Goal: Information Seeking & Learning: Learn about a topic

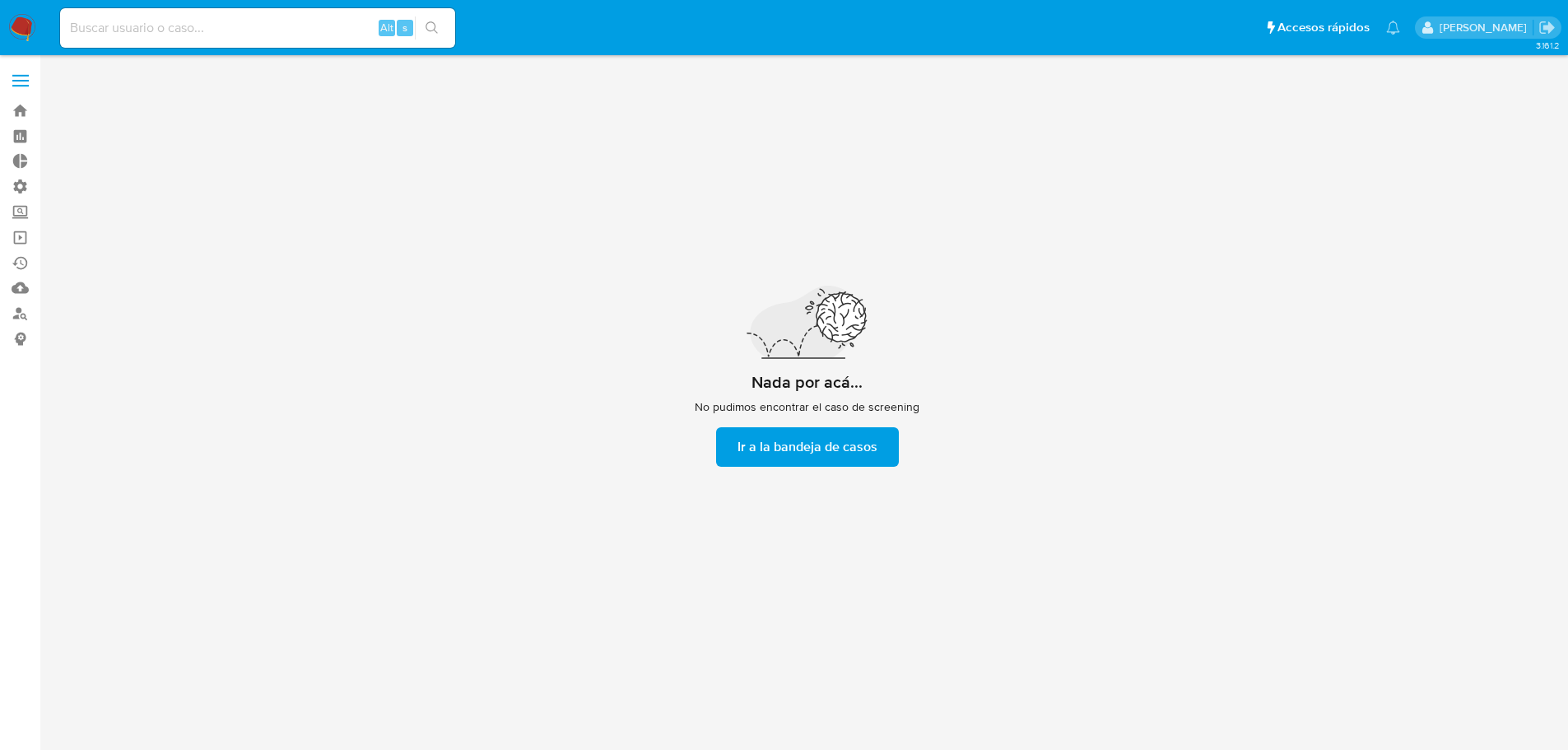
scroll to position [60, 0]
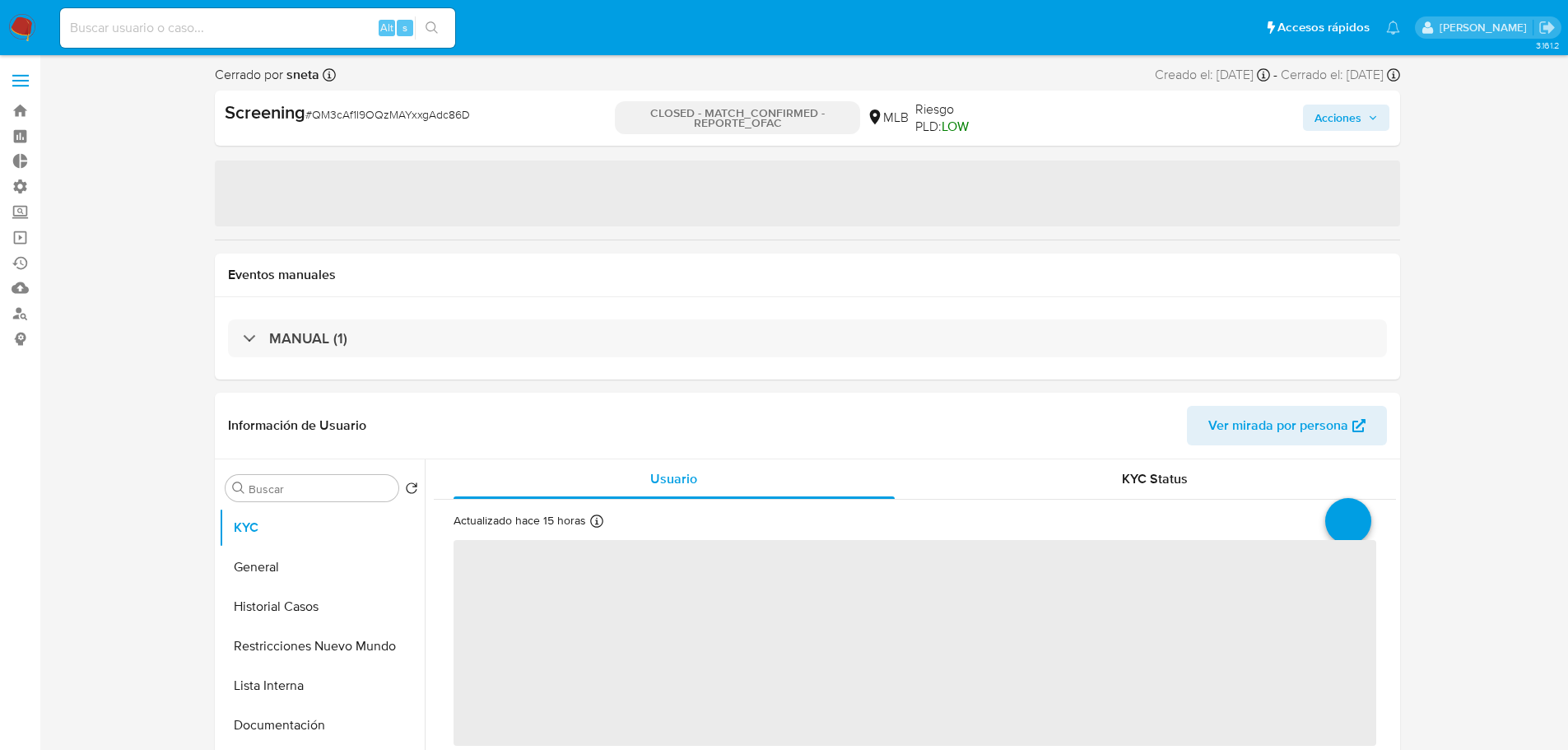
select select "10"
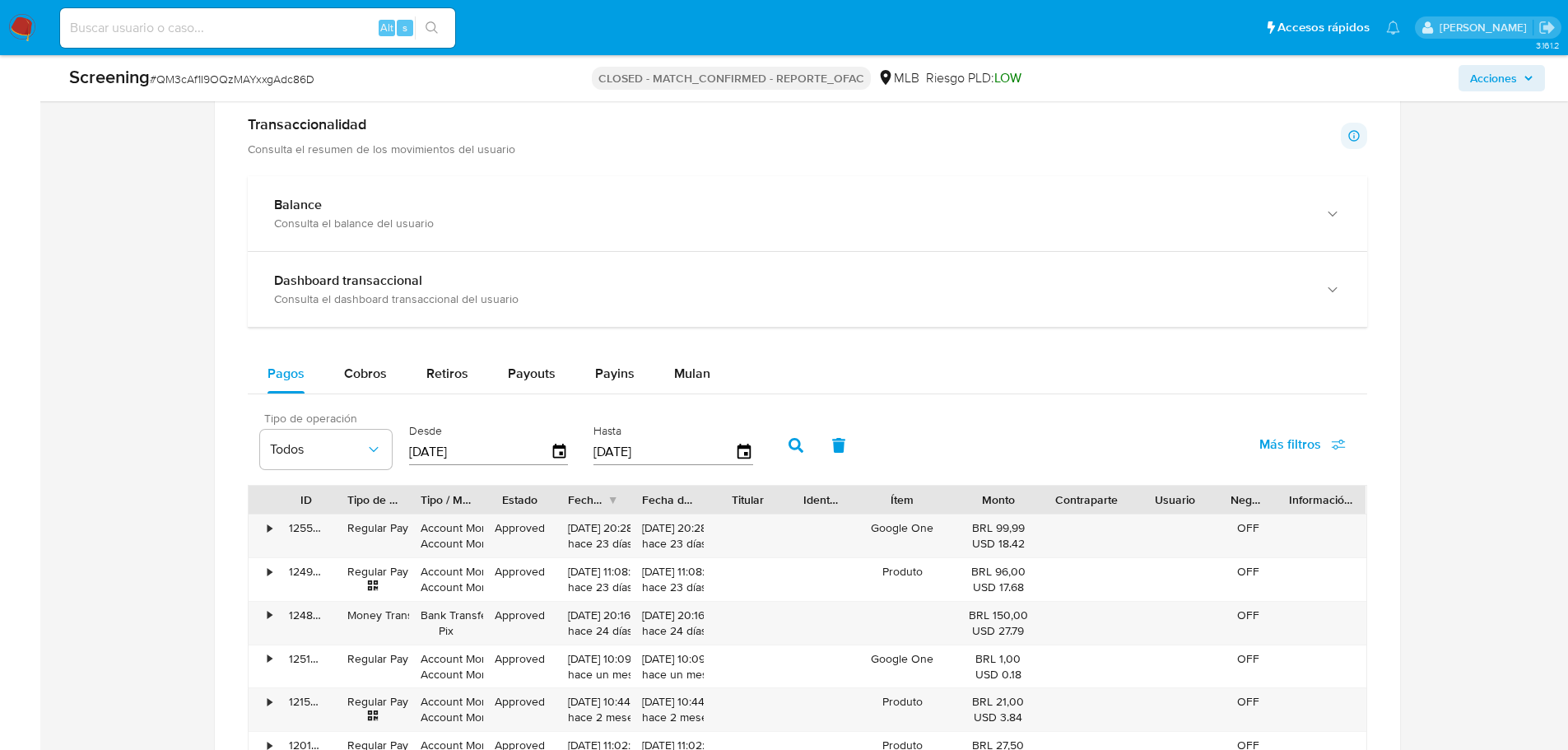
scroll to position [1400, 0]
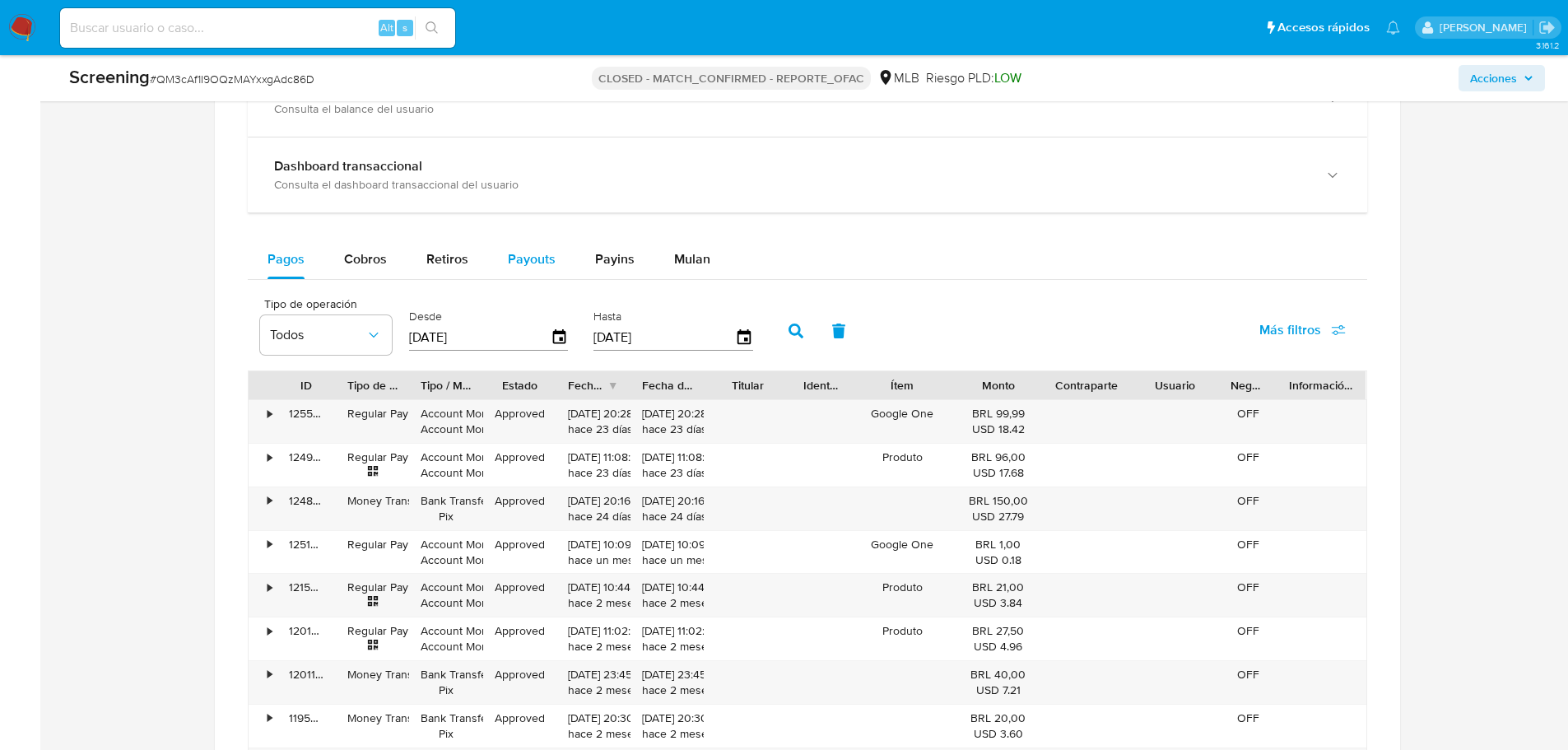
click at [513, 259] on span "Payouts" at bounding box center [532, 259] width 48 height 19
select select "10"
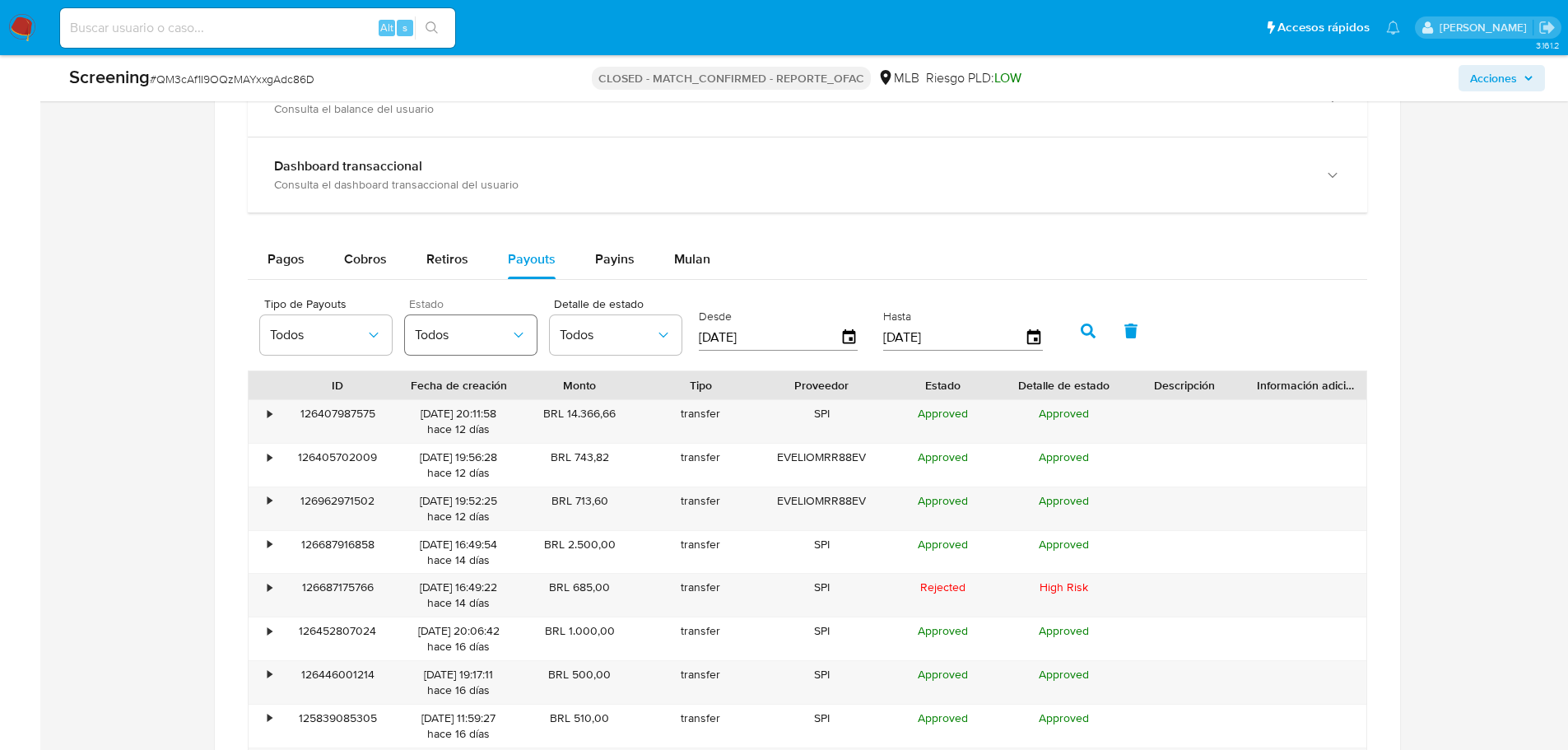
click at [474, 333] on span "Todos" at bounding box center [462, 335] width 95 height 16
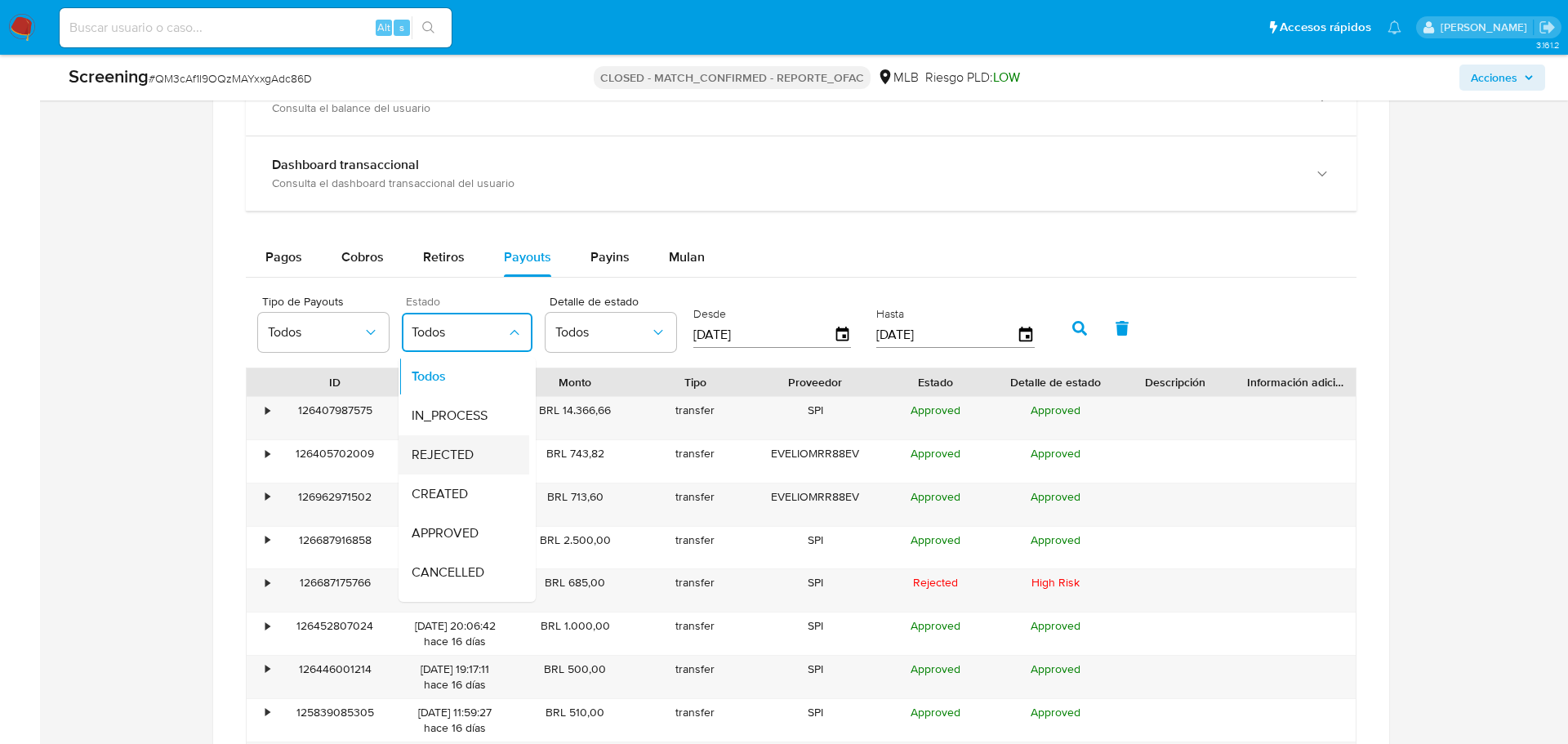
click at [443, 450] on span "REJECTED" at bounding box center [442, 454] width 62 height 16
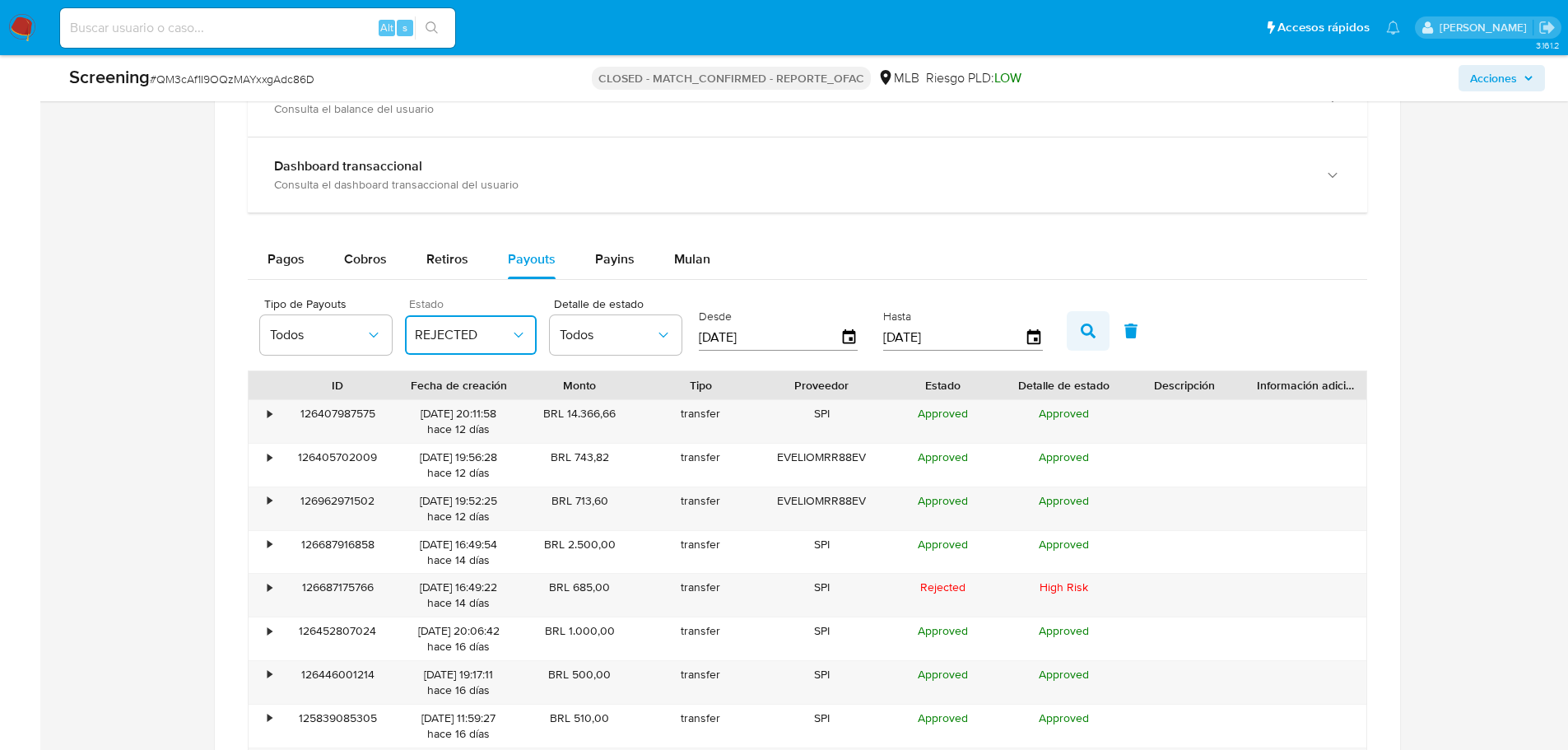
click at [1088, 327] on icon "button" at bounding box center [1088, 330] width 14 height 14
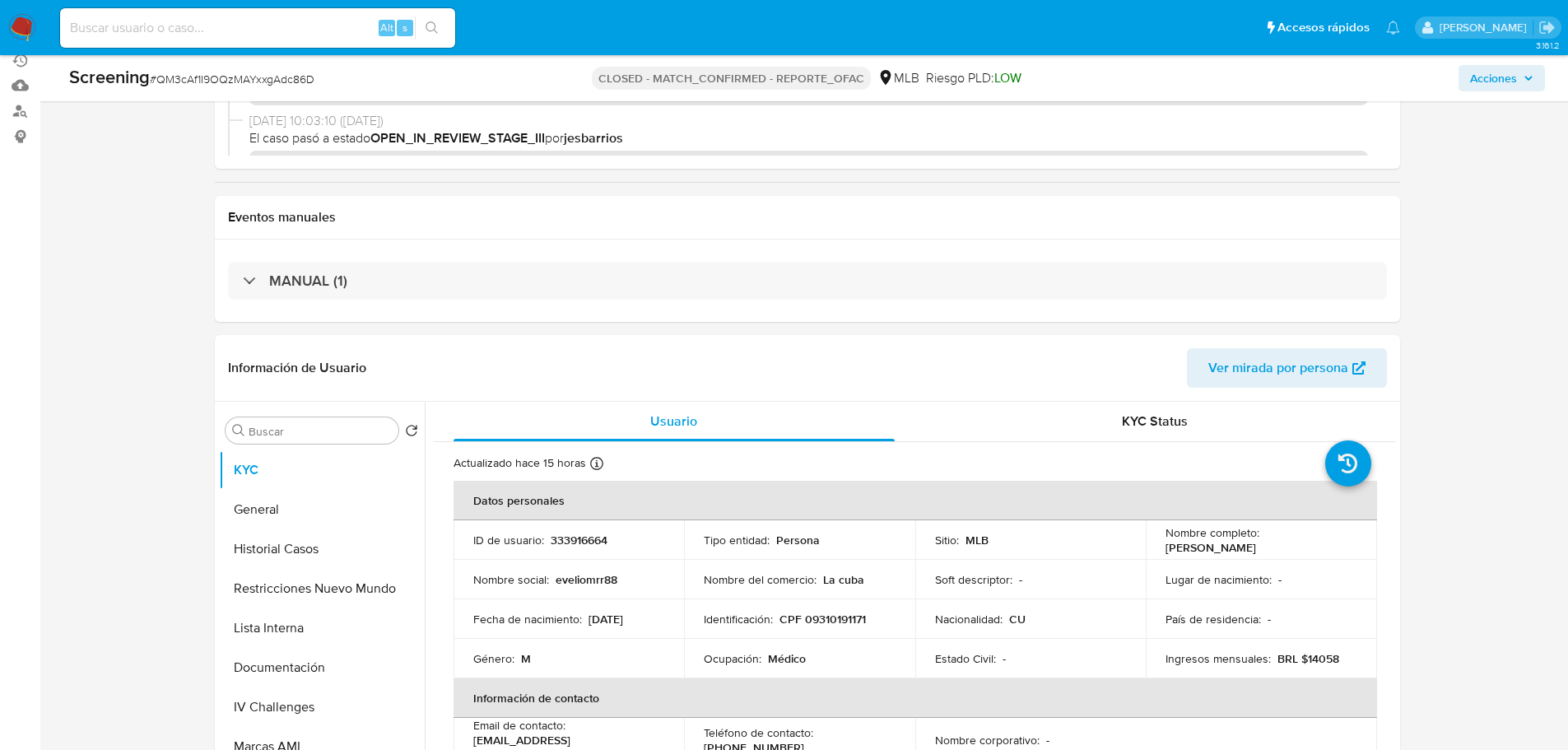
scroll to position [329, 0]
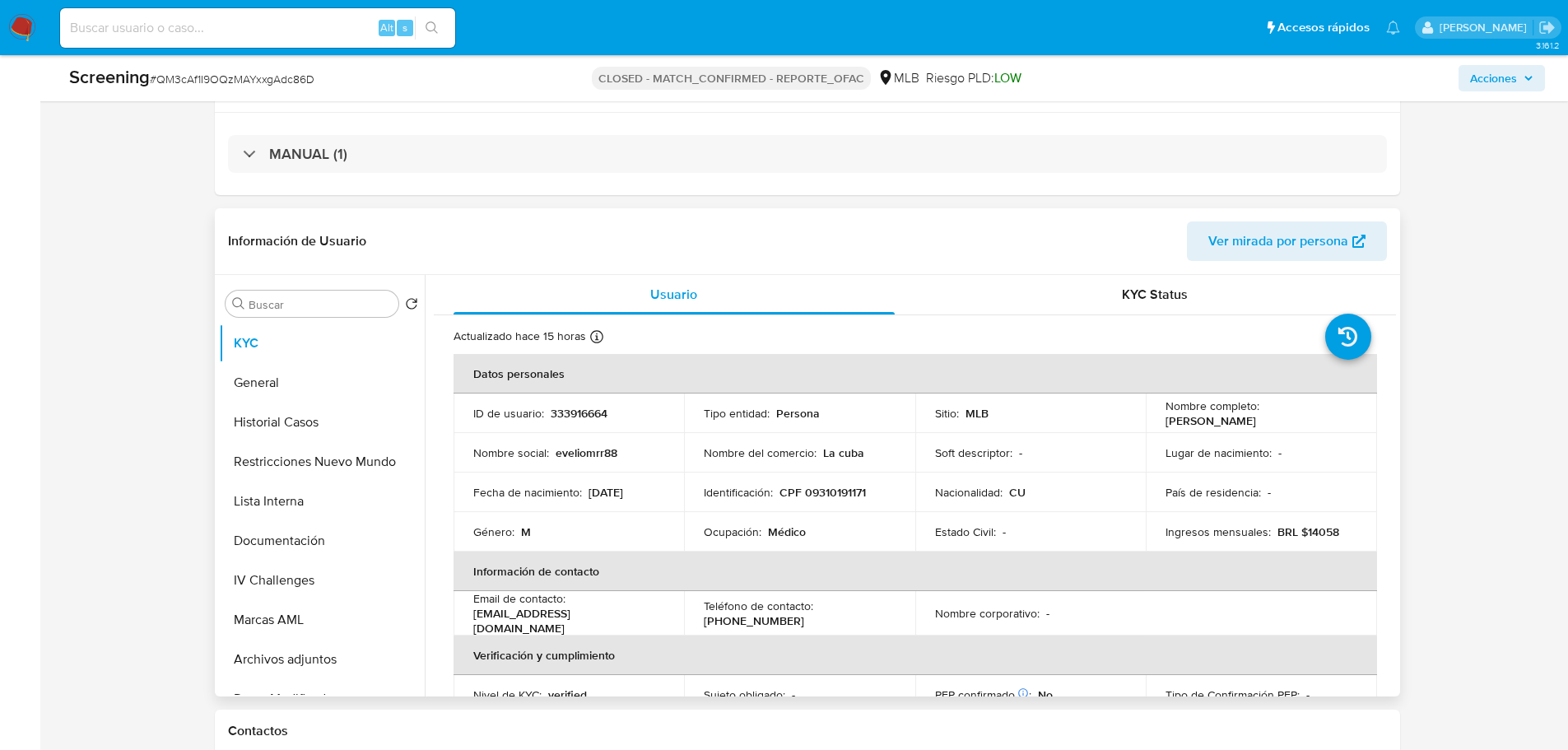
drag, startPoint x: 1335, startPoint y: 421, endPoint x: 1160, endPoint y: 415, distance: 175.1
click at [1160, 415] on td "Nombre completo : Evelio Manuel Ramos Rubinet" at bounding box center [1262, 413] width 232 height 39
copy p "Evelio Manuel Ramos Rubinet"
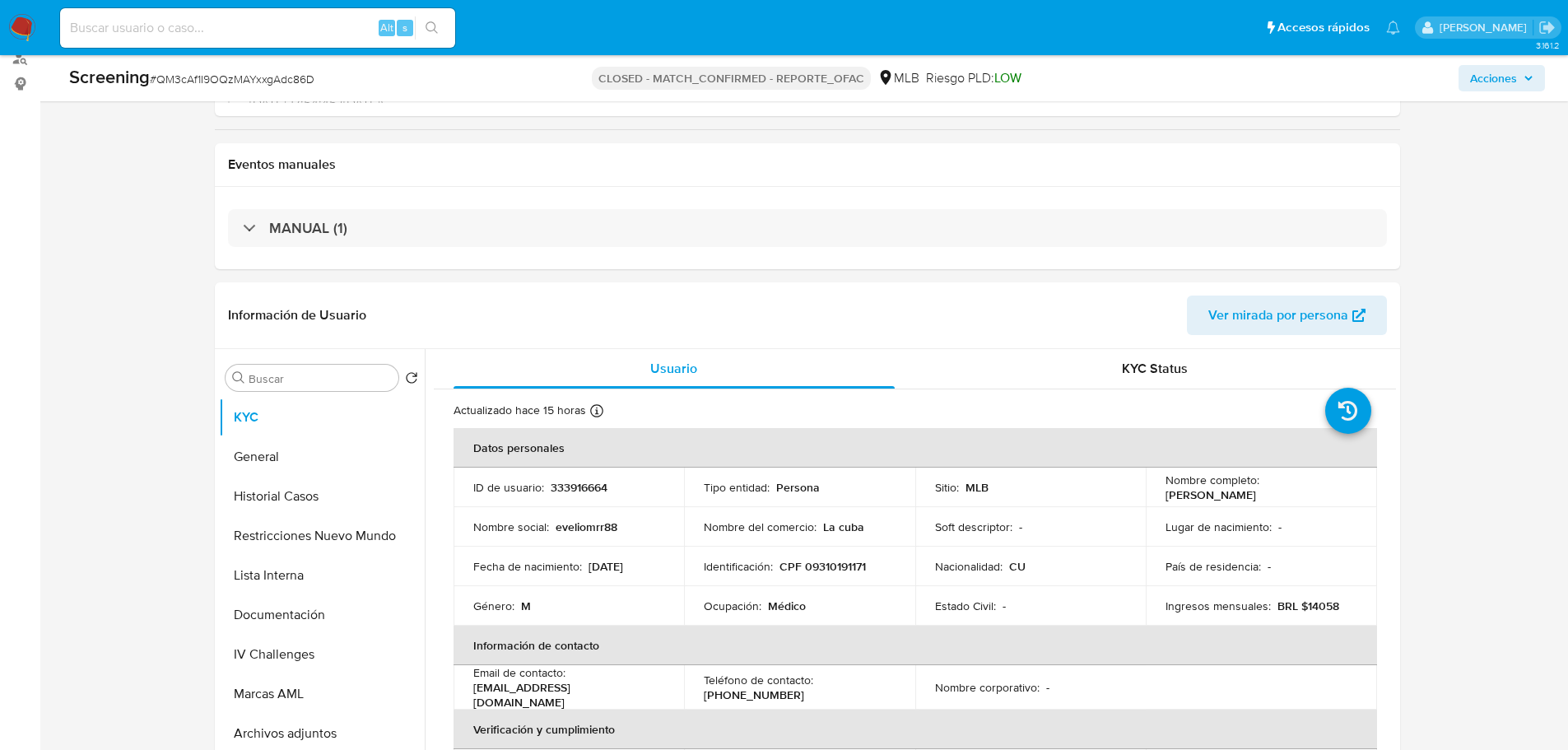
scroll to position [494, 0]
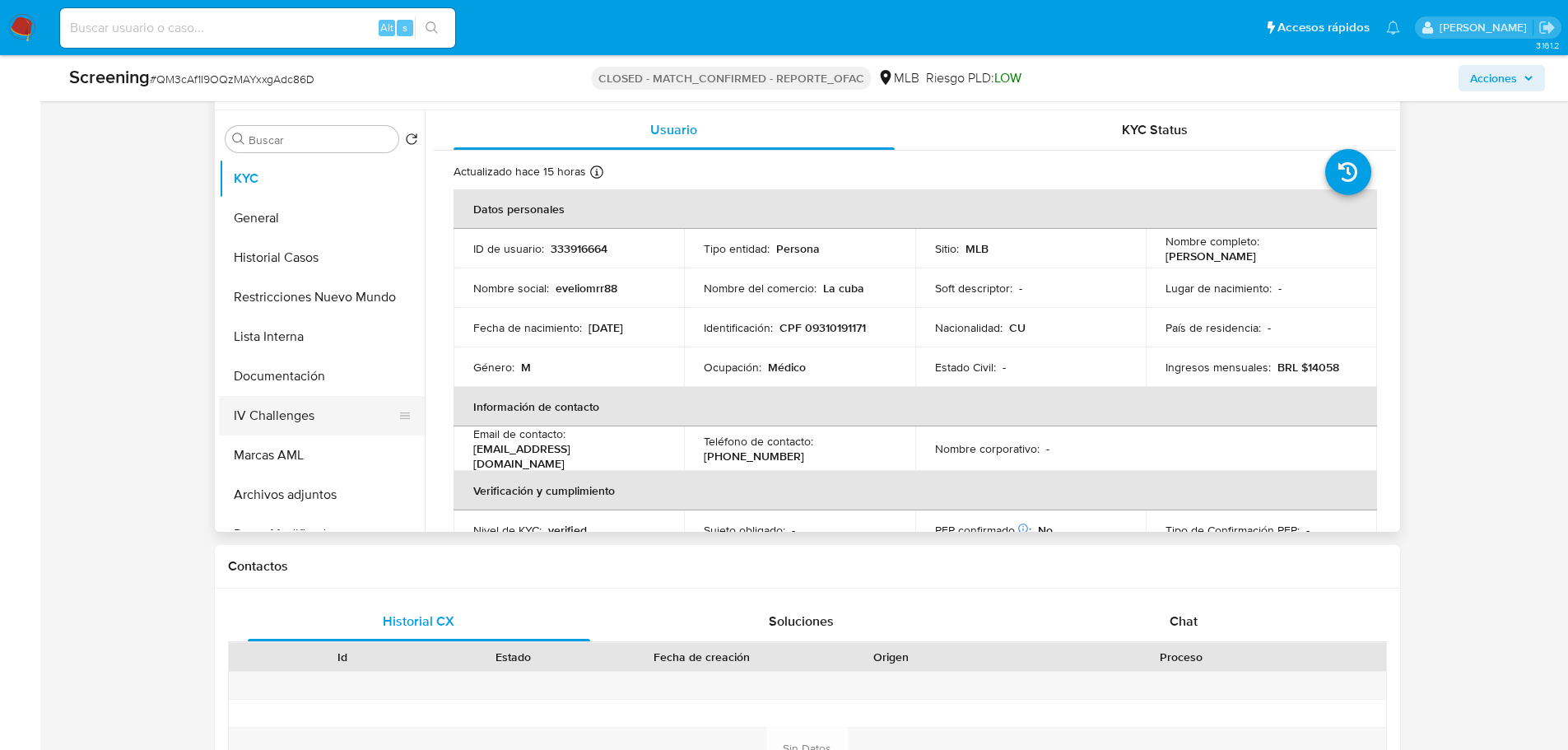
click at [295, 412] on button "IV Challenges" at bounding box center [315, 415] width 192 height 39
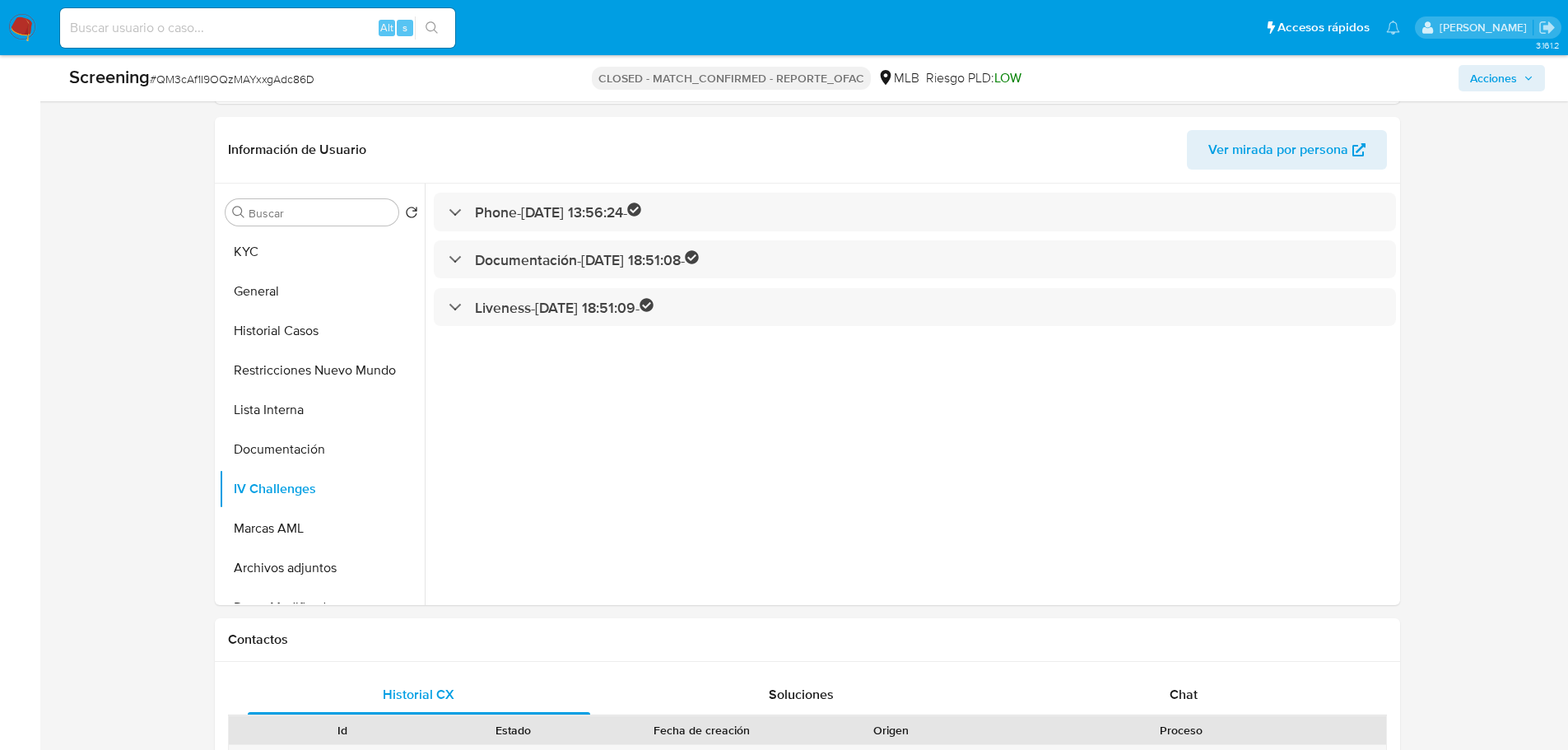
scroll to position [329, 0]
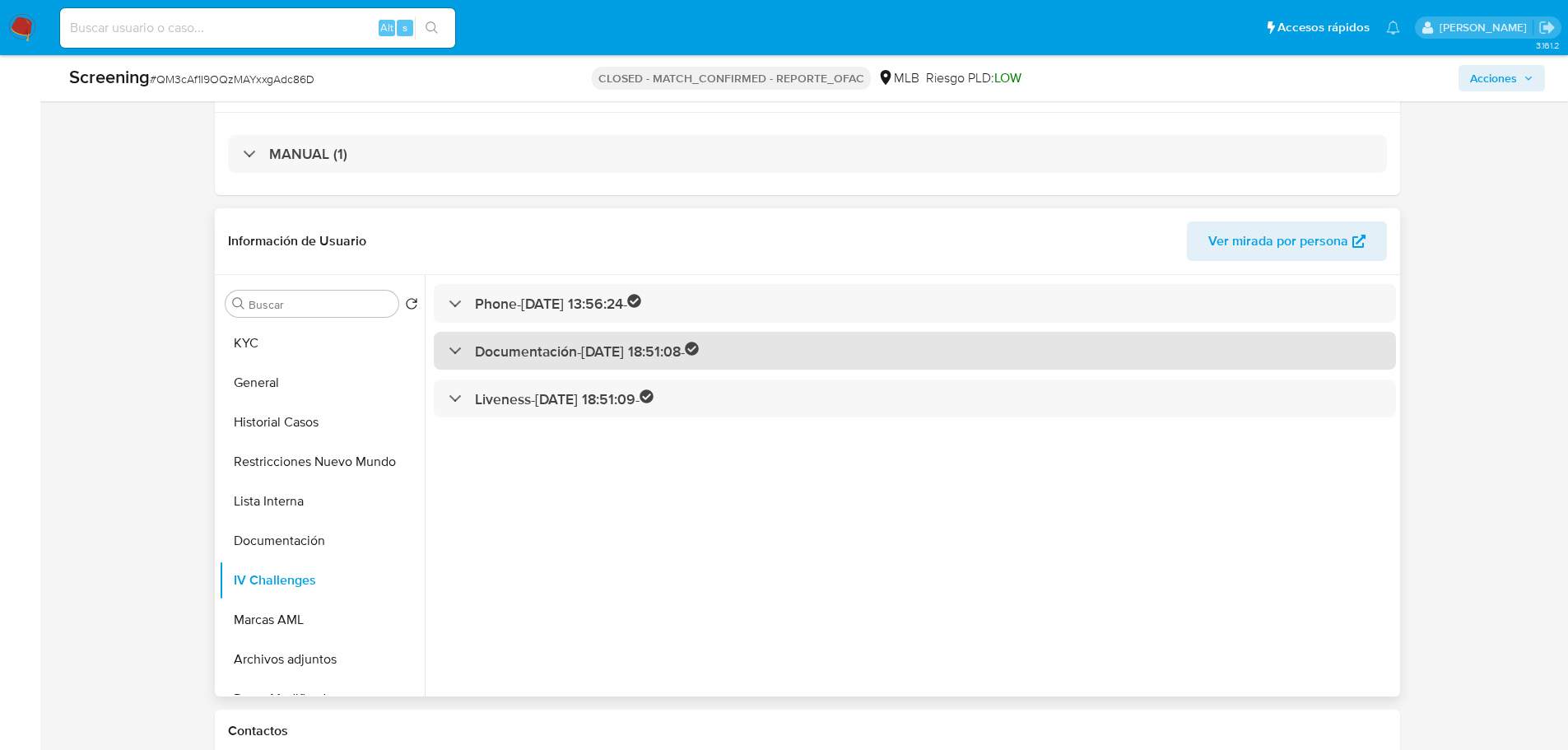
click at [536, 355] on h3 "Documentación - 24/03/2021 18:51:08 -" at bounding box center [587, 351] width 225 height 19
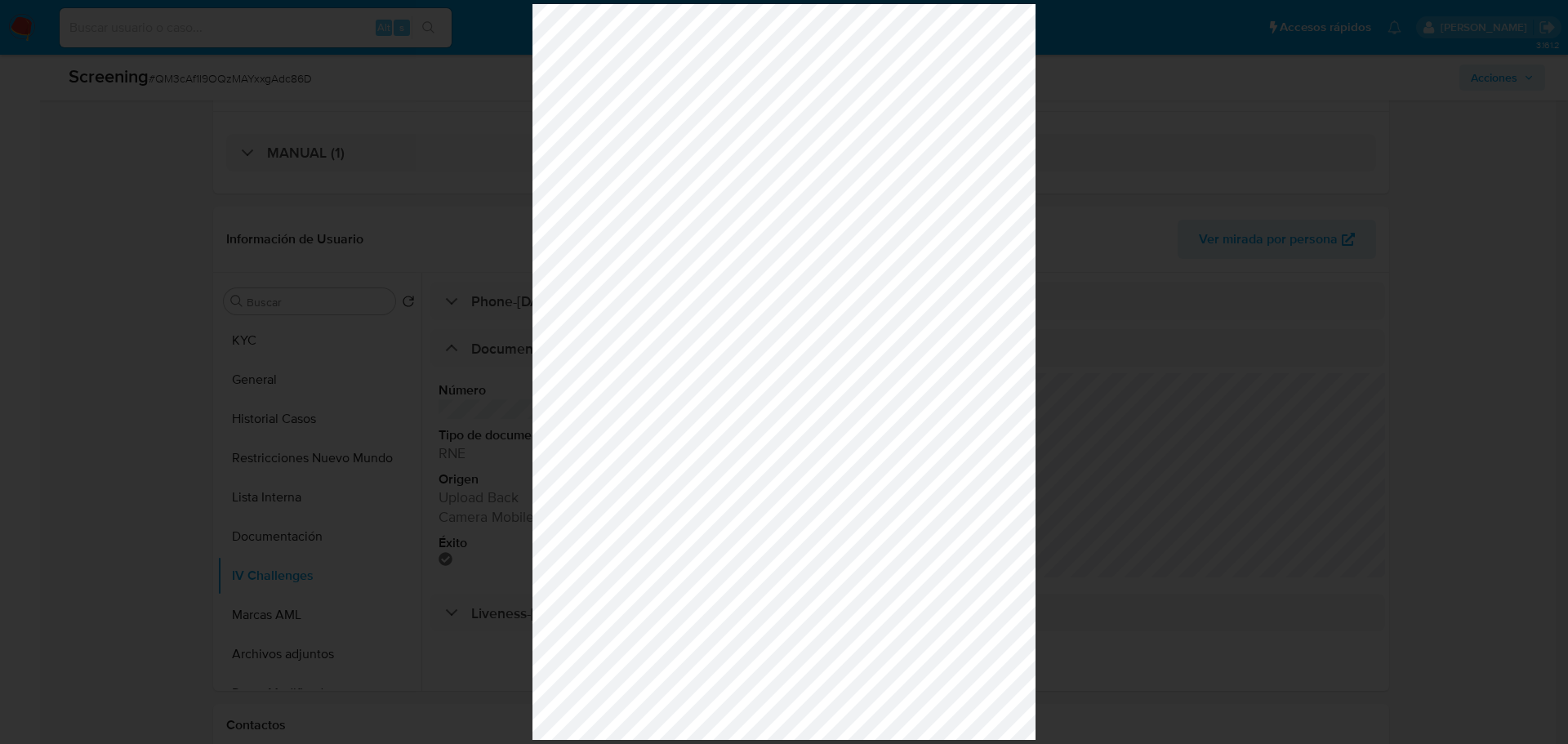
click at [1124, 223] on div at bounding box center [784, 372] width 1568 height 744
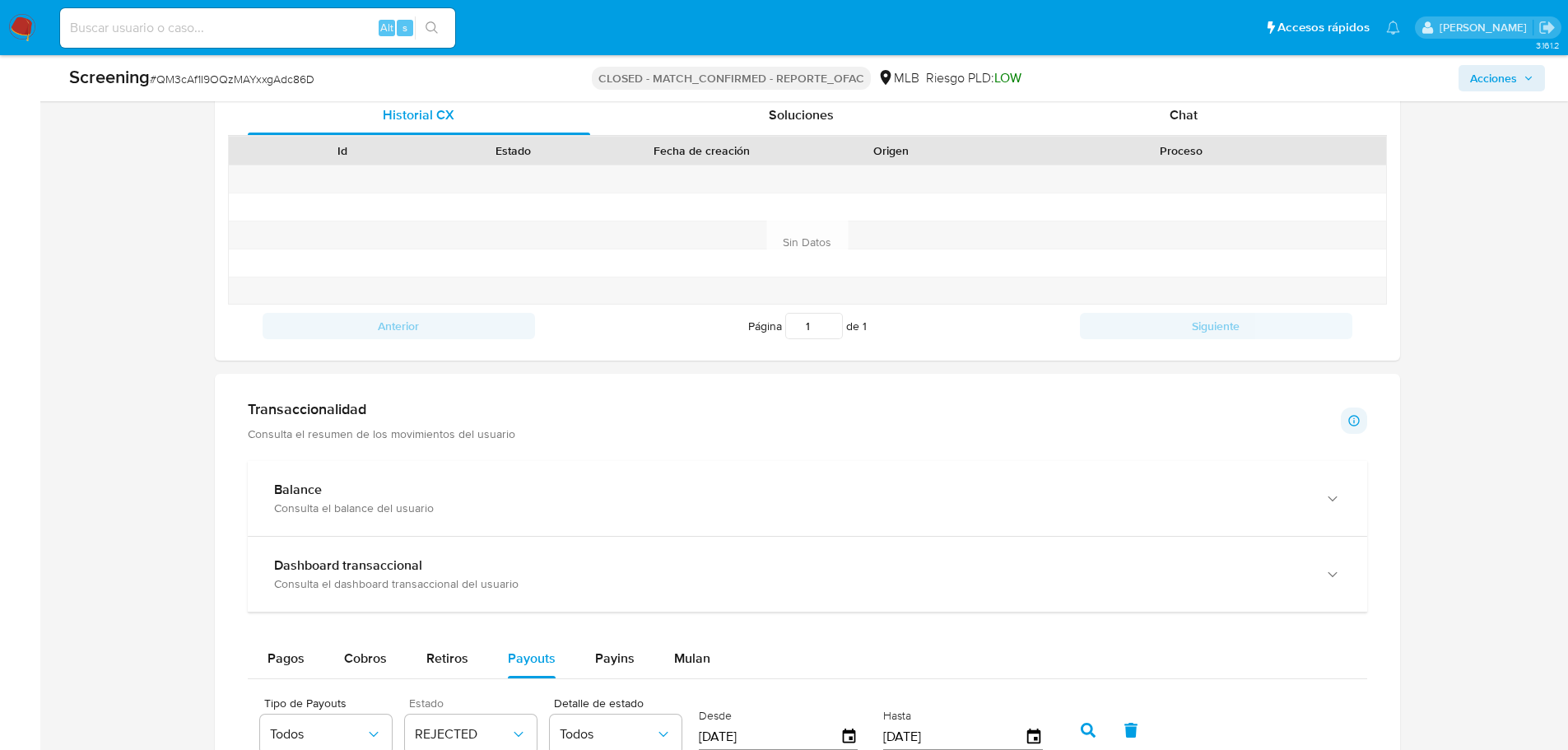
scroll to position [671, 0]
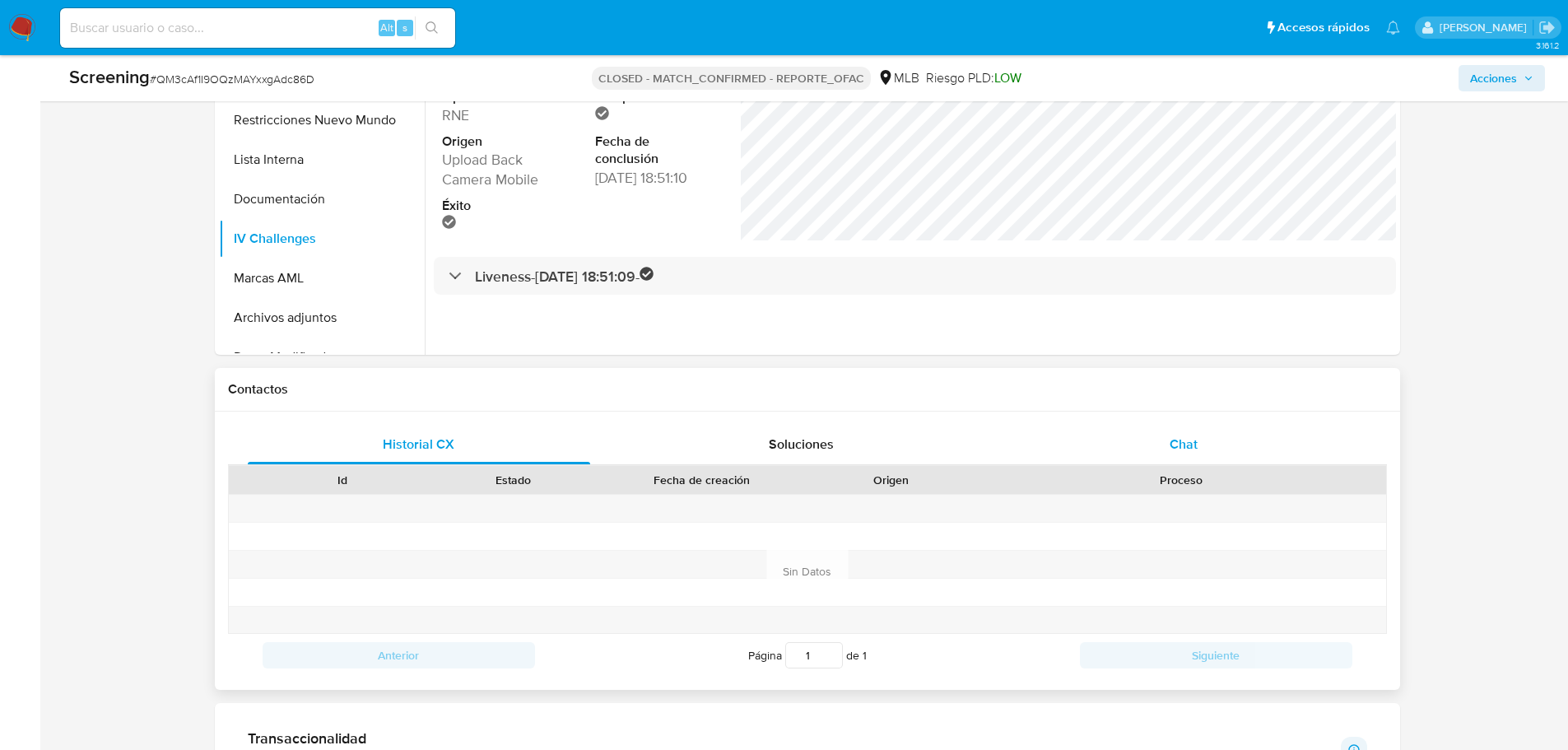
click at [1166, 447] on div "Chat" at bounding box center [1183, 444] width 343 height 39
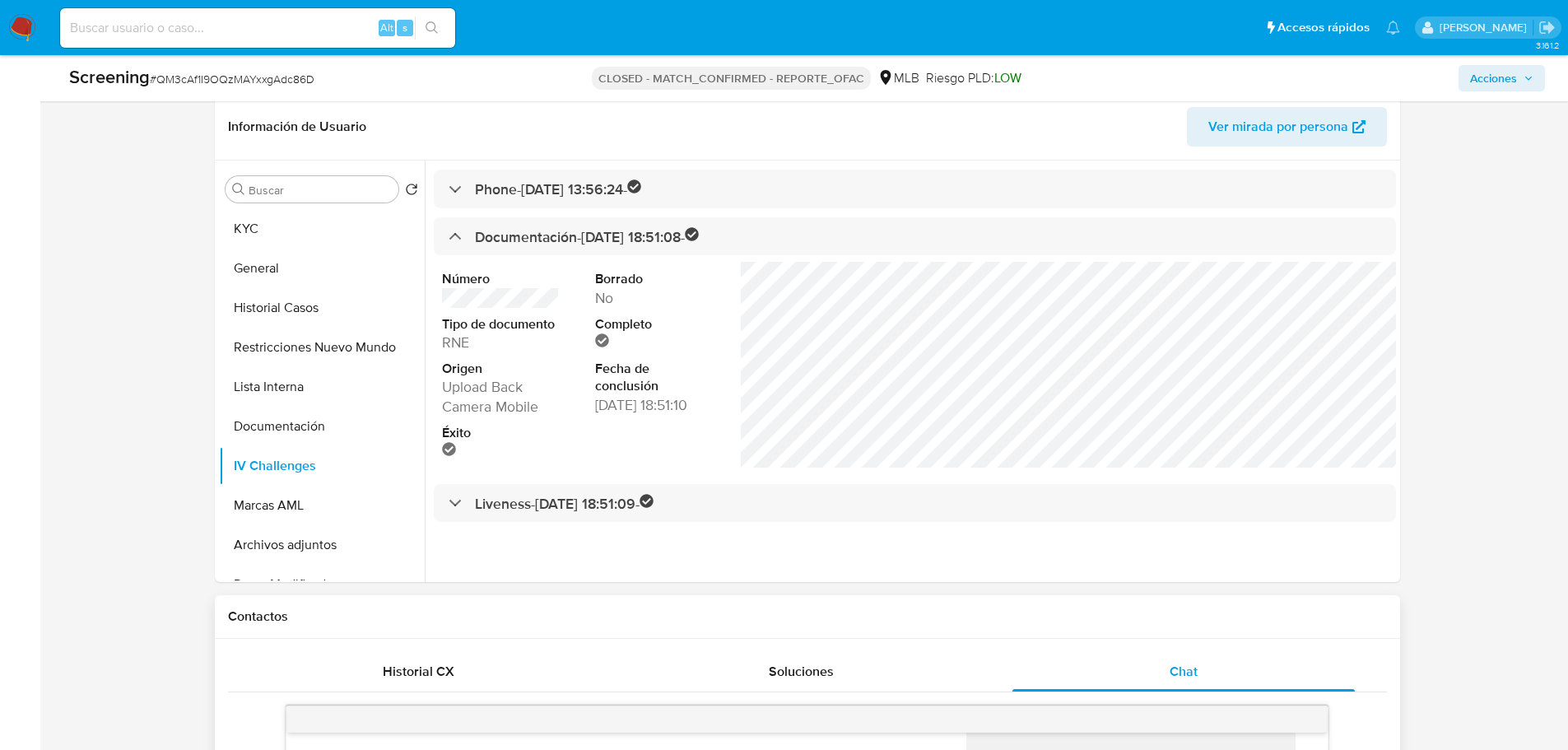
scroll to position [424, 0]
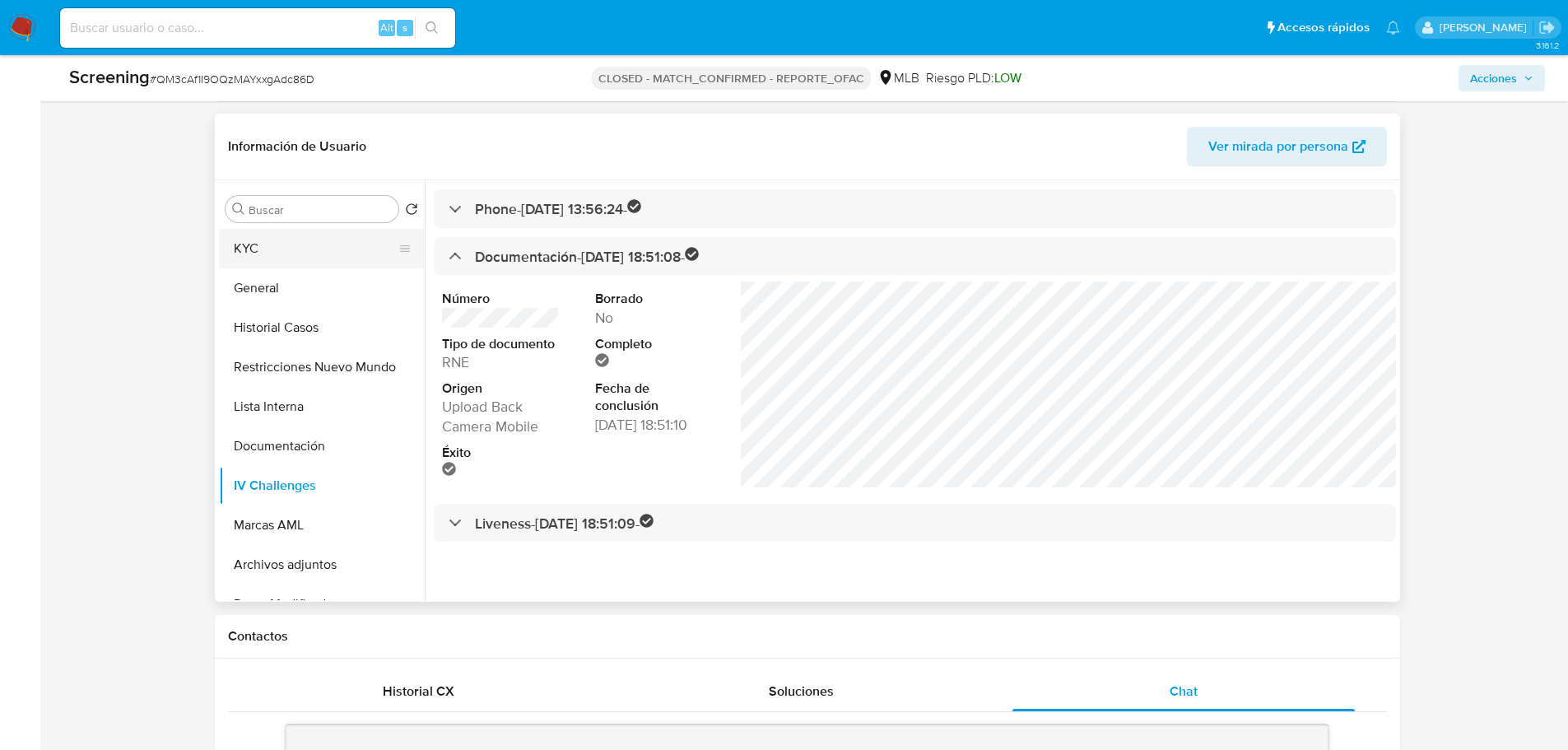
click at [239, 251] on button "KYC" at bounding box center [315, 249] width 192 height 39
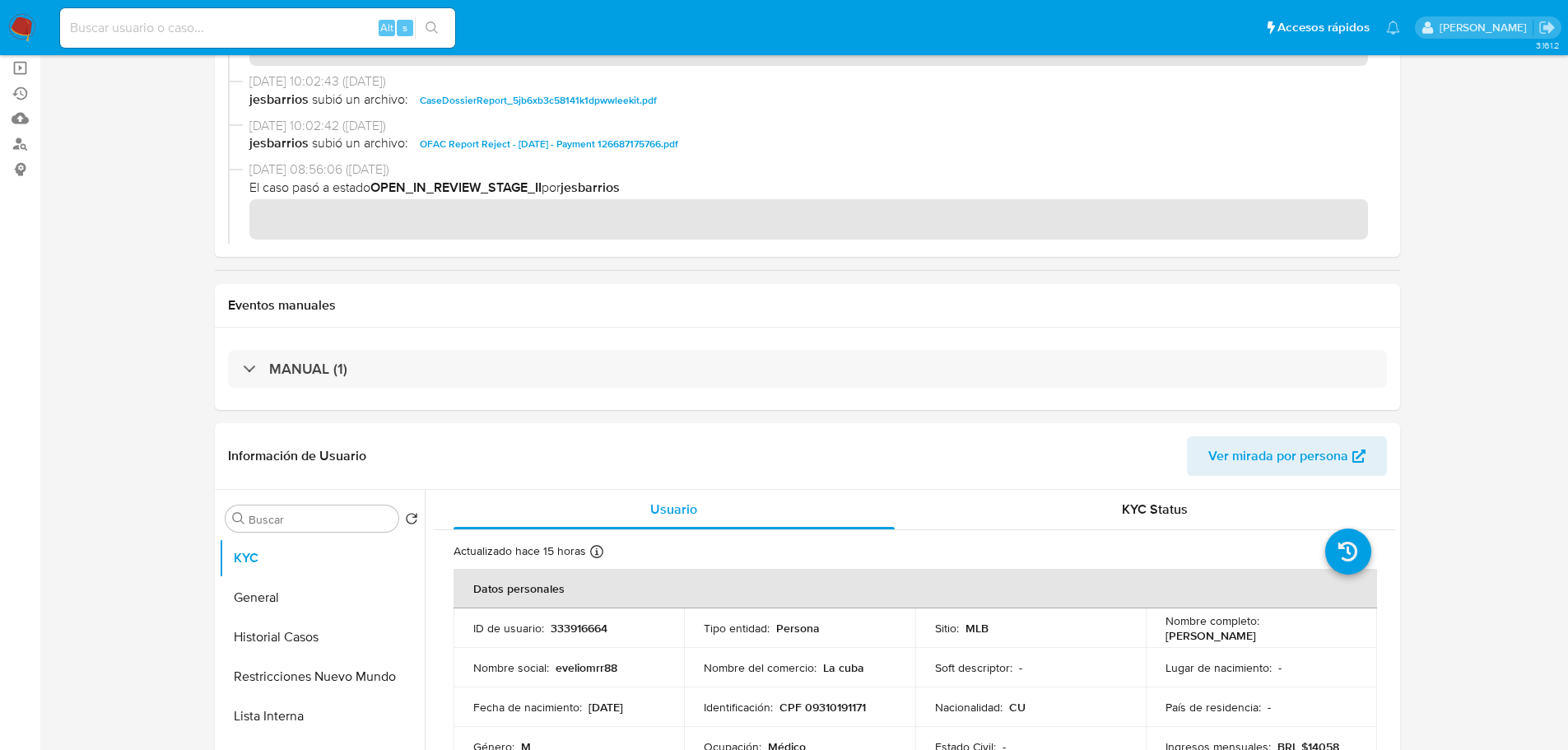
scroll to position [13, 0]
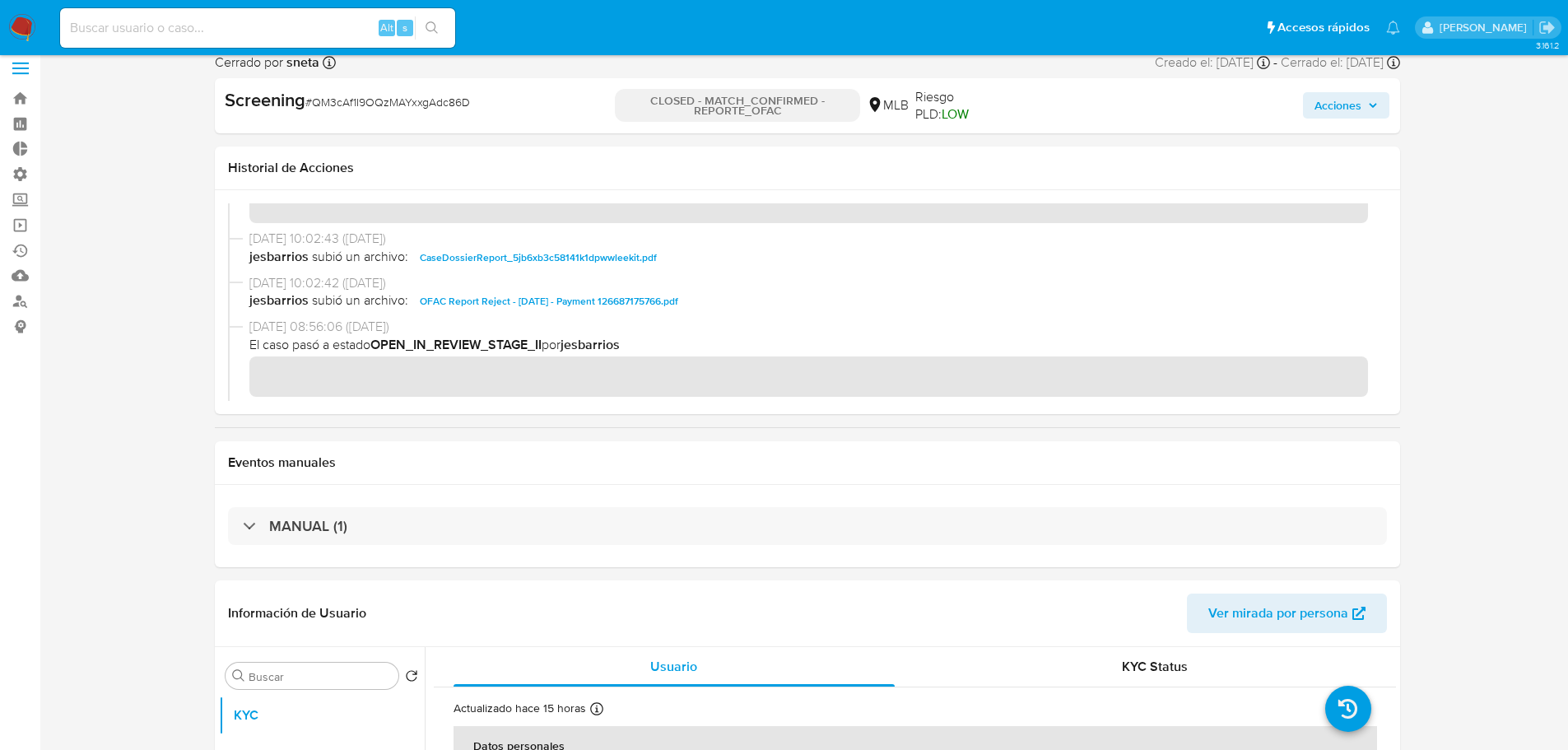
click at [529, 293] on span "OFAC Report Reject - 18th Sep 2025 - Payment 126687175766.pdf" at bounding box center [549, 301] width 259 height 20
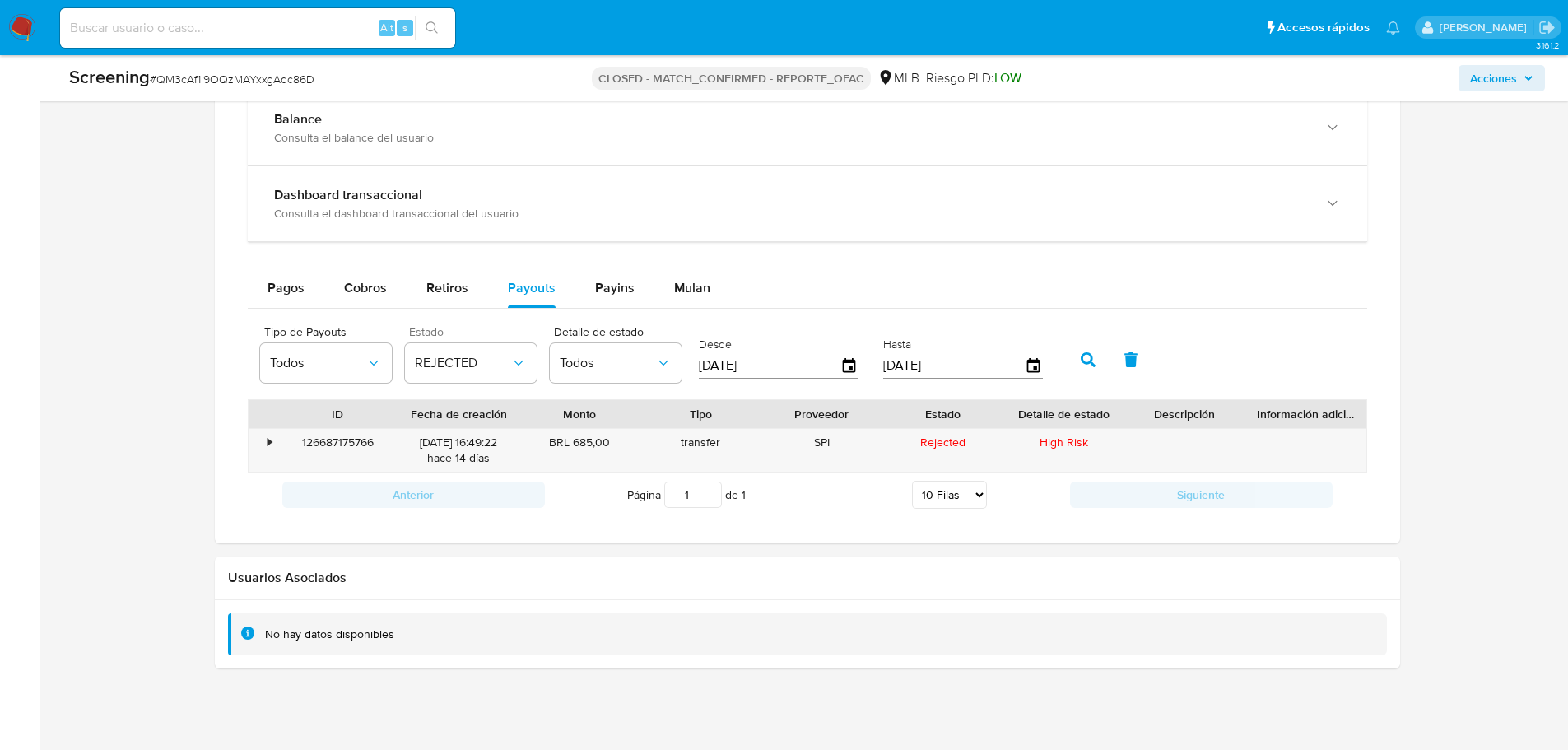
scroll to position [1661, 0]
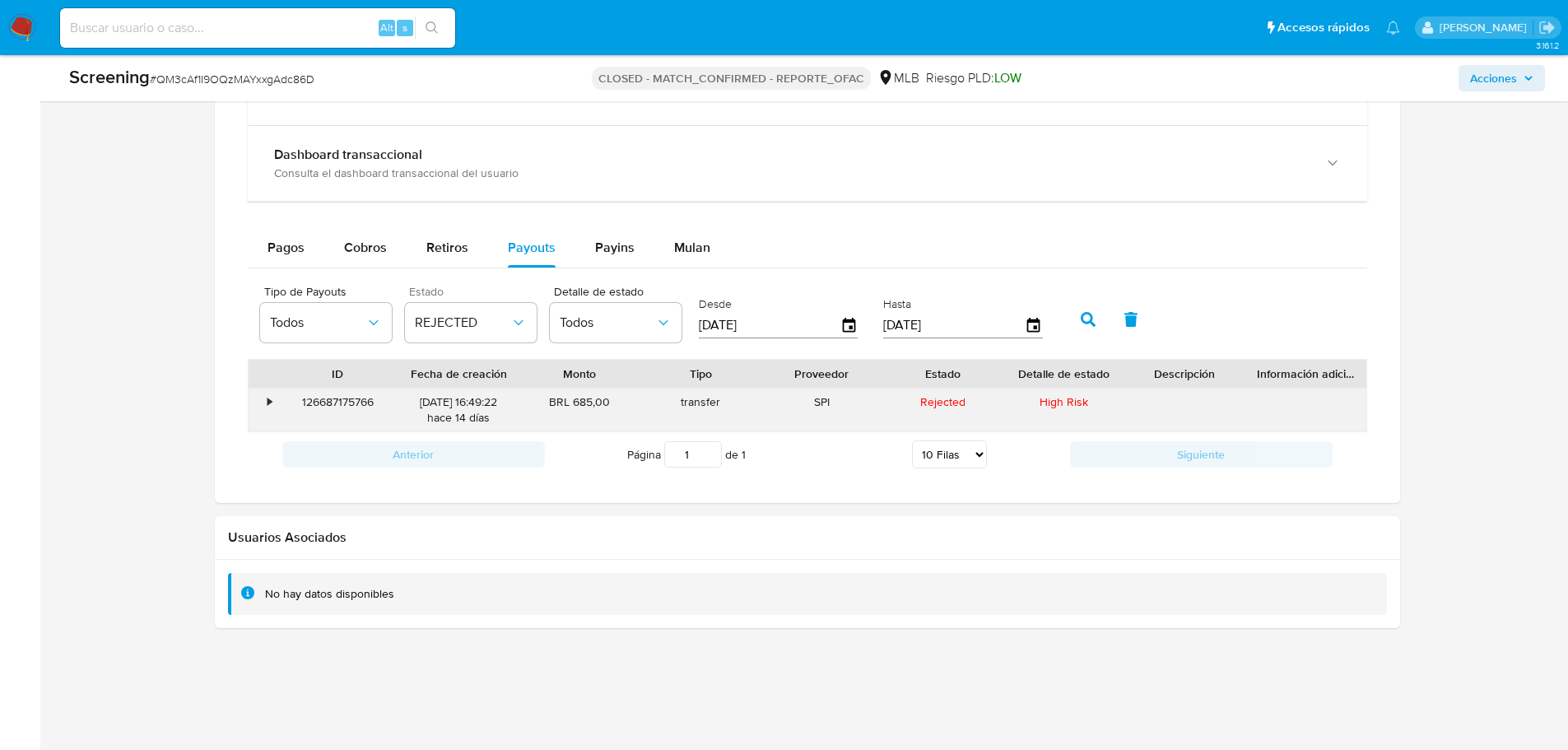
click at [346, 404] on div "126687175766" at bounding box center [338, 409] width 121 height 43
click at [343, 402] on div "126687175766" at bounding box center [338, 409] width 121 height 43
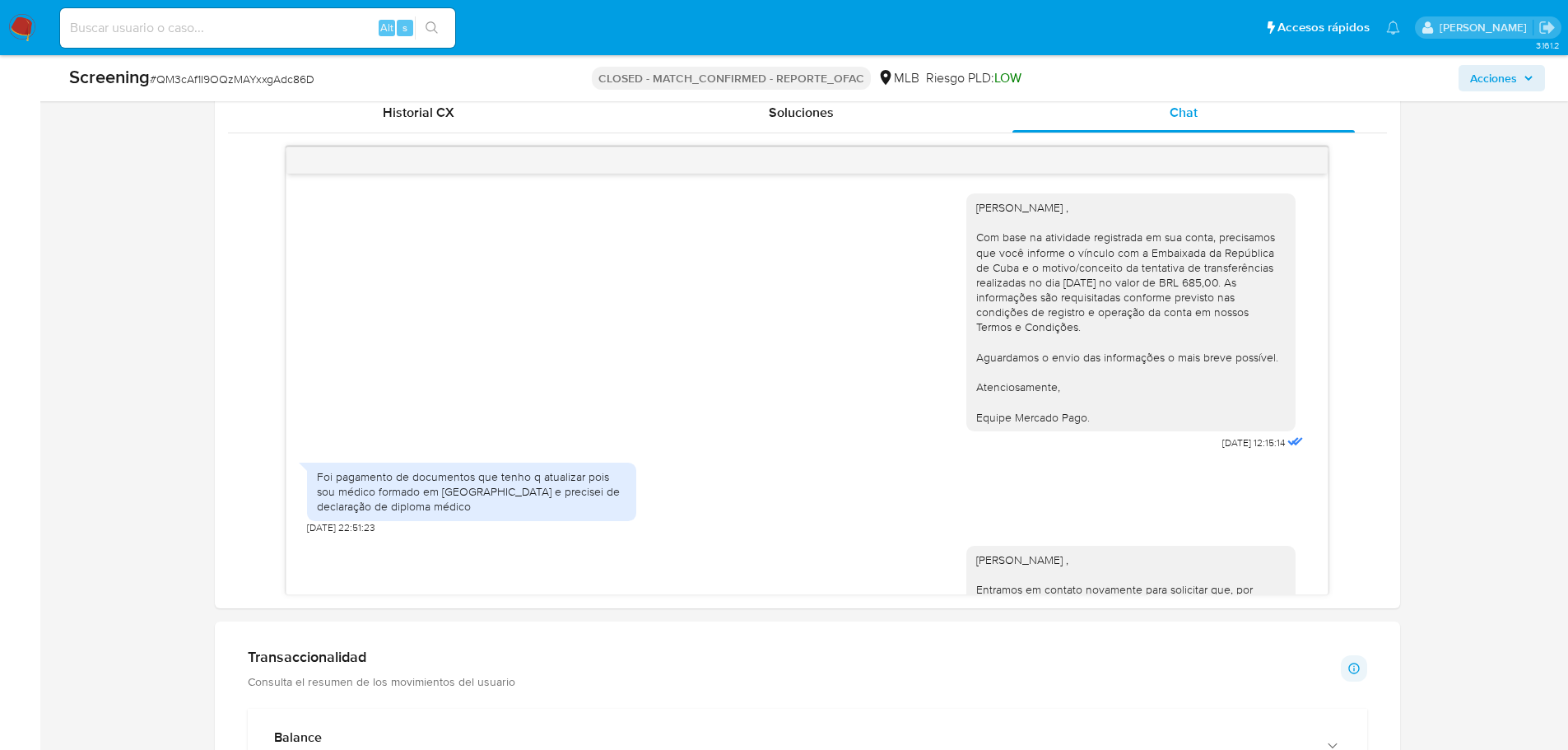
scroll to position [1579, 0]
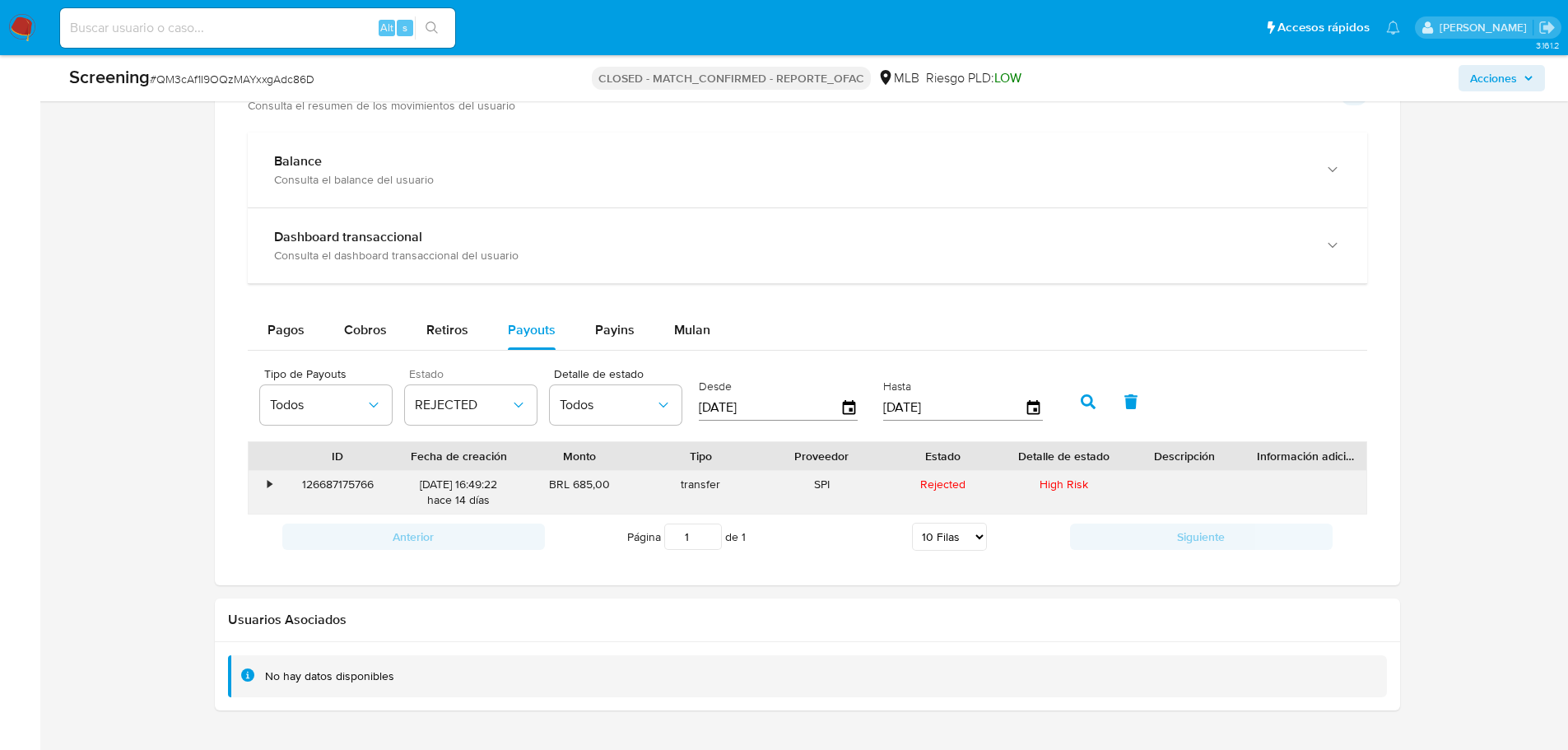
click at [318, 486] on div "126687175766" at bounding box center [338, 492] width 121 height 43
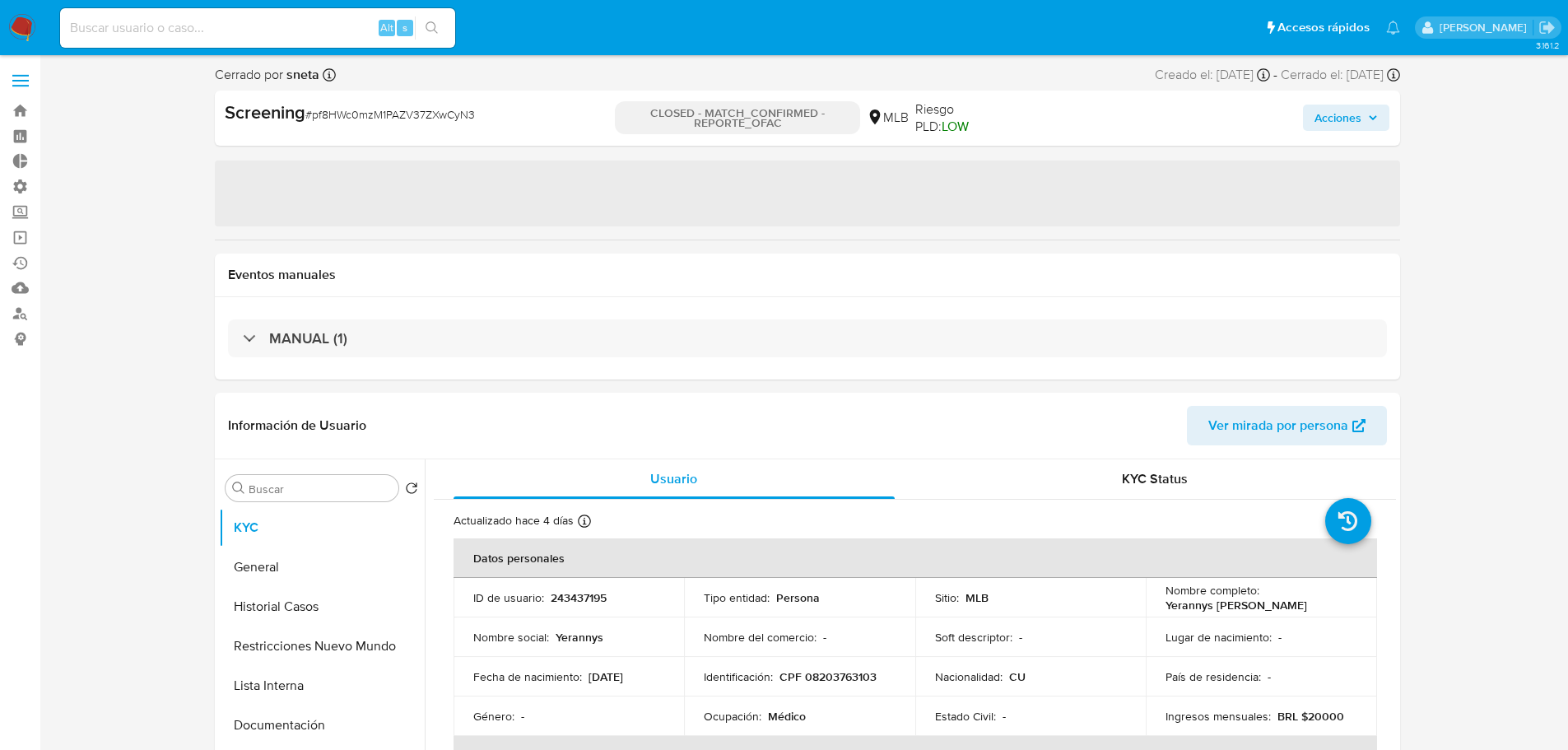
select select "10"
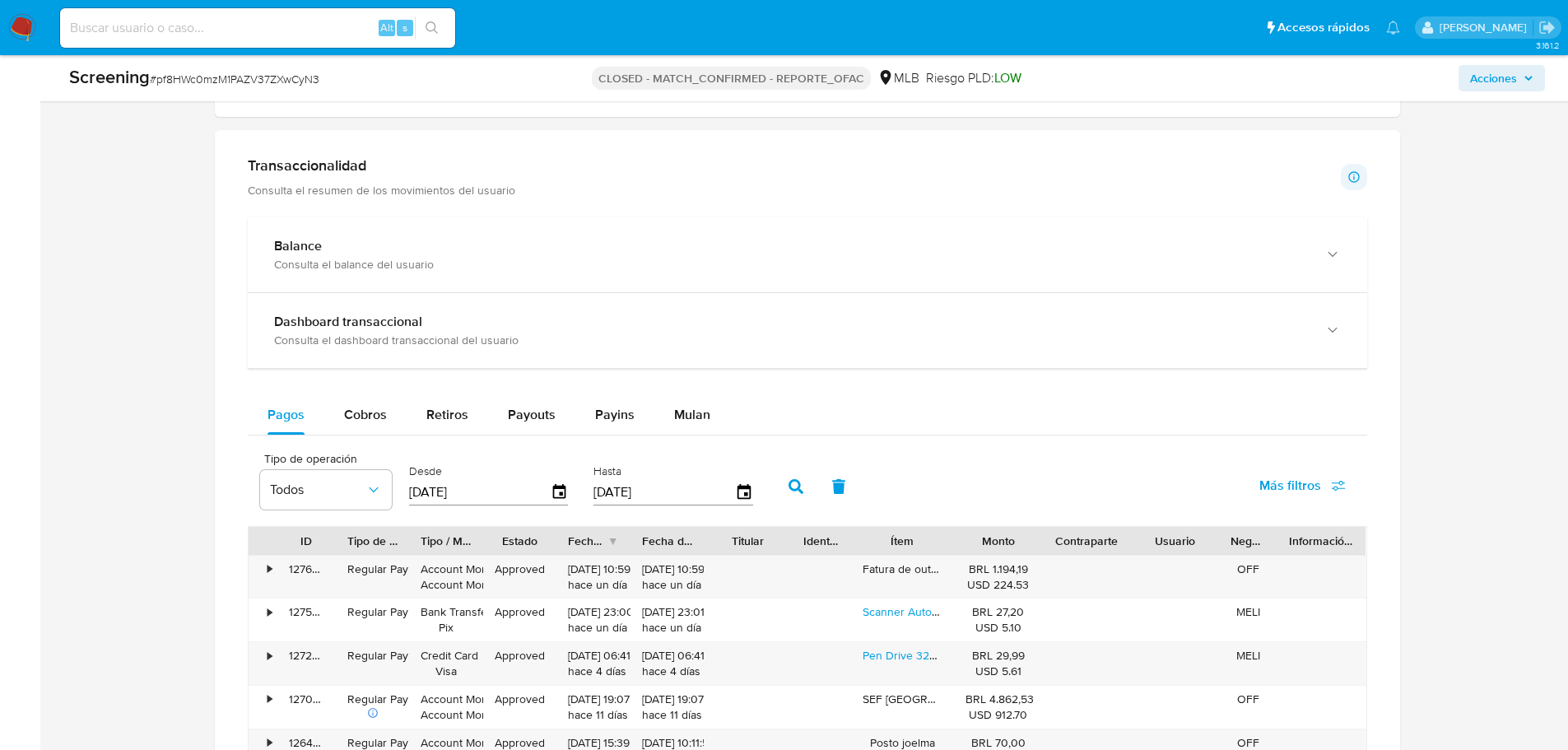
scroll to position [1400, 0]
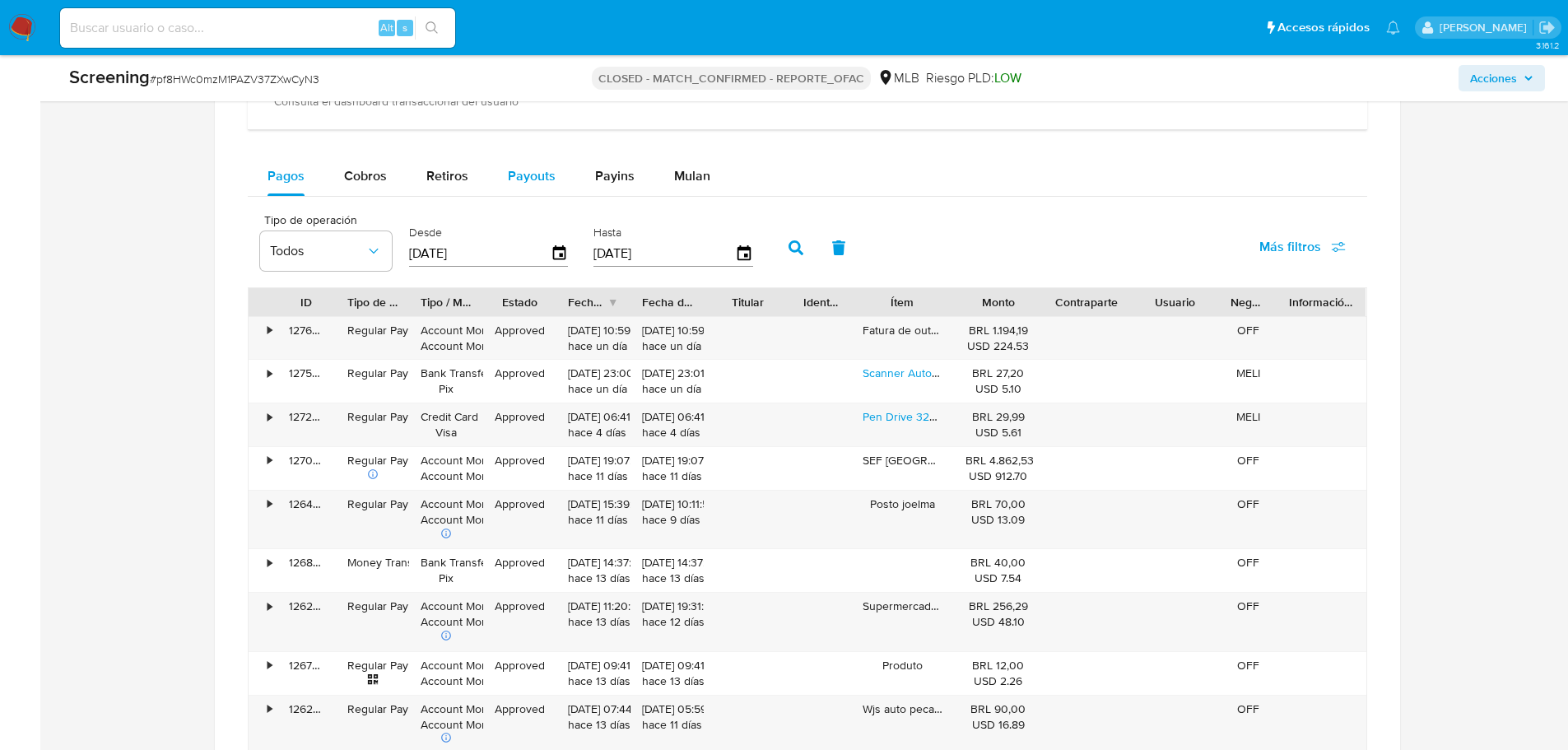
click at [521, 180] on span "Payouts" at bounding box center [532, 175] width 48 height 19
select select "10"
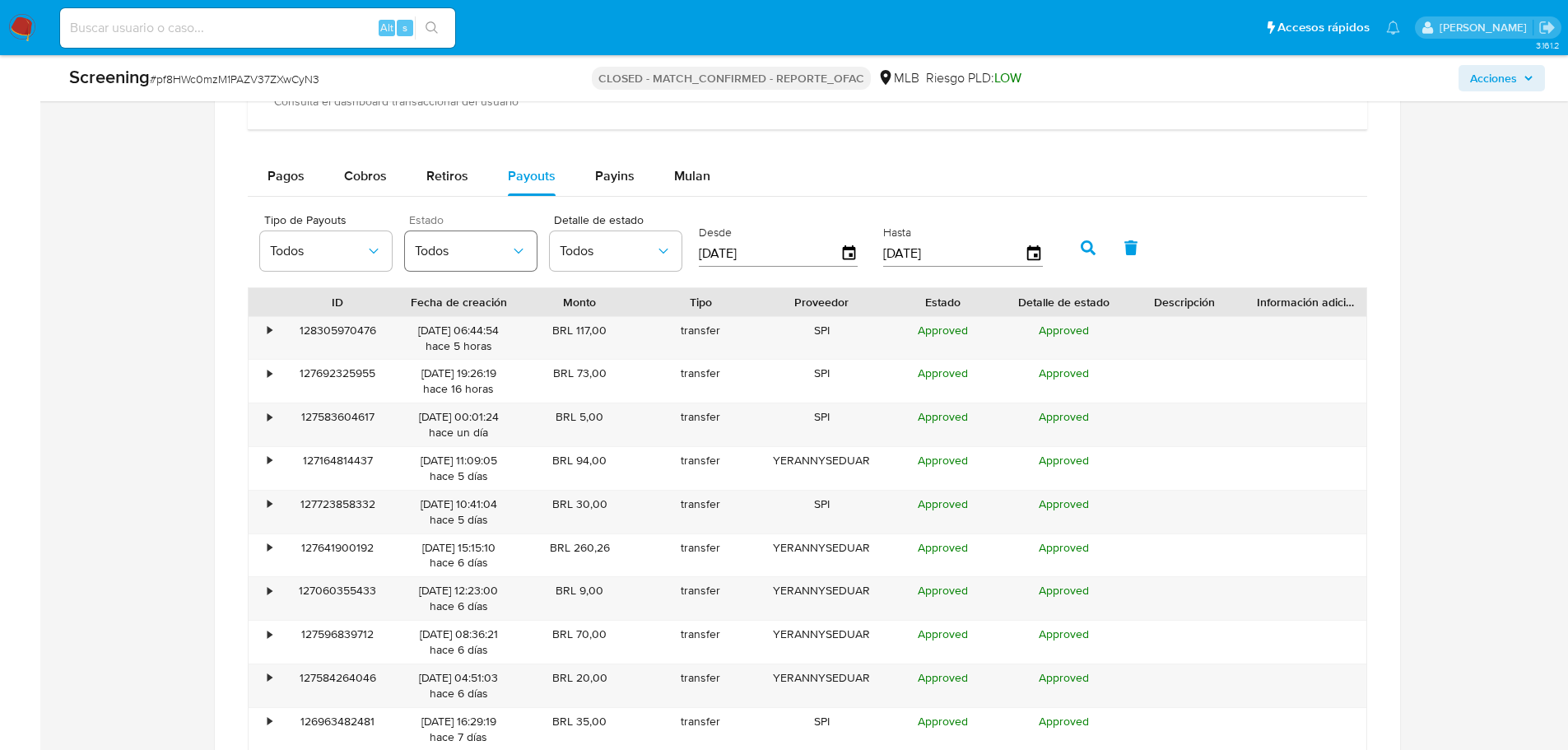
click at [468, 248] on span "Todos" at bounding box center [462, 250] width 95 height 16
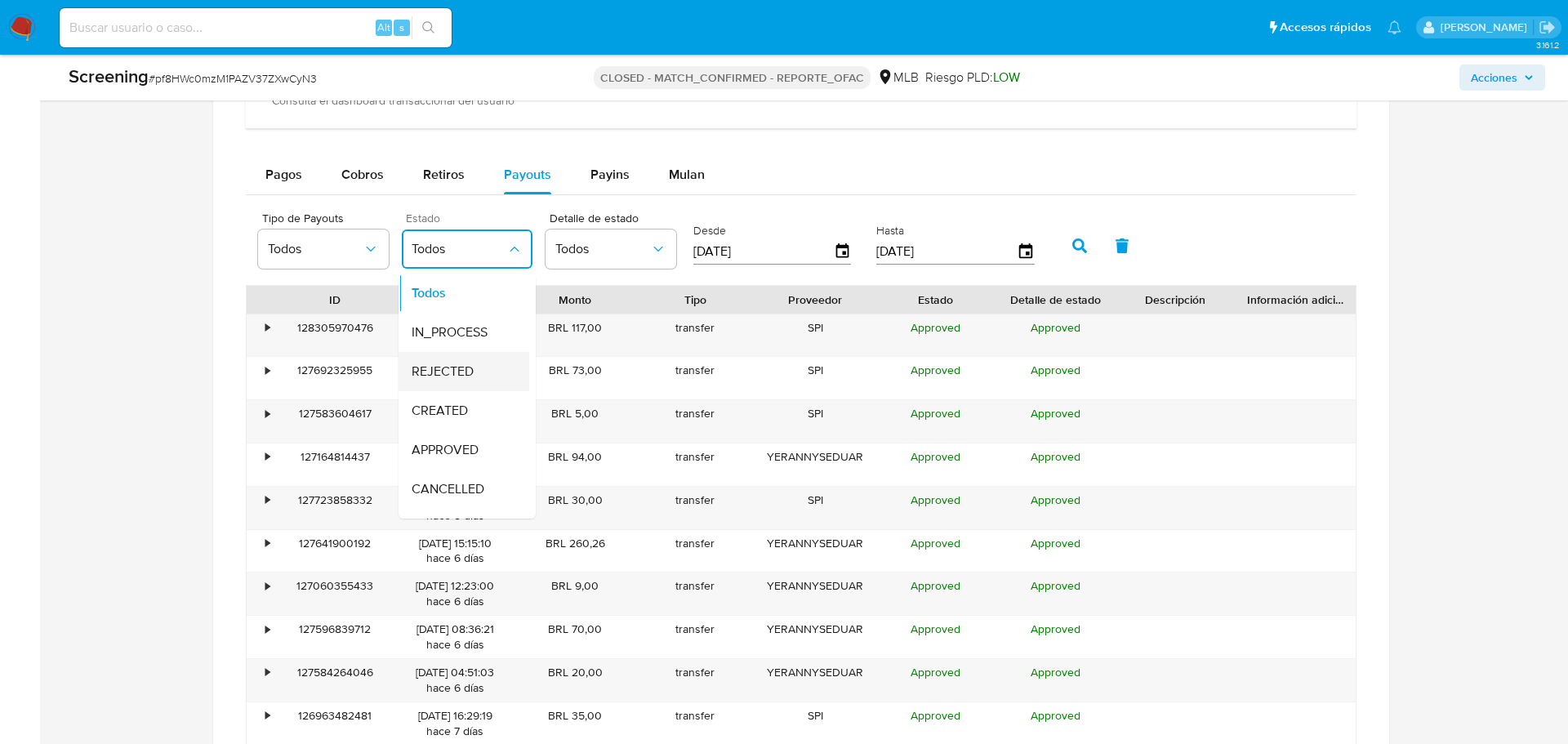
click at [460, 387] on div "REJECTED" at bounding box center [458, 372] width 95 height 39
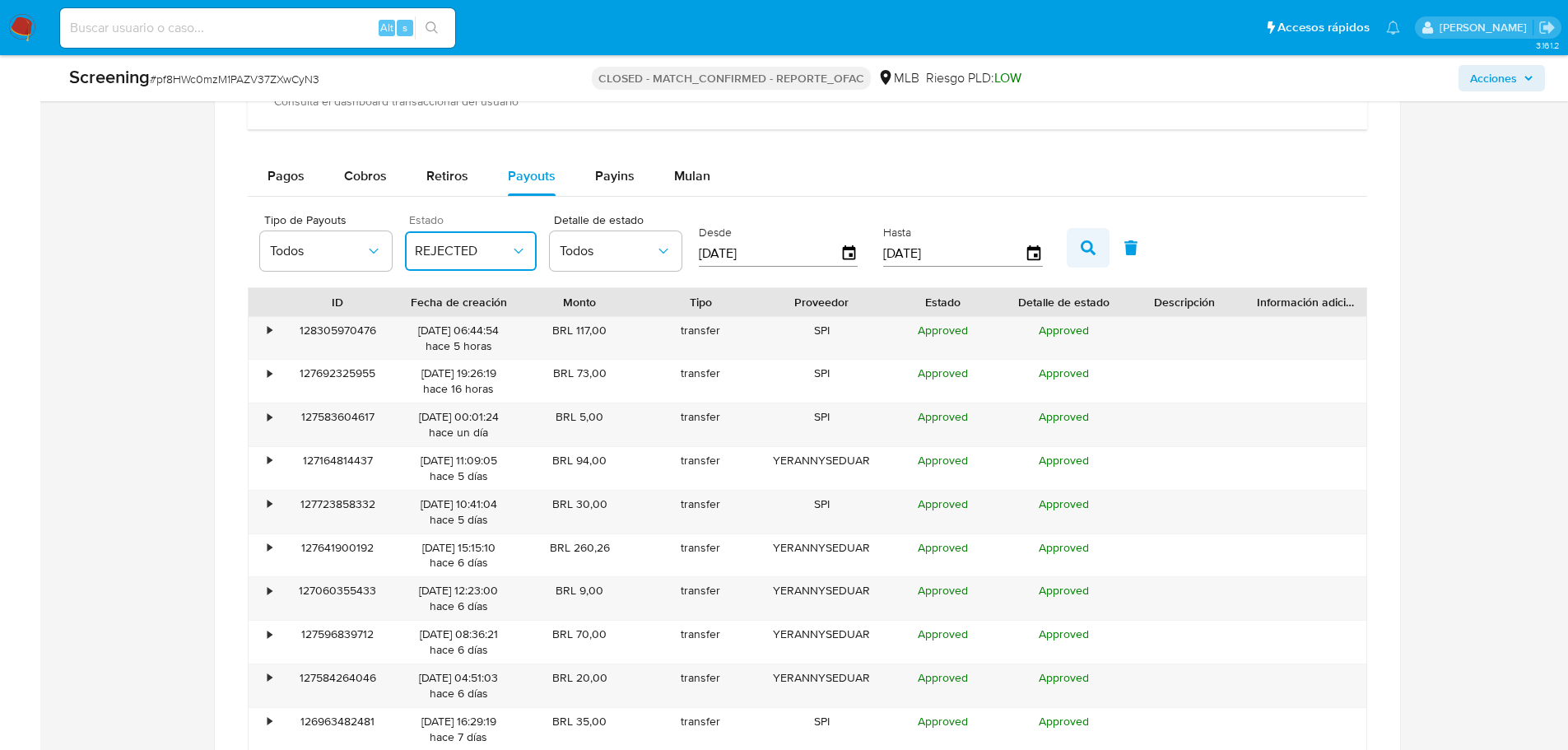
click at [1082, 250] on icon "button" at bounding box center [1088, 247] width 14 height 14
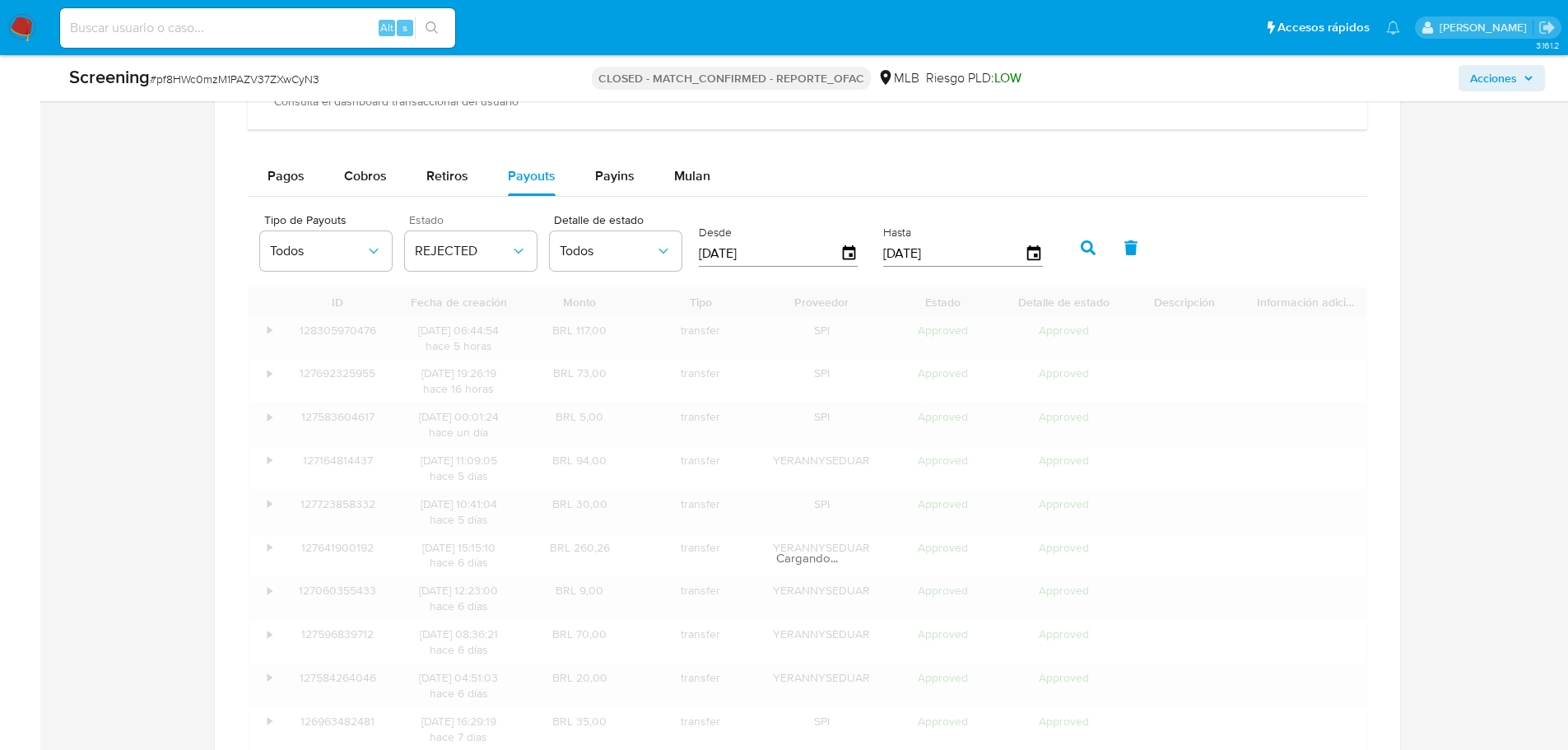
scroll to position [1371, 0]
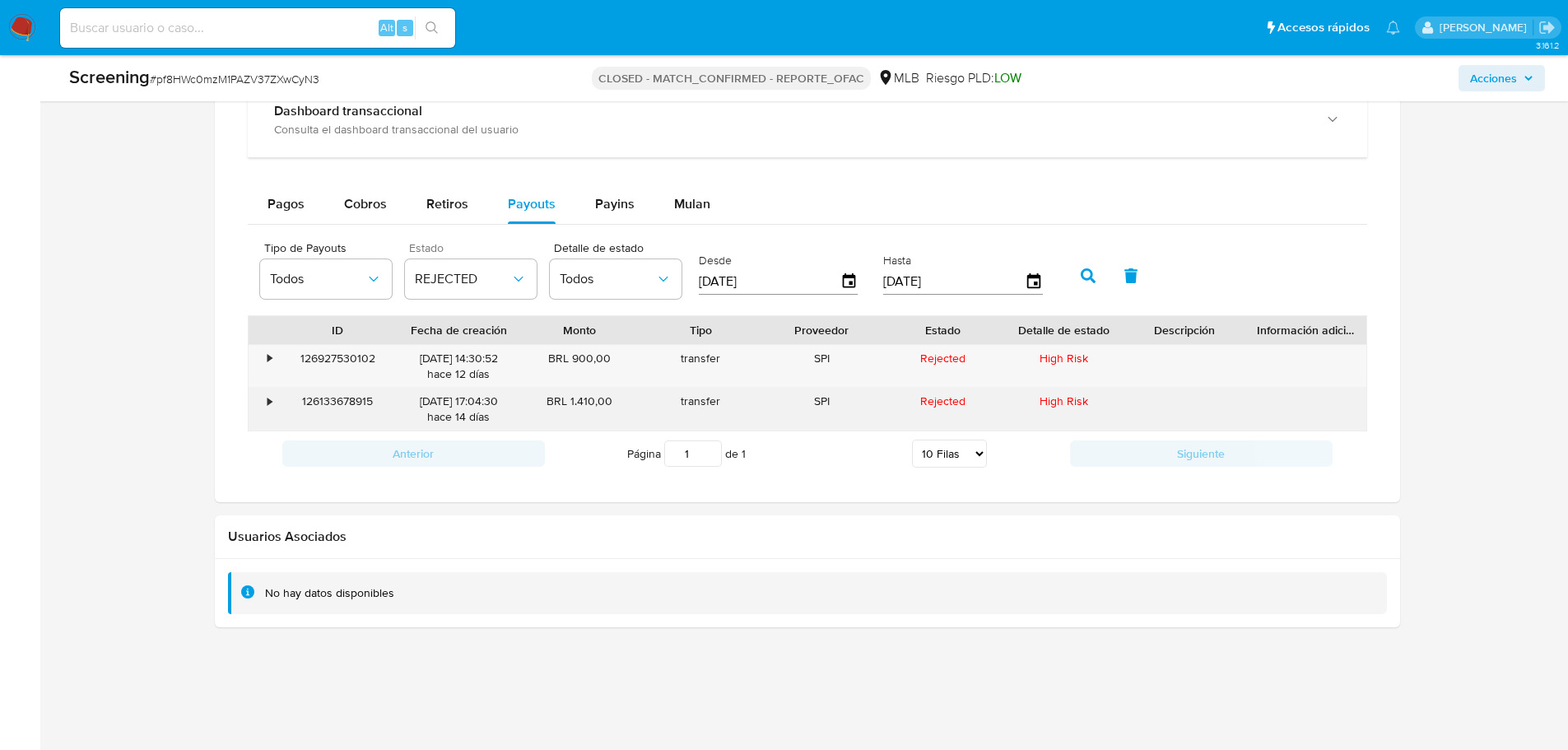
click at [352, 396] on div "126133678915" at bounding box center [338, 409] width 121 height 43
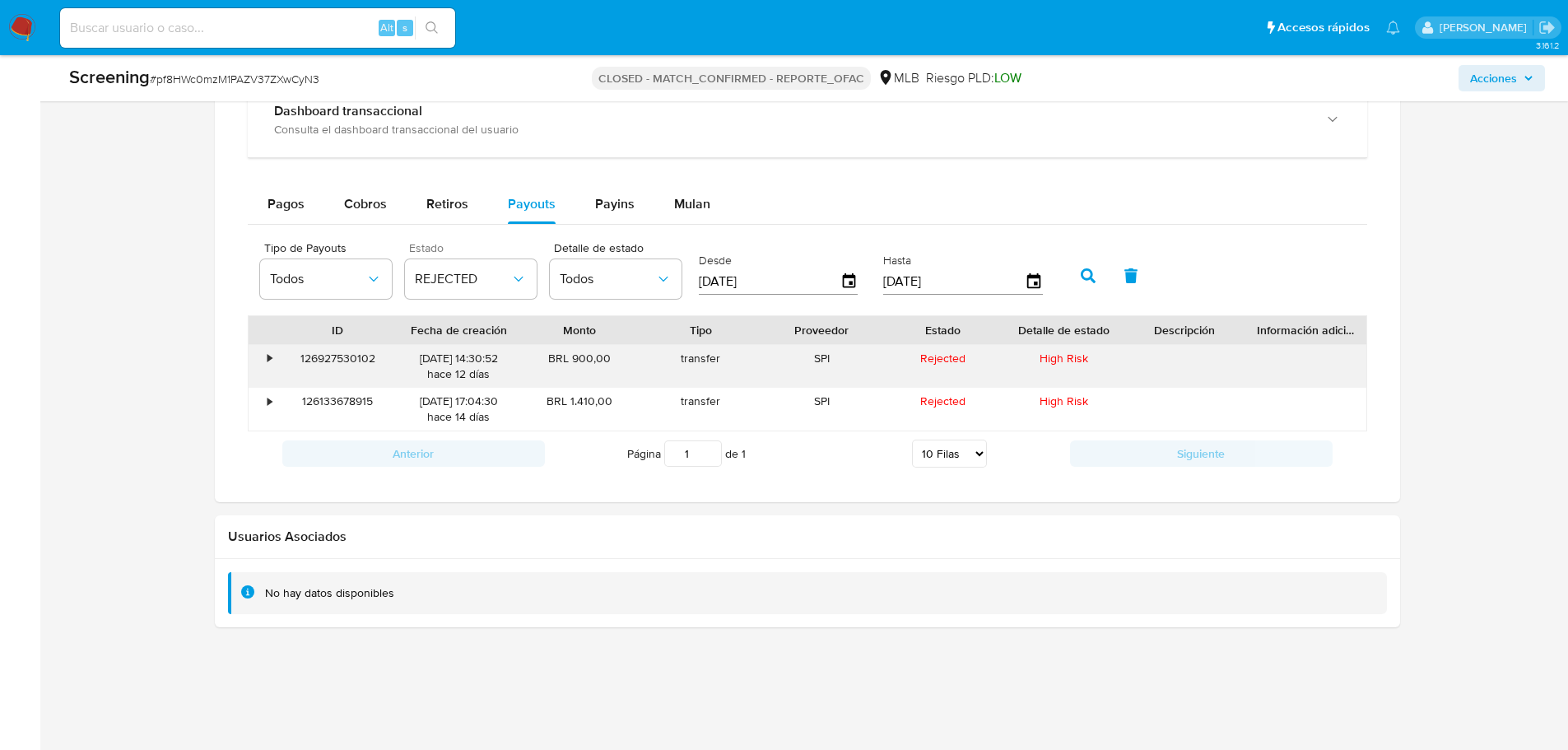
click at [351, 362] on div "126927530102" at bounding box center [338, 366] width 121 height 43
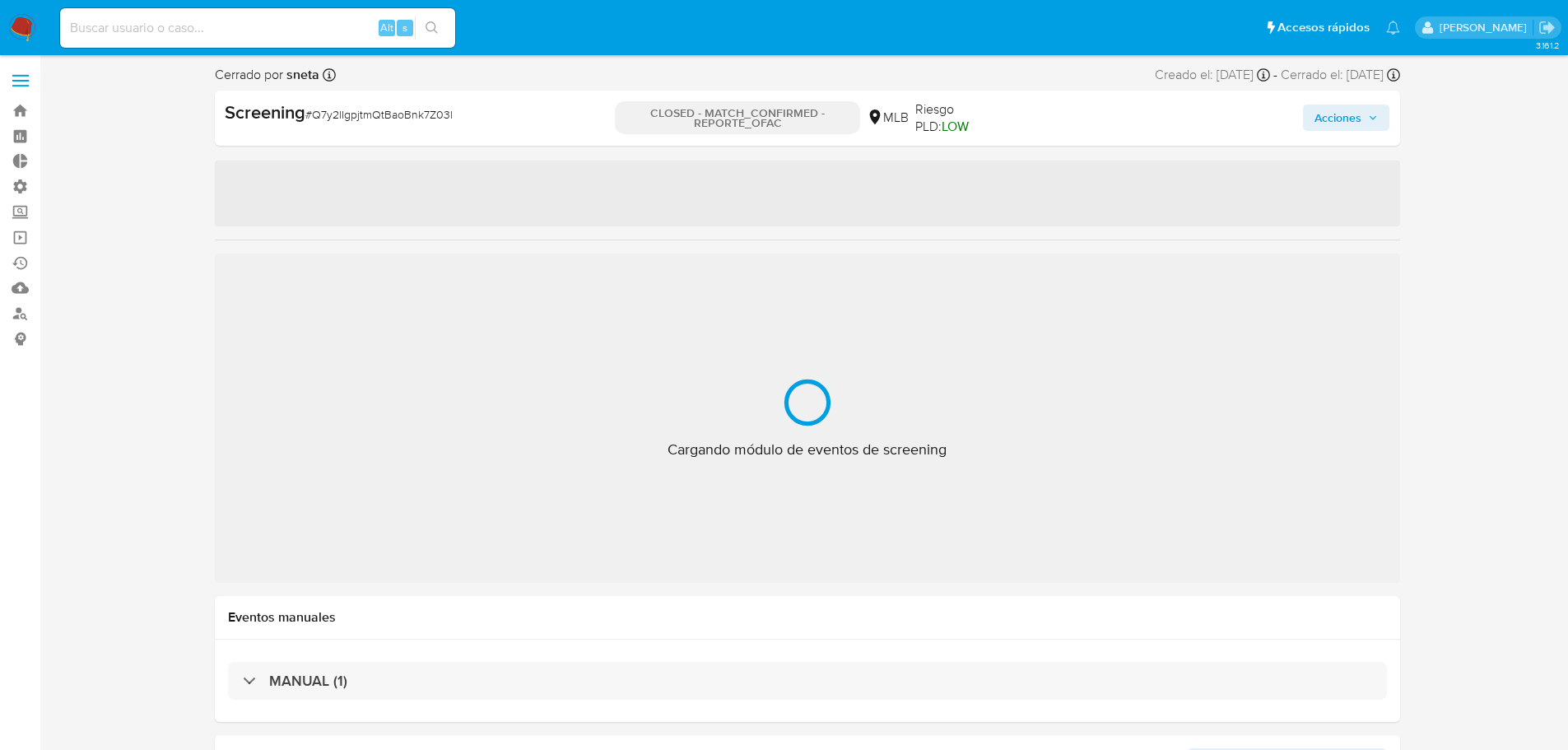
select select "10"
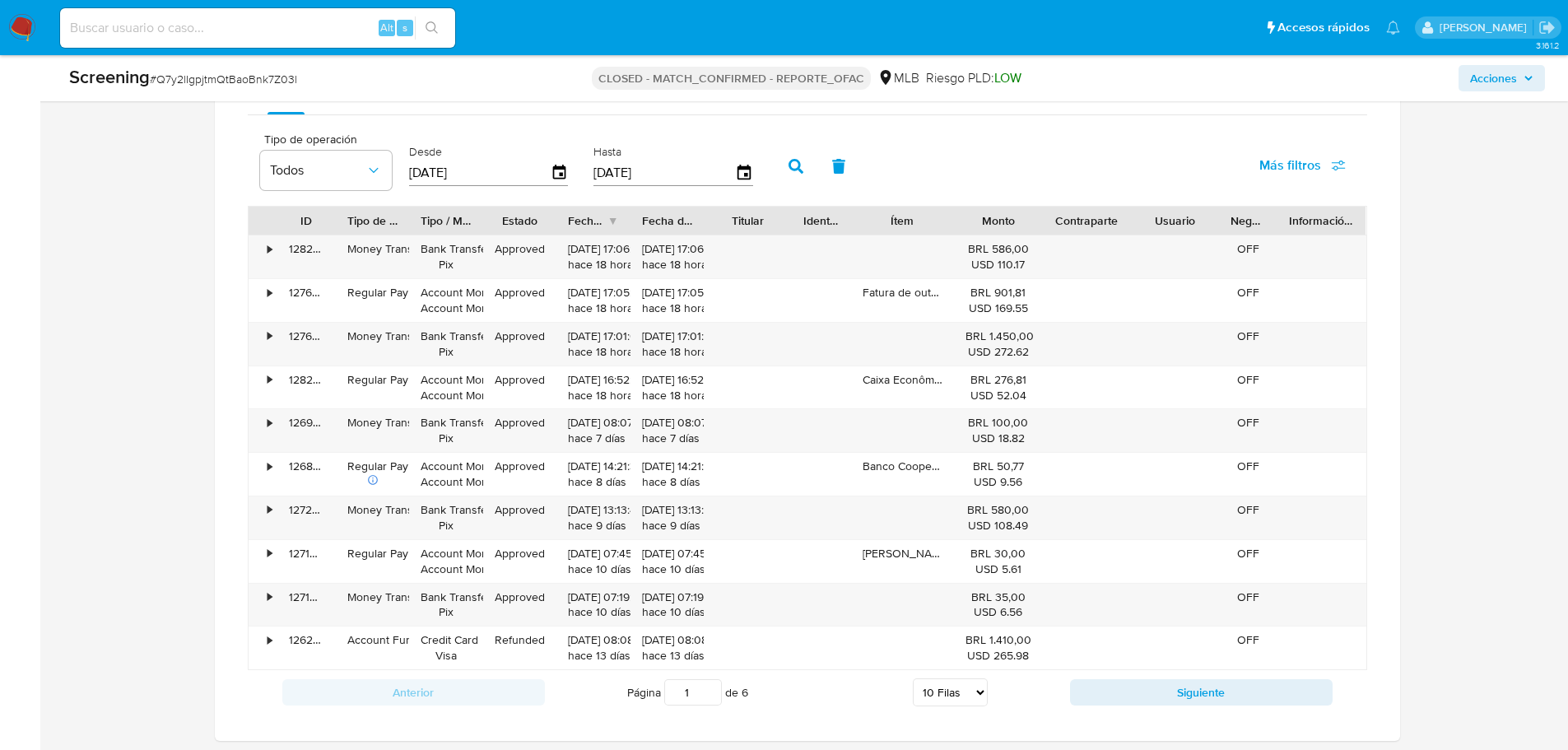
scroll to position [1235, 0]
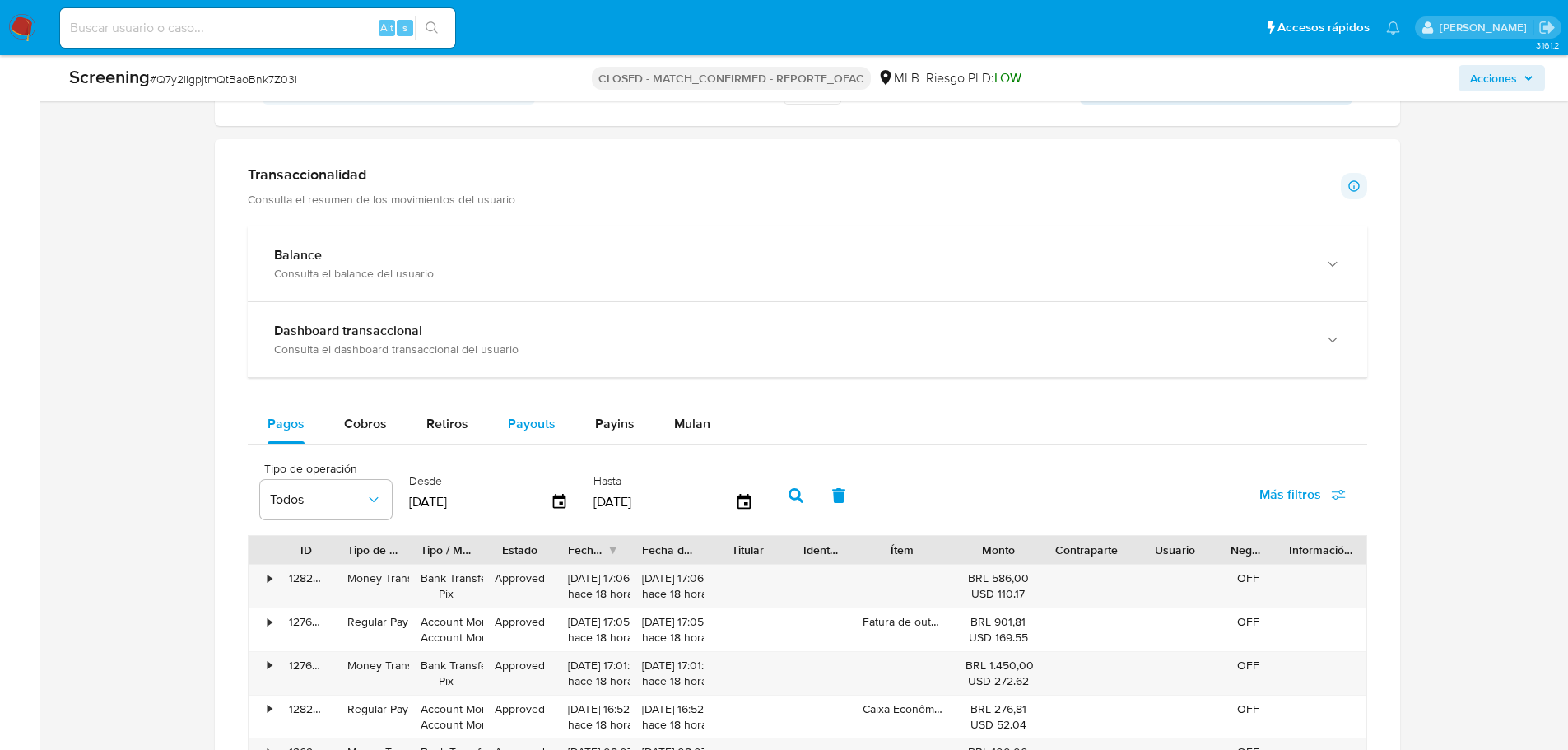
click at [548, 440] on div "Payouts" at bounding box center [532, 424] width 48 height 39
select select "10"
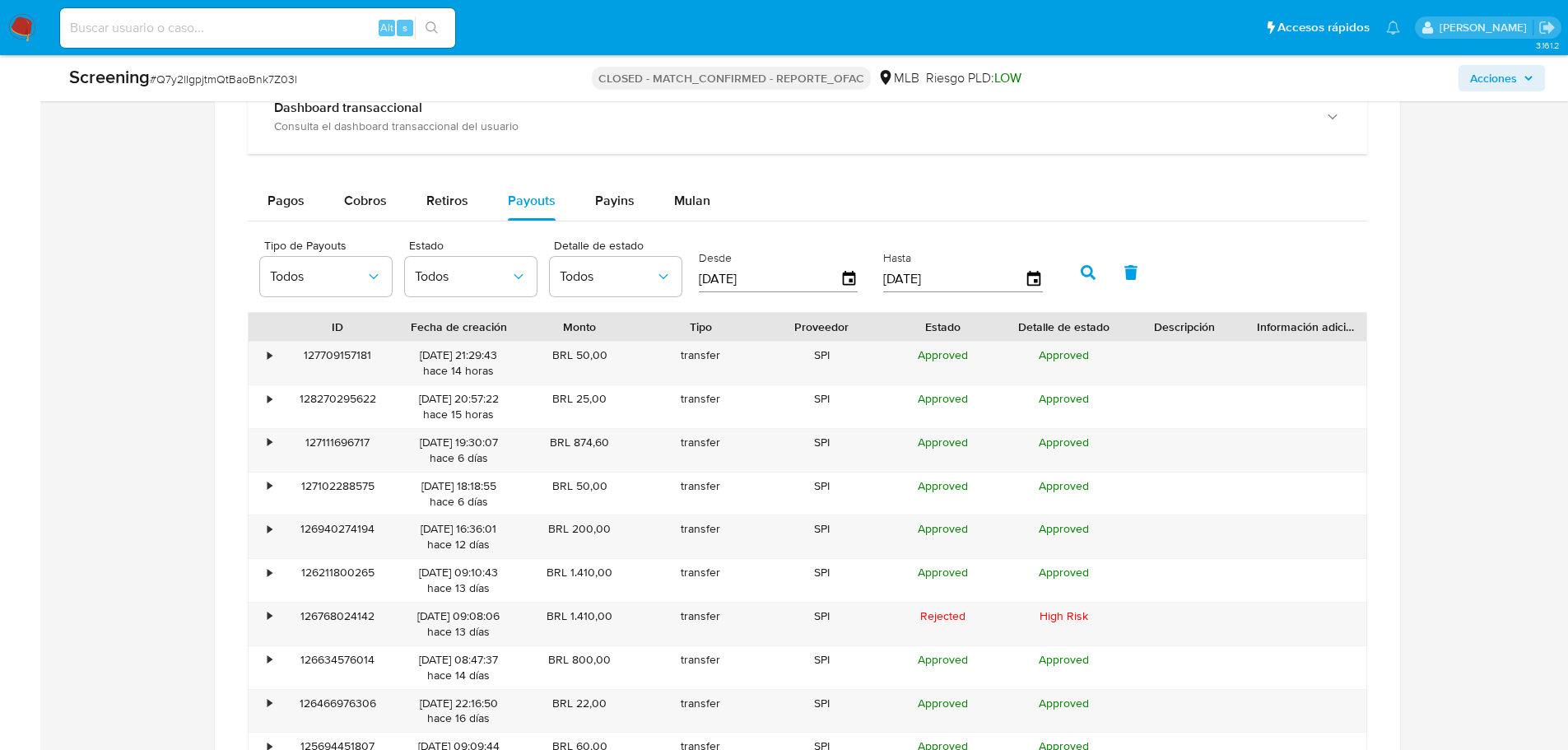
scroll to position [1482, 0]
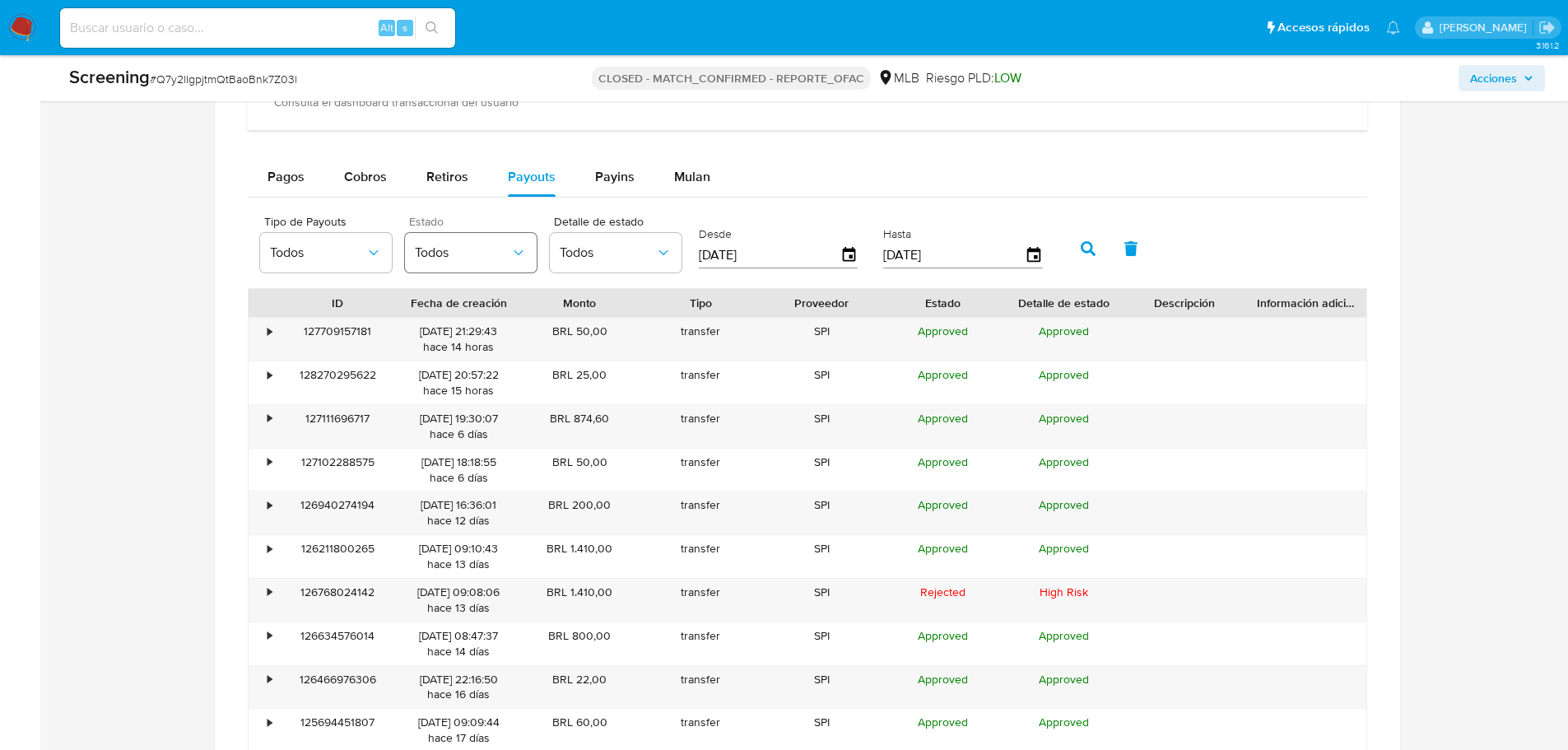
click at [424, 270] on button "Todos" at bounding box center [471, 253] width 132 height 39
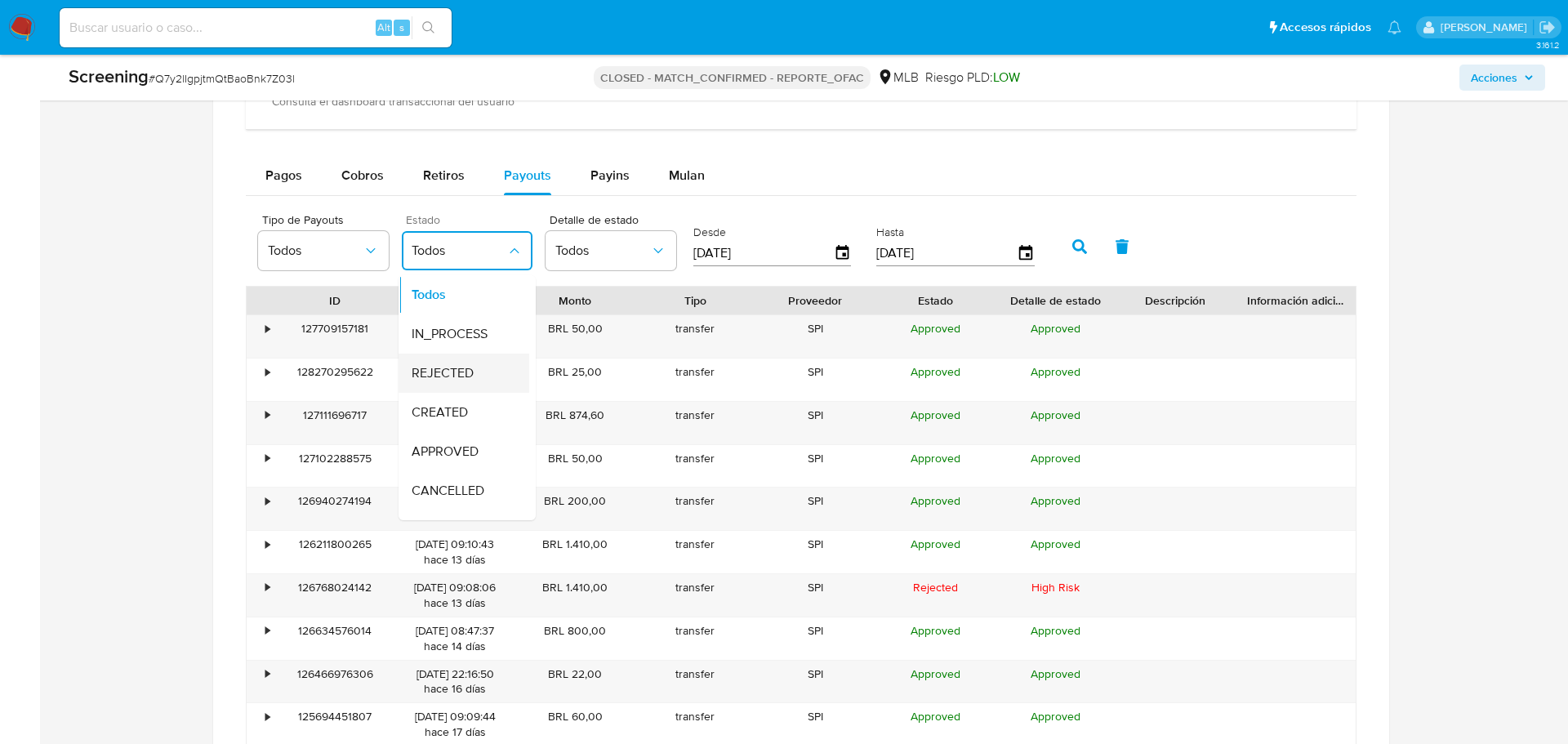
click at [456, 370] on span "REJECTED" at bounding box center [442, 372] width 62 height 16
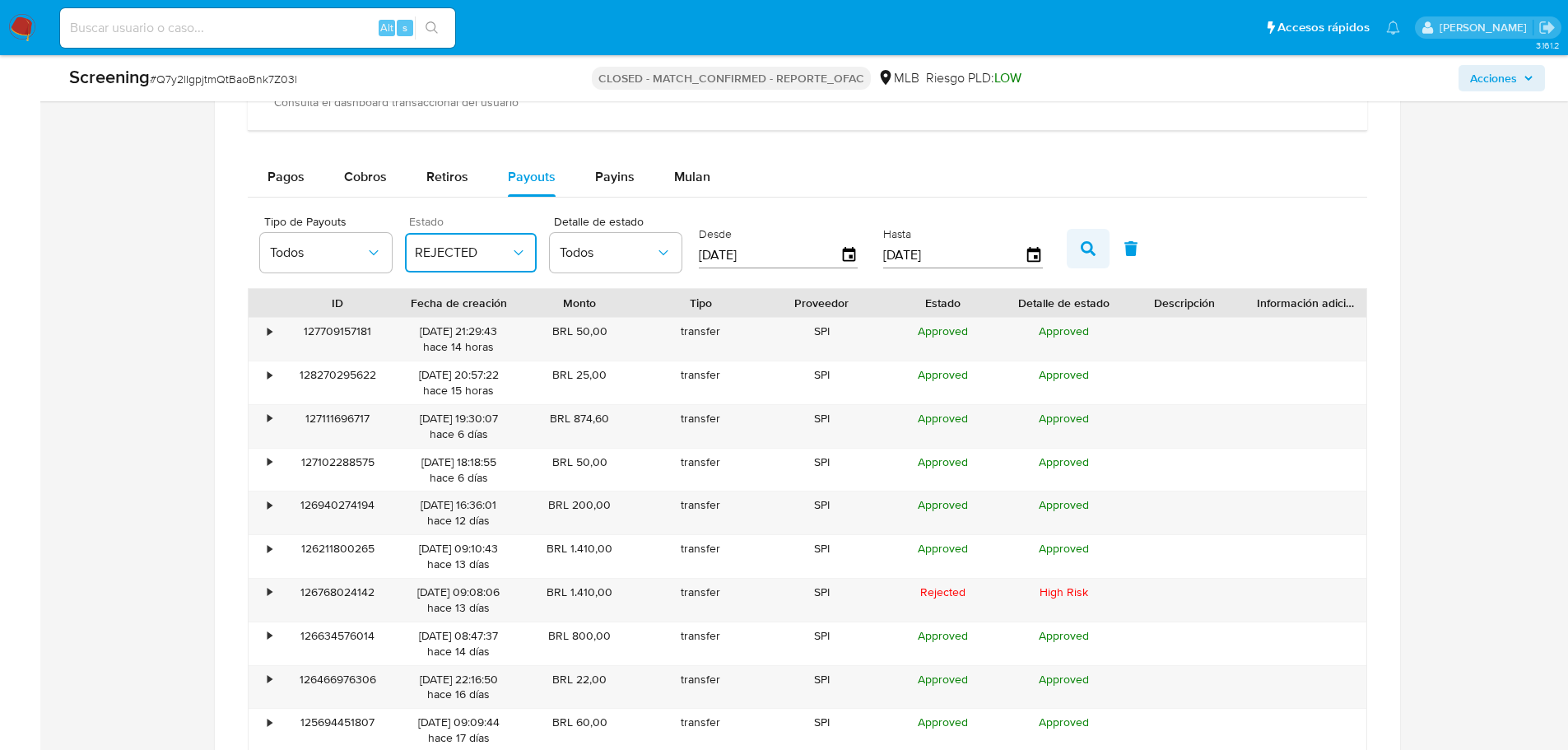
click at [1087, 255] on icon "button" at bounding box center [1088, 248] width 14 height 14
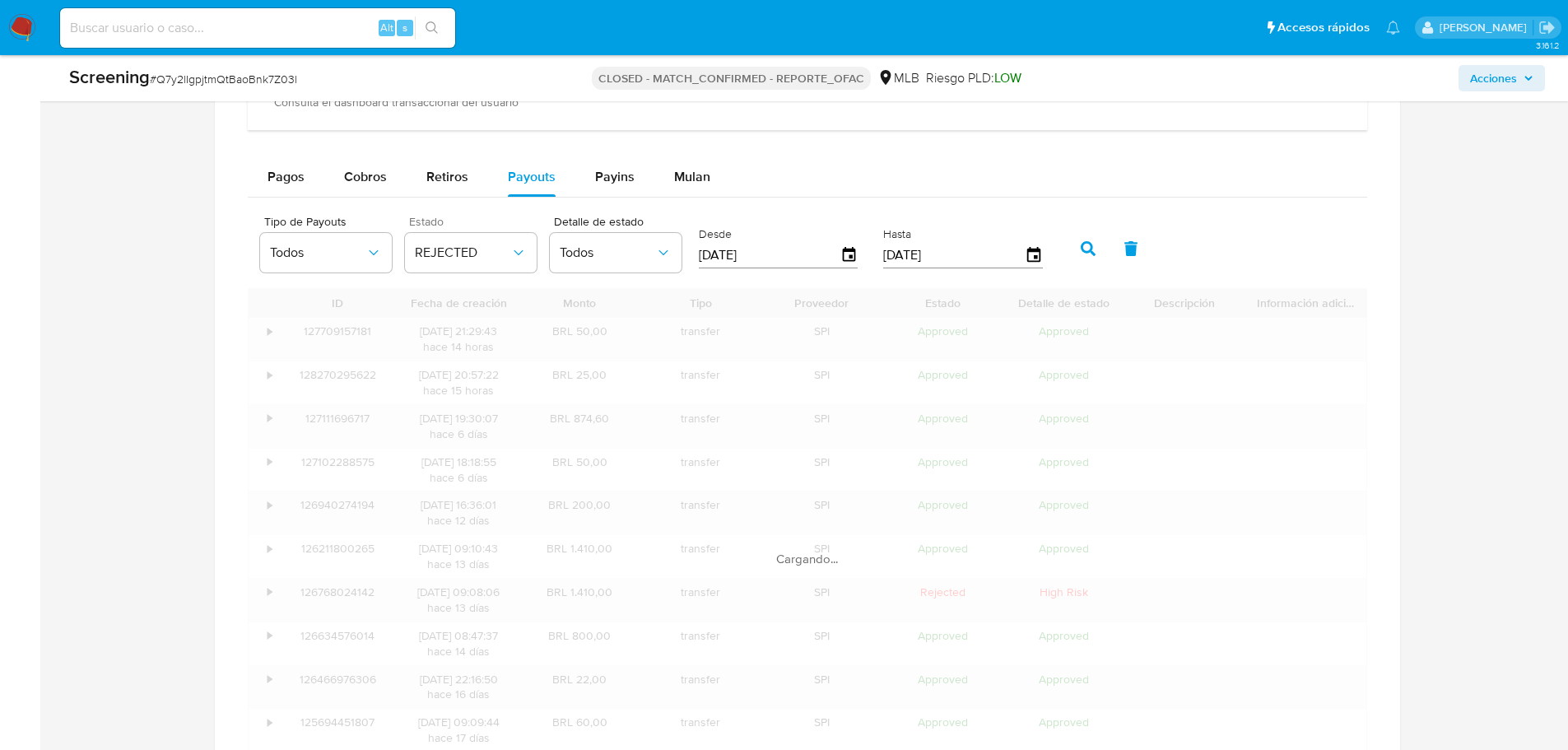
scroll to position [1411, 0]
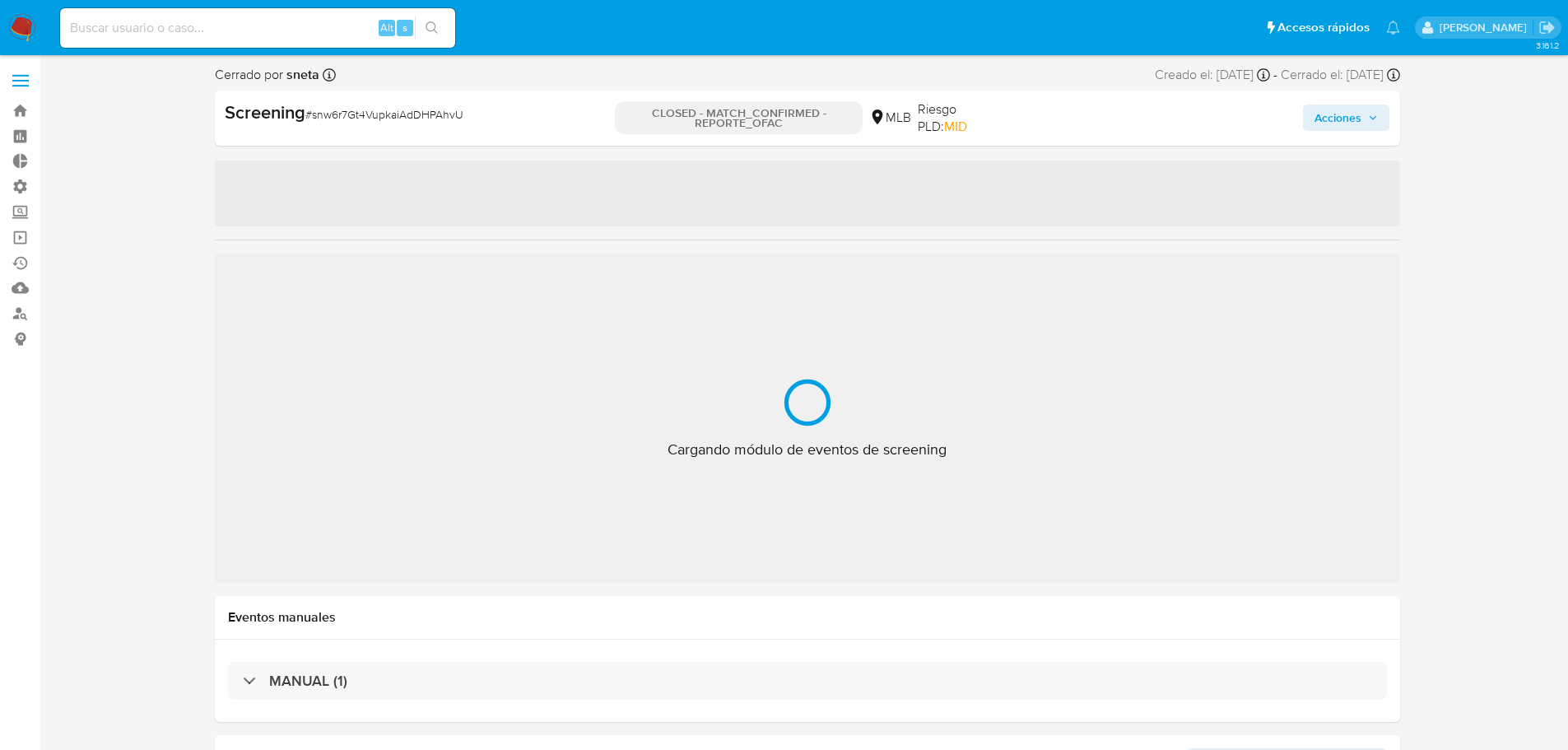
select select "10"
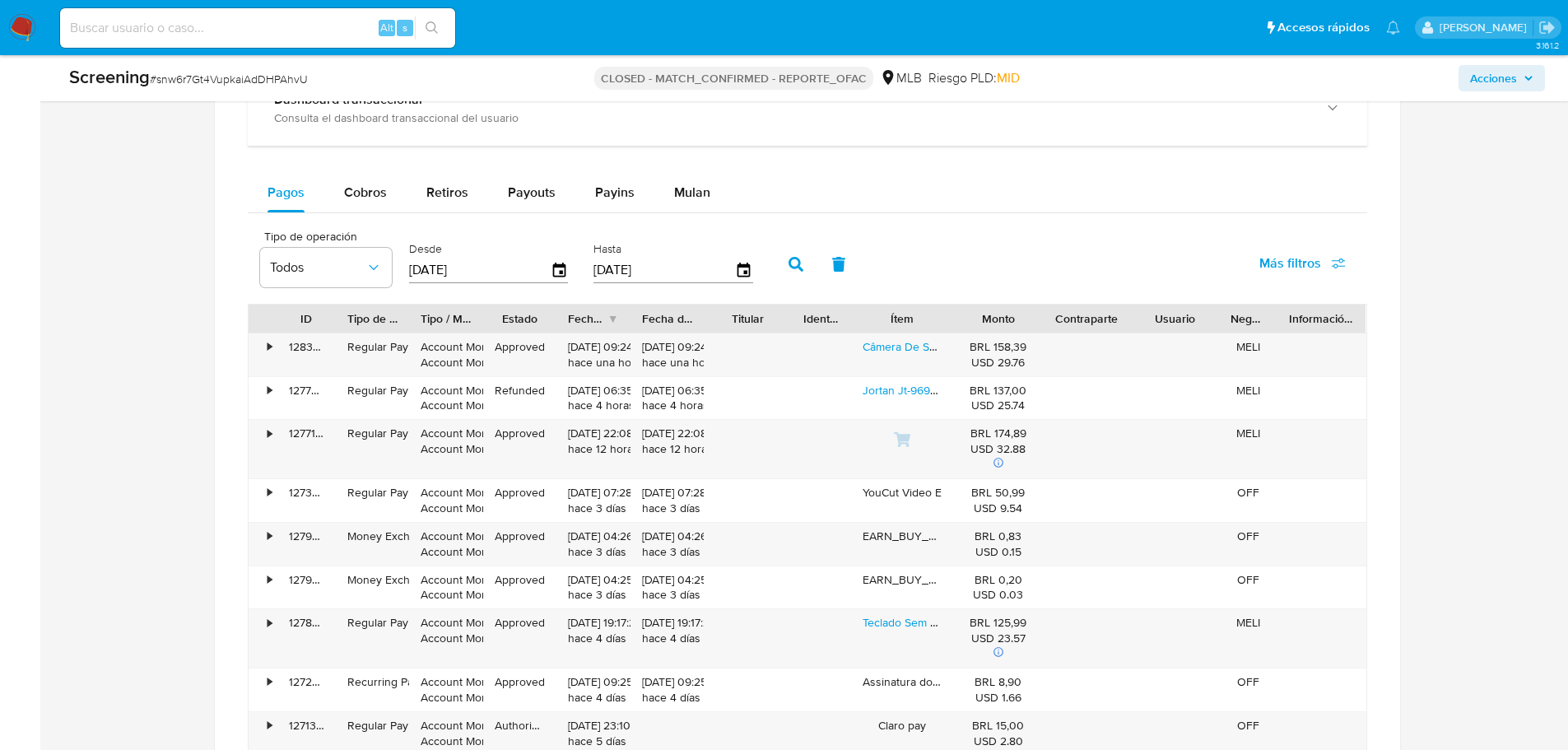
scroll to position [1235, 0]
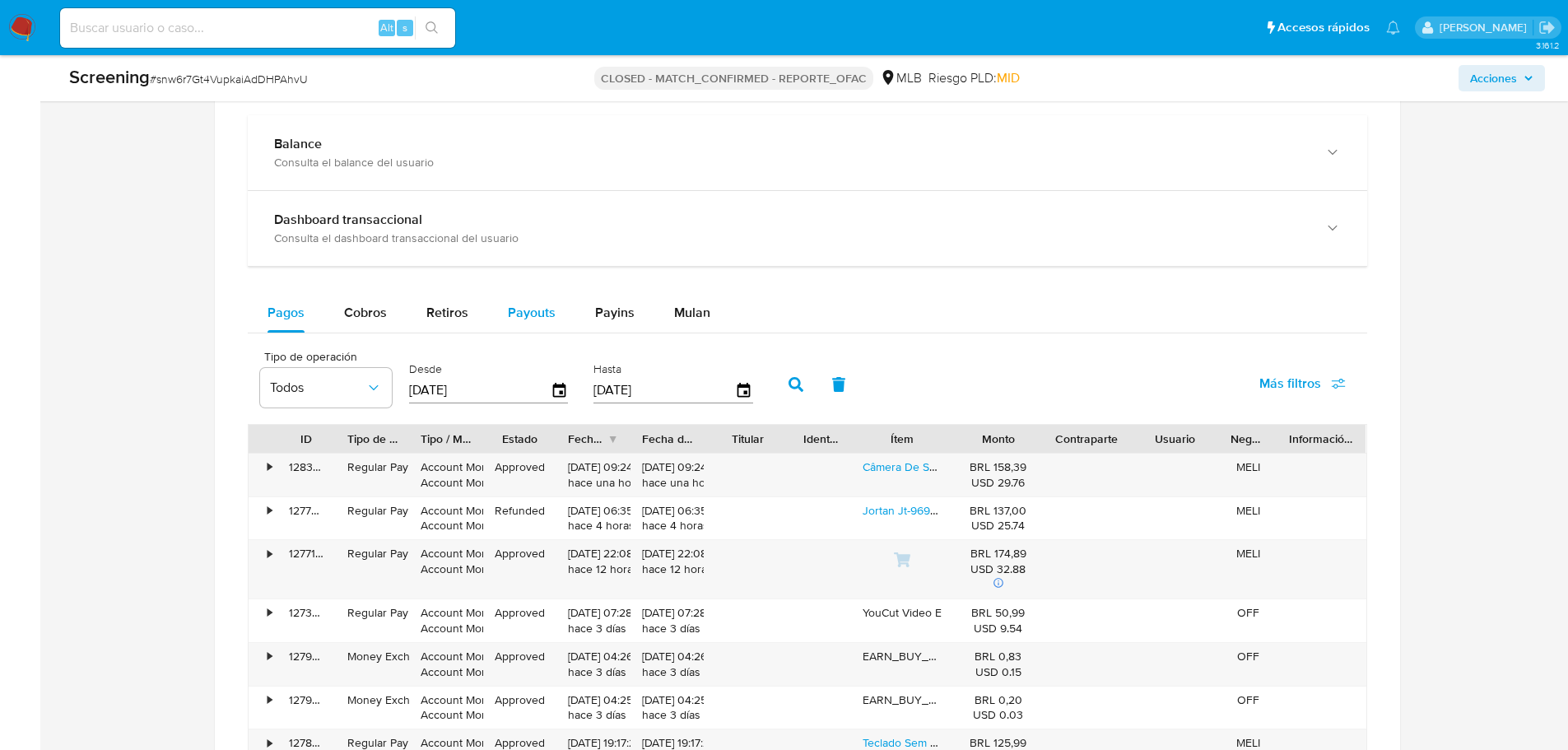
click at [516, 308] on span "Payouts" at bounding box center [532, 312] width 48 height 19
select select "10"
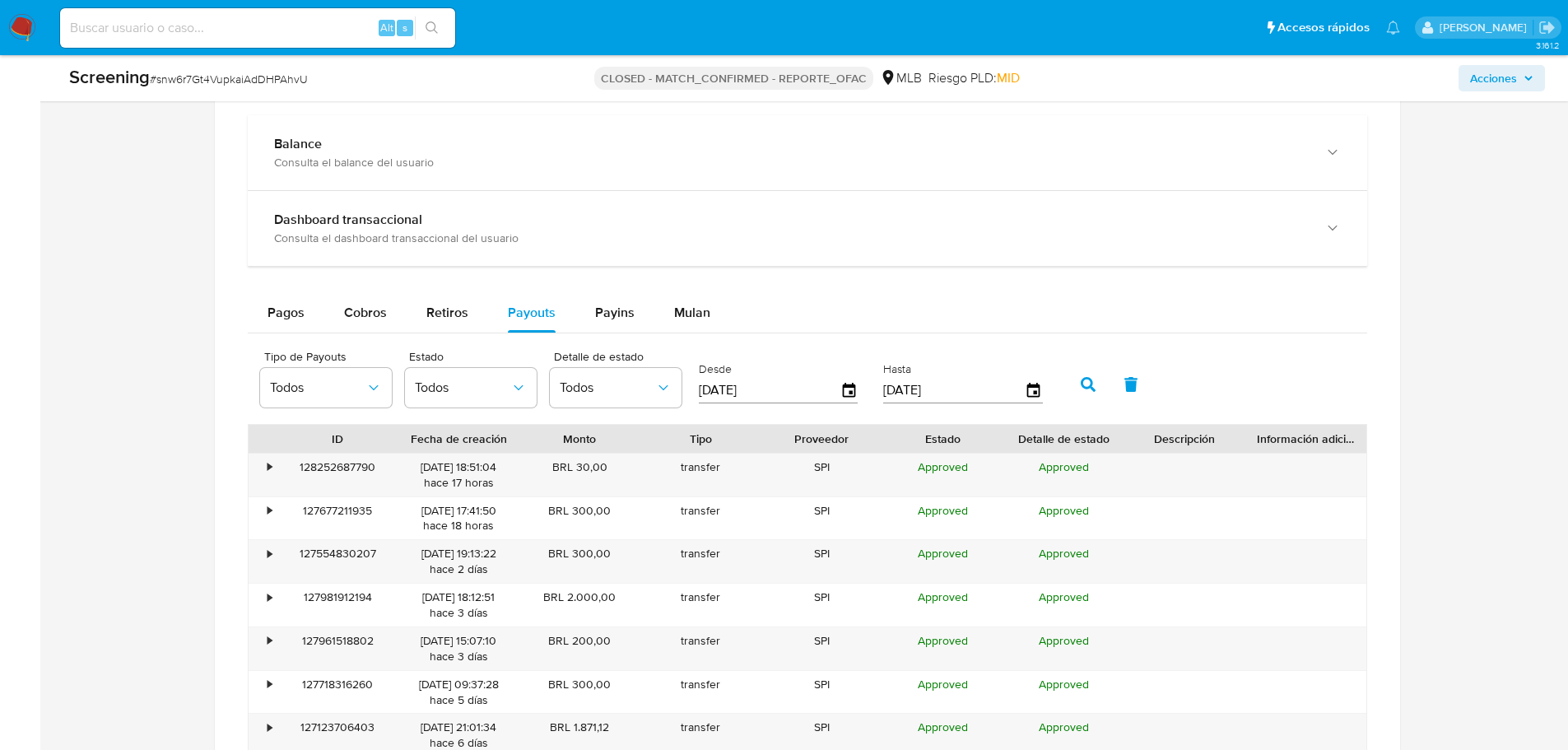
click at [473, 409] on div "Estado Todos" at bounding box center [471, 382] width 132 height 63
click at [475, 400] on button "Todos" at bounding box center [471, 387] width 132 height 39
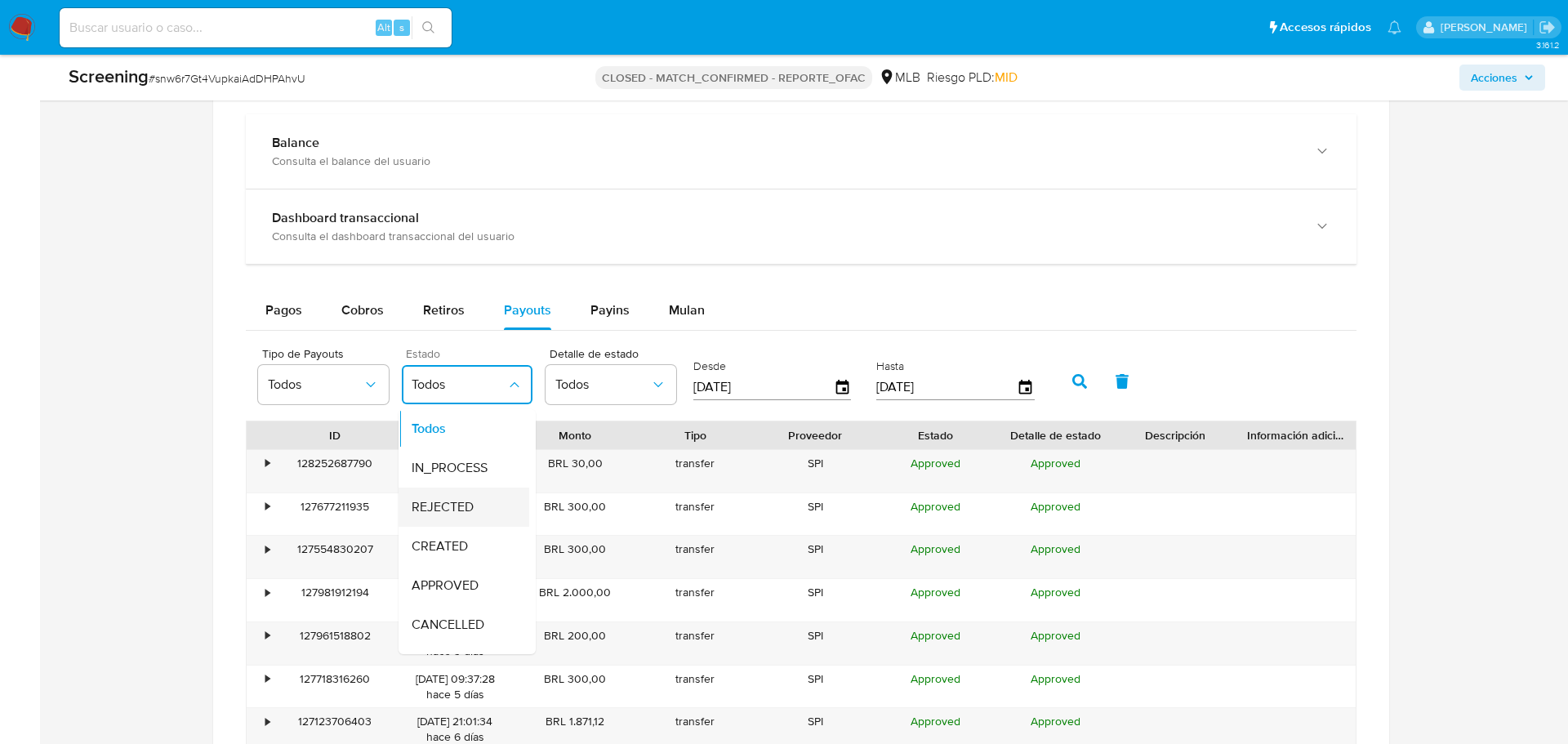
click at [467, 504] on span "REJECTED" at bounding box center [442, 507] width 62 height 16
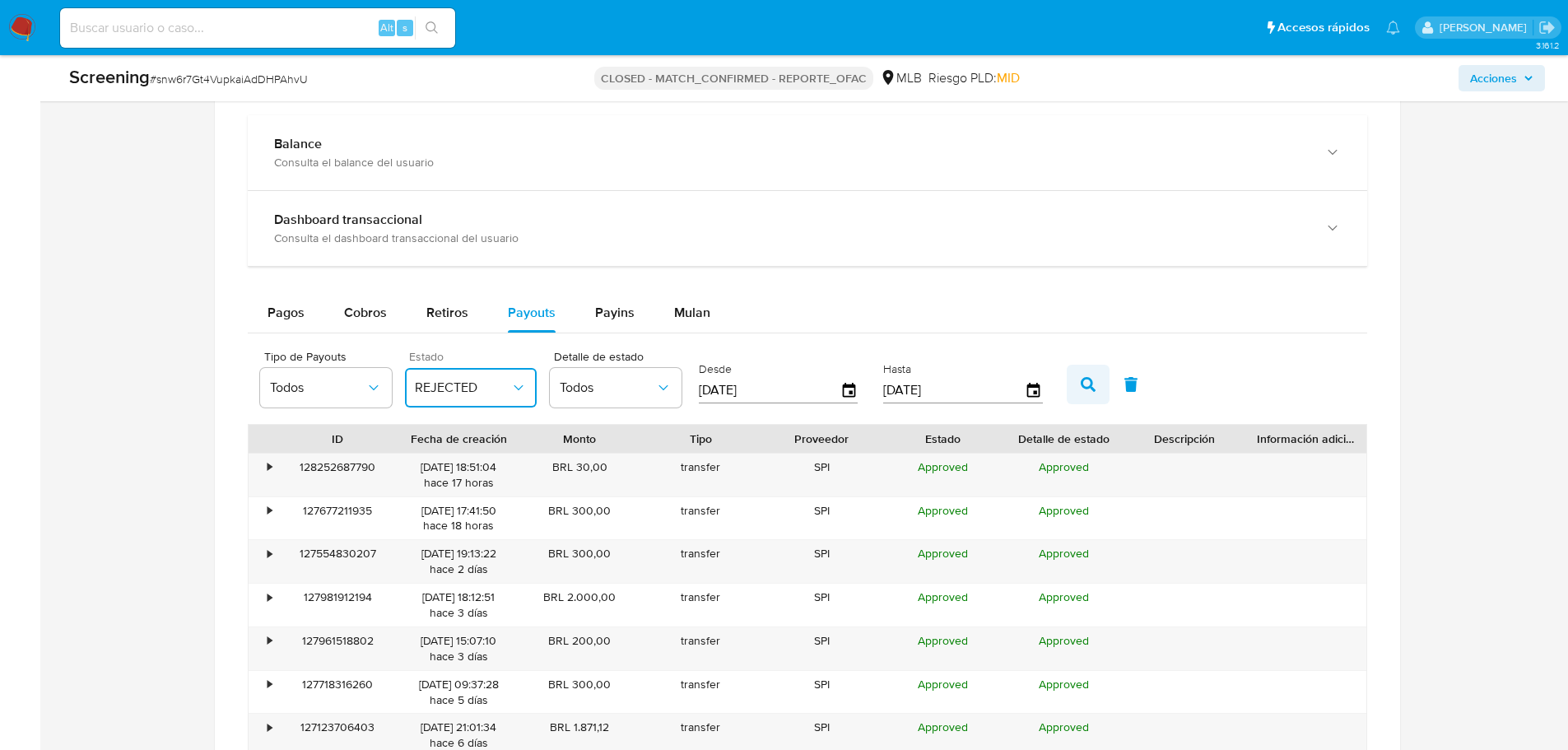
click at [1088, 386] on icon "button" at bounding box center [1088, 384] width 14 height 14
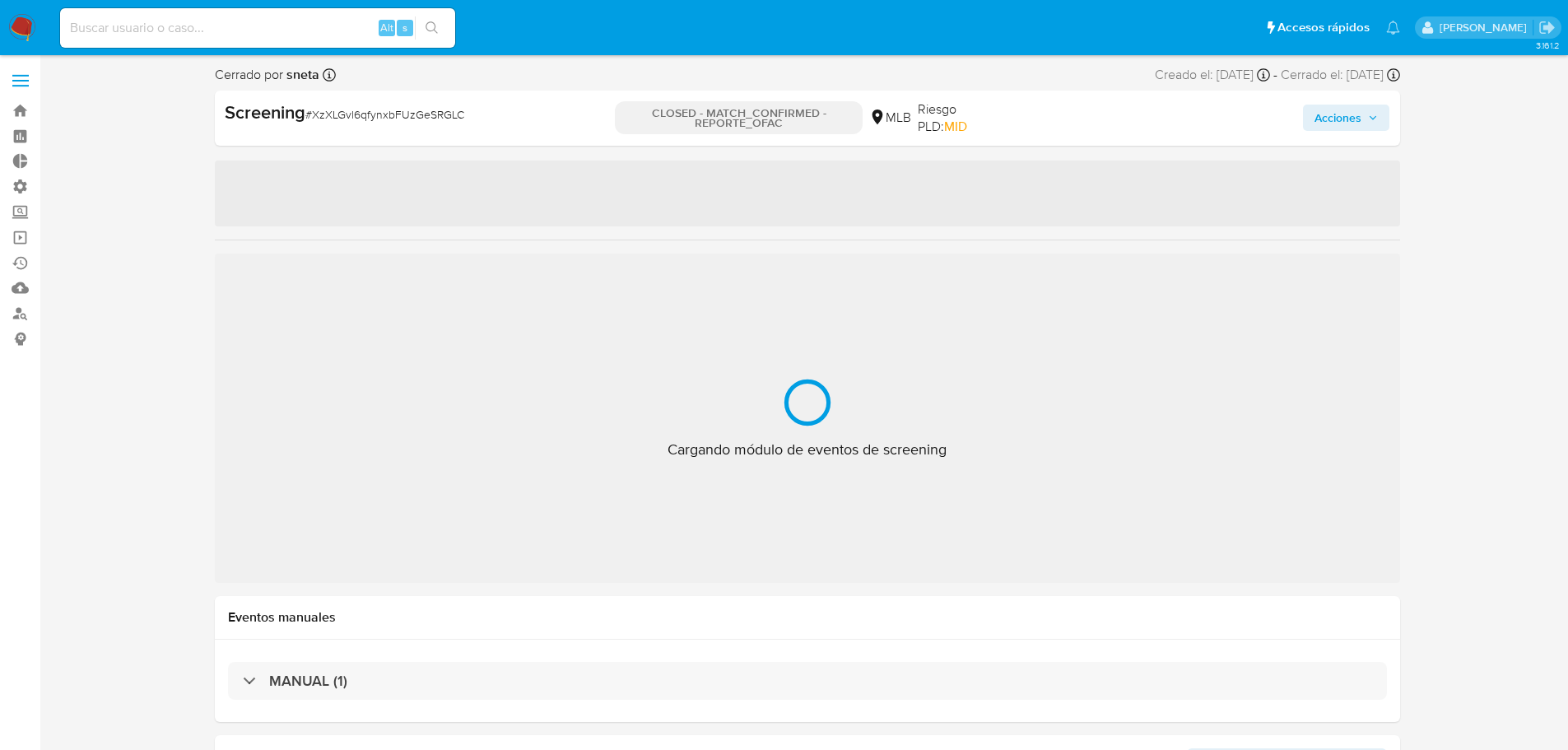
select select "10"
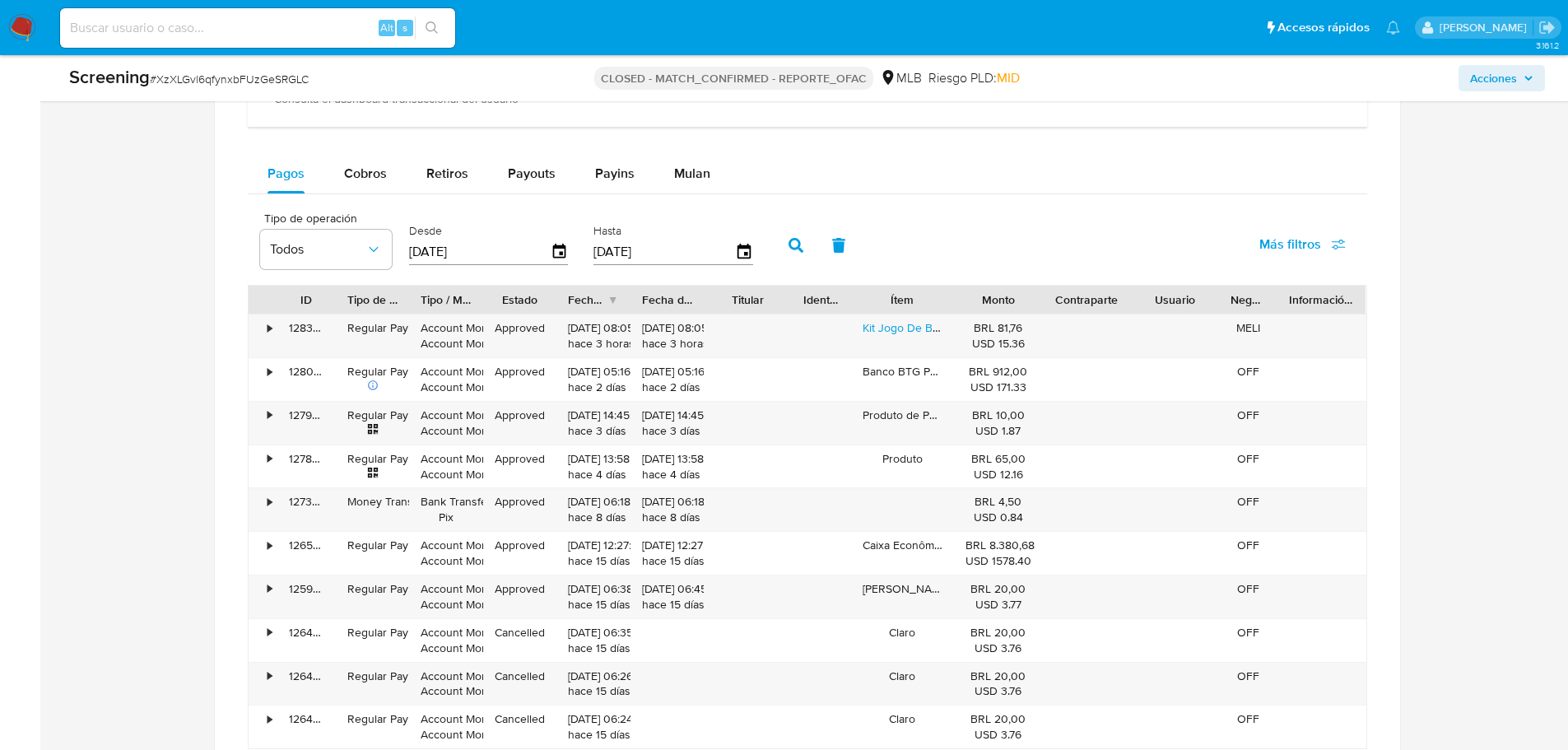
scroll to position [1400, 0]
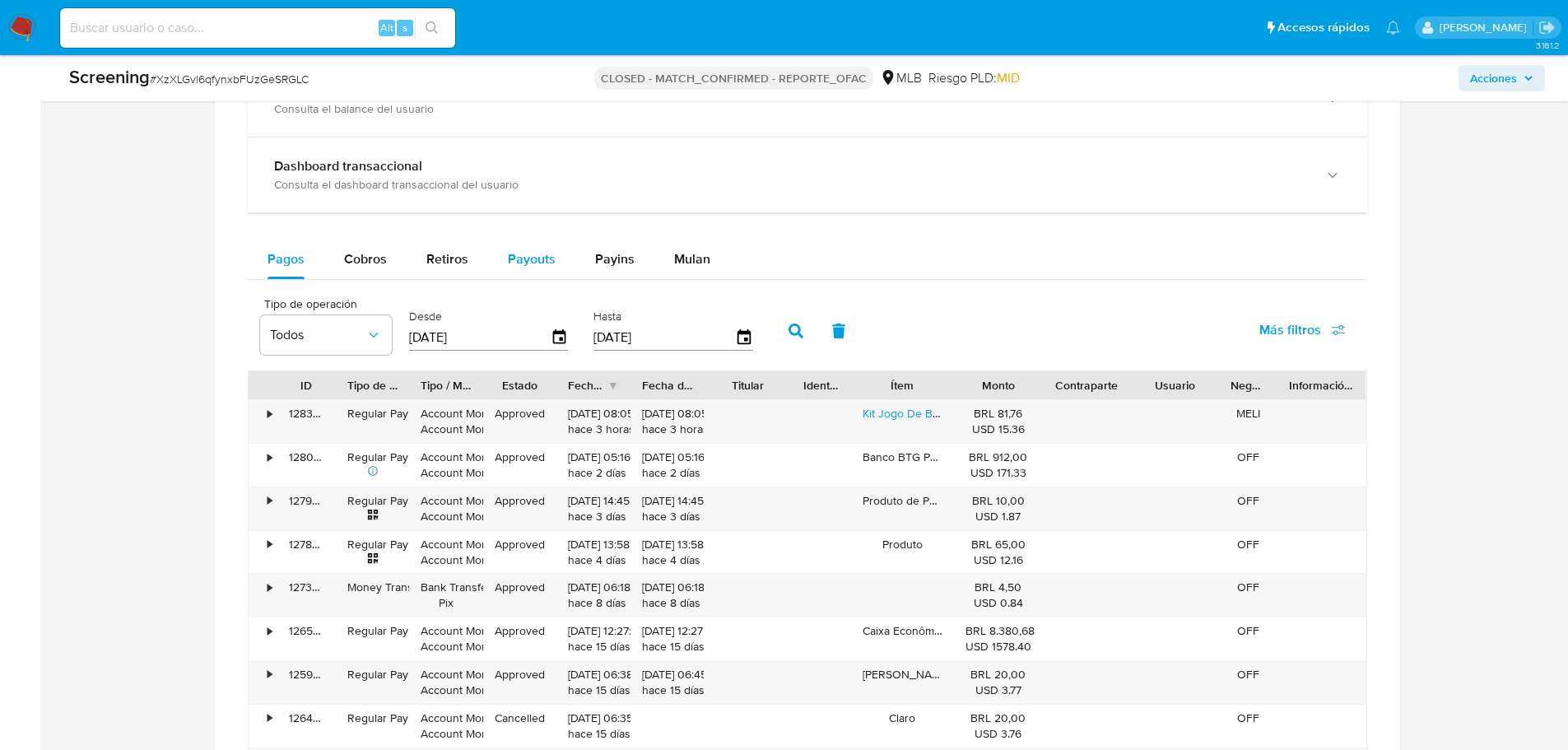
click at [513, 254] on span "Payouts" at bounding box center [532, 259] width 48 height 19
select select "10"
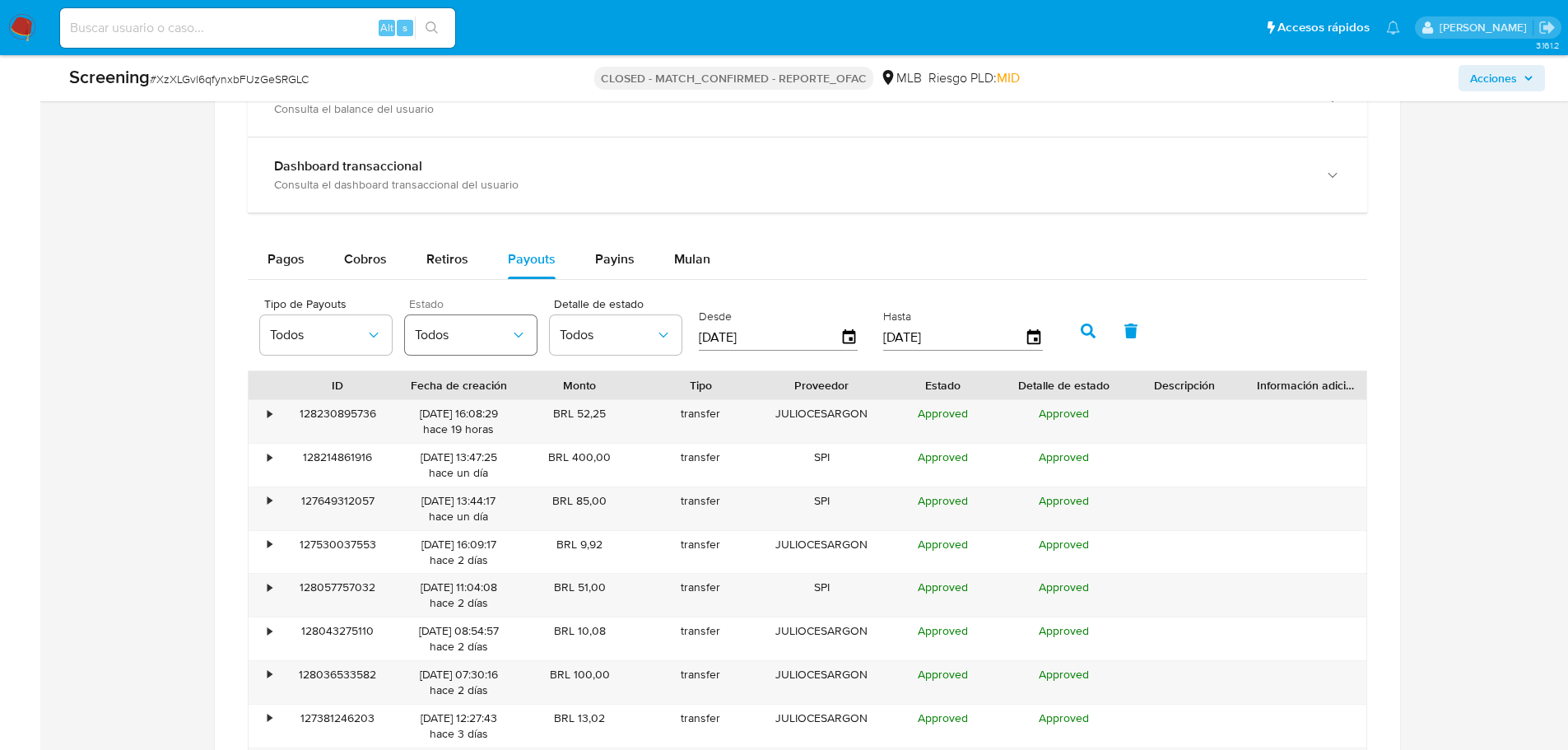
click at [490, 340] on span "Todos" at bounding box center [462, 335] width 95 height 16
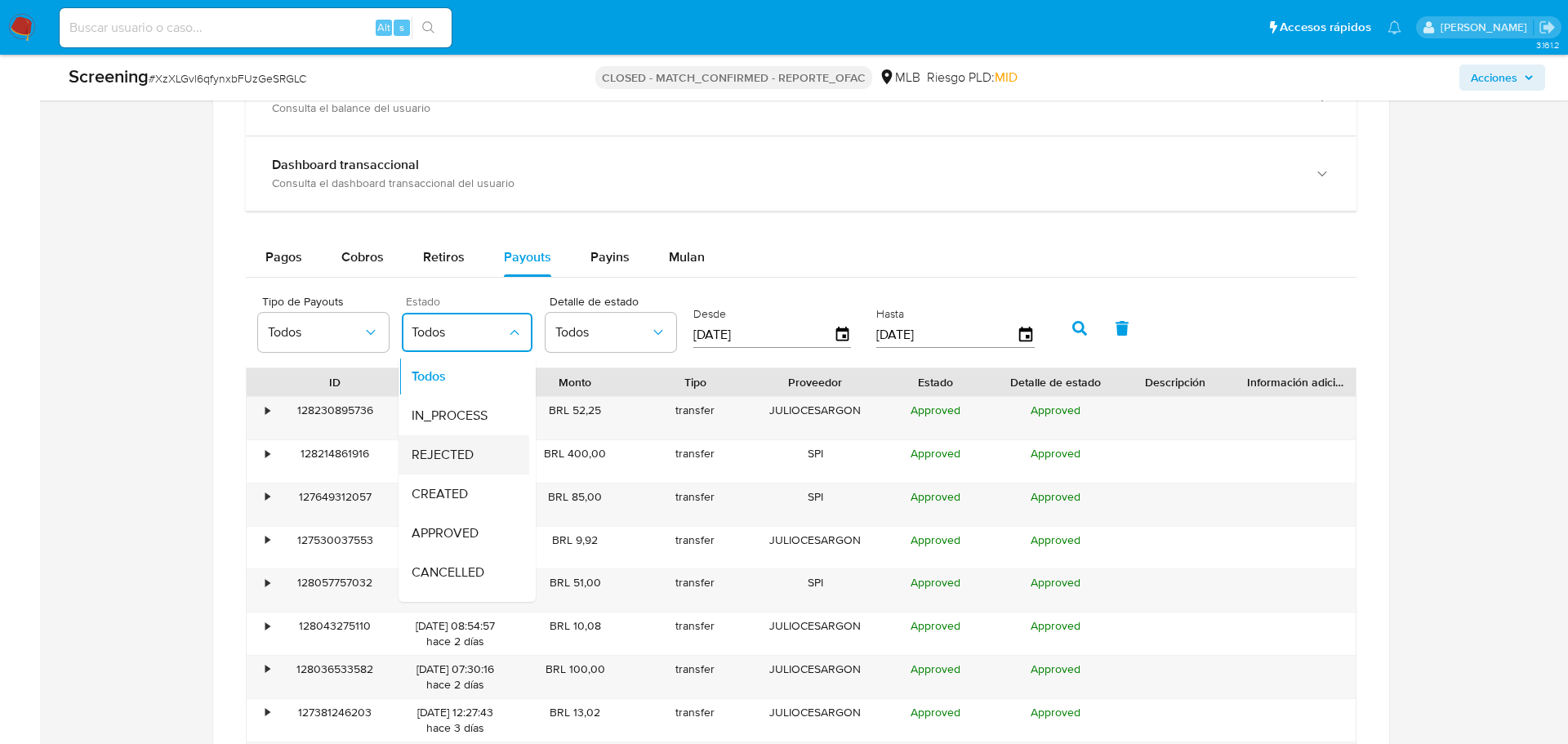
click at [456, 456] on span "REJECTED" at bounding box center [442, 454] width 62 height 16
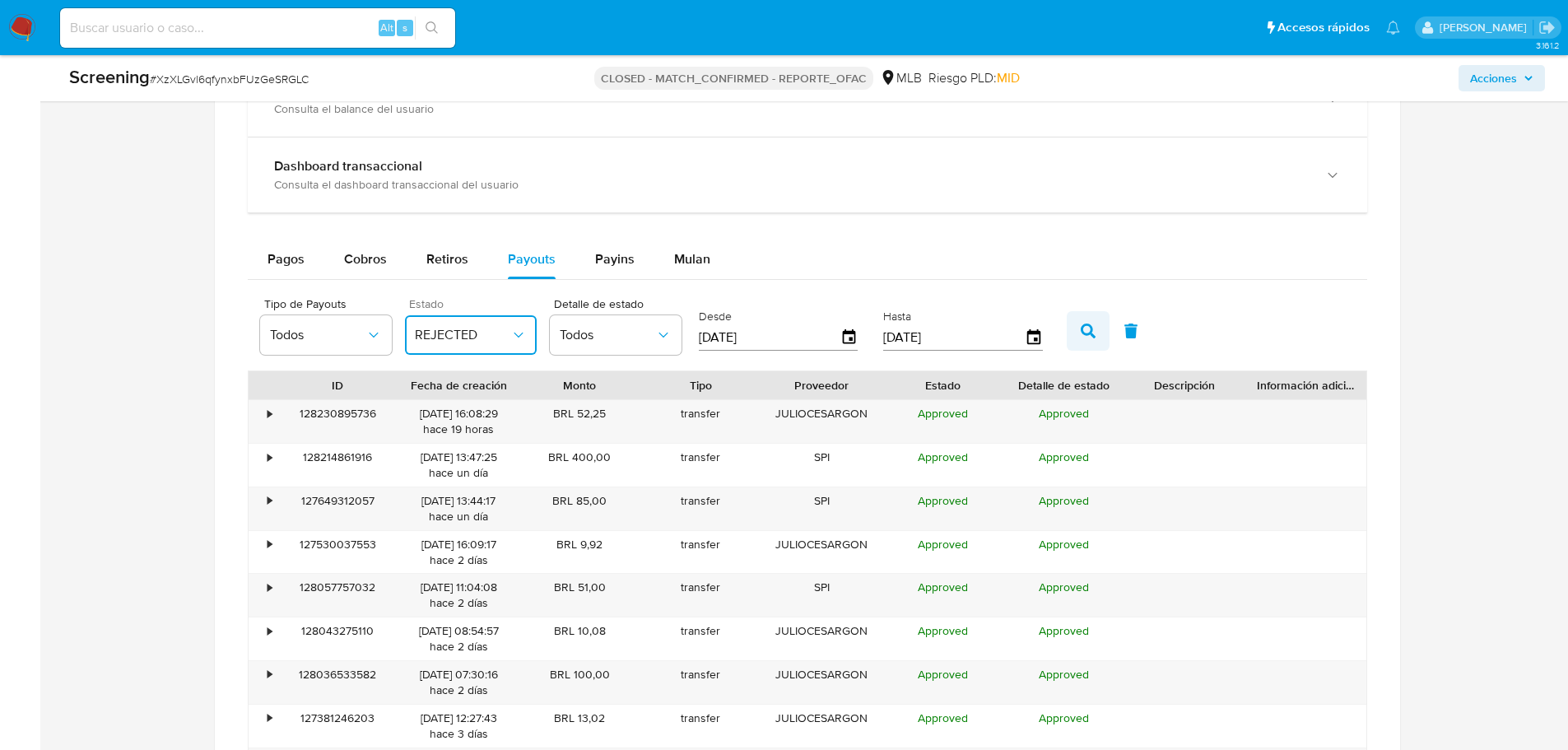
click at [1087, 327] on icon "button" at bounding box center [1088, 330] width 14 height 14
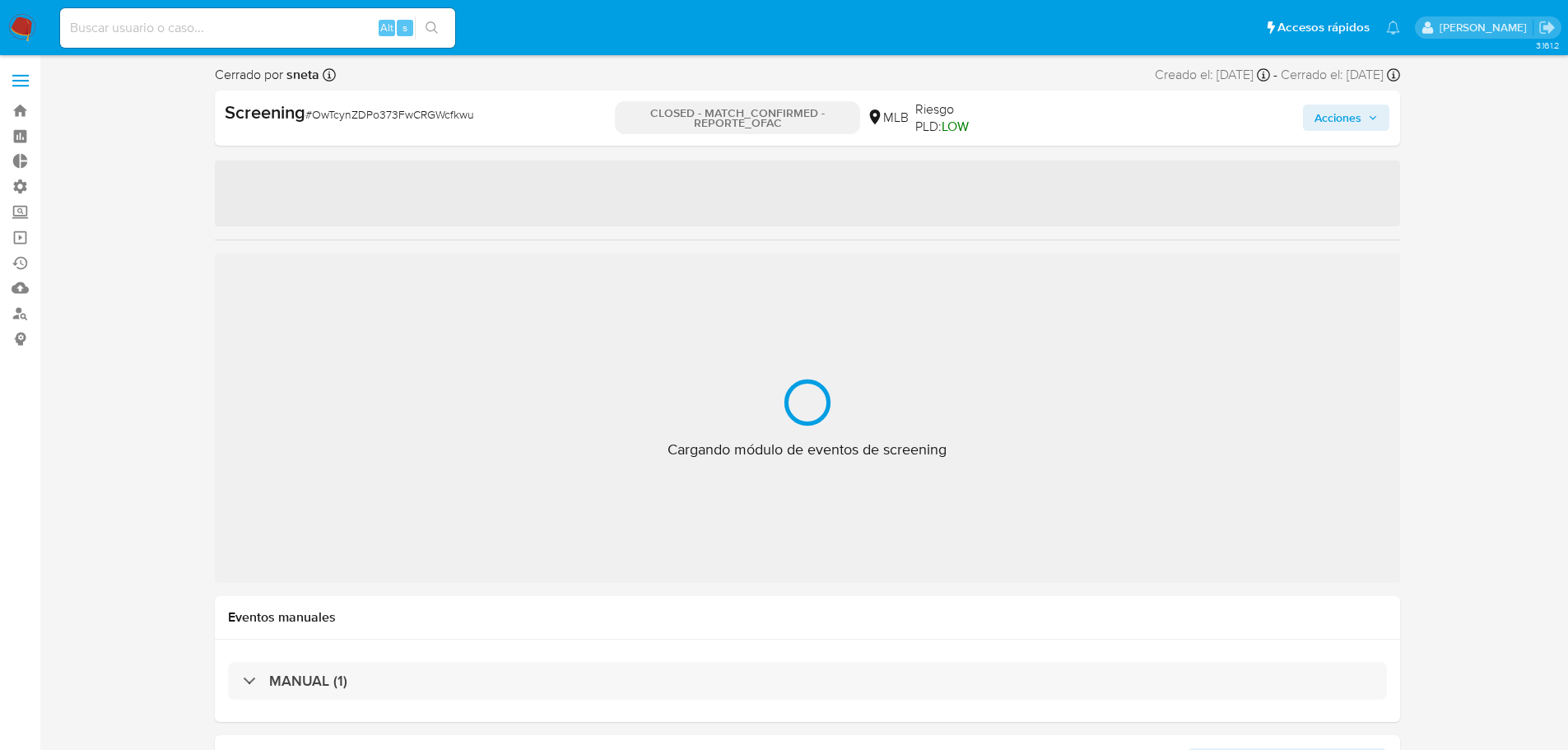
select select "10"
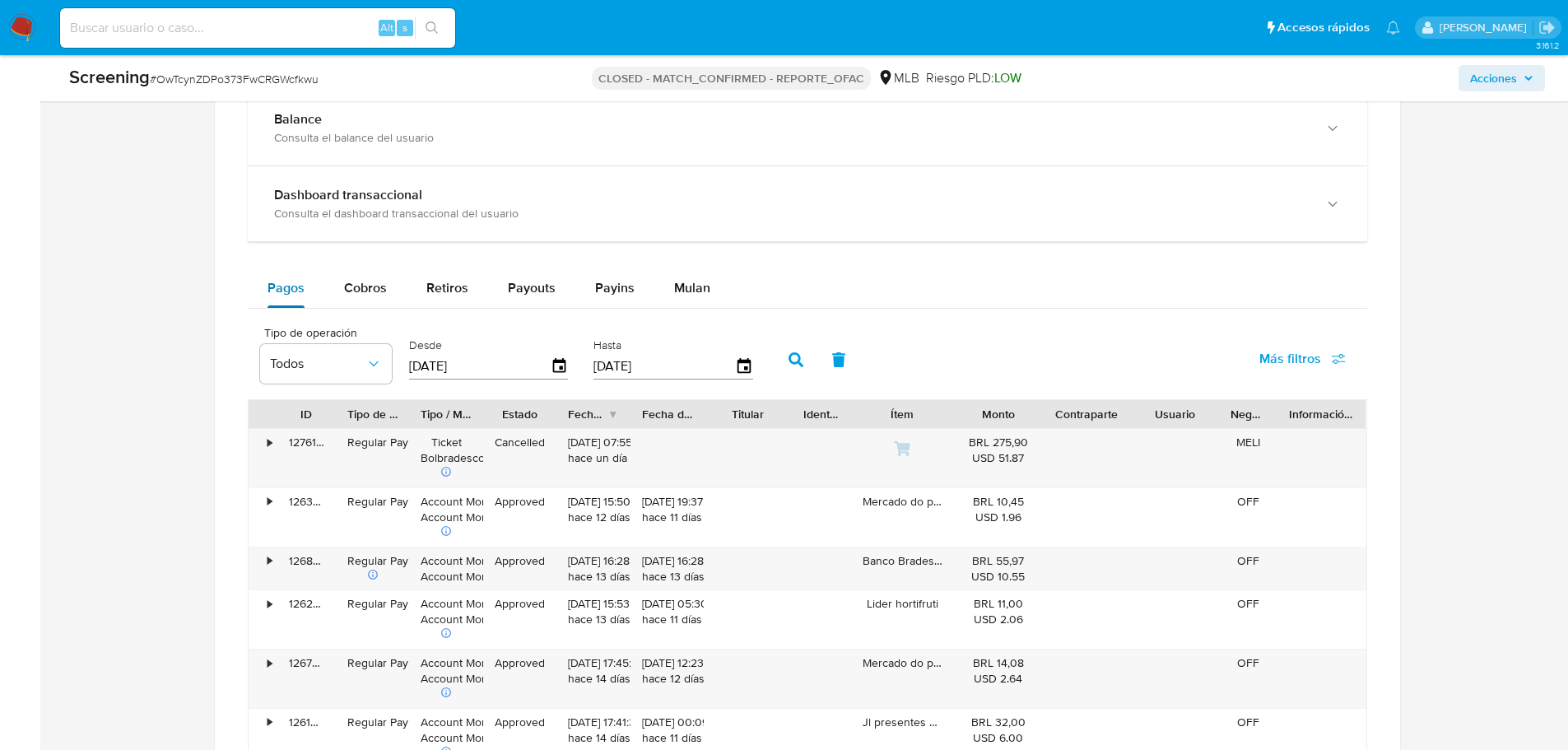
scroll to position [1400, 0]
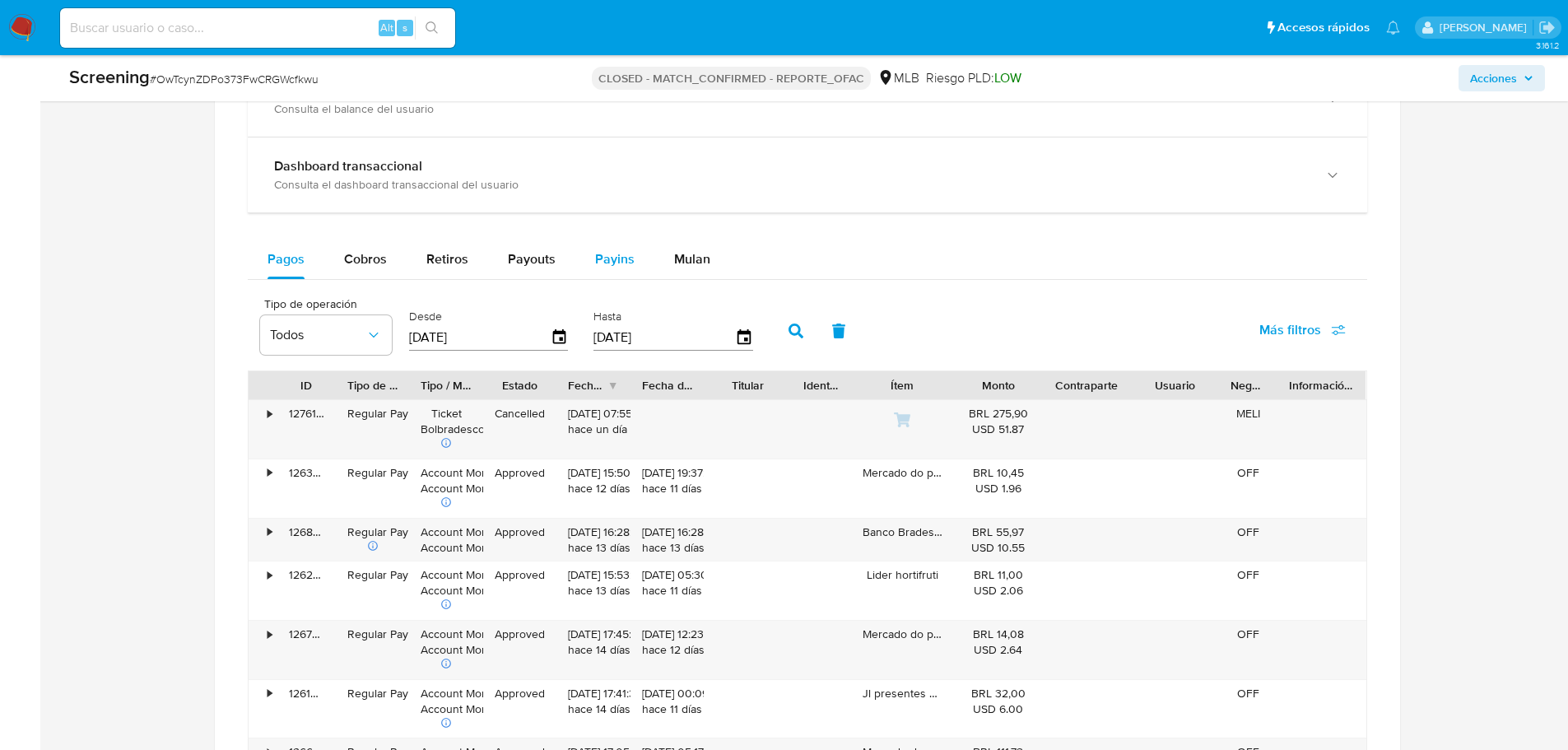
click at [586, 251] on button "Payins" at bounding box center [615, 259] width 79 height 39
select select "10"
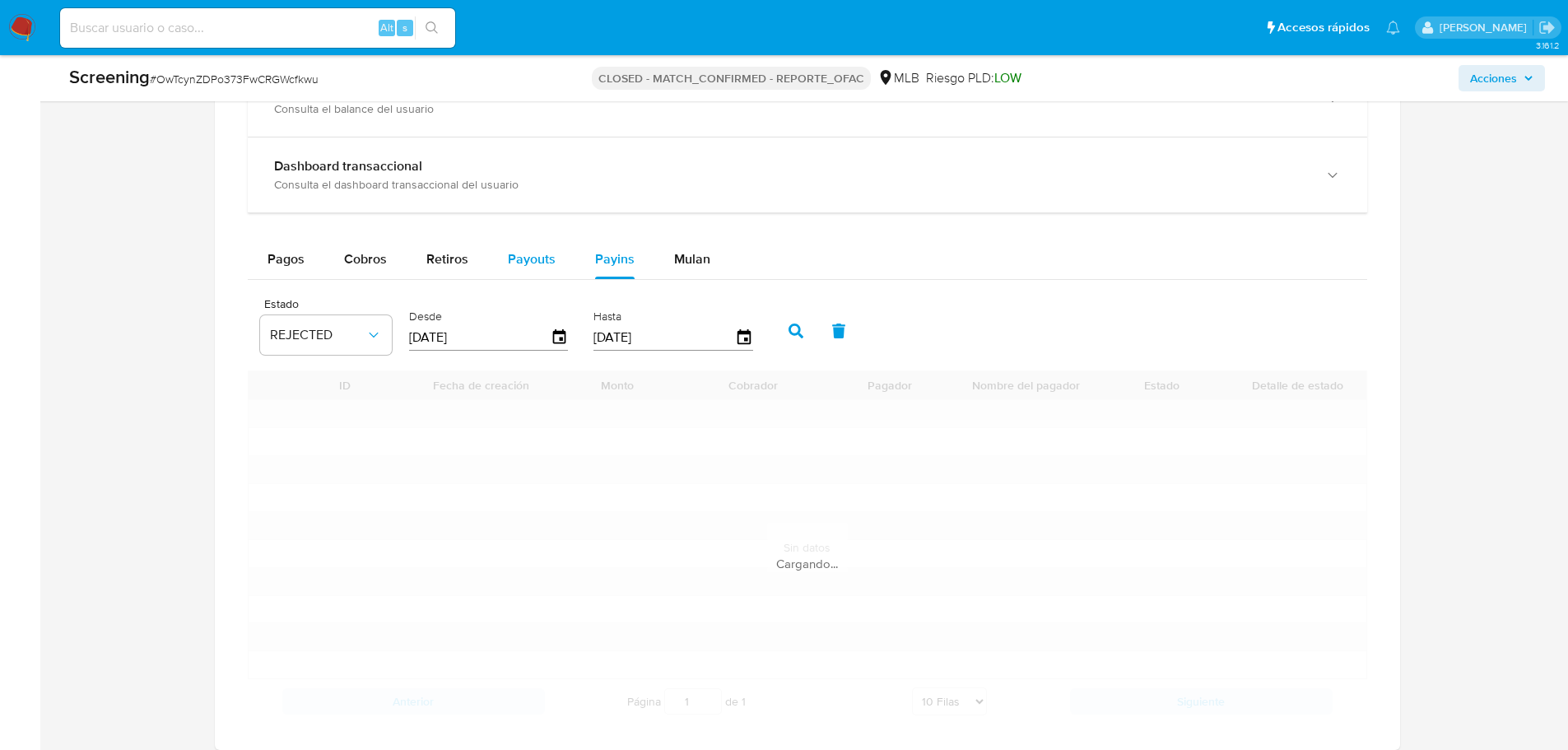
click at [531, 268] on span "Payouts" at bounding box center [532, 259] width 48 height 19
select select "10"
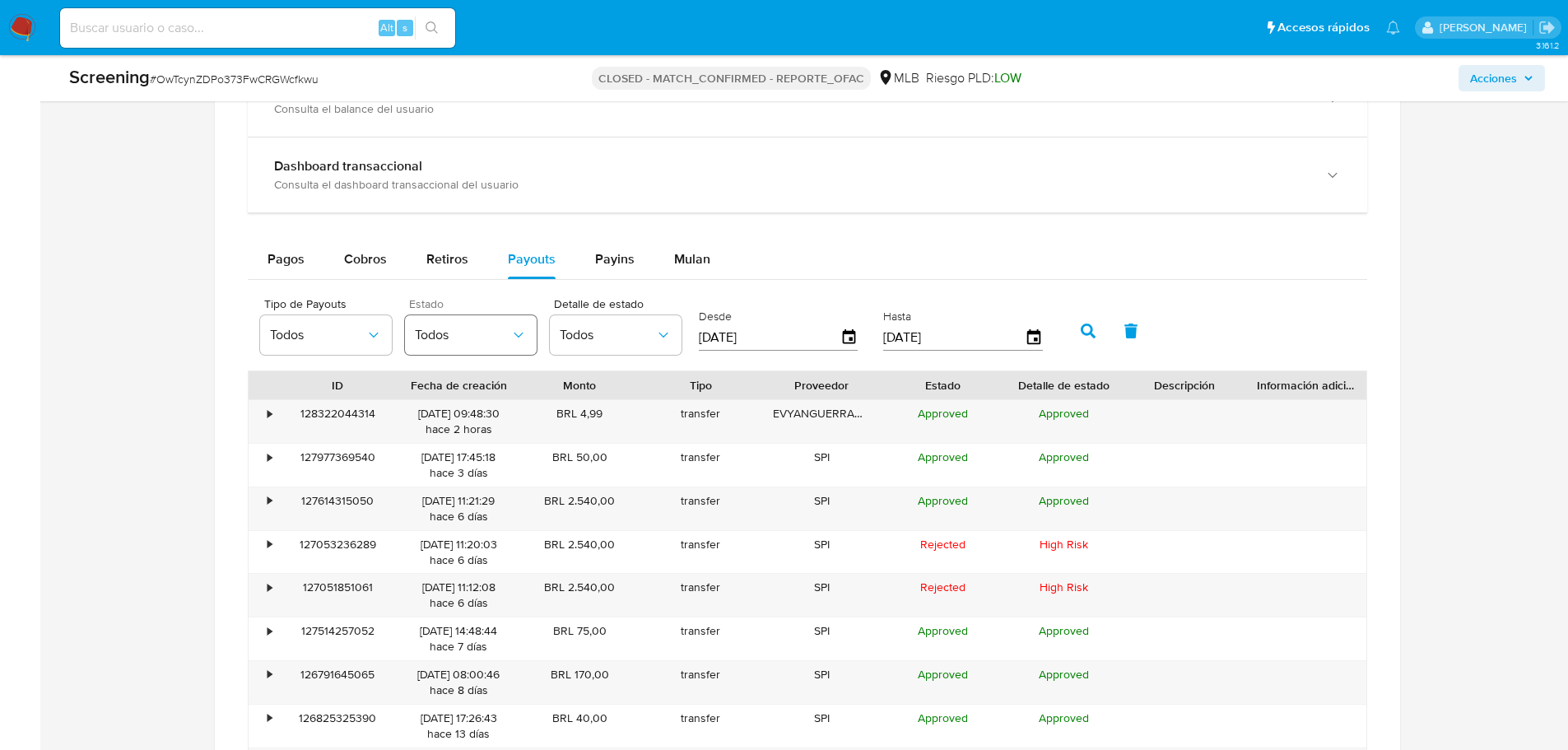
click at [504, 346] on button "Todos" at bounding box center [471, 335] width 132 height 39
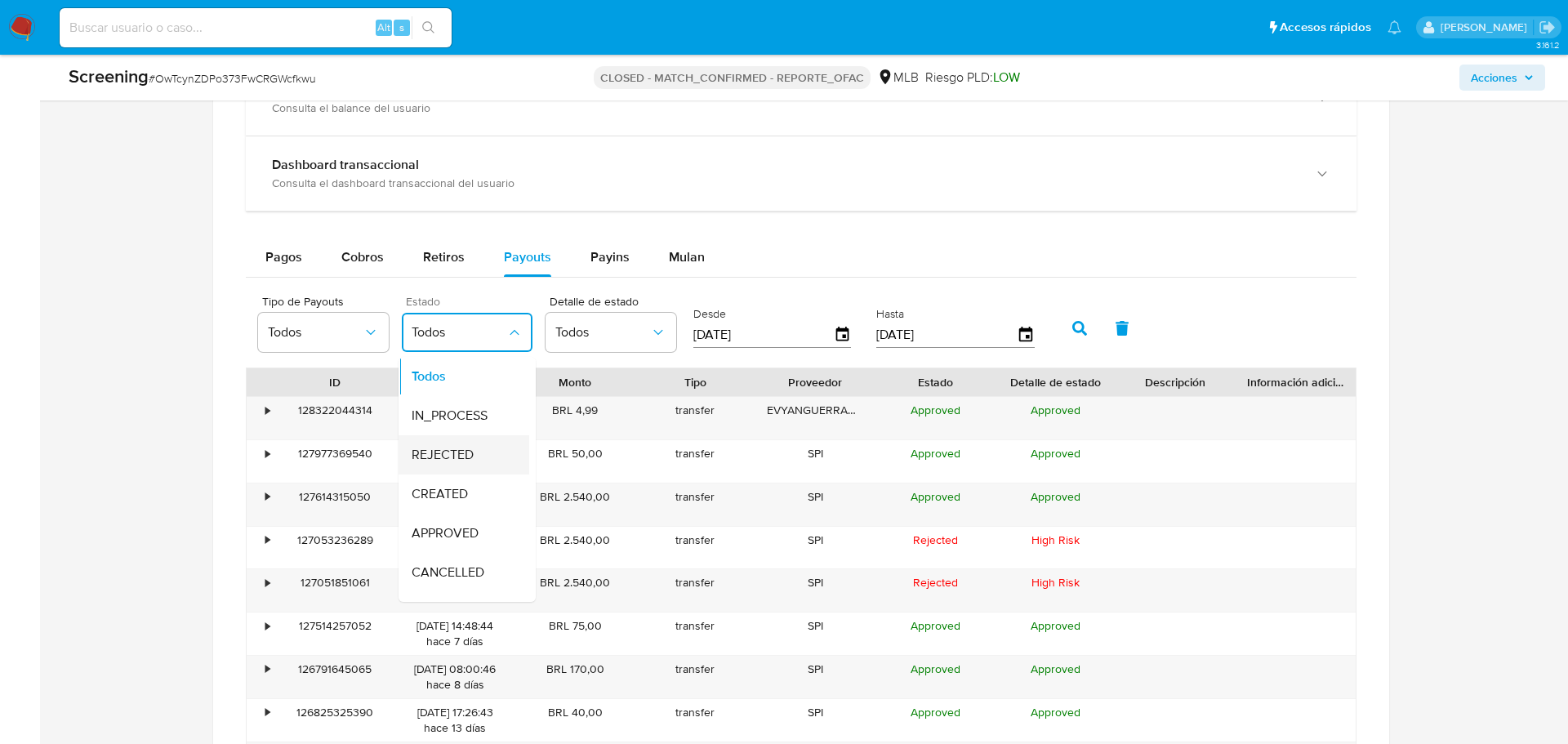
click at [455, 453] on span "REJECTED" at bounding box center [442, 454] width 62 height 16
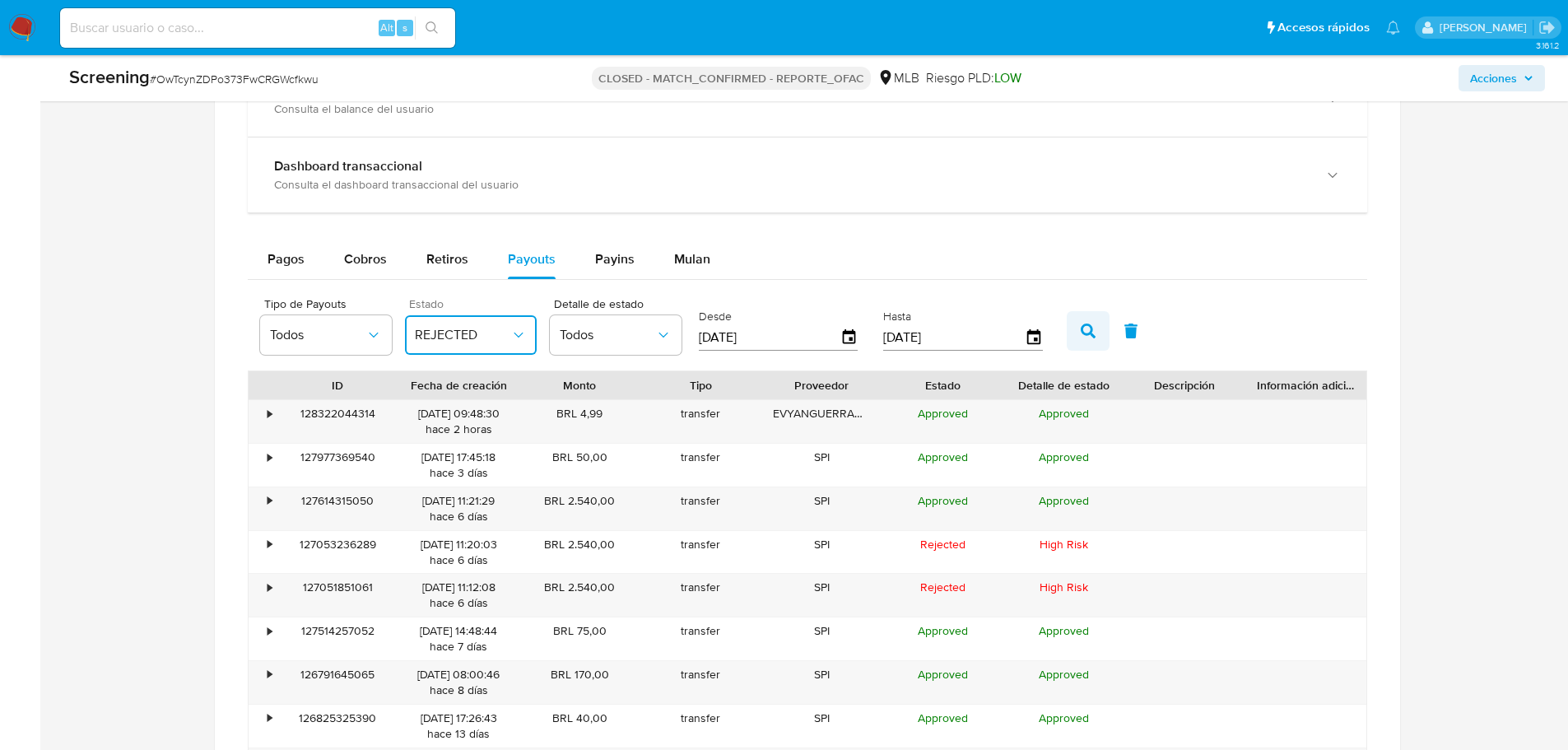
click at [1084, 325] on icon "button" at bounding box center [1088, 330] width 14 height 14
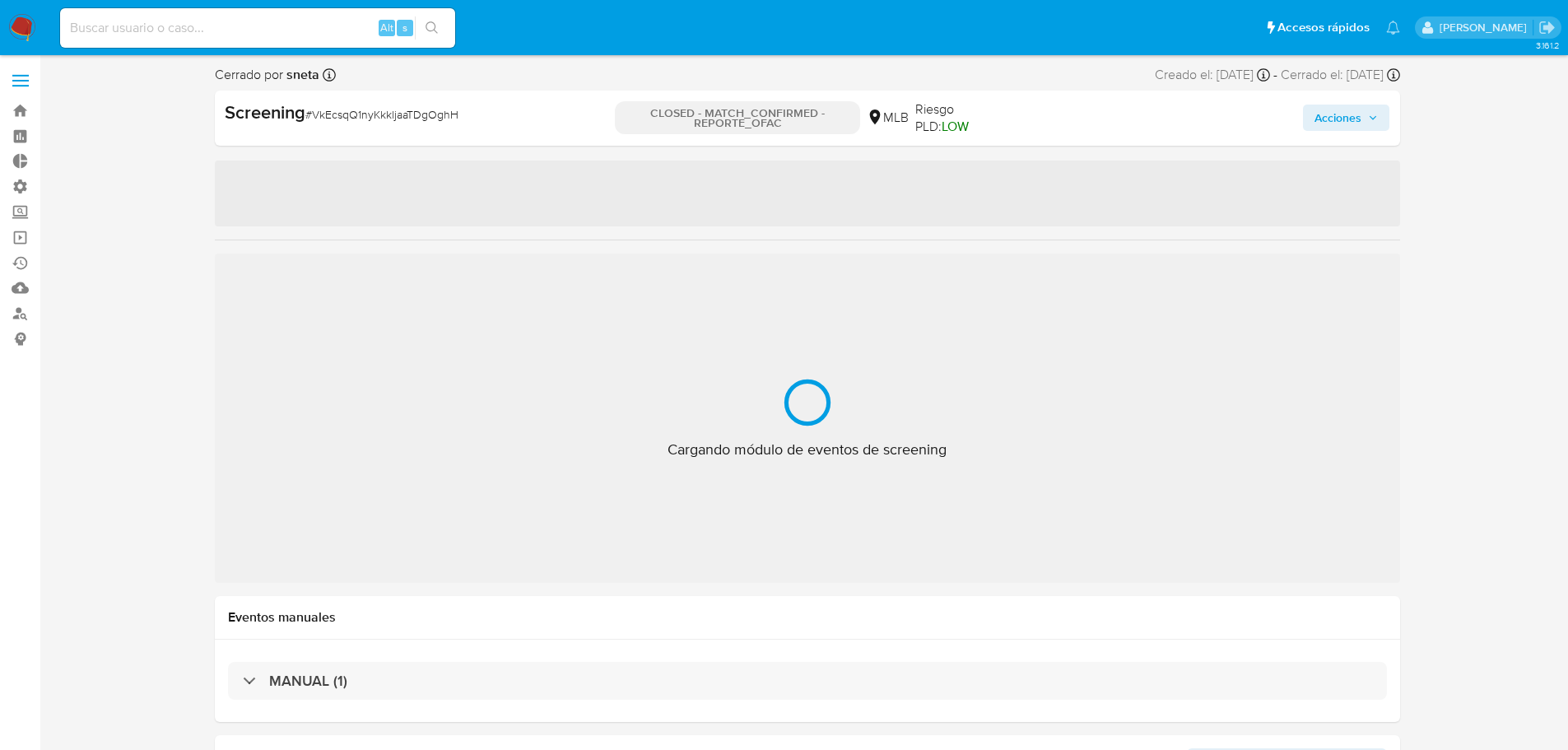
select select "10"
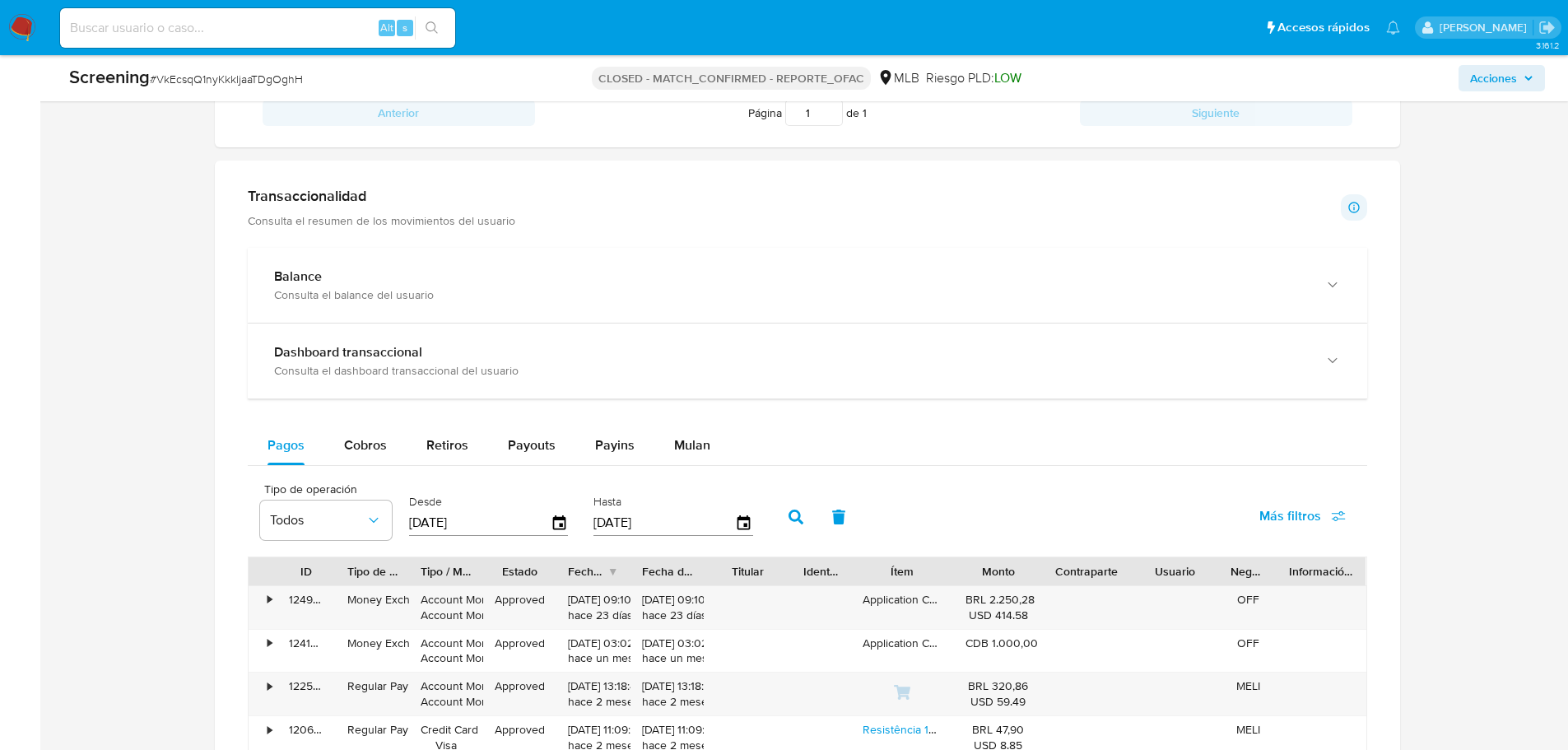
scroll to position [1235, 0]
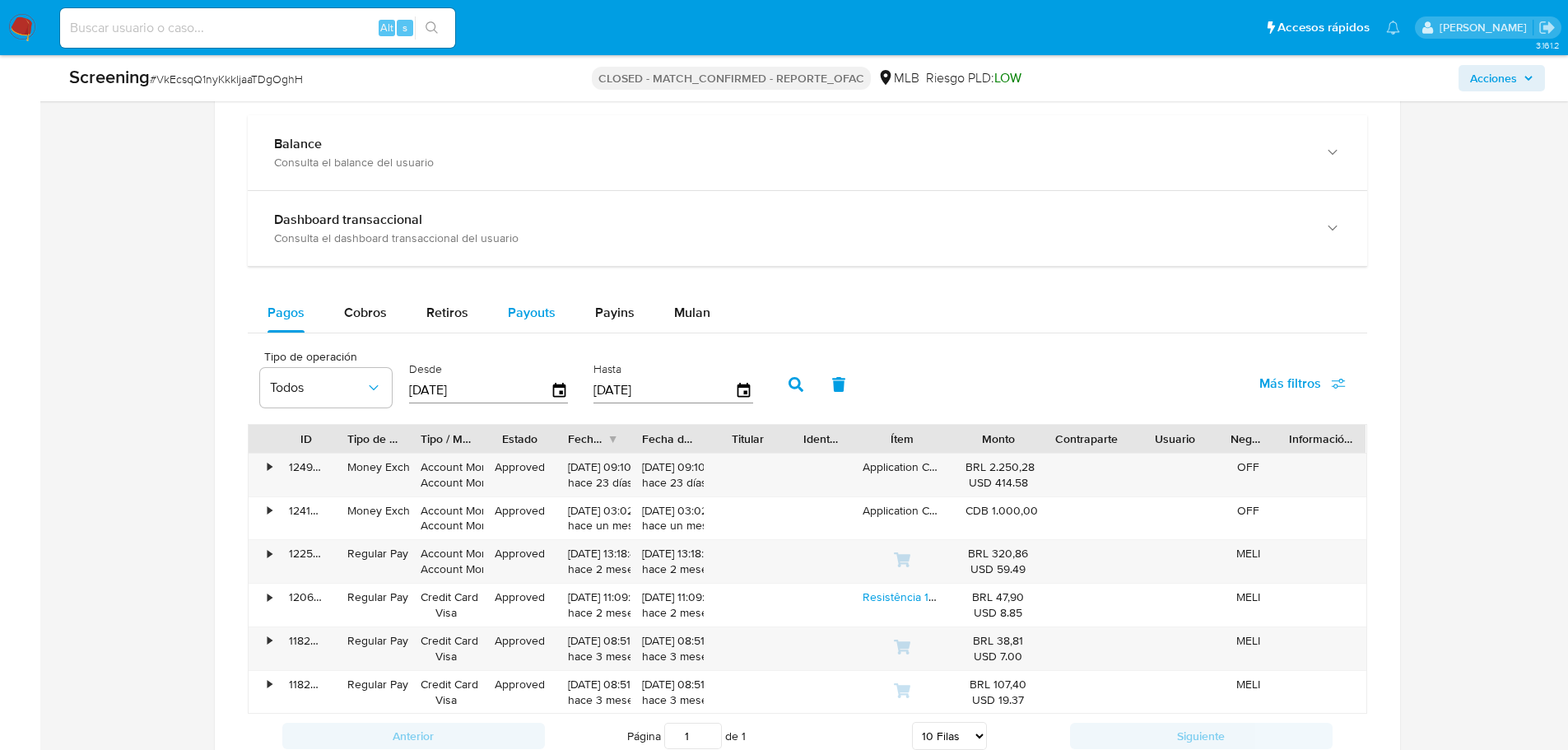
click at [518, 307] on span "Payouts" at bounding box center [532, 312] width 48 height 19
select select "10"
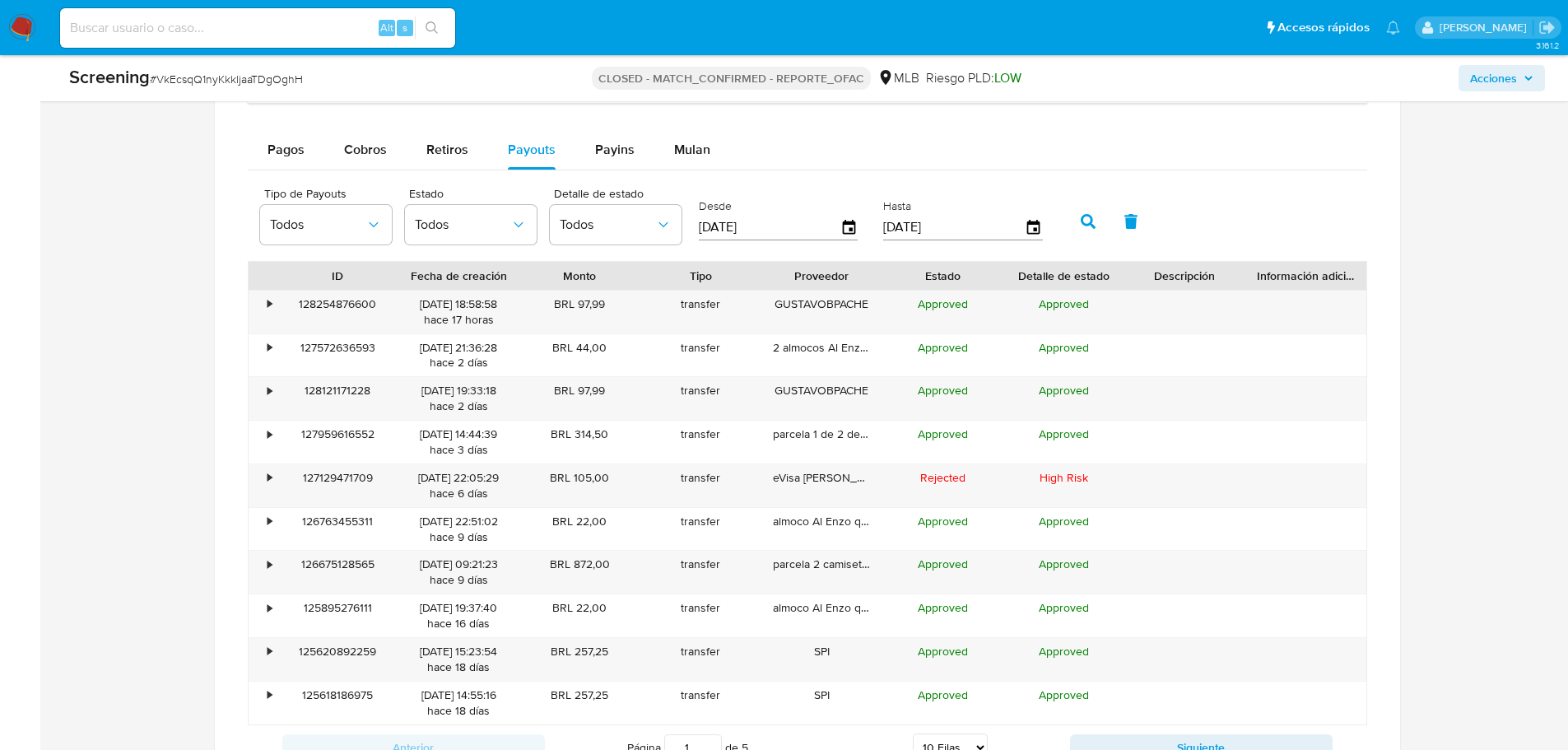
scroll to position [1400, 0]
click at [489, 234] on button "Todos" at bounding box center [471, 223] width 132 height 39
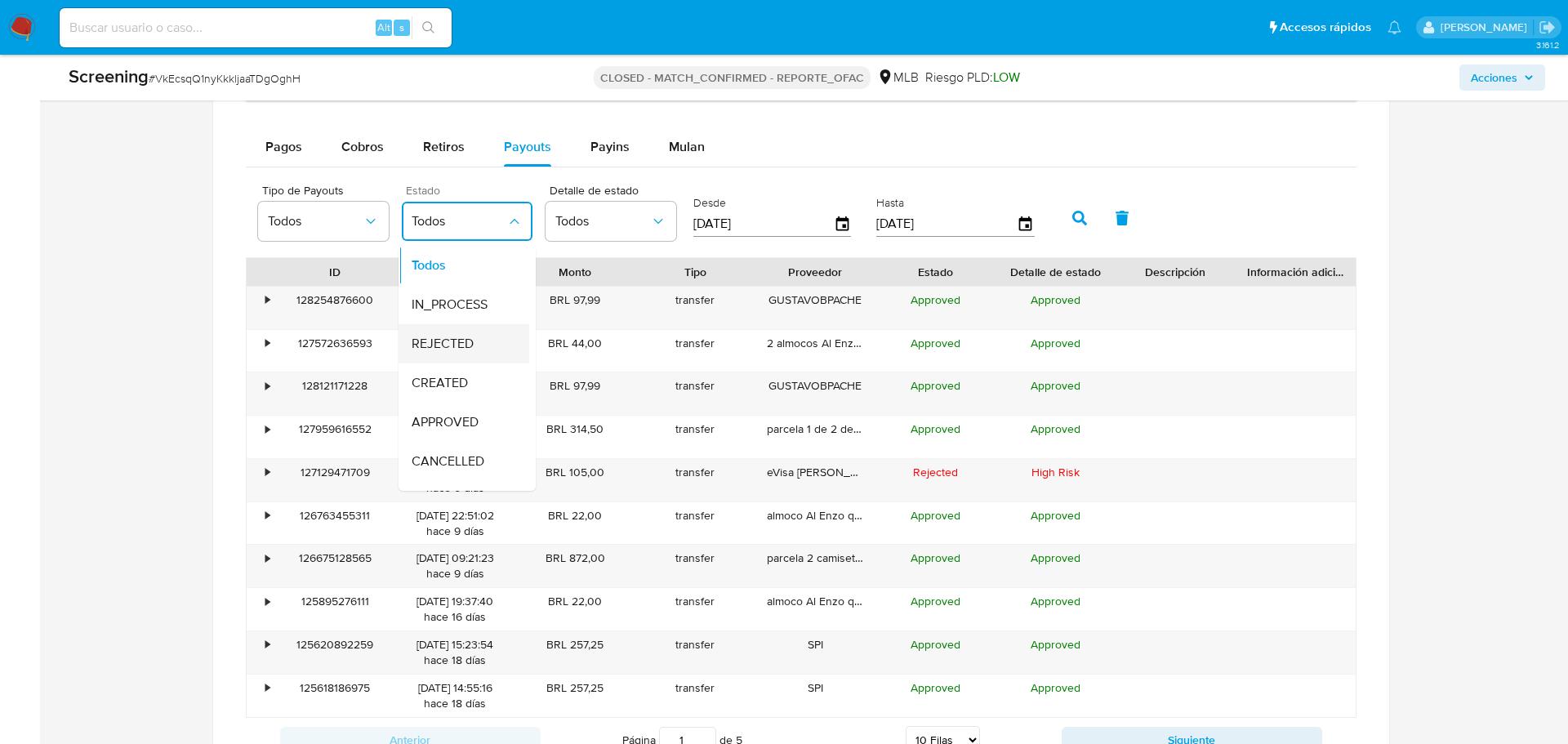
click at [454, 341] on span "REJECTED" at bounding box center [442, 343] width 62 height 16
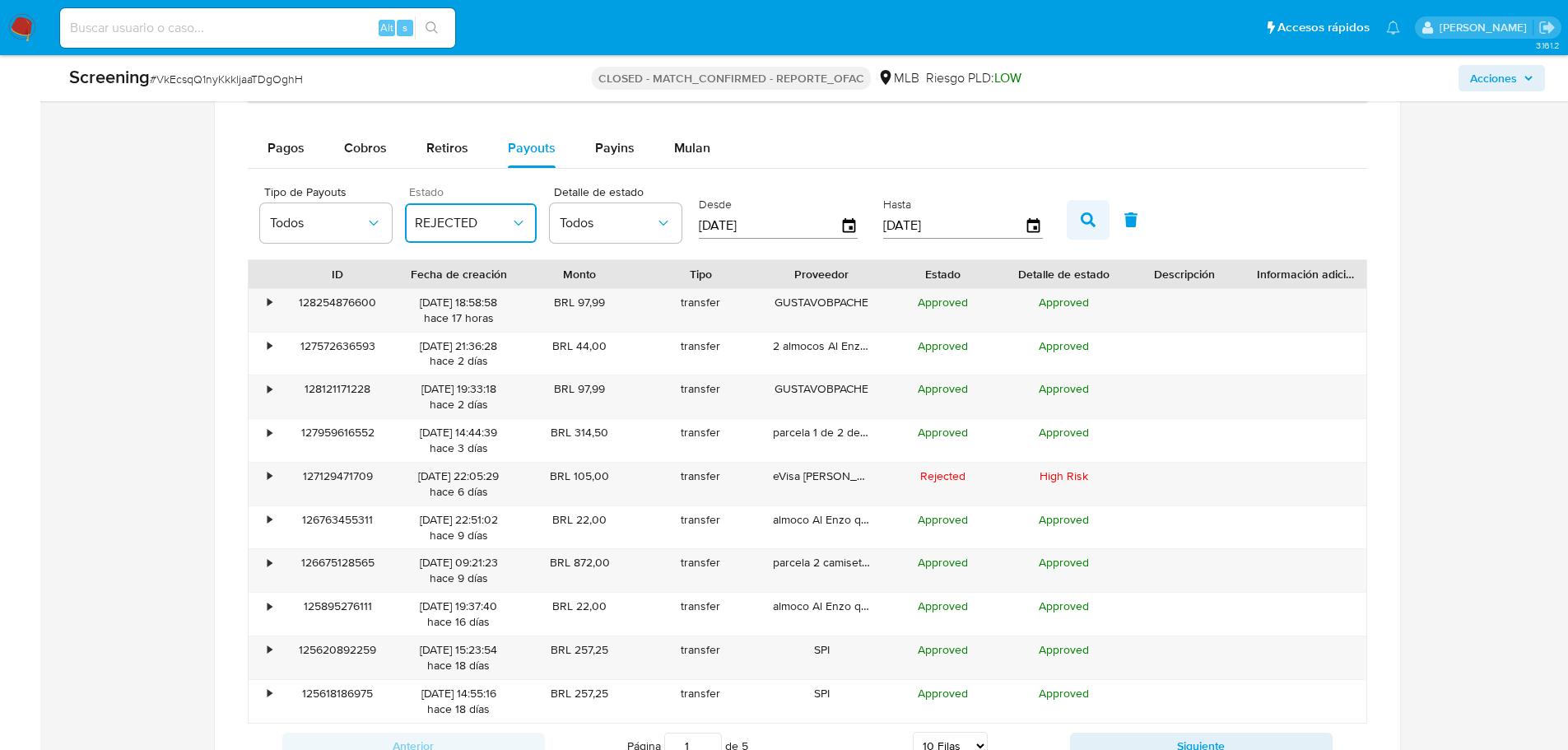
click at [1086, 221] on icon "button" at bounding box center [1088, 219] width 14 height 14
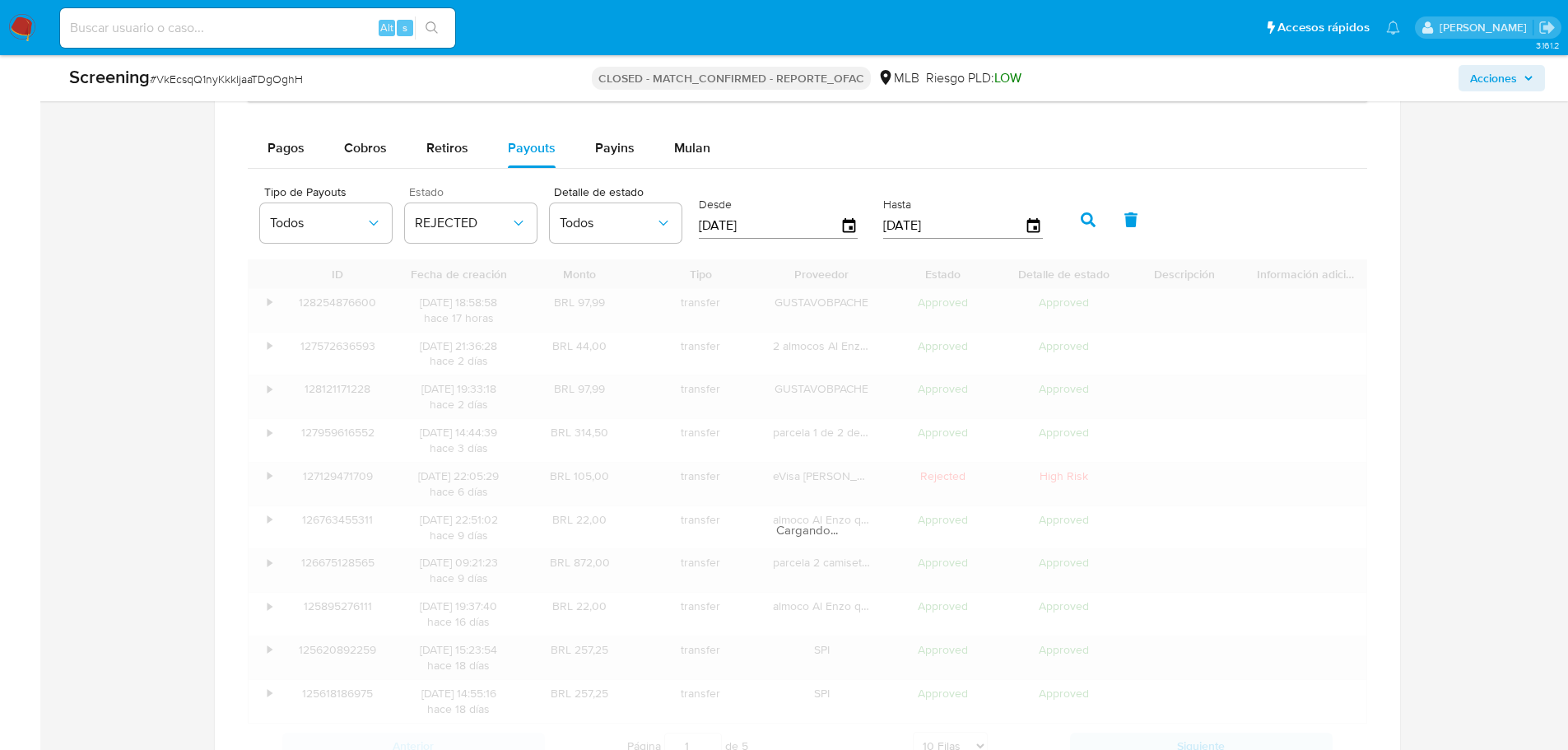
scroll to position [1300, 0]
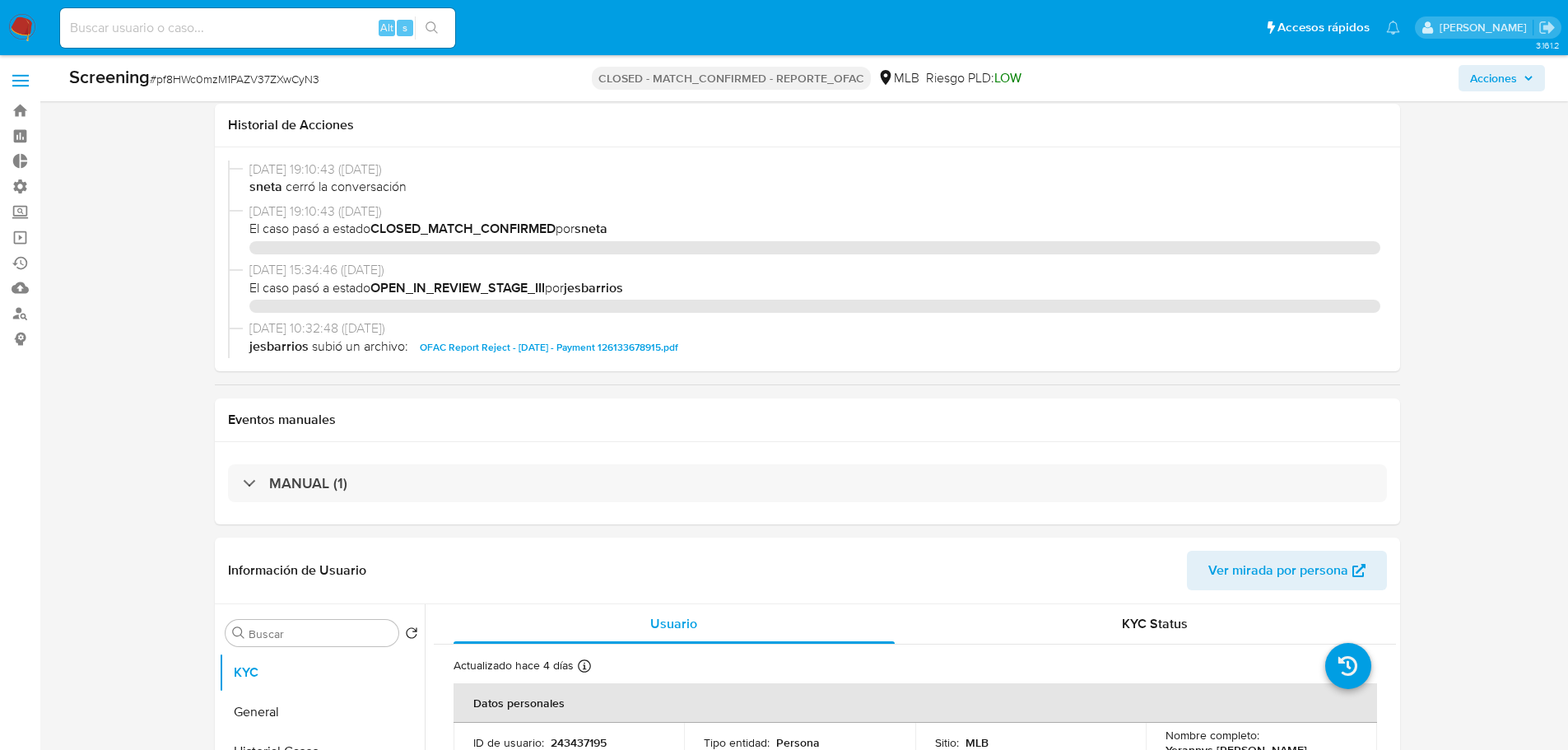
select select "10"
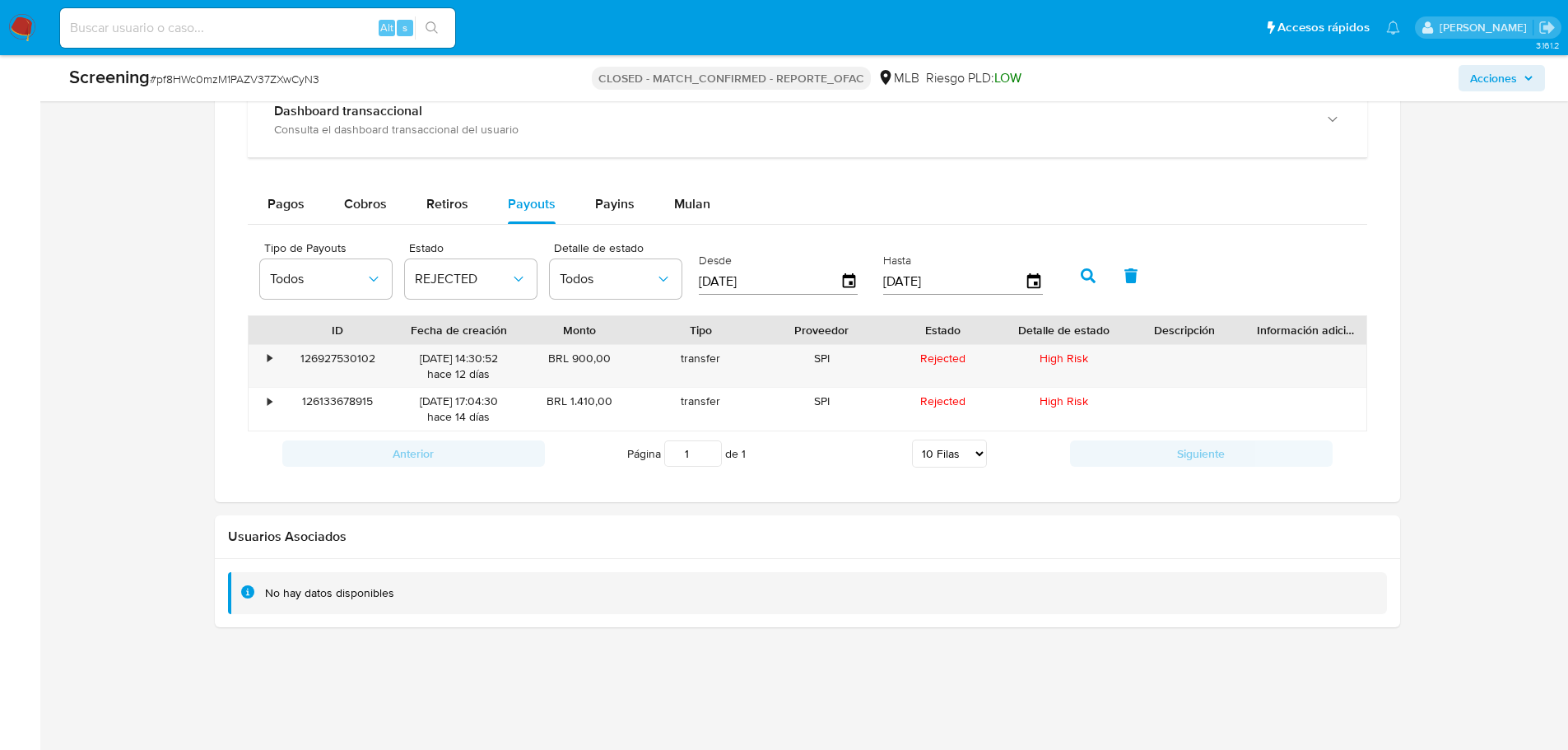
scroll to position [1289, 0]
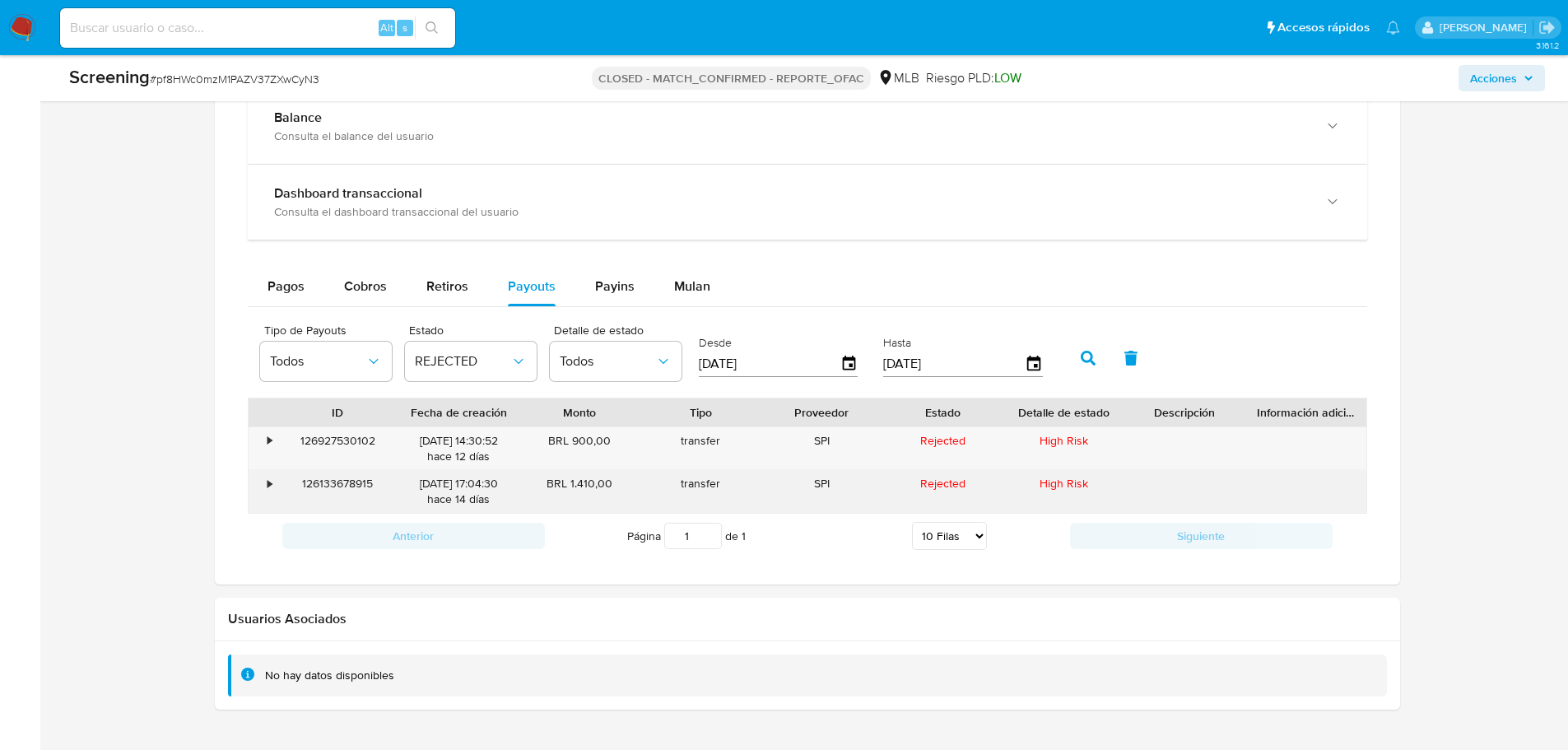
click at [329, 486] on div "126133678915" at bounding box center [338, 491] width 121 height 43
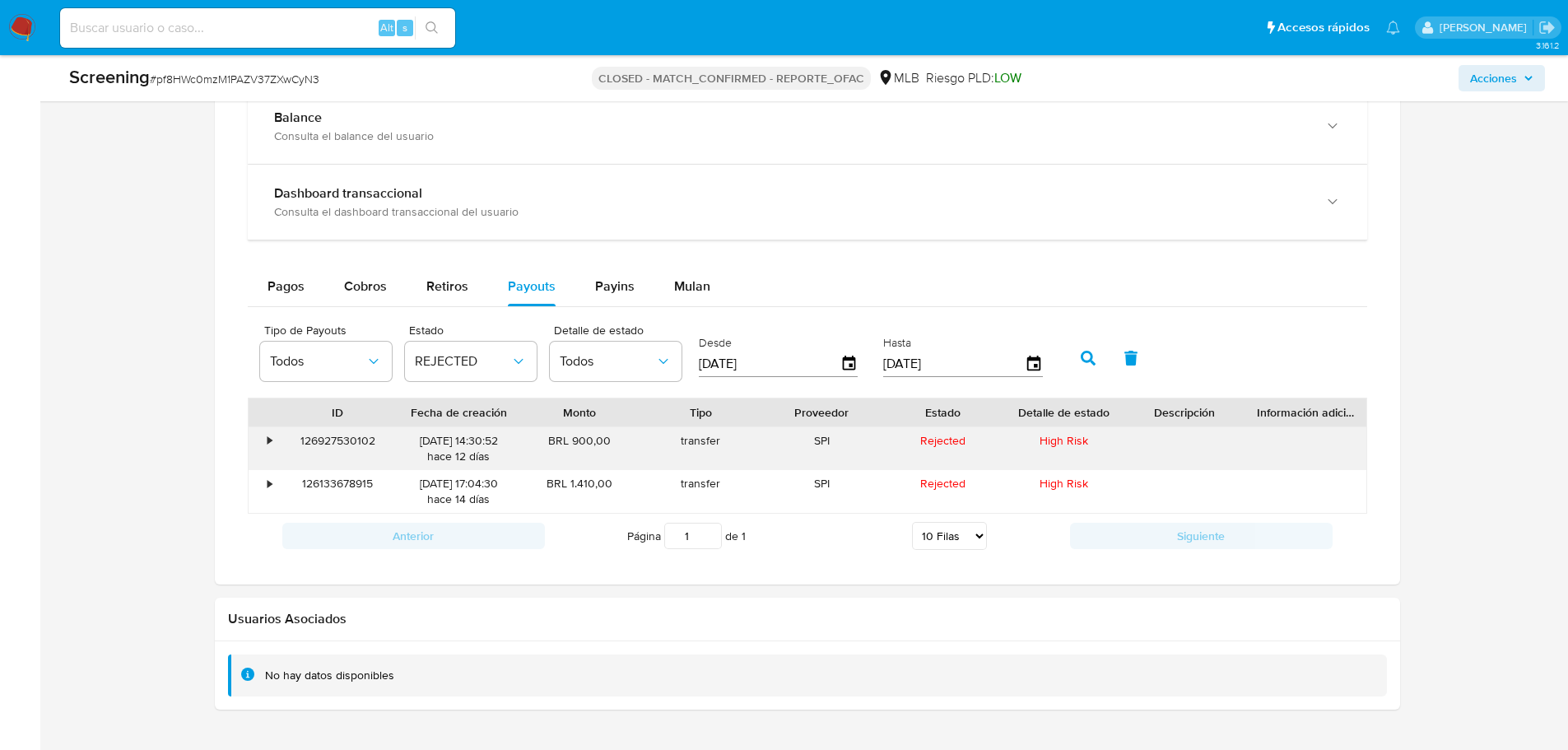
click at [362, 435] on div "126927530102" at bounding box center [338, 449] width 121 height 43
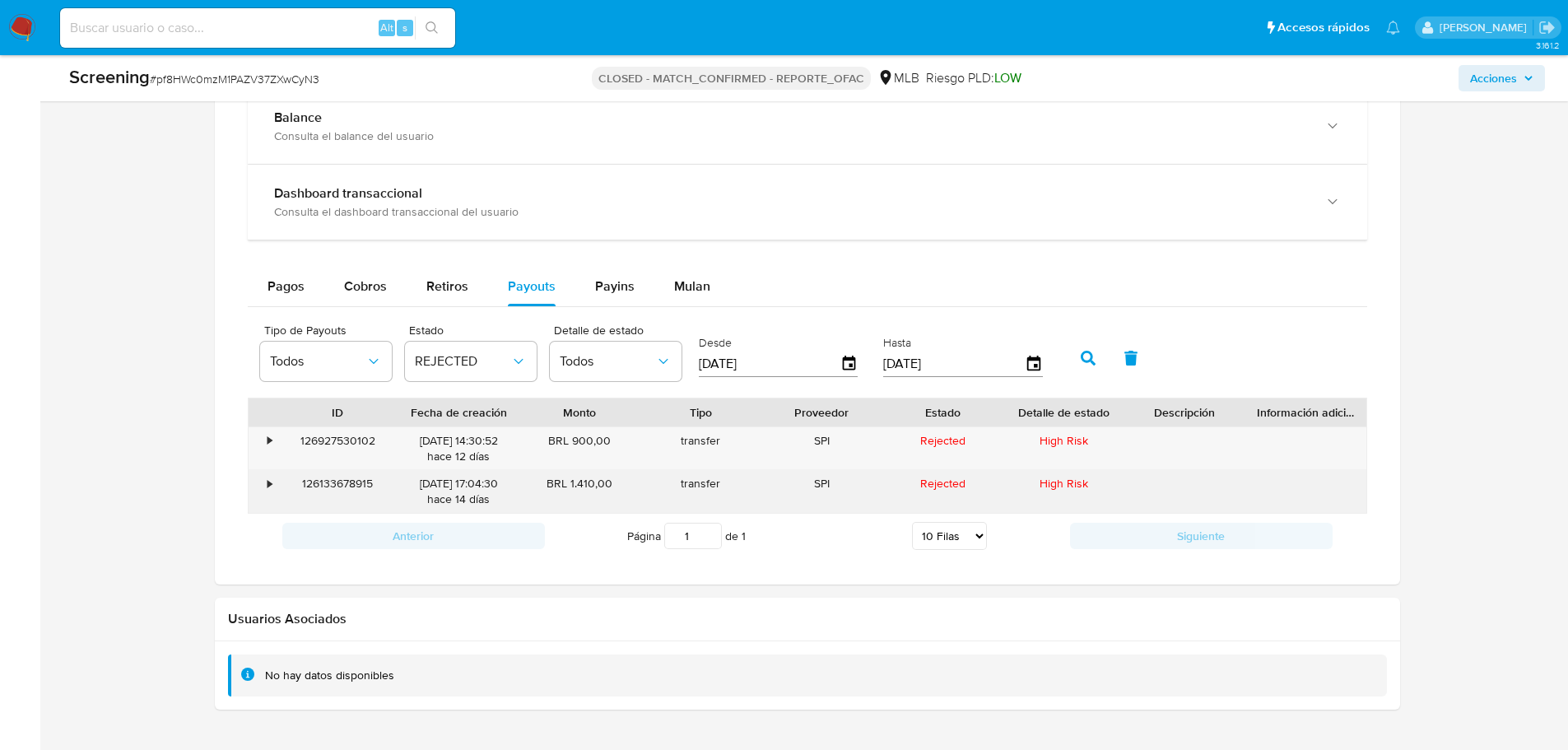
click at [350, 481] on div "126133678915" at bounding box center [338, 491] width 121 height 43
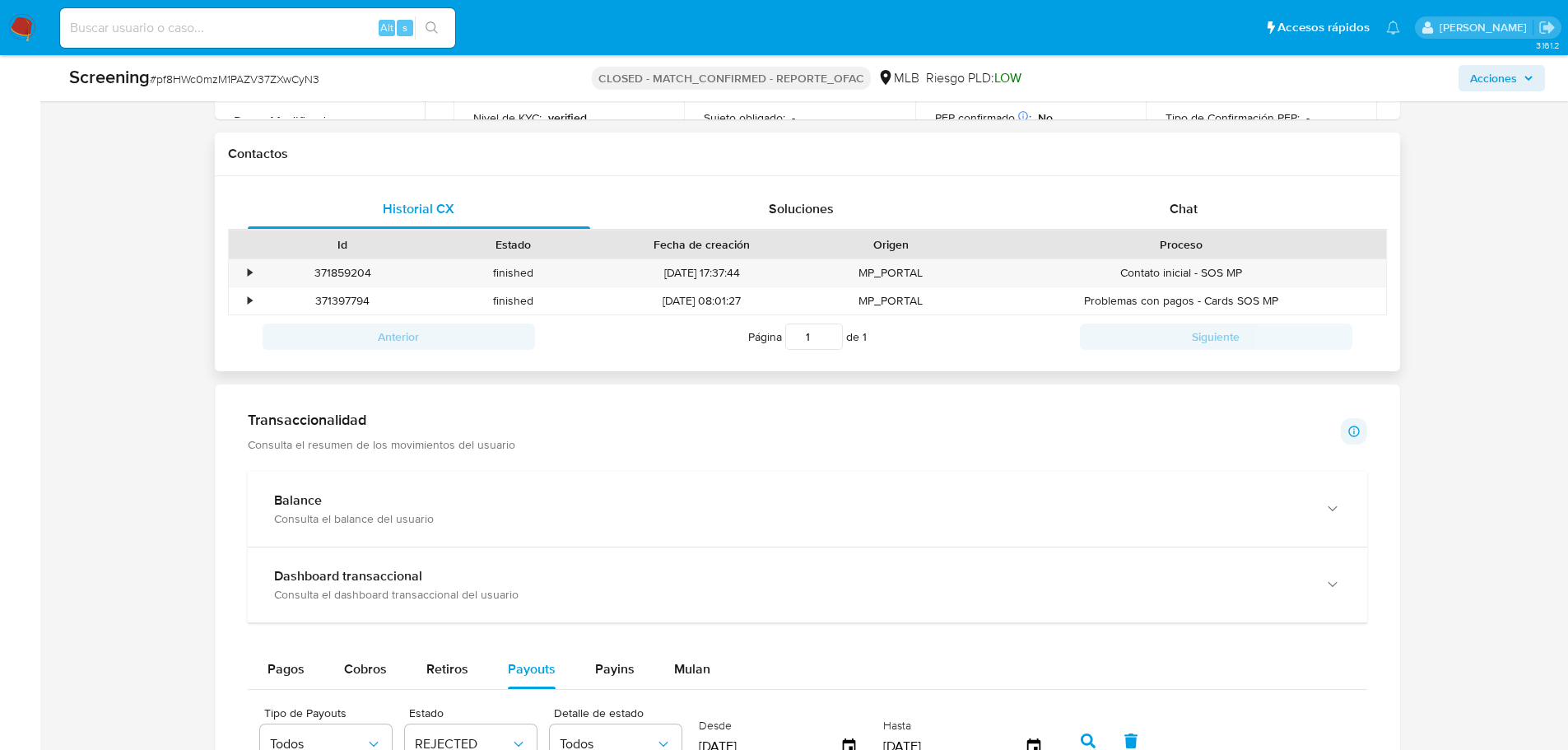
scroll to position [878, 0]
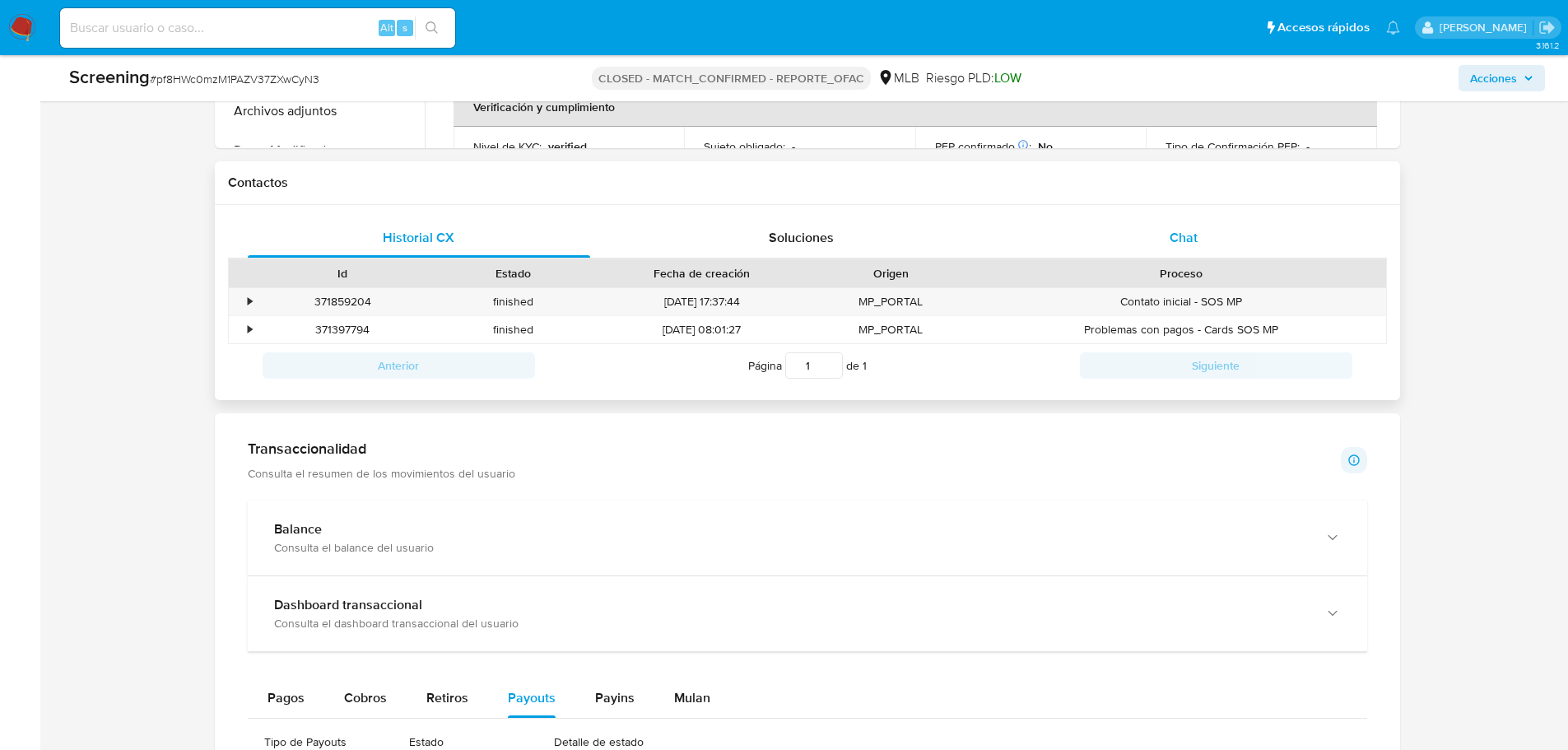
click at [1176, 238] on span "Chat" at bounding box center [1183, 238] width 28 height 19
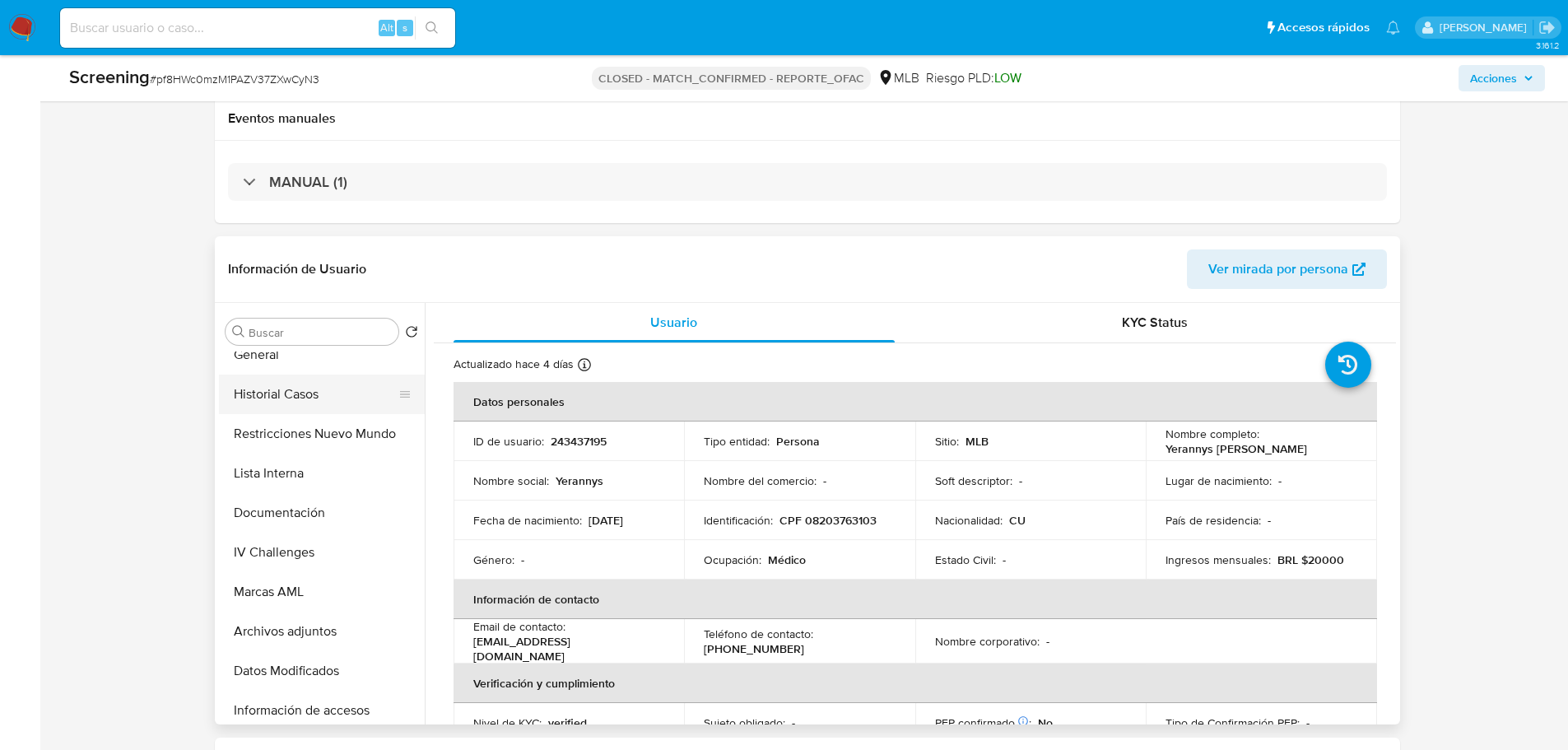
scroll to position [83, 0]
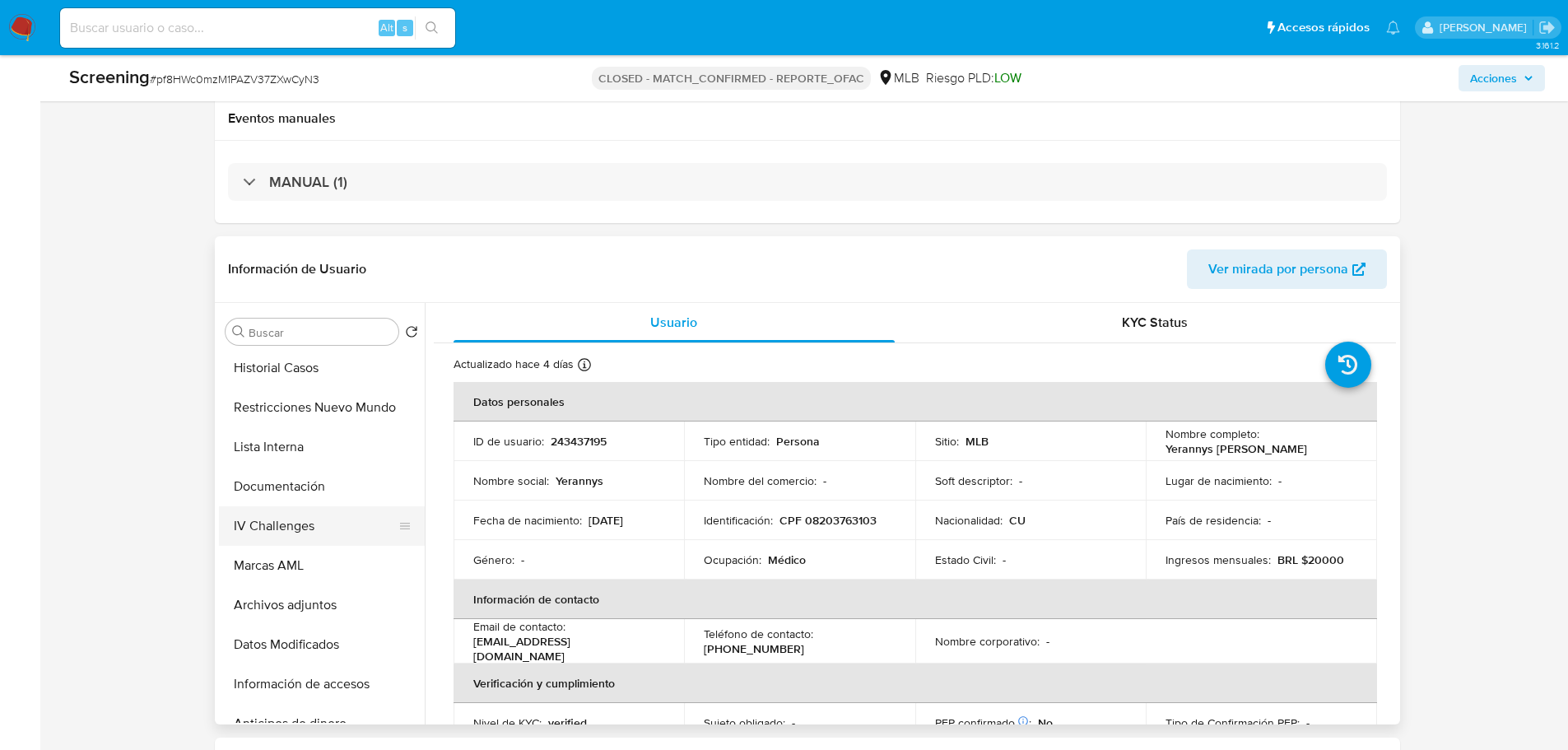
click at [287, 513] on button "IV Challenges" at bounding box center [315, 526] width 192 height 39
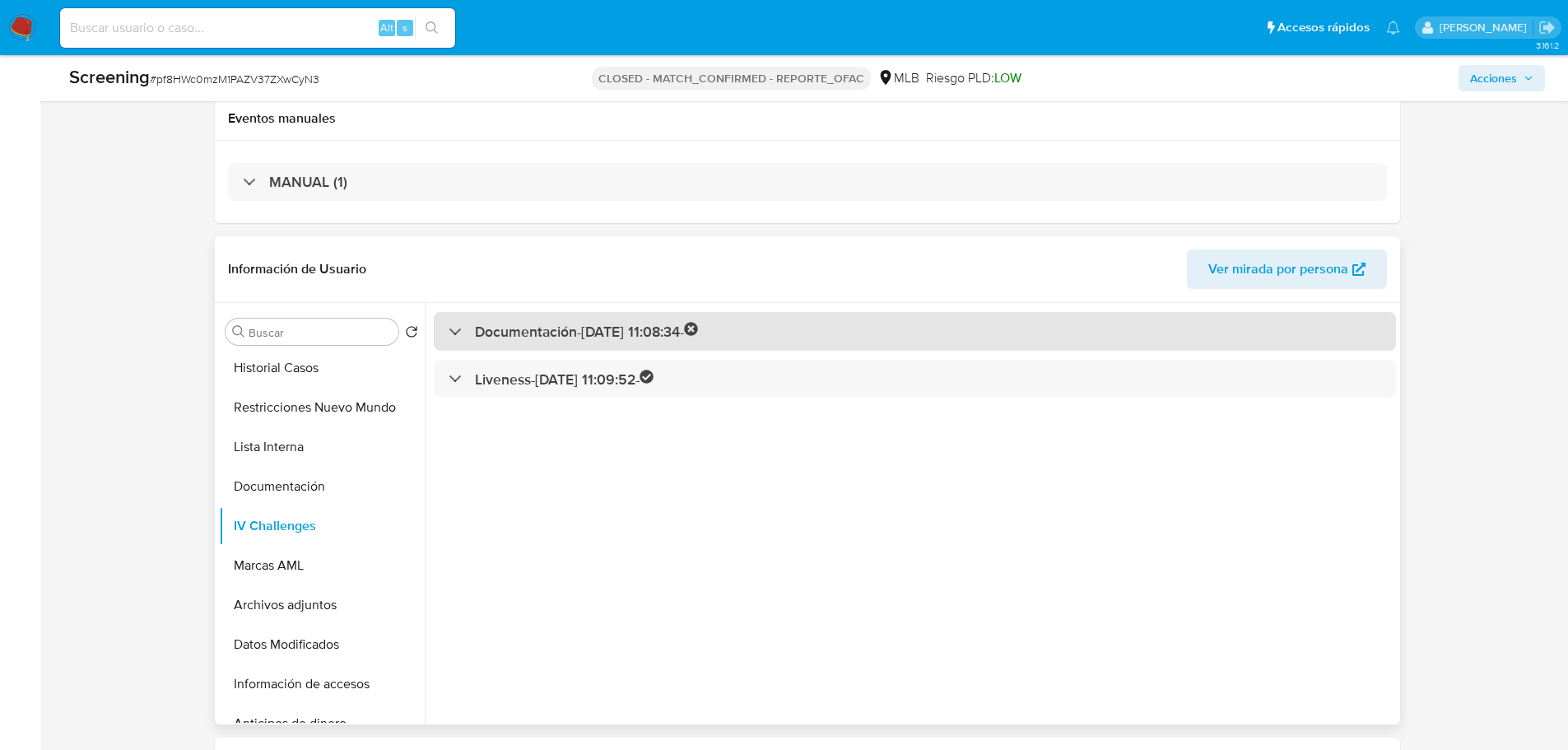
click at [565, 330] on h3 "Documentación - 01/09/2022 11:08:34 -" at bounding box center [587, 331] width 224 height 19
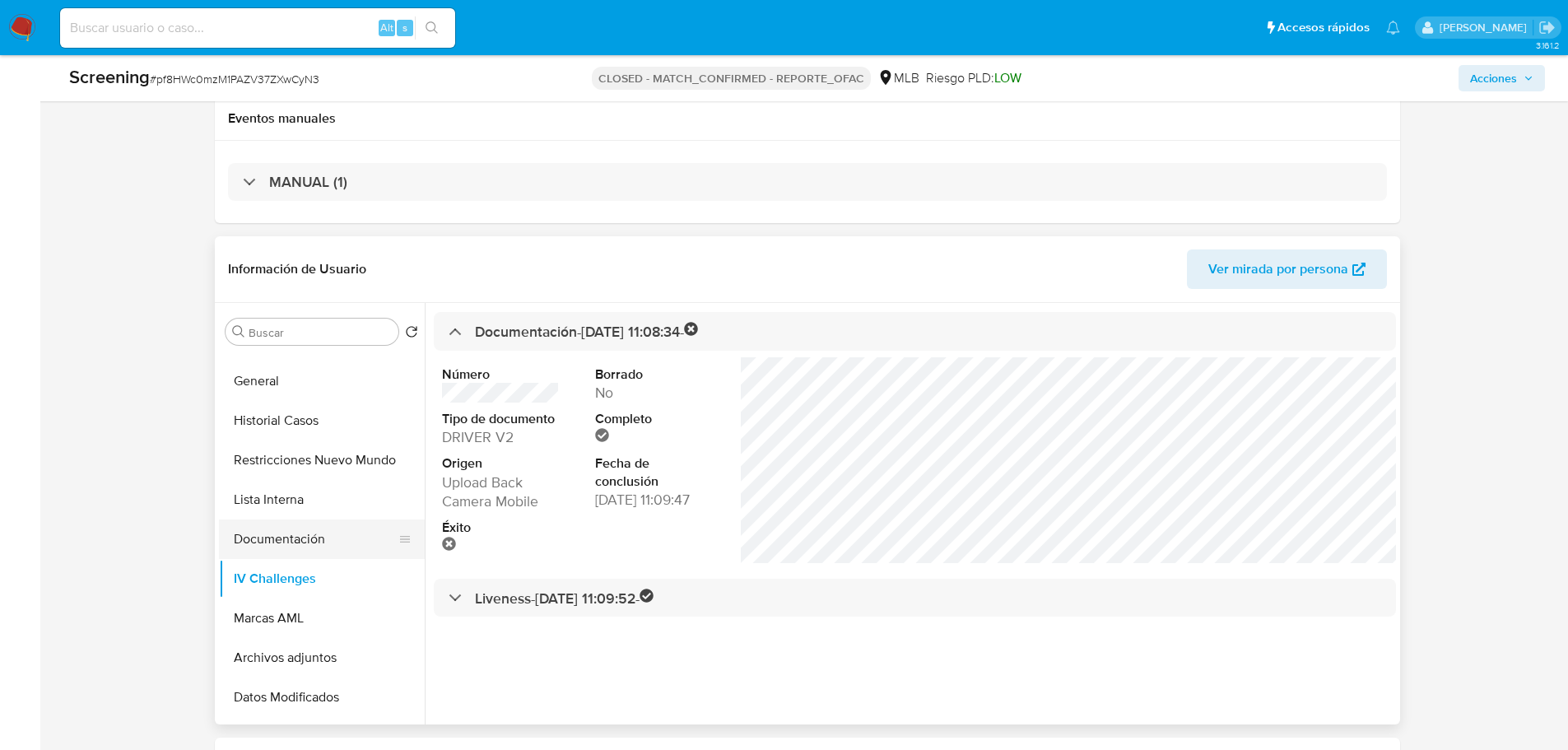
scroll to position [0, 0]
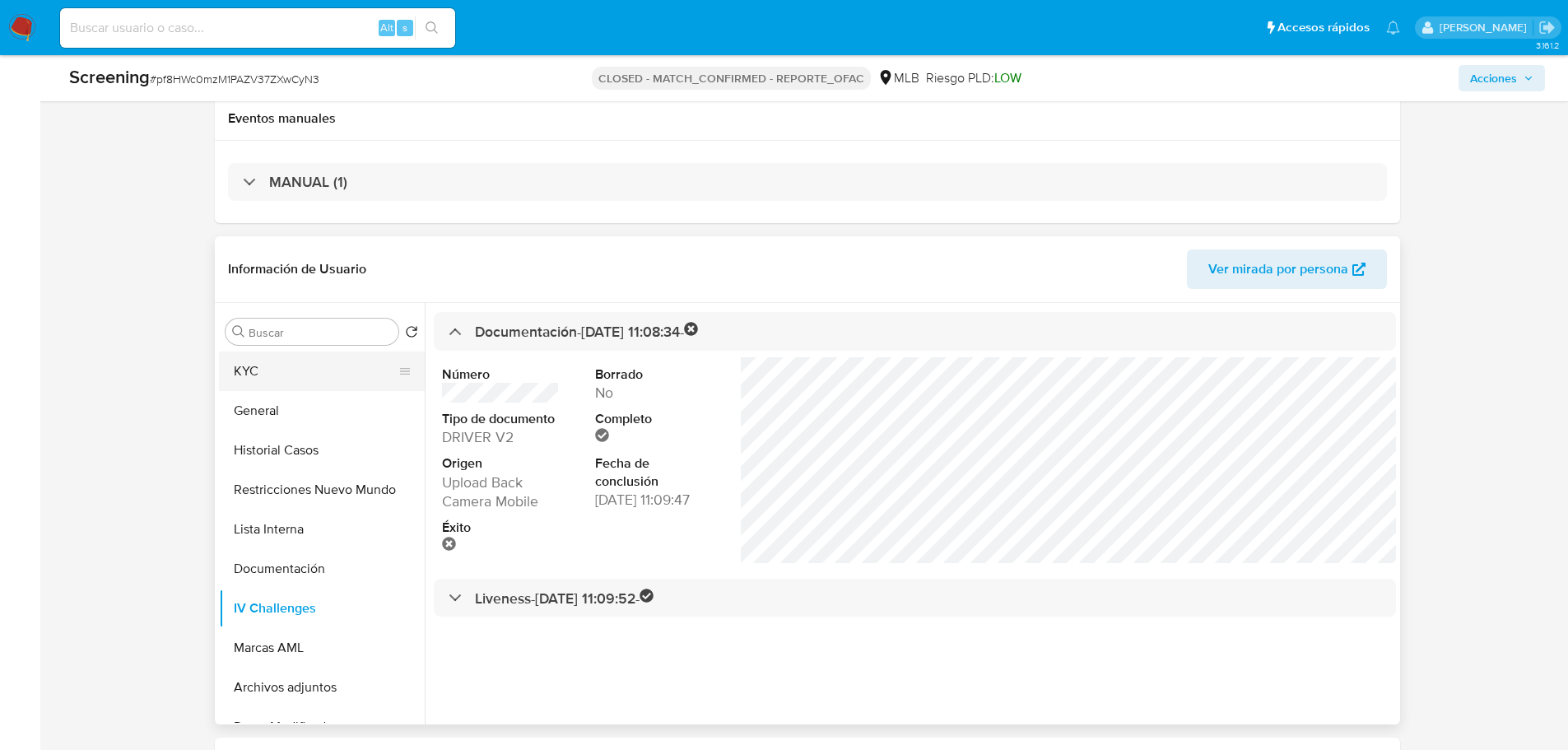
click at [264, 381] on button "KYC" at bounding box center [315, 371] width 192 height 39
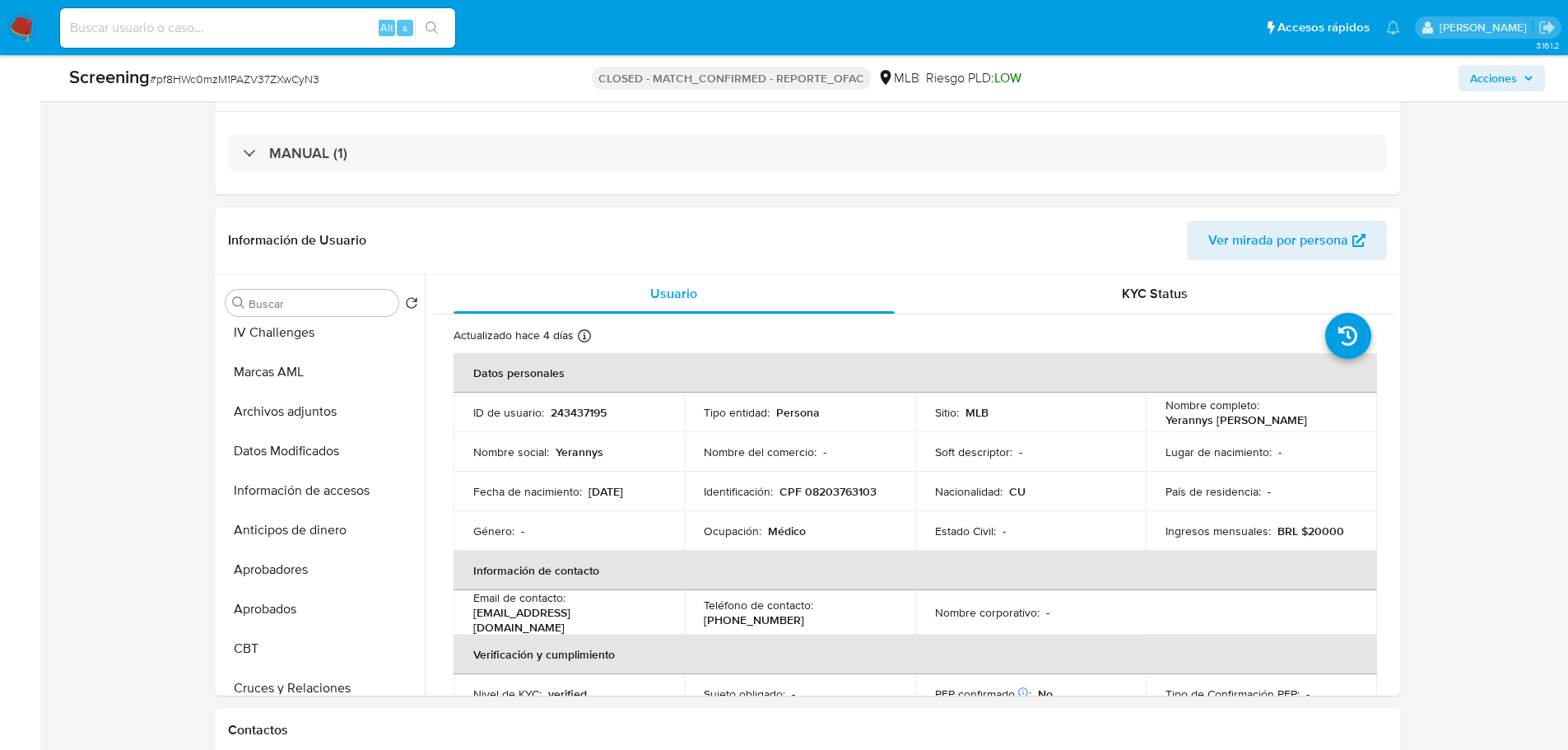
scroll to position [301, 0]
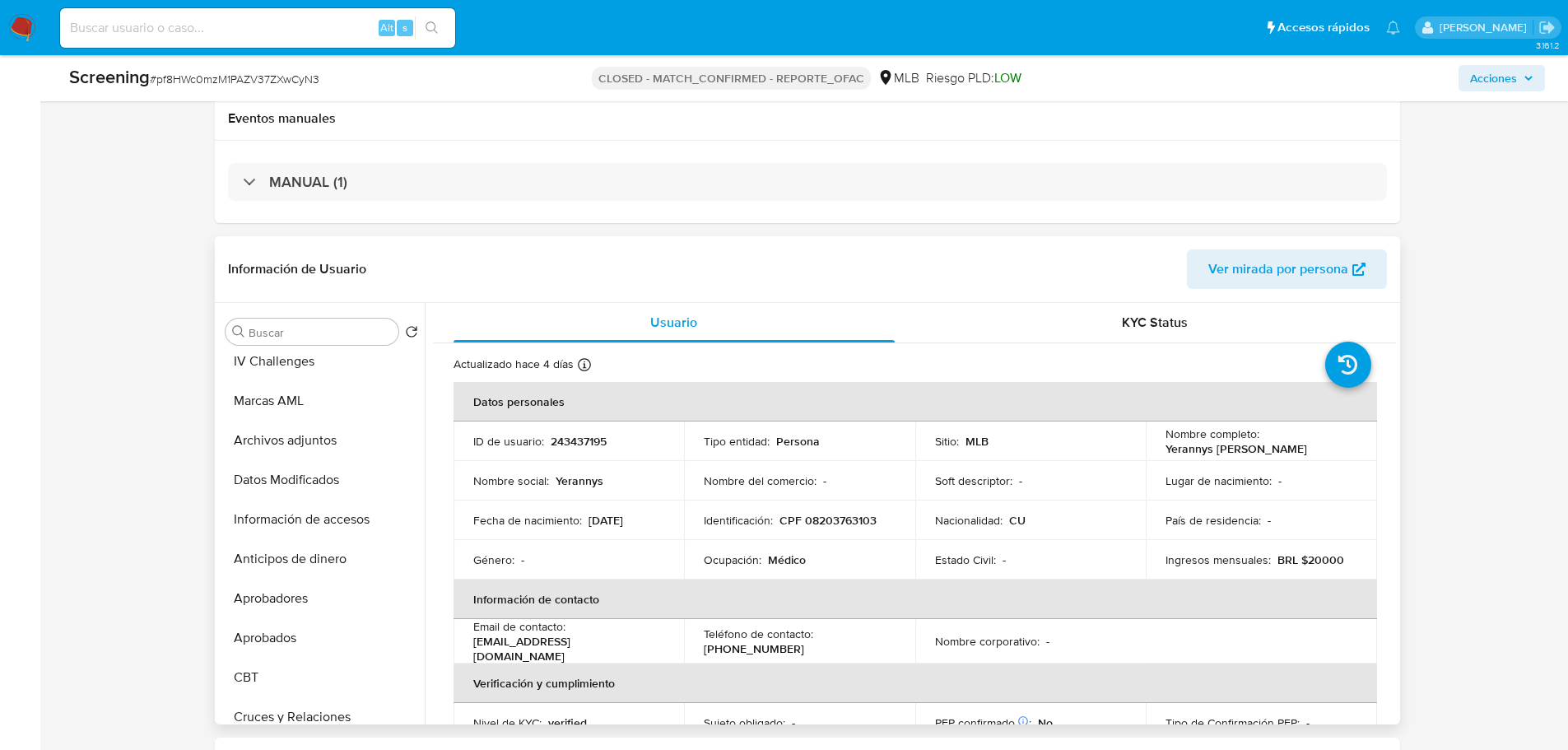
drag, startPoint x: 1214, startPoint y: 459, endPoint x: 1161, endPoint y: 451, distance: 53.6
click at [1159, 448] on td "Nombre completo : Yerannys Eduardo Almaguer Chacon" at bounding box center [1262, 441] width 232 height 39
copy p "Yerannys Eduardo Almaguer Chacon"
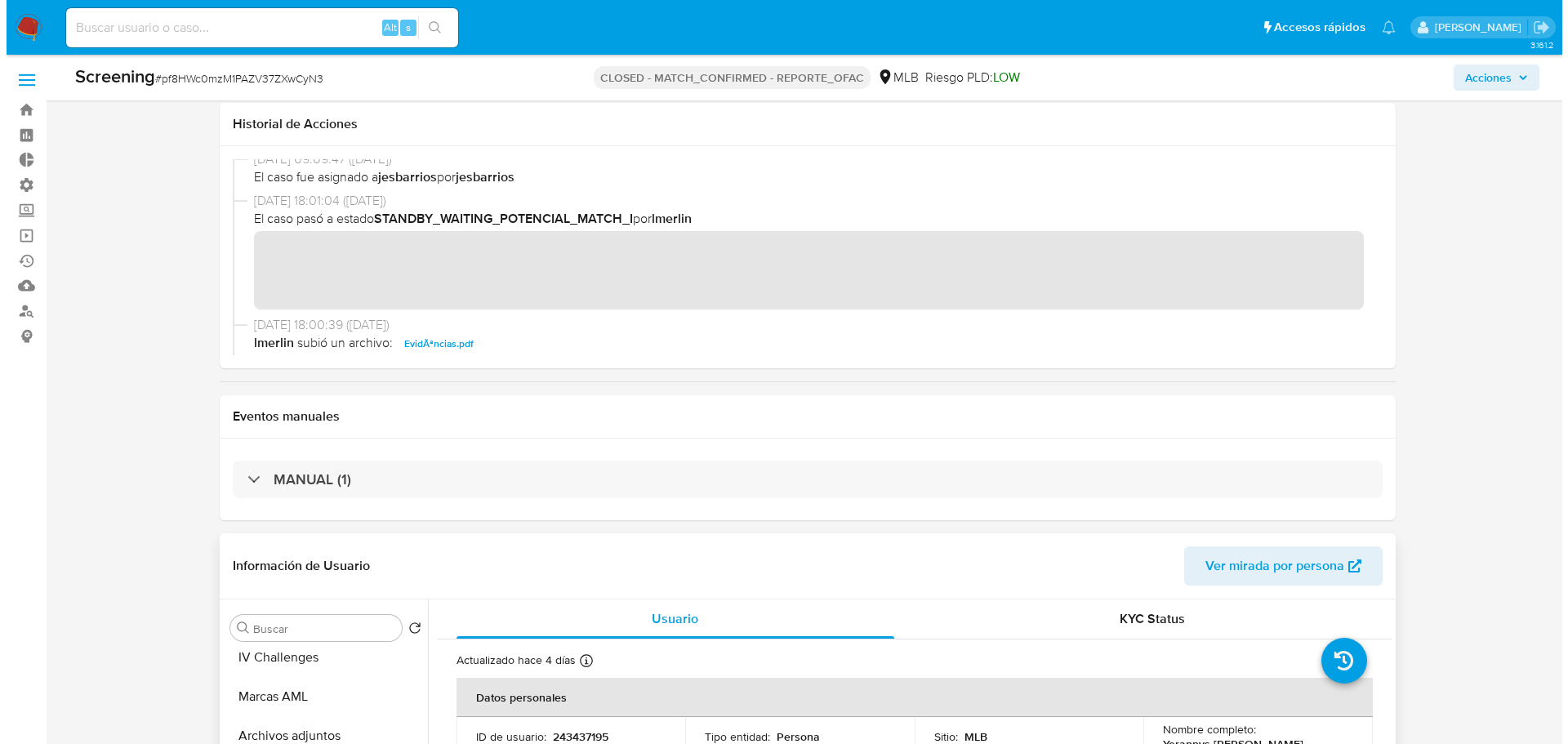
scroll to position [430, 0]
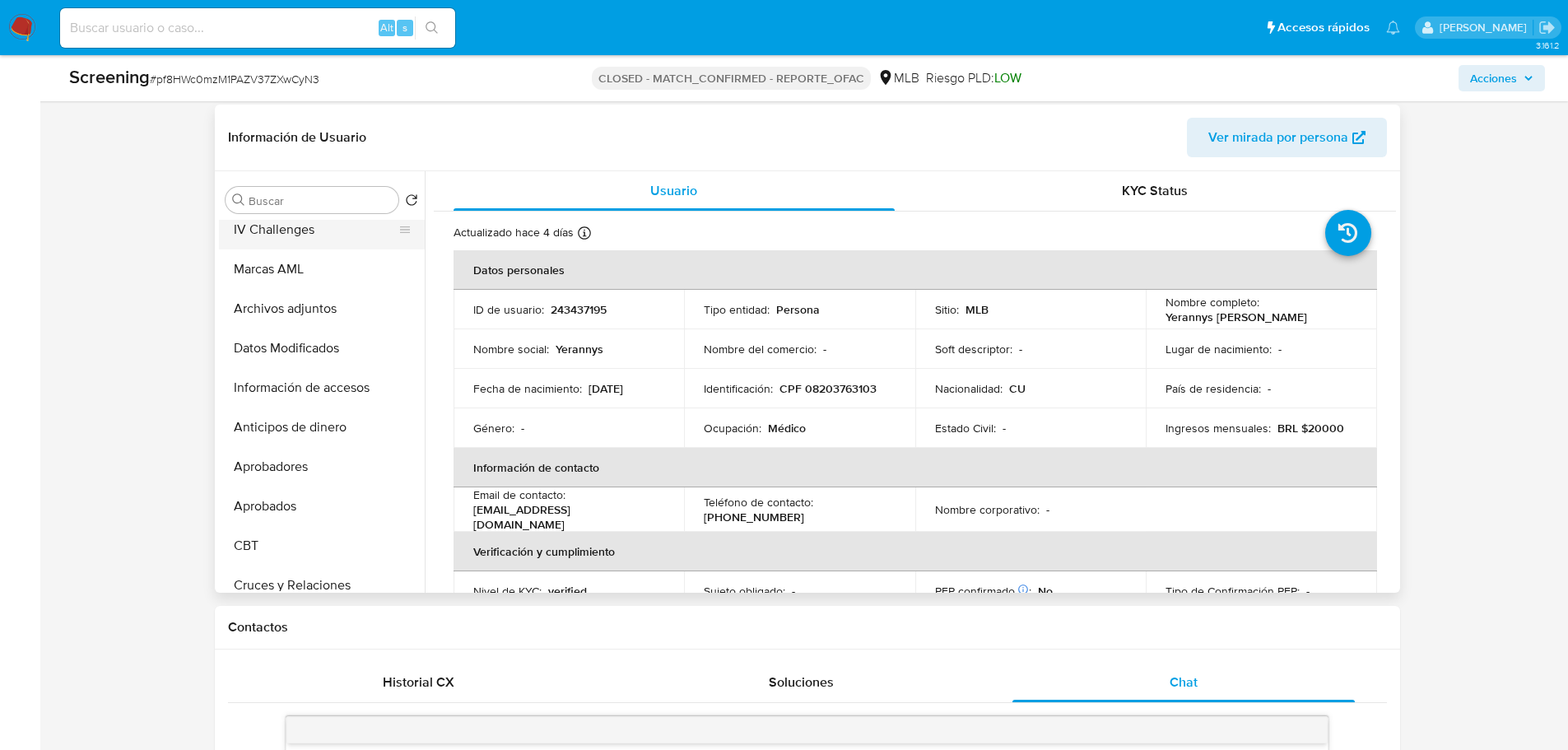
click at [300, 240] on button "IV Challenges" at bounding box center [315, 230] width 192 height 39
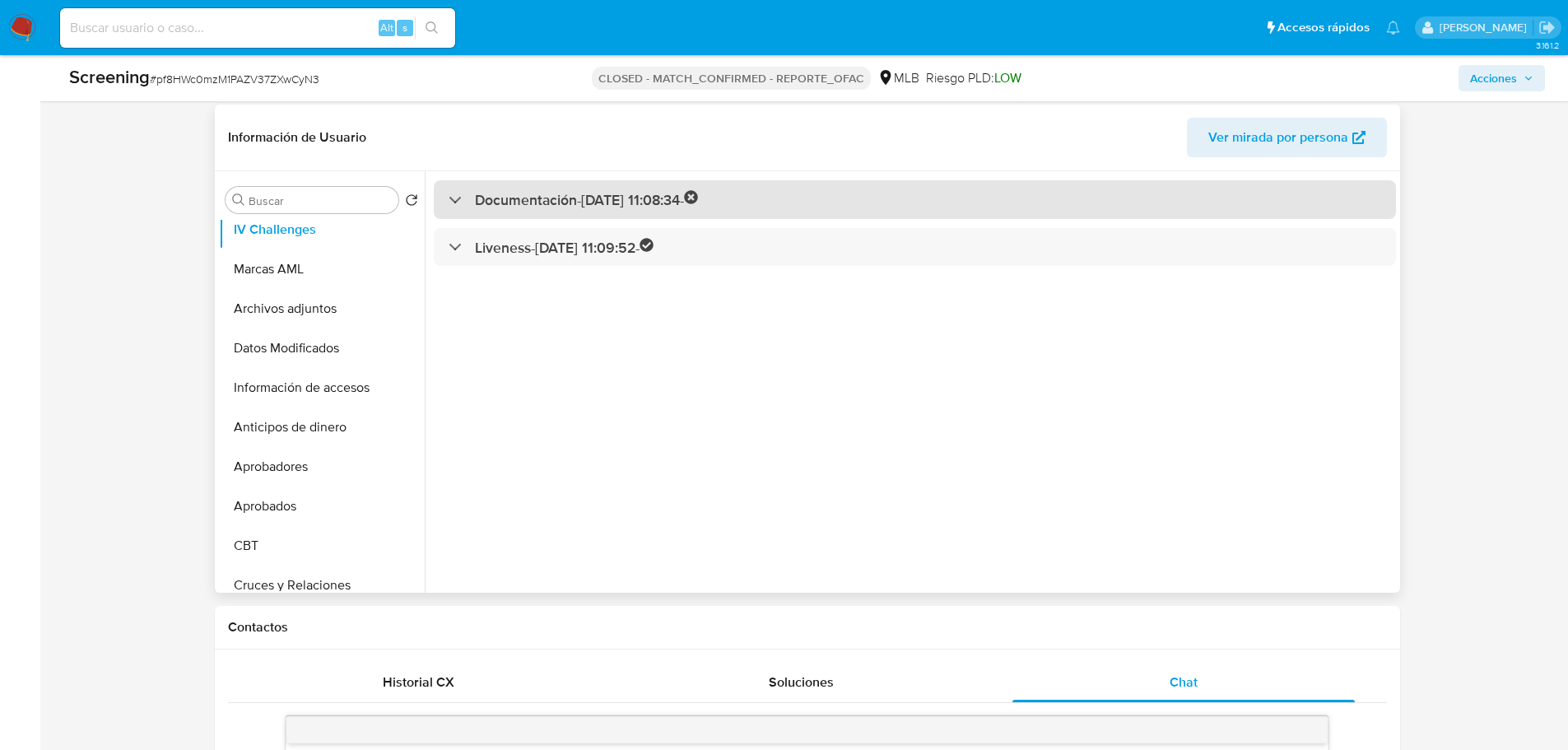
click at [618, 200] on h3 "Documentación - 01/09/2022 11:08:34 -" at bounding box center [587, 199] width 224 height 19
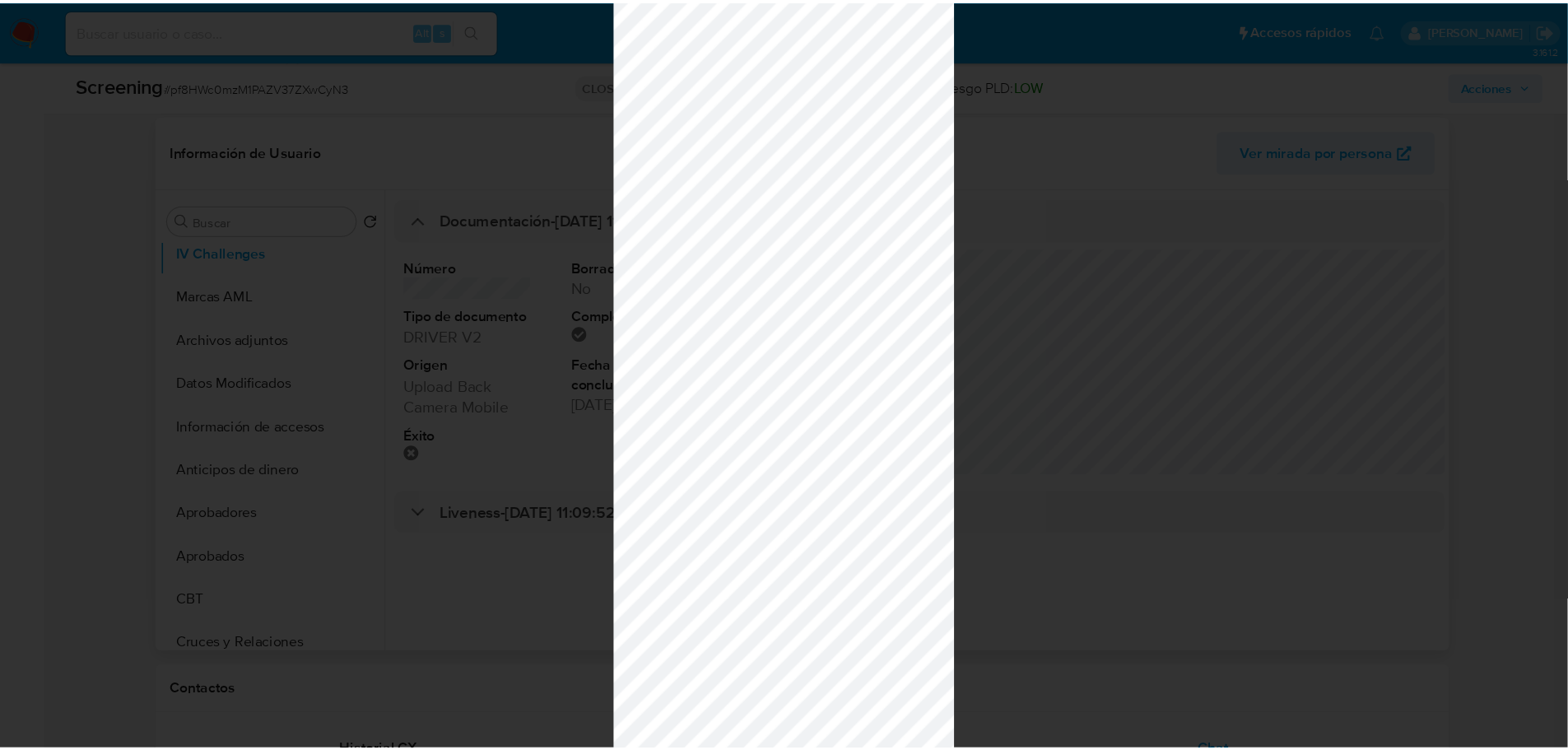
scroll to position [247, 0]
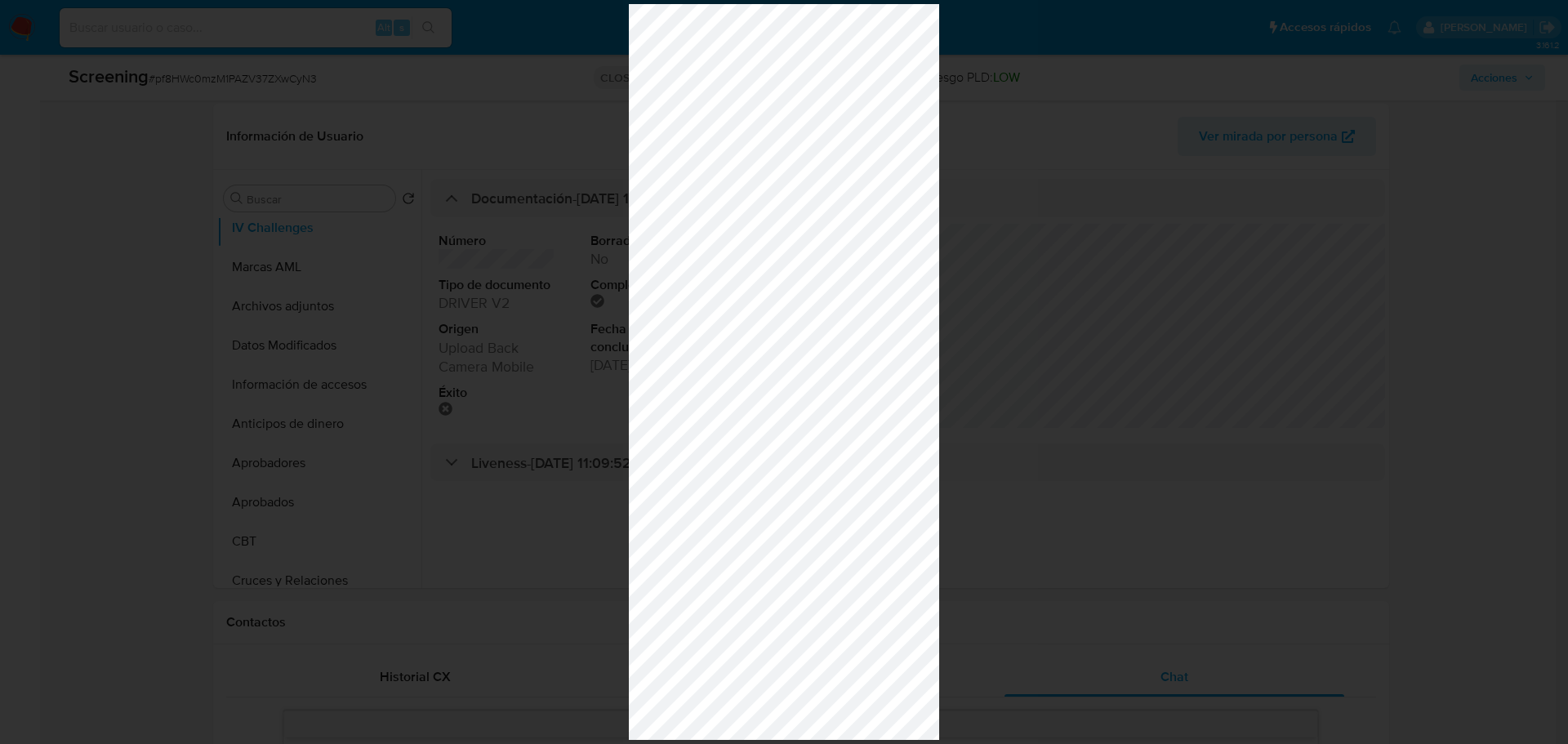
click at [1312, 102] on div at bounding box center [784, 372] width 1568 height 744
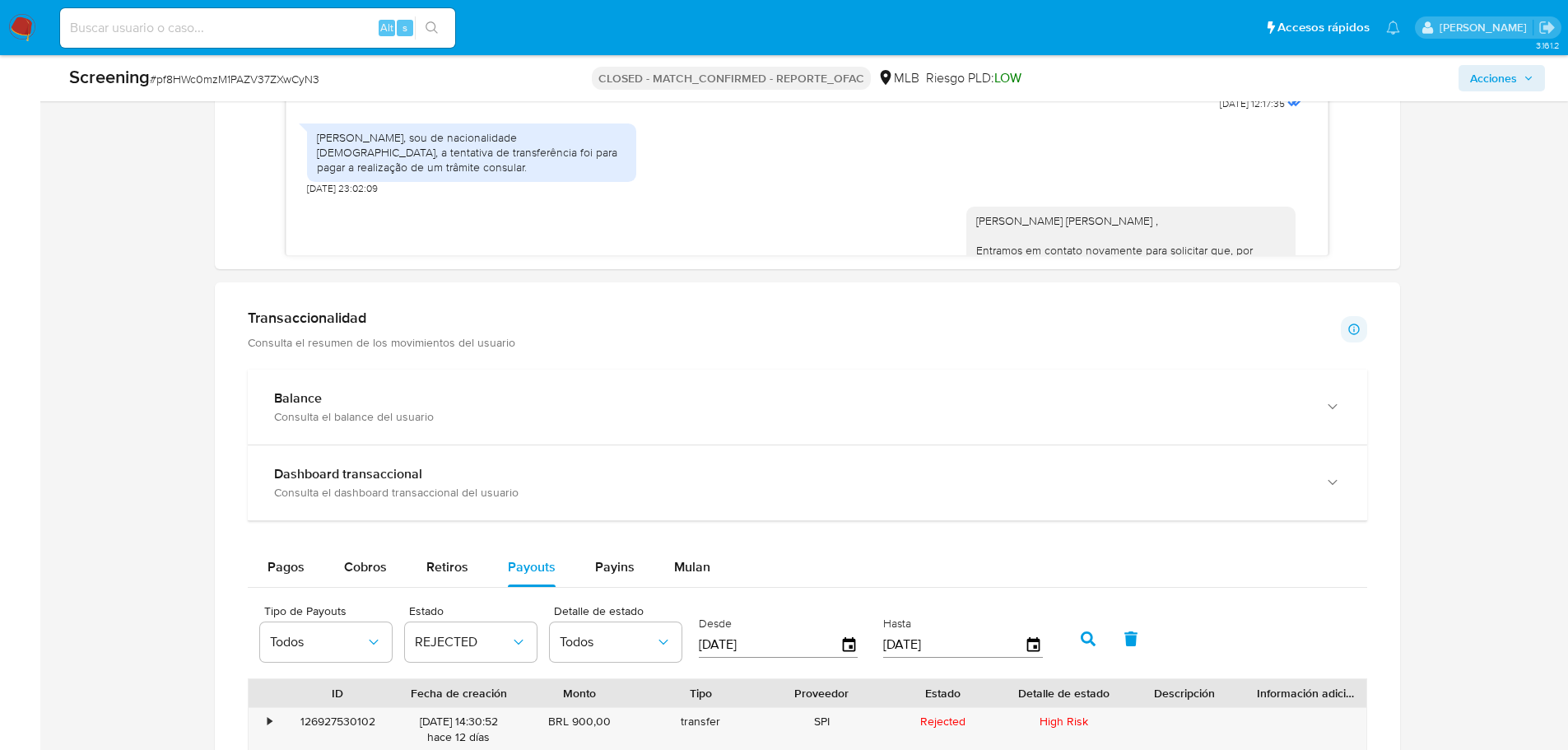
scroll to position [1668, 0]
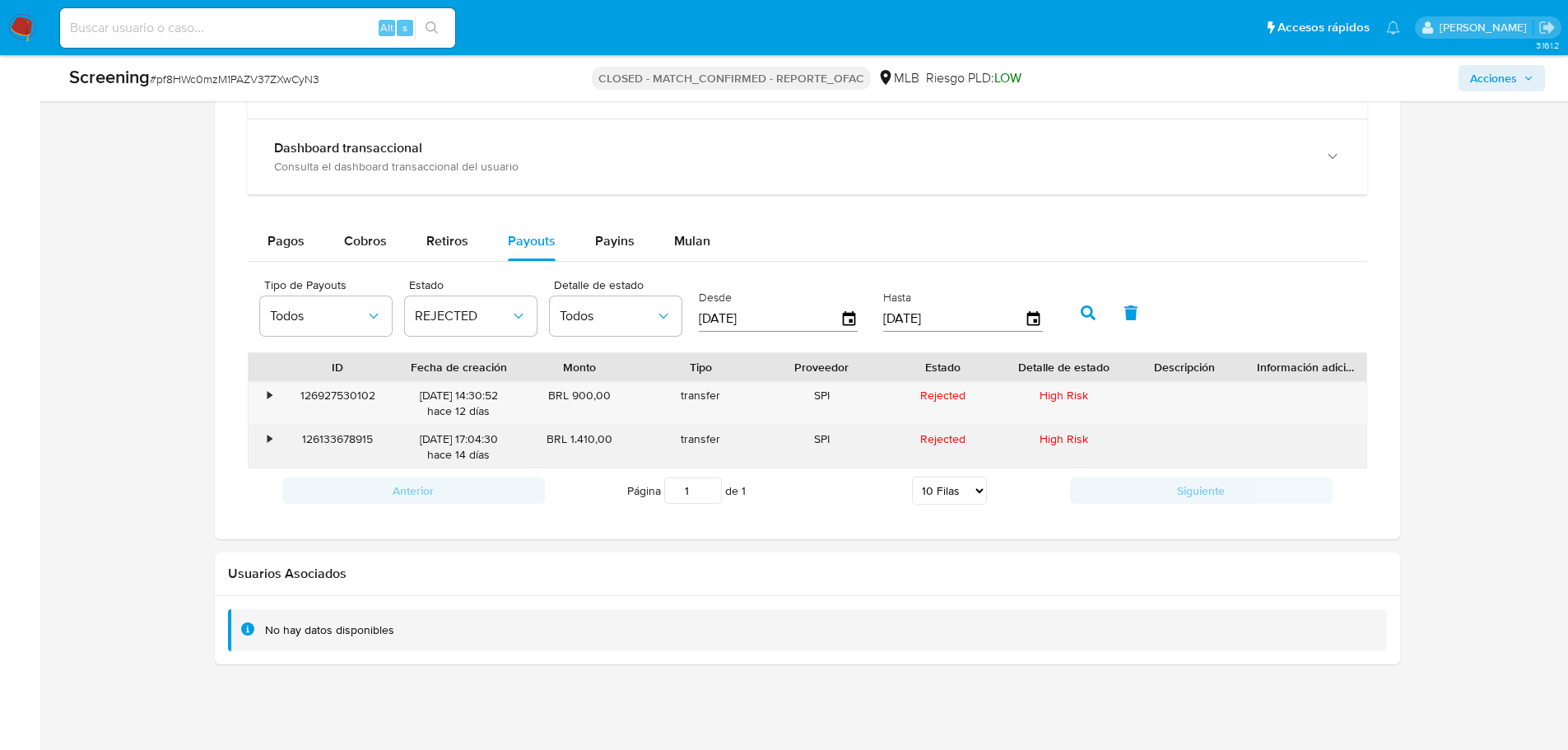
click at [348, 444] on div "126133678915" at bounding box center [338, 447] width 121 height 43
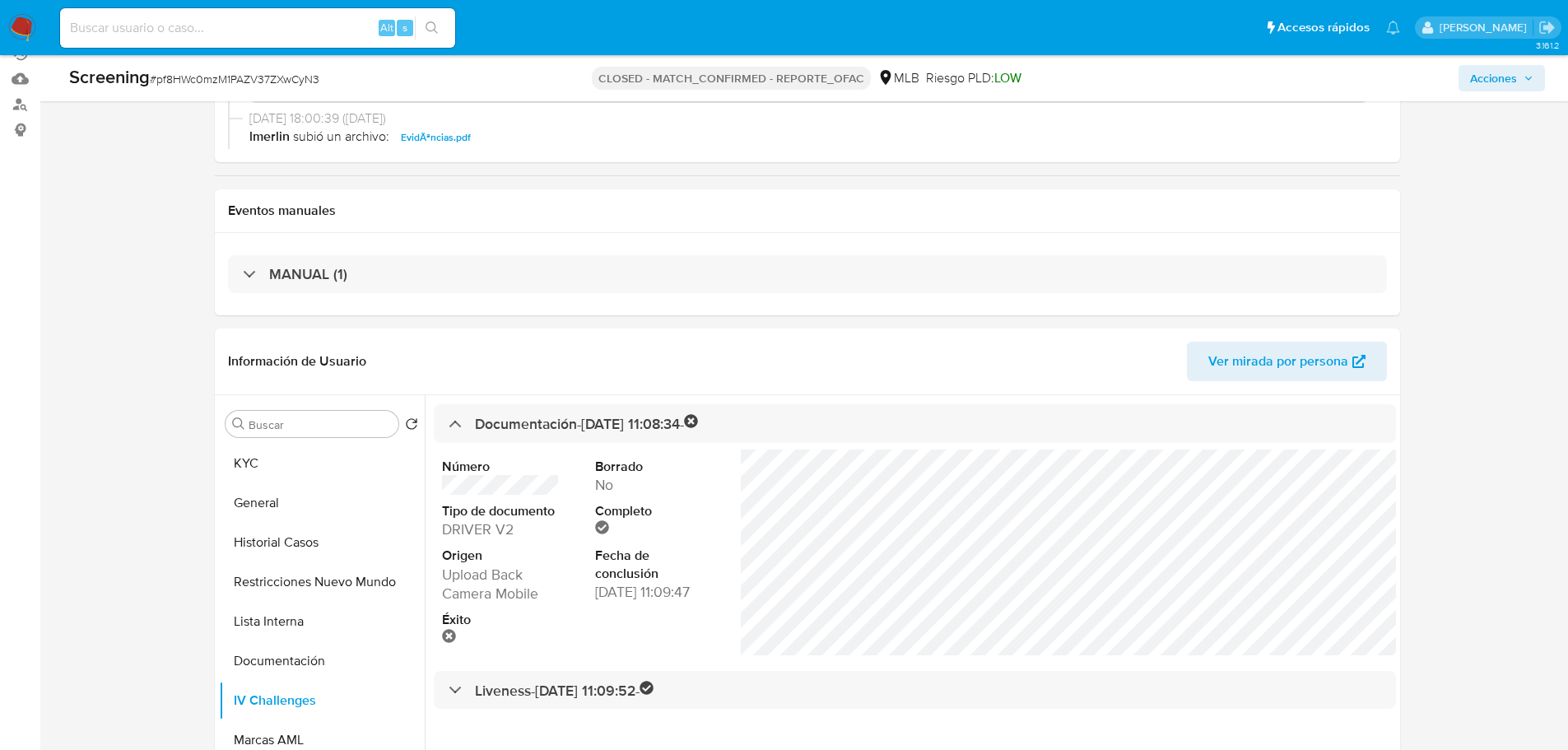
scroll to position [412, 0]
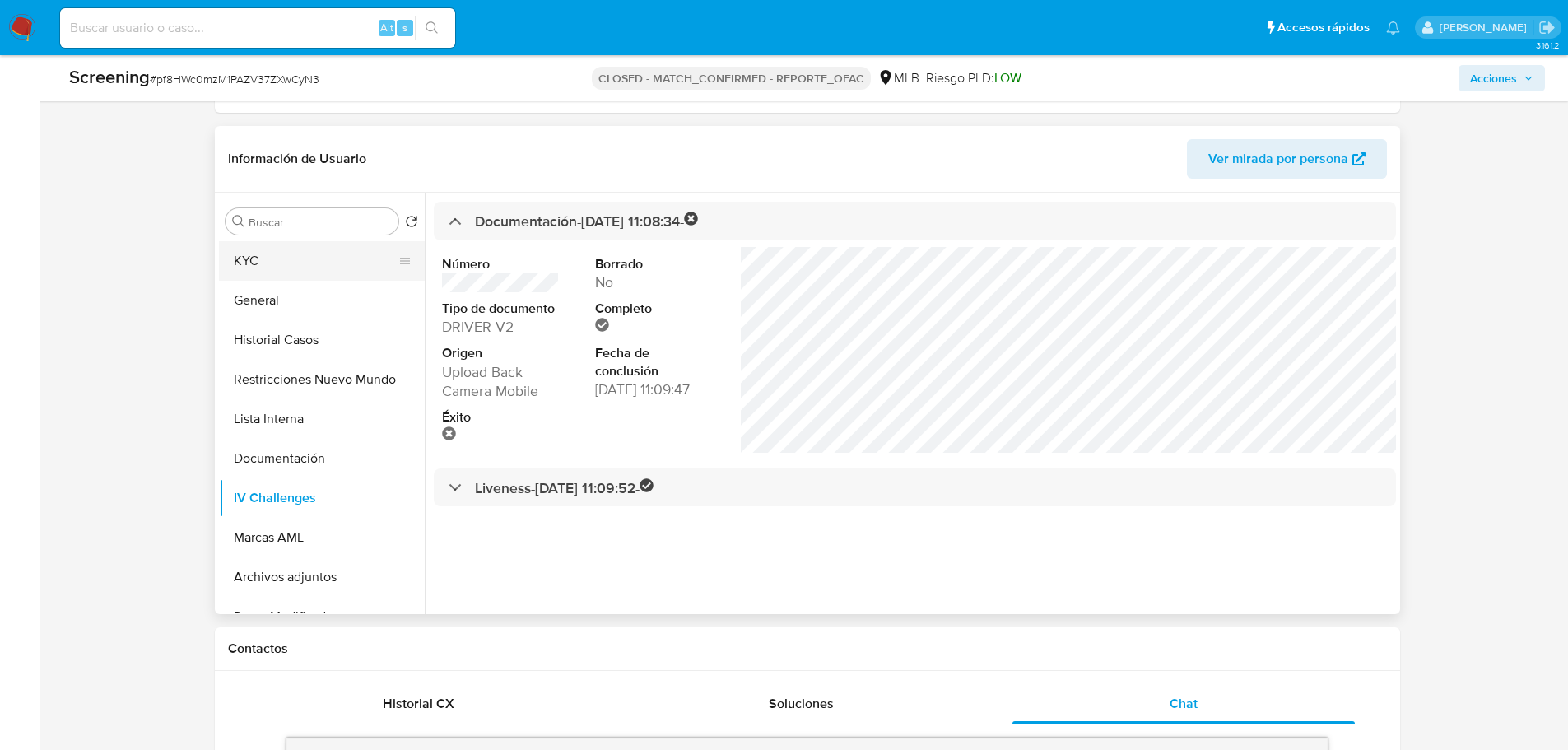
click at [271, 267] on button "KYC" at bounding box center [315, 260] width 192 height 39
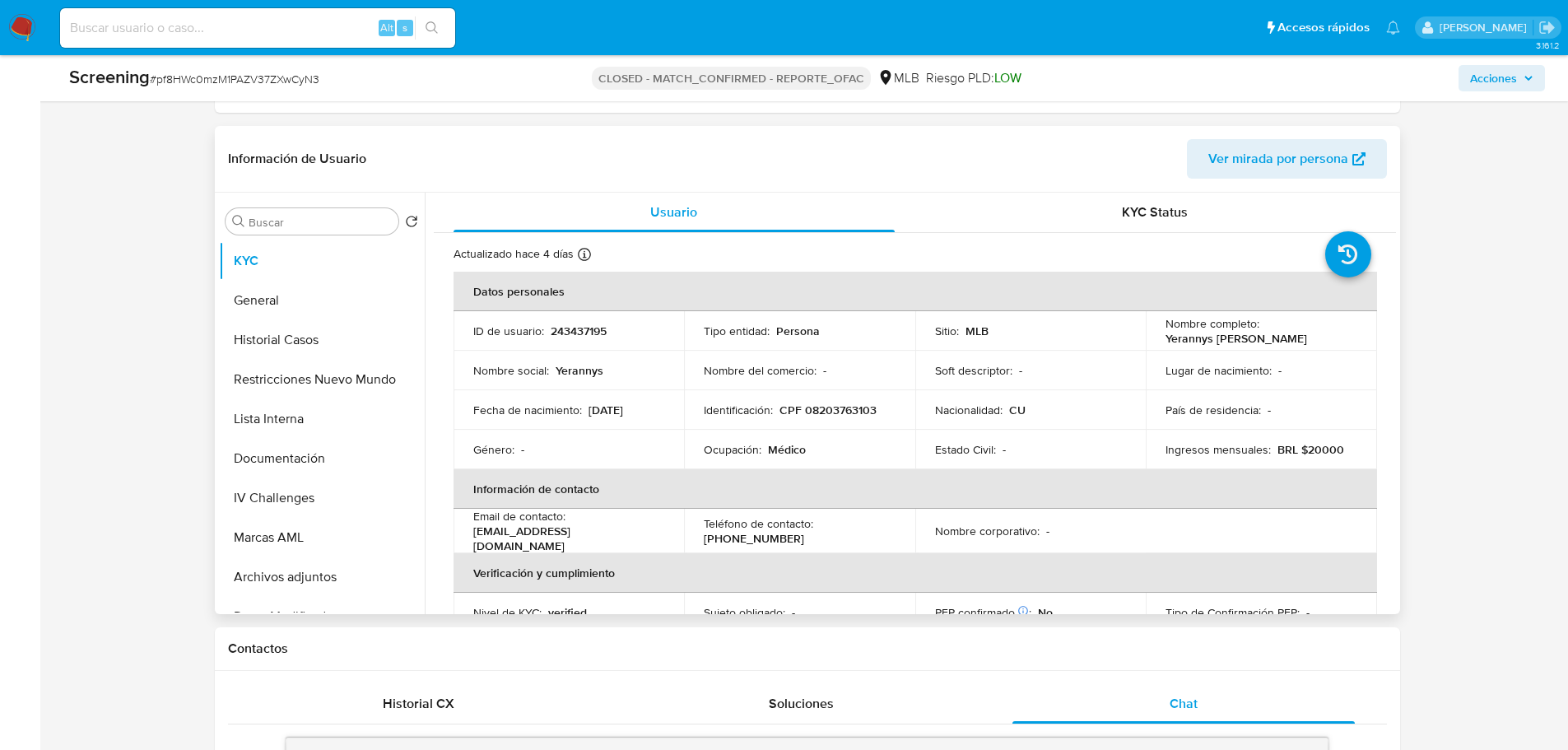
drag, startPoint x: 1212, startPoint y: 350, endPoint x: 1156, endPoint y: 336, distance: 57.7
click at [1156, 336] on td "Nombre completo : Yerannys Eduardo Almaguer Chacon" at bounding box center [1262, 331] width 232 height 39
copy p "Yerannys Eduardo Almaguer Chacon"
drag, startPoint x: 627, startPoint y: 329, endPoint x: 550, endPoint y: 331, distance: 77.0
click at [550, 331] on div "ID de usuario : 243437195" at bounding box center [569, 330] width 192 height 14
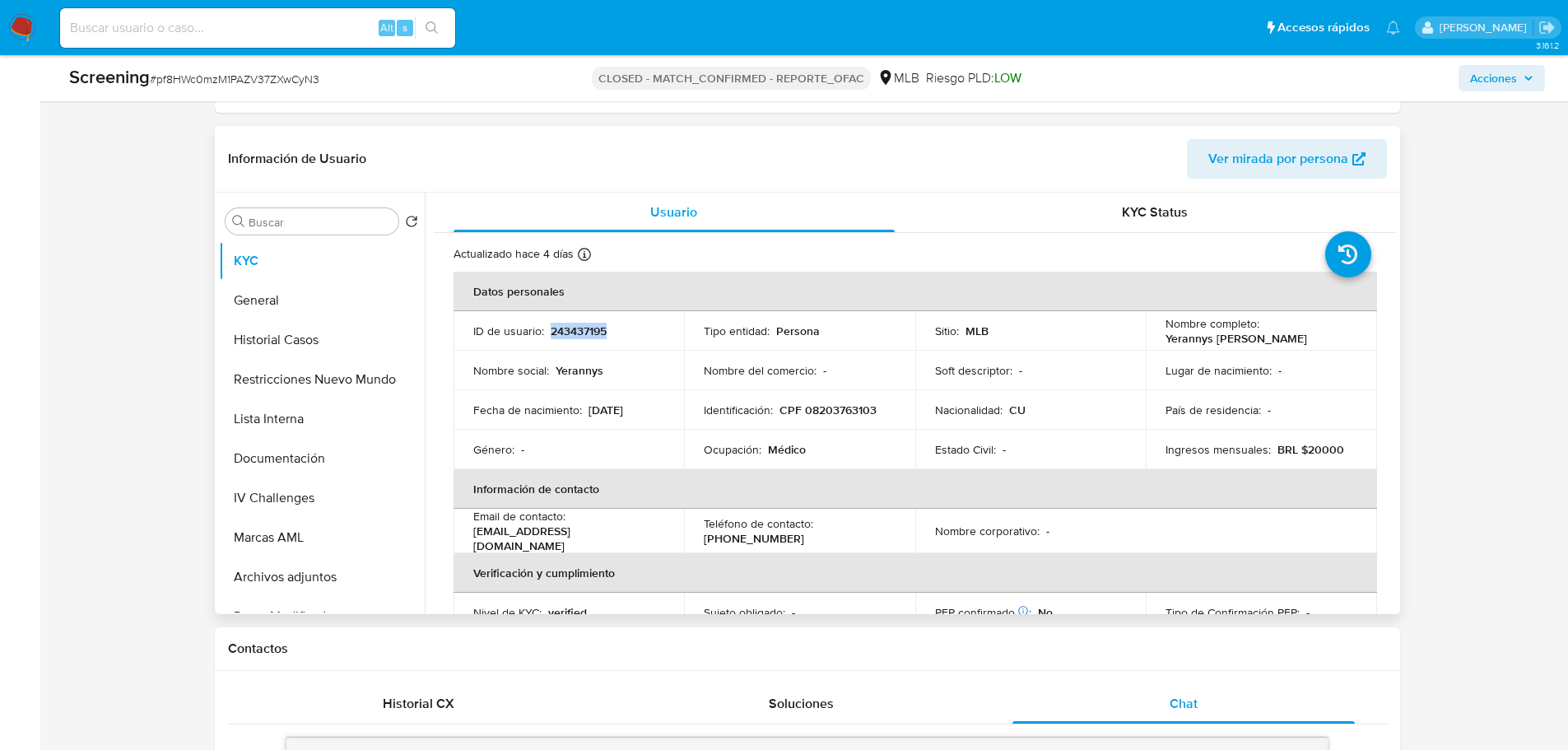
copy p "243437195"
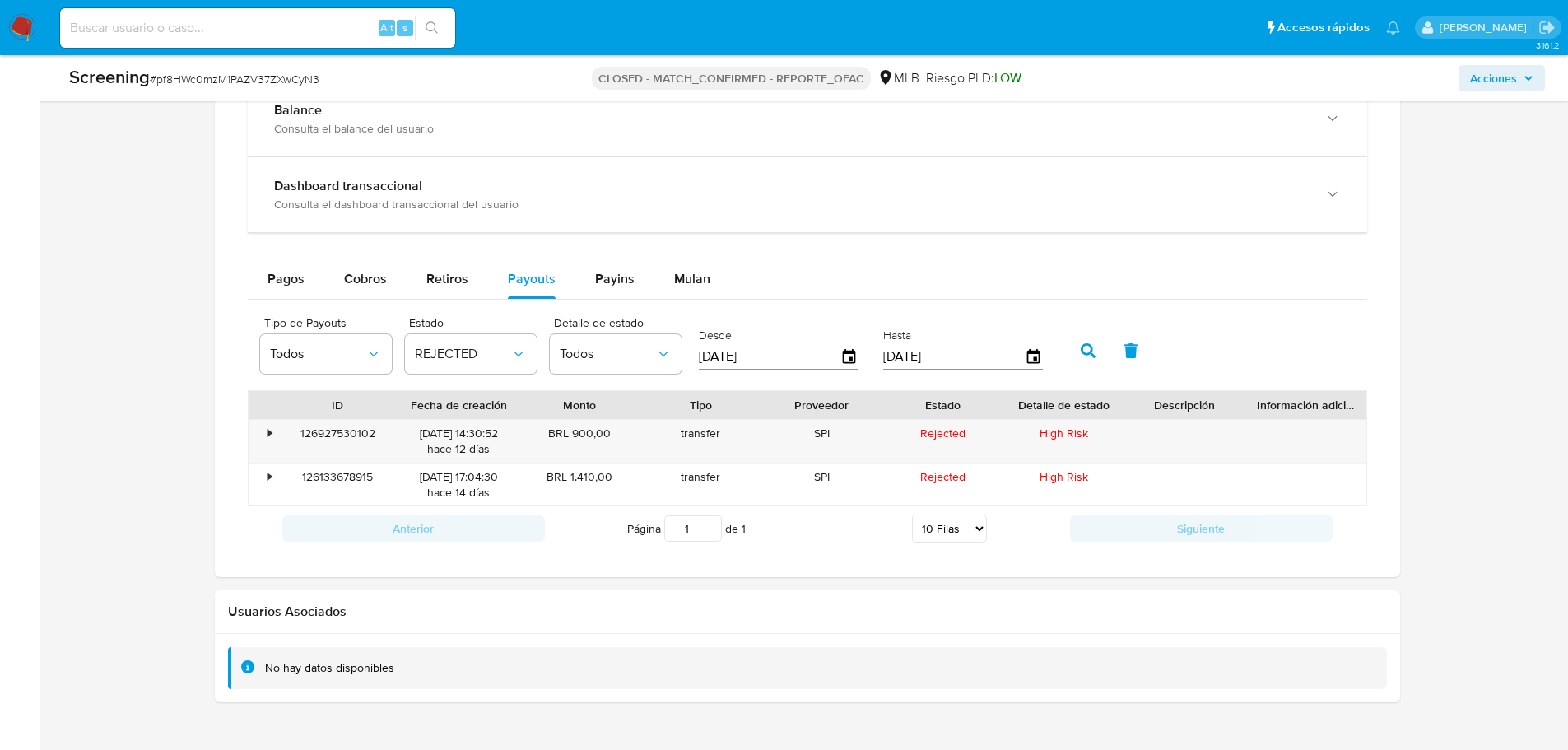
scroll to position [1540, 0]
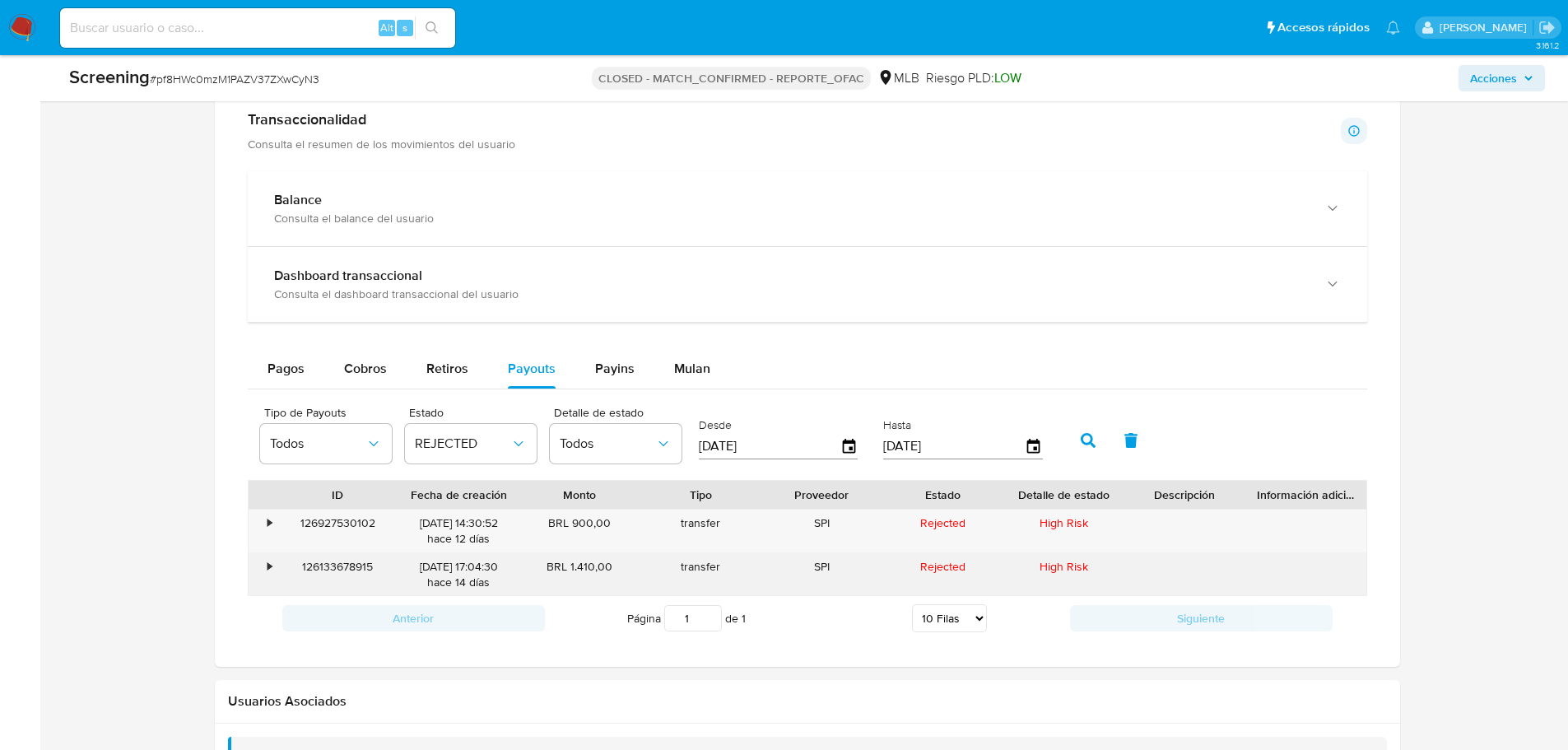
click at [340, 567] on div "126133678915" at bounding box center [338, 575] width 121 height 43
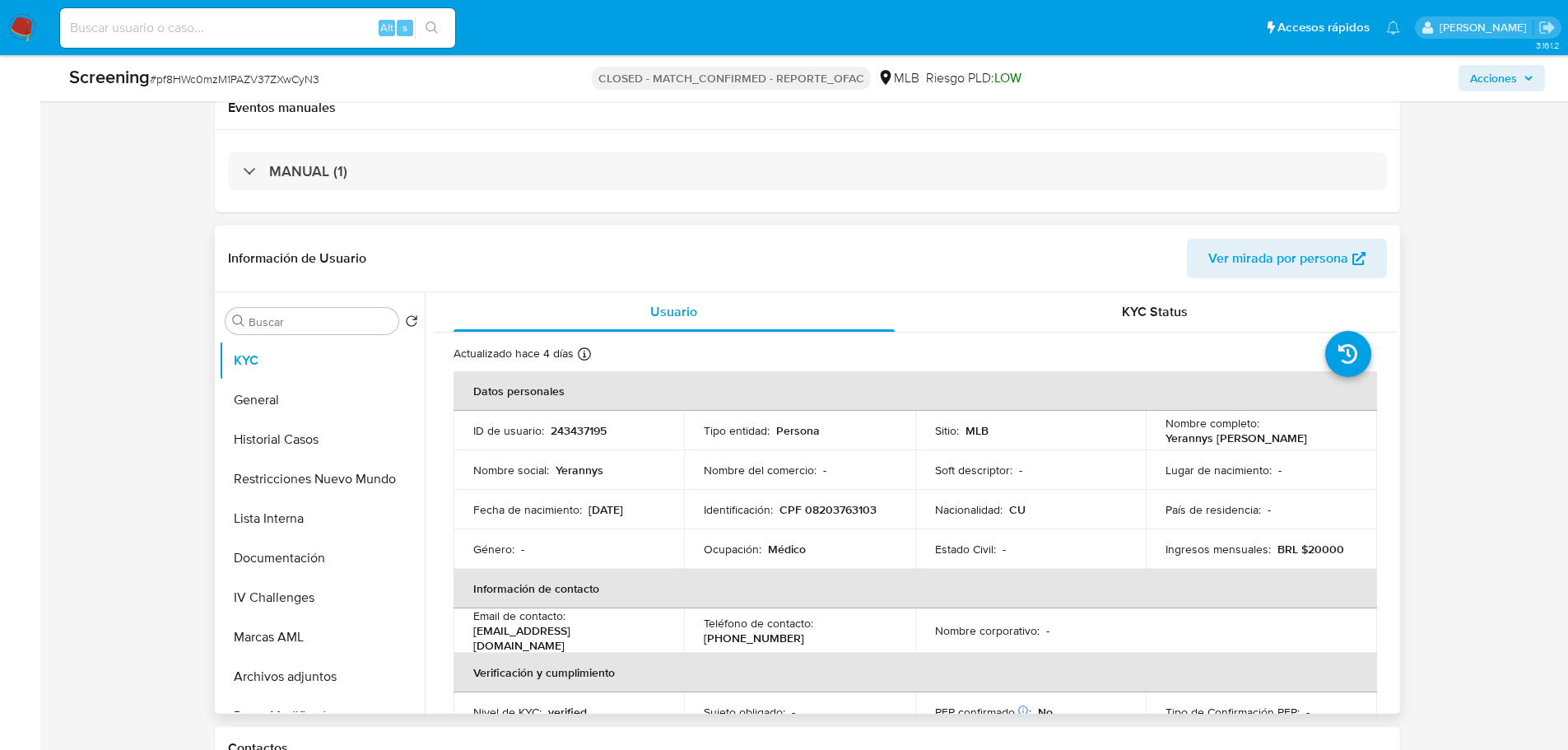
scroll to position [306, 0]
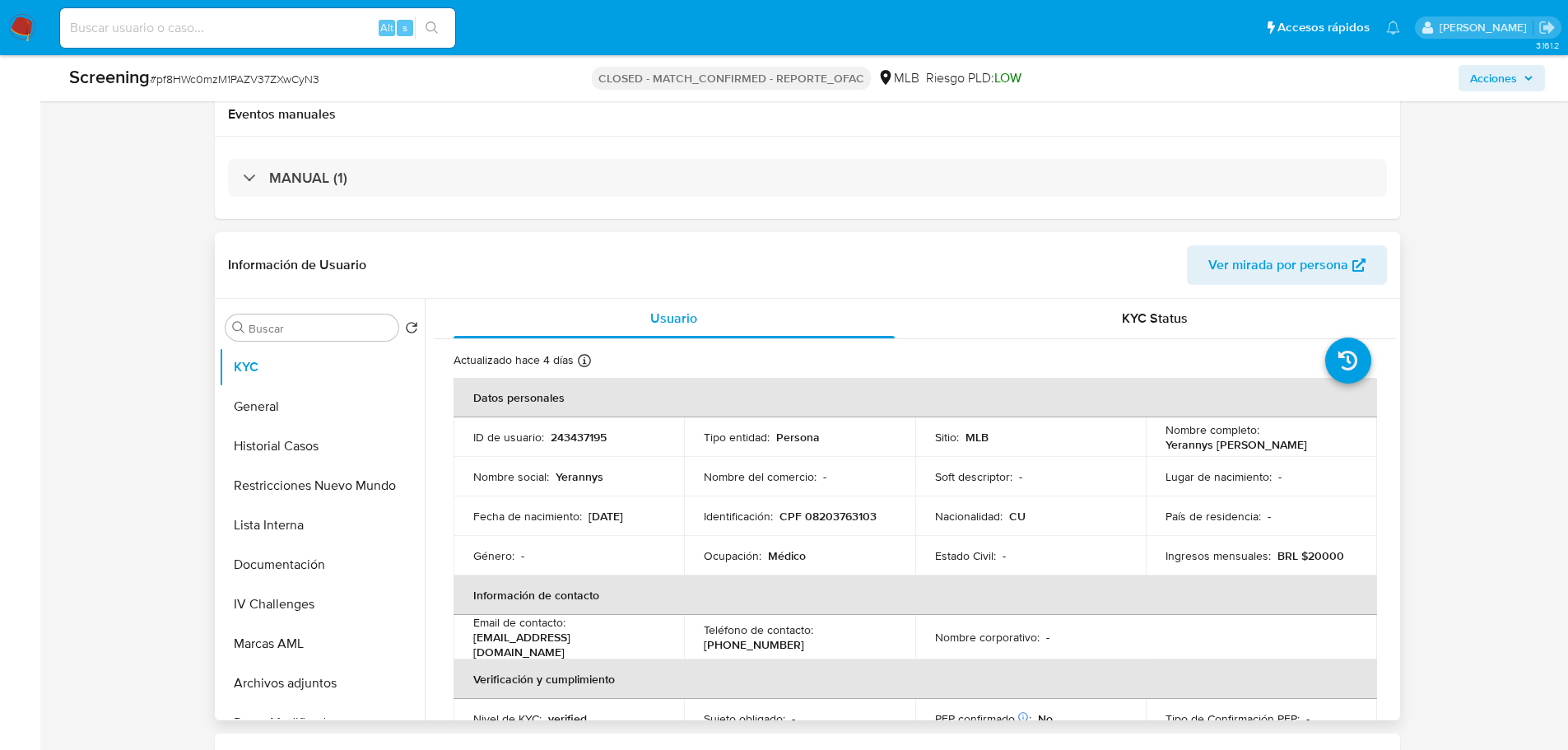
drag, startPoint x: 1215, startPoint y: 455, endPoint x: 1159, endPoint y: 440, distance: 58.0
click at [1159, 440] on td "Nombre completo : Yerannys Eduardo Almaguer Chacon" at bounding box center [1262, 437] width 232 height 39
copy p "Yerannys Eduardo Almaguer Chacon"
drag, startPoint x: 891, startPoint y: 521, endPoint x: 804, endPoint y: 526, distance: 87.1
click at [804, 524] on div "Identificación : CPF 08203763103" at bounding box center [799, 516] width 192 height 14
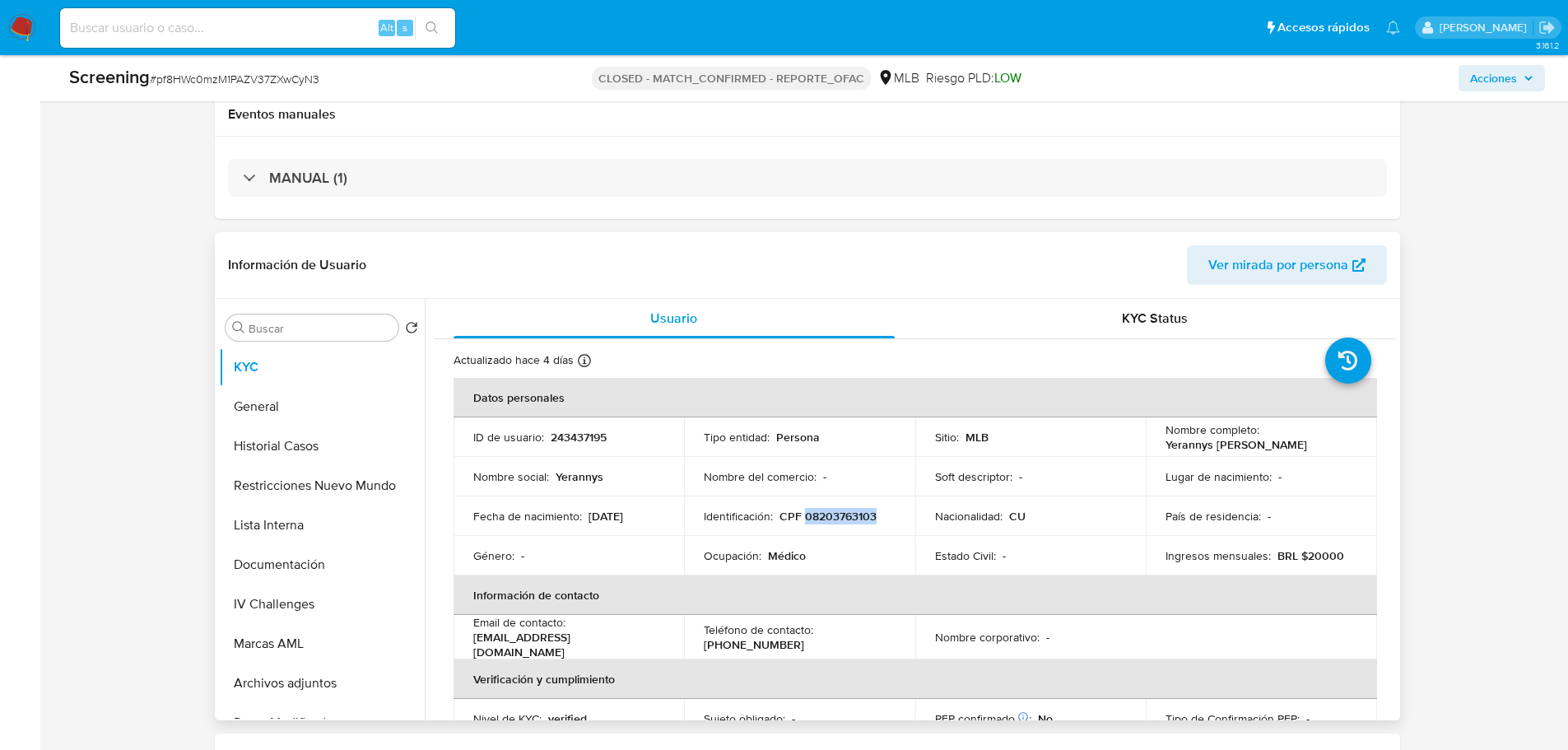
copy p "08203763103"
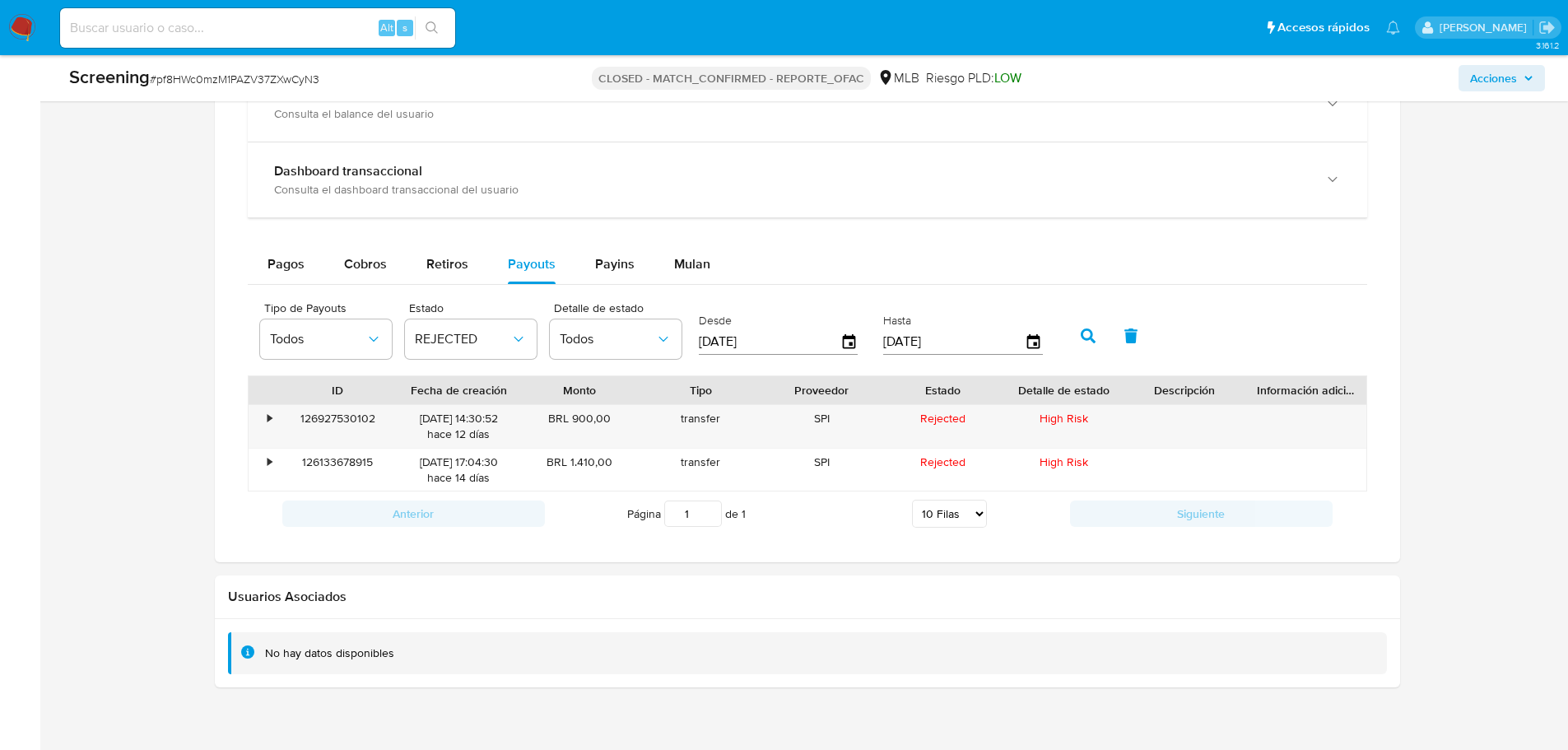
scroll to position [1705, 0]
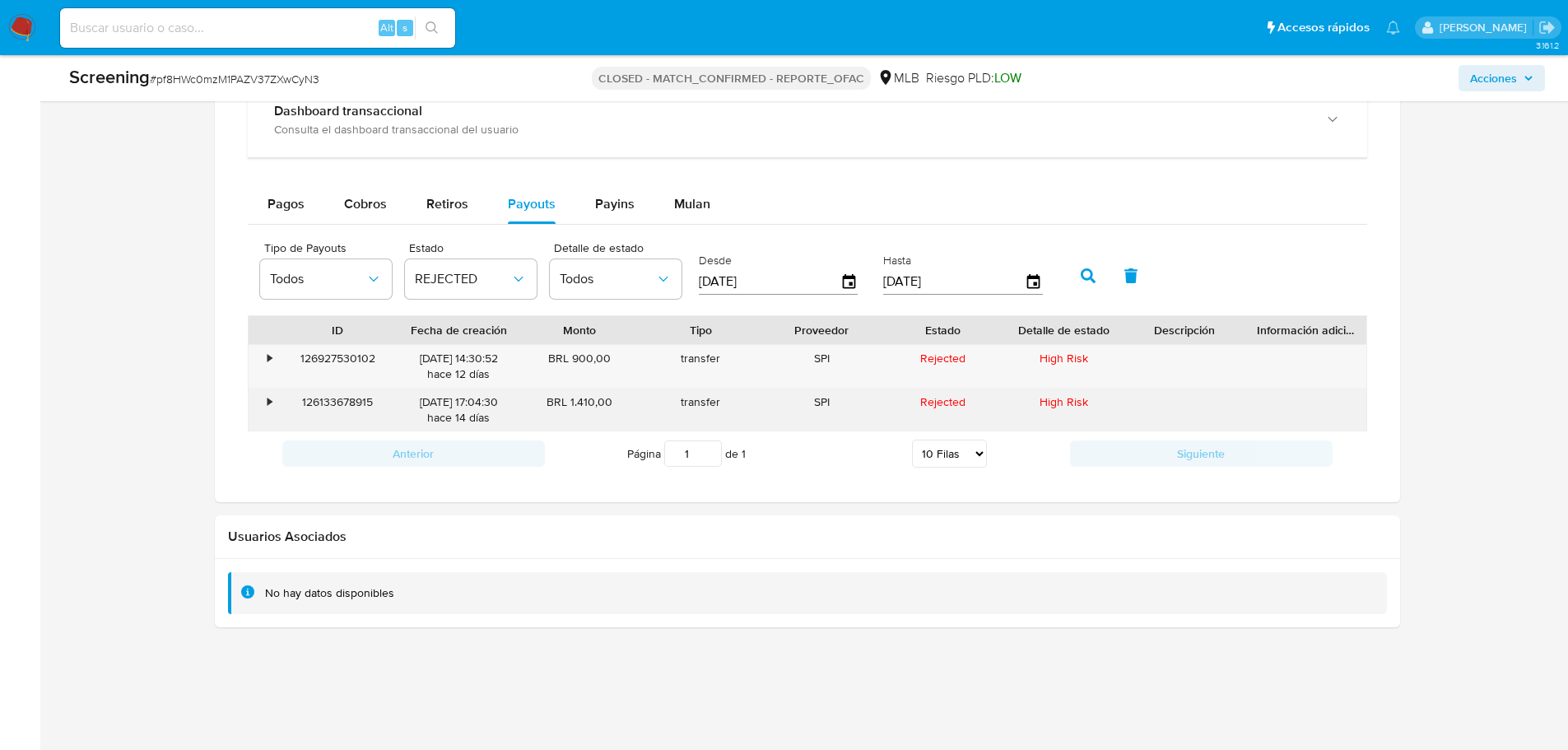
click at [355, 403] on div "126133678915" at bounding box center [338, 409] width 121 height 43
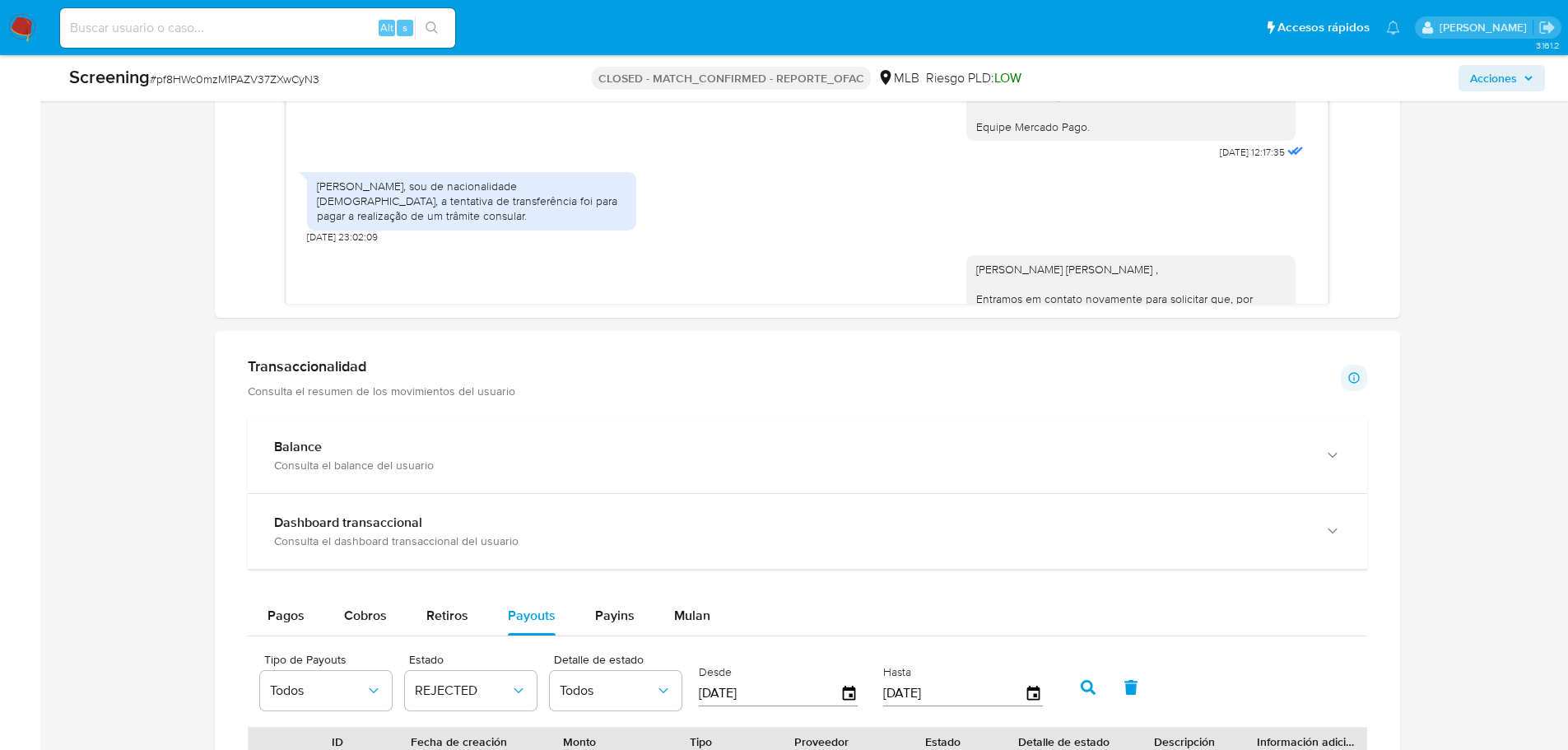
scroll to position [1458, 0]
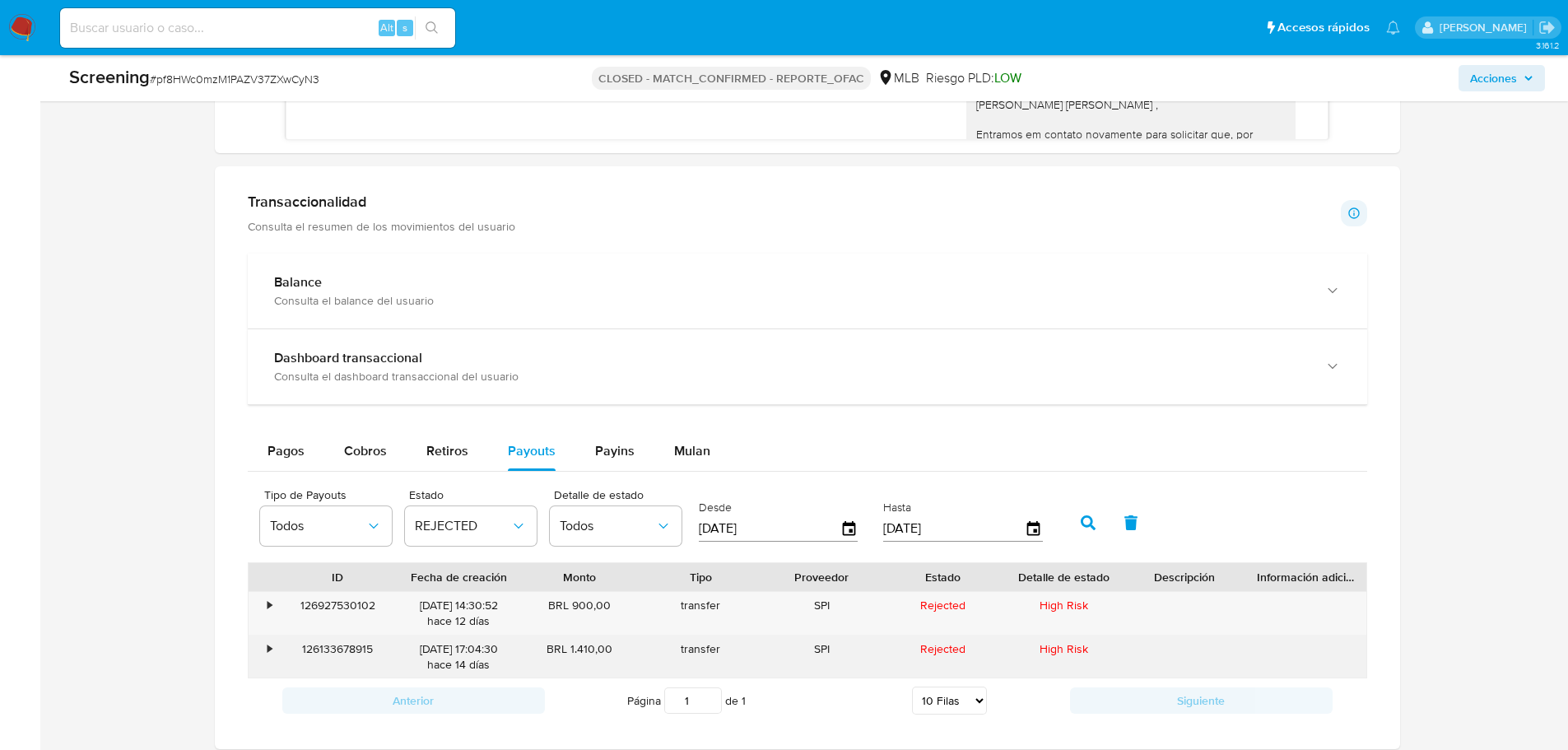
click at [354, 657] on div "126133678915" at bounding box center [338, 657] width 121 height 43
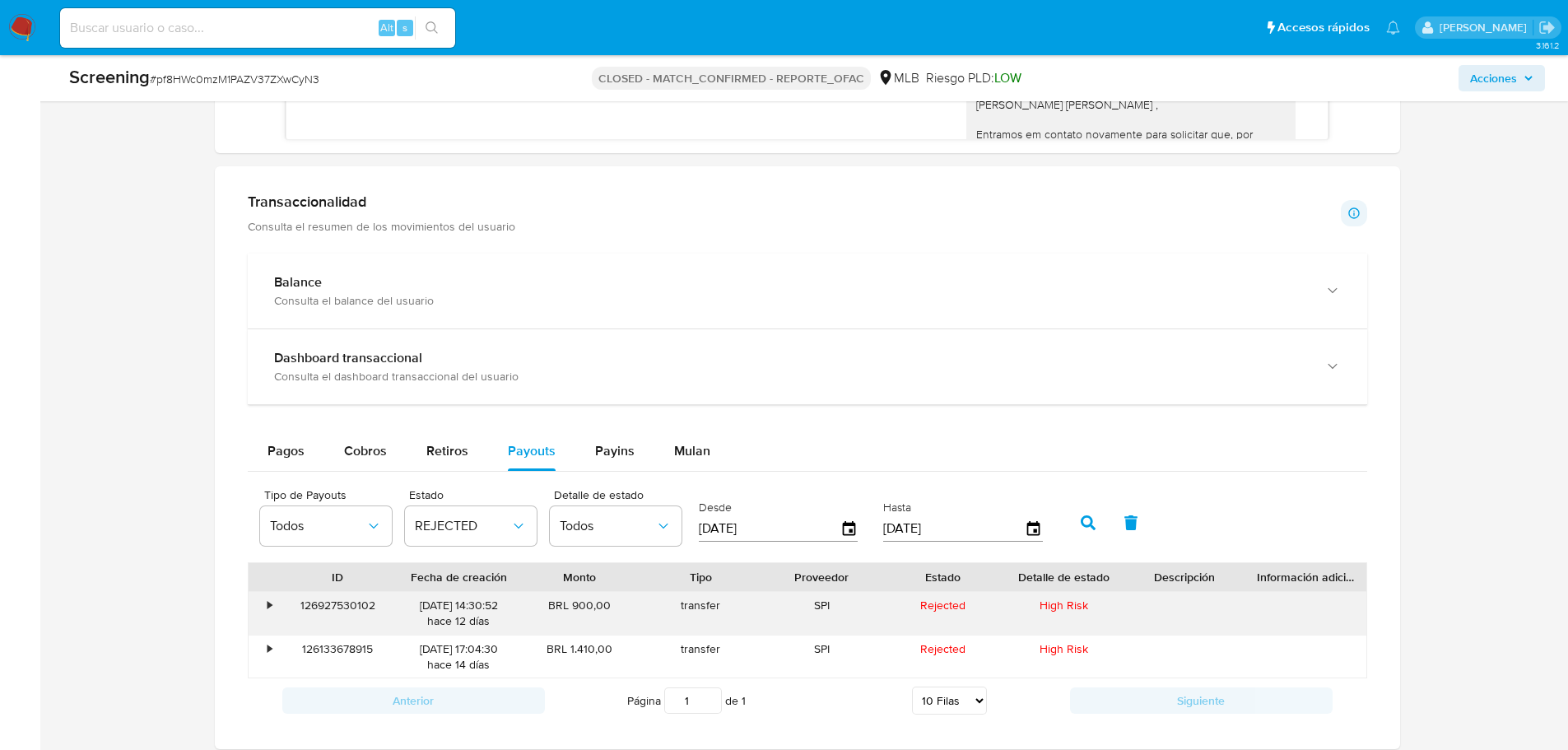
click at [346, 617] on div "126927530102" at bounding box center [338, 613] width 121 height 43
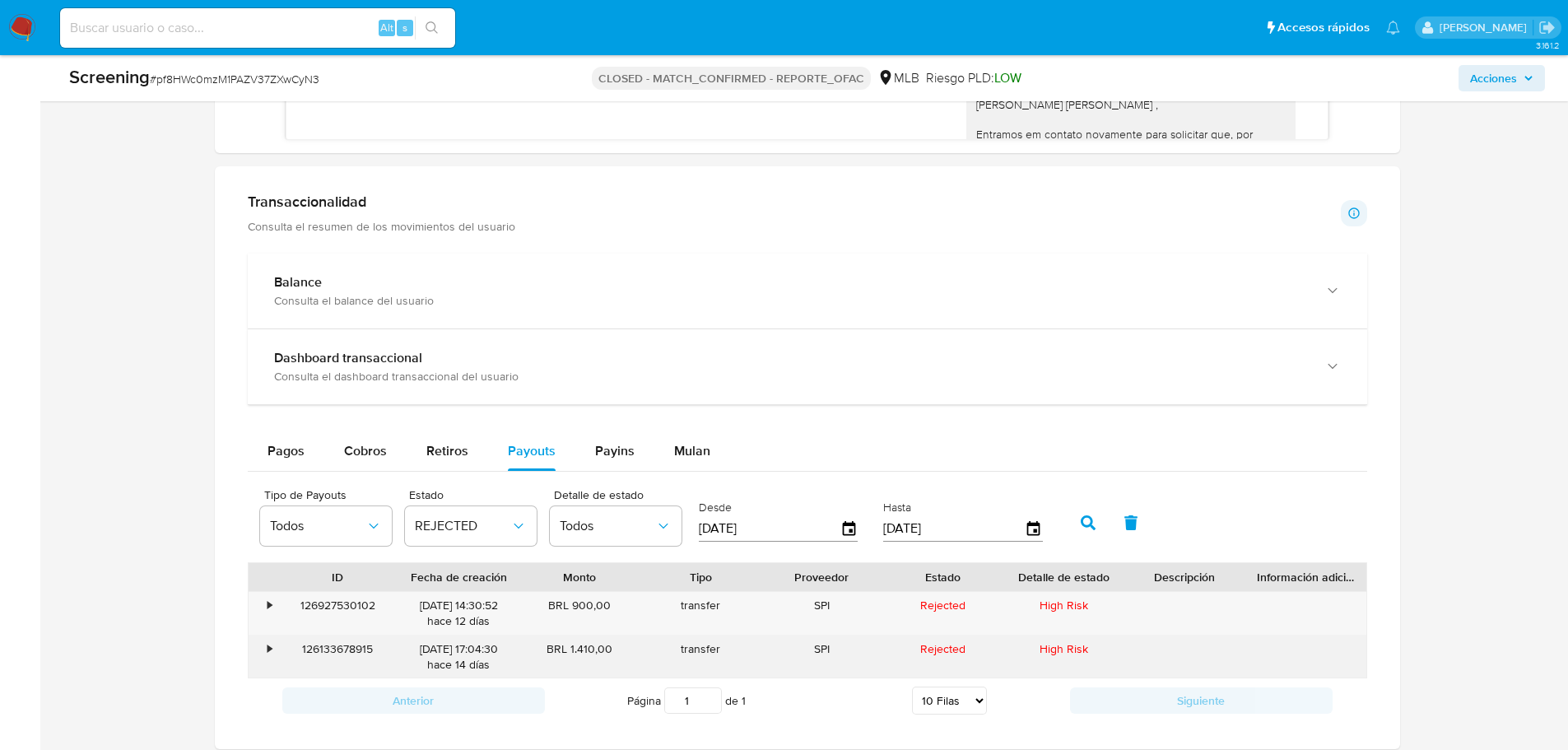
click at [332, 651] on div "126133678915" at bounding box center [338, 657] width 121 height 43
click at [332, 650] on div "126133678915" at bounding box center [338, 657] width 121 height 43
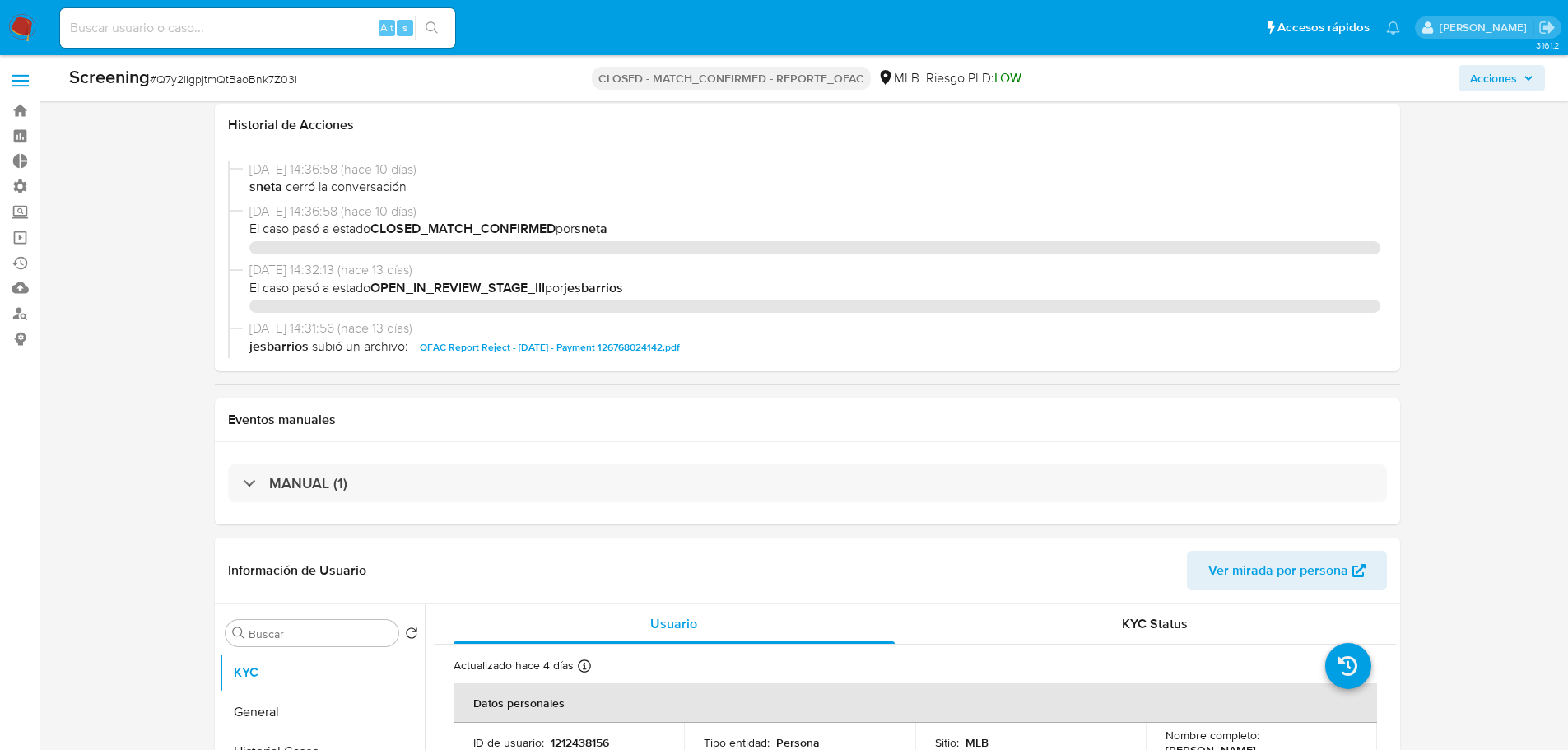
select select "10"
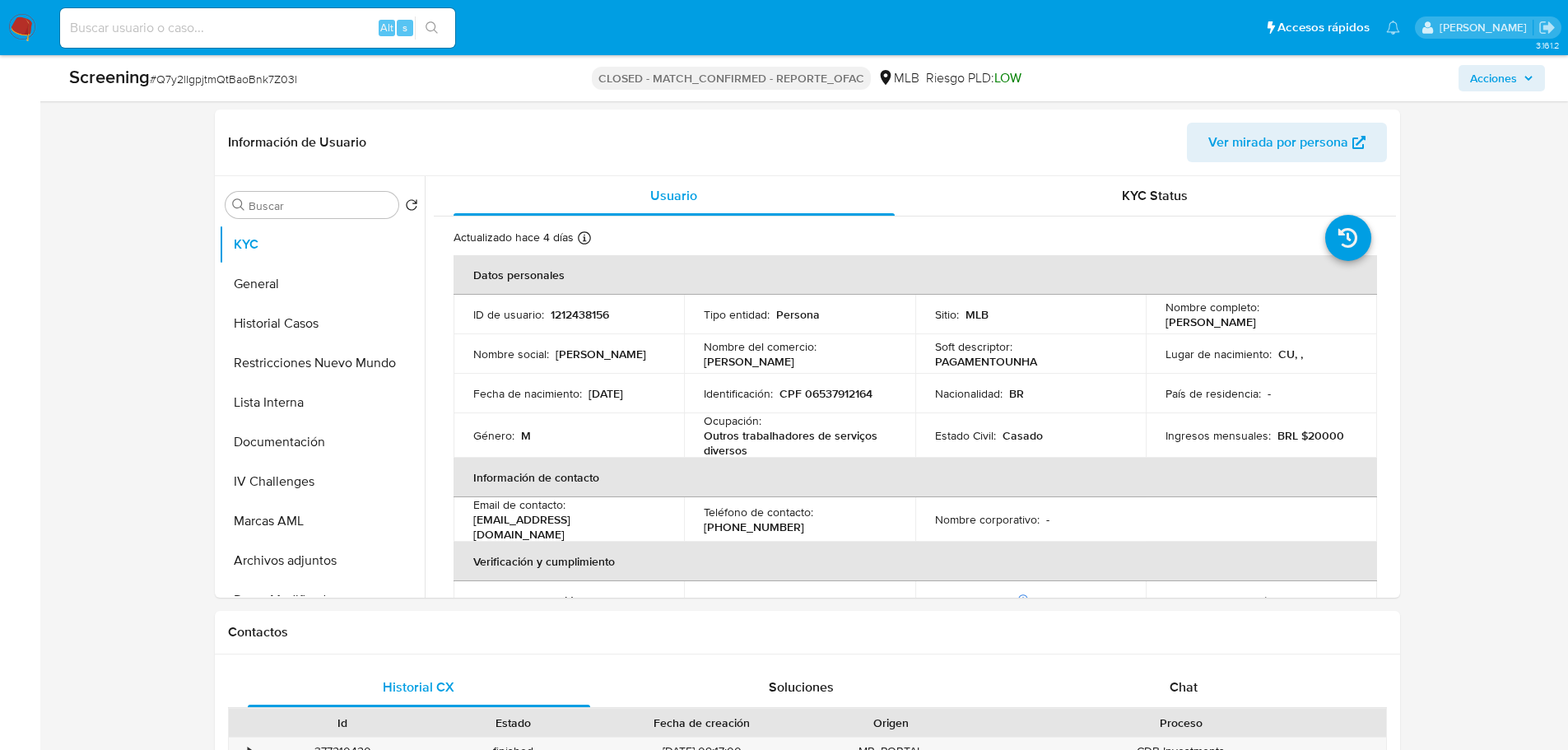
scroll to position [424, 0]
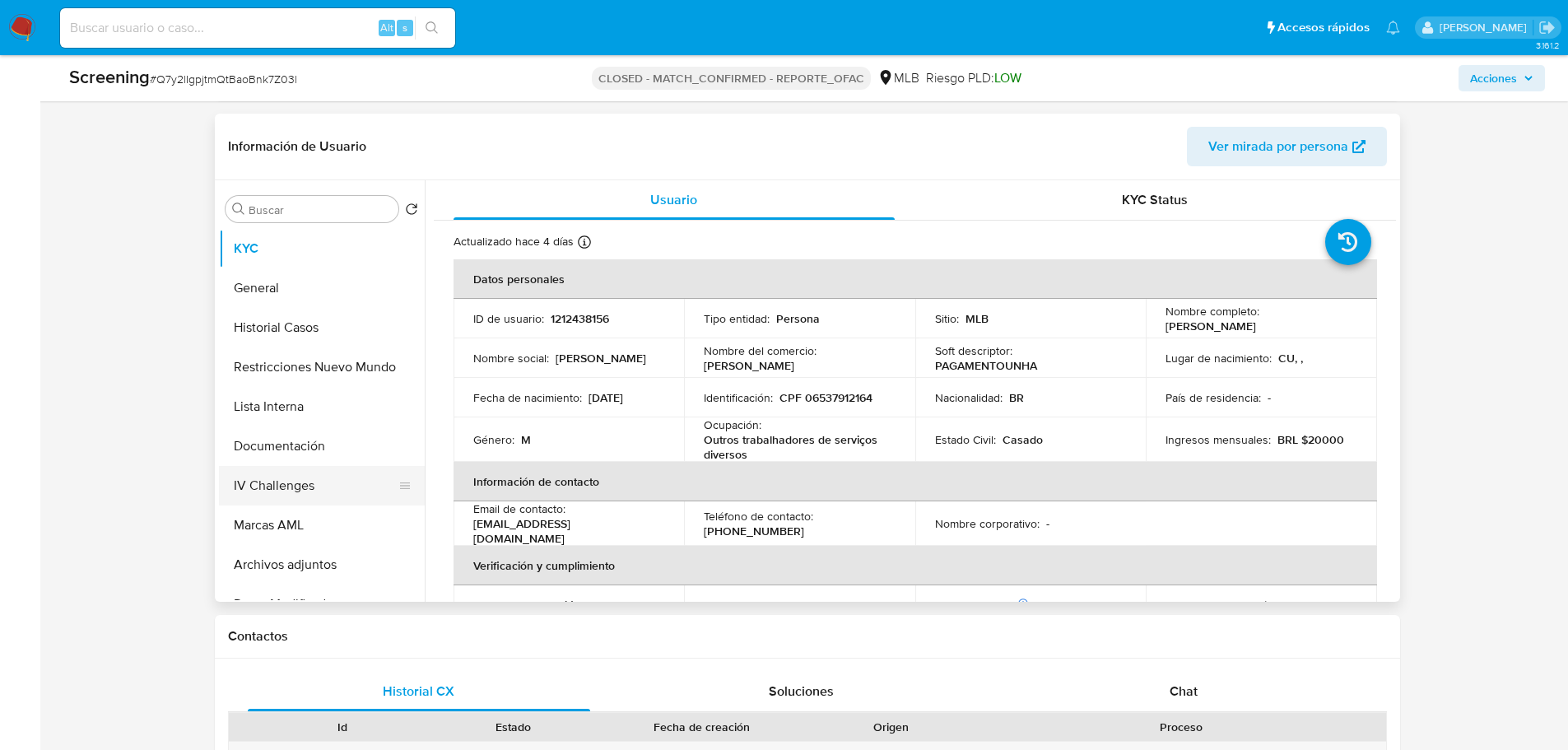
click at [299, 478] on button "IV Challenges" at bounding box center [315, 485] width 192 height 39
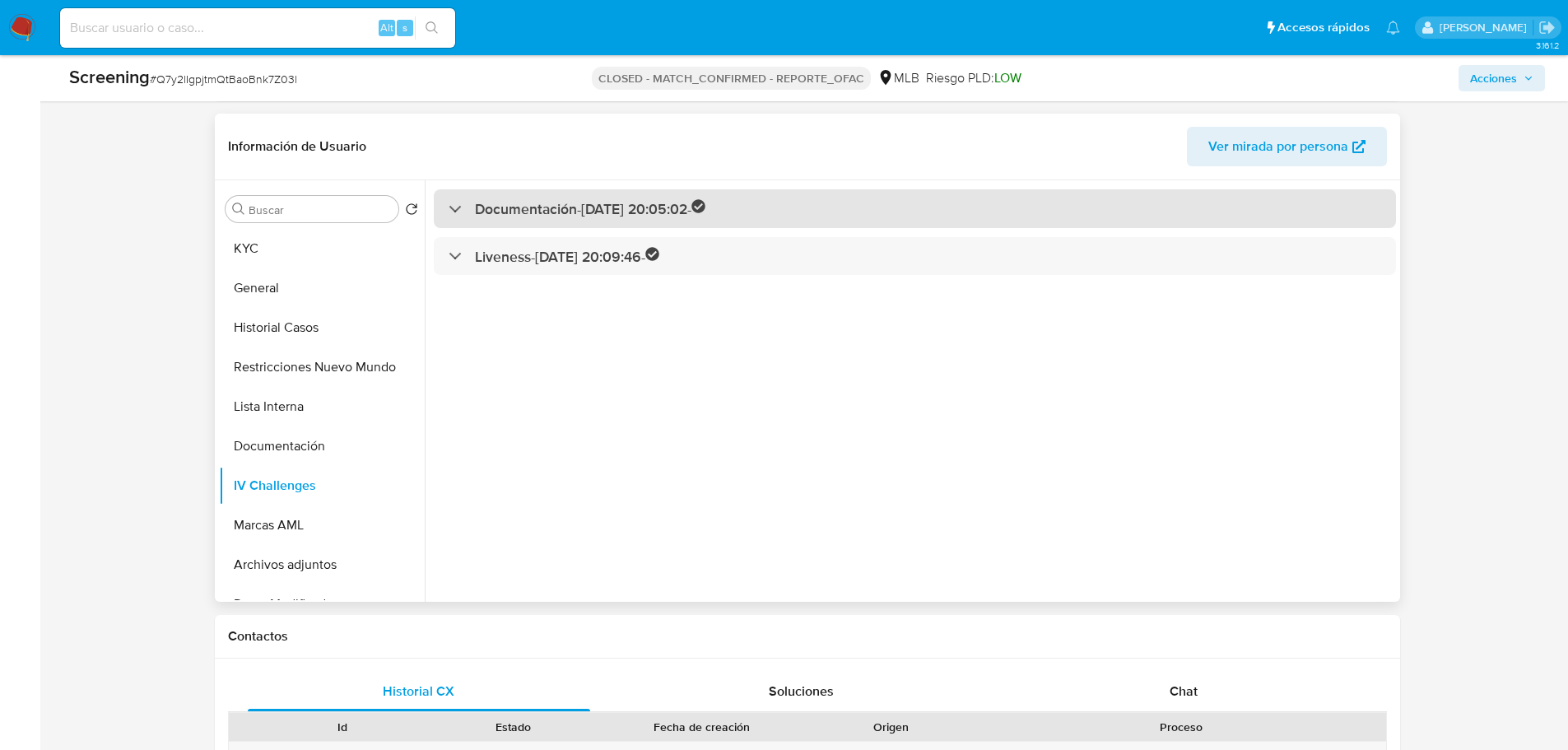
click at [556, 206] on h3 "Documentación - [DATE] 20:05:02 -" at bounding box center [591, 209] width 232 height 19
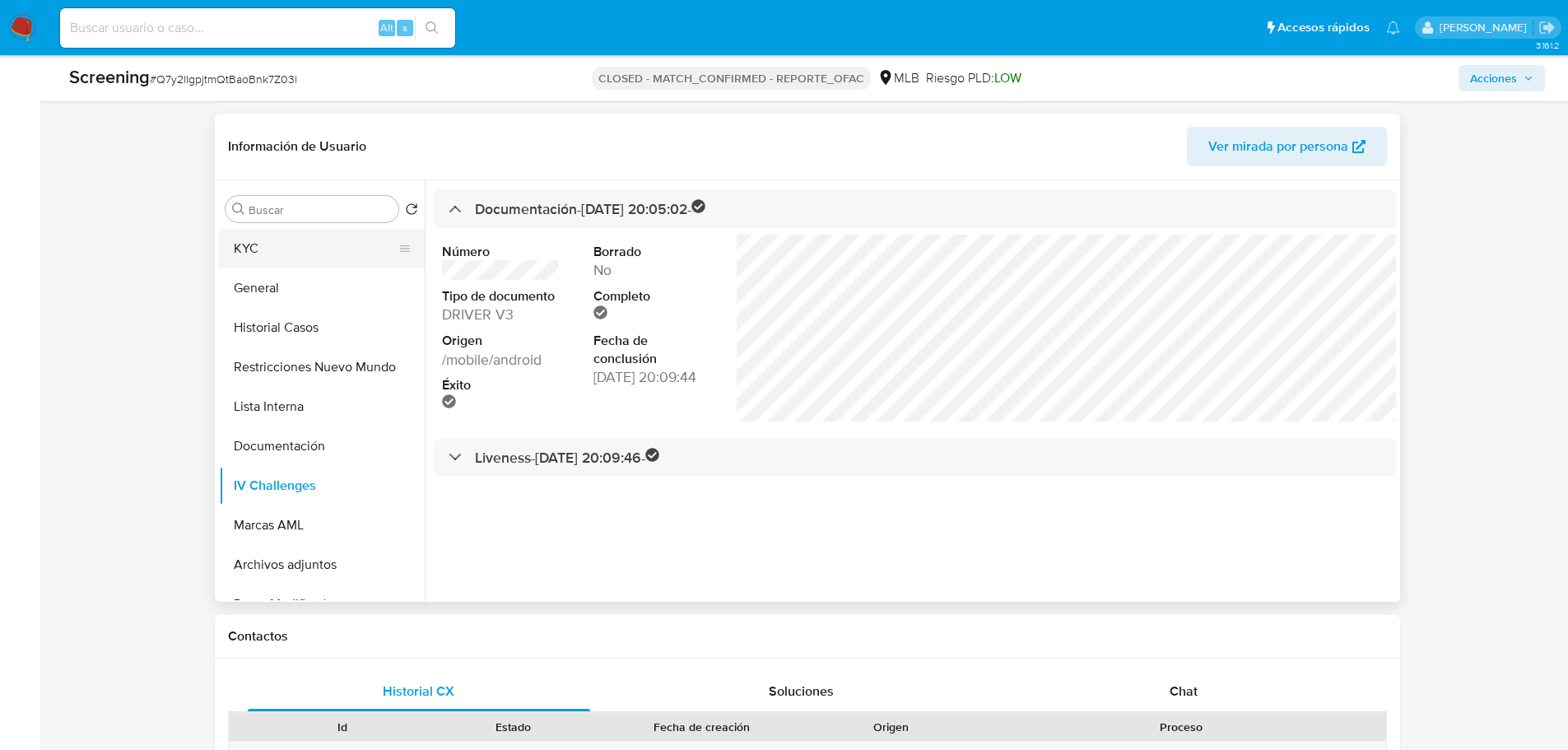
click at [282, 262] on button "KYC" at bounding box center [315, 249] width 192 height 39
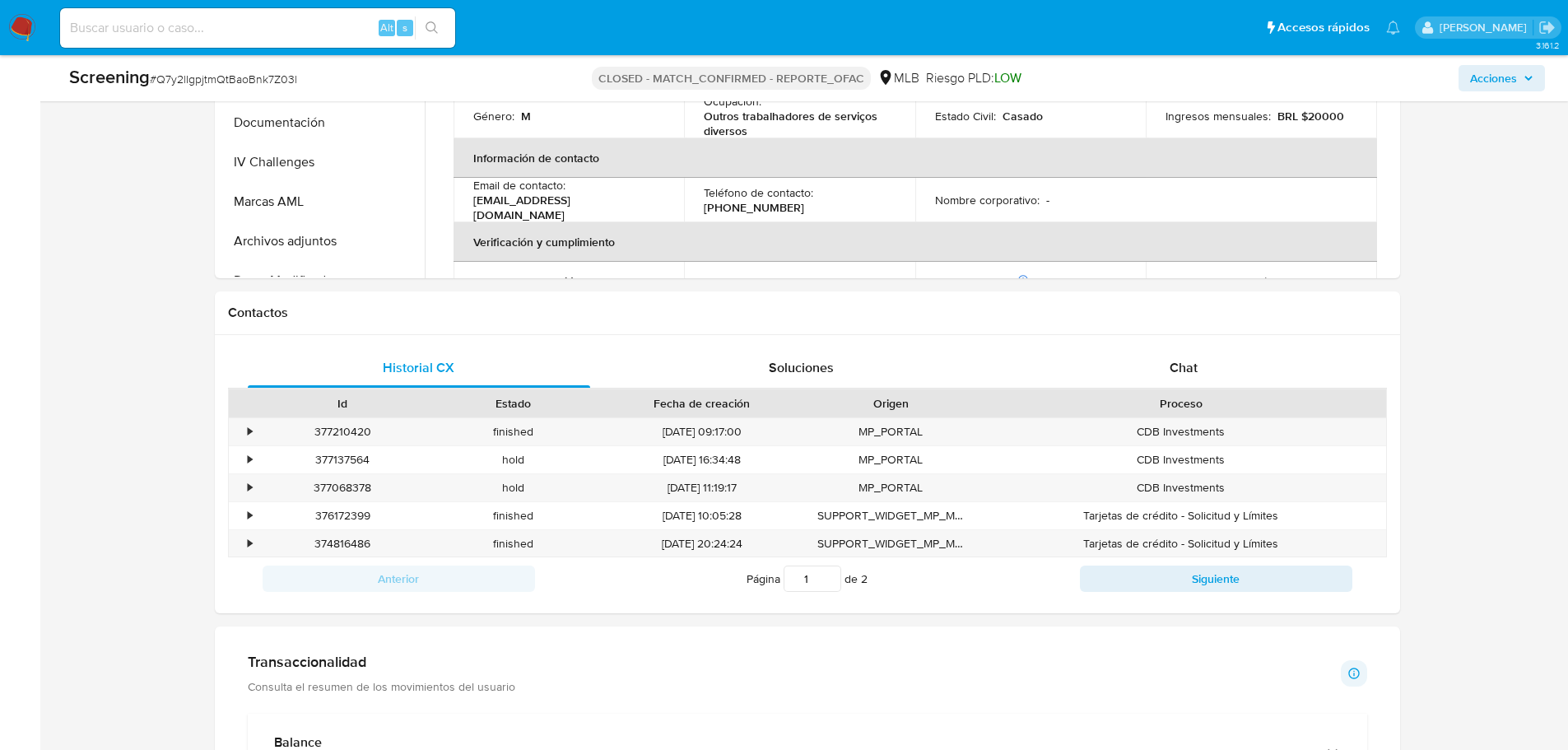
scroll to position [918, 0]
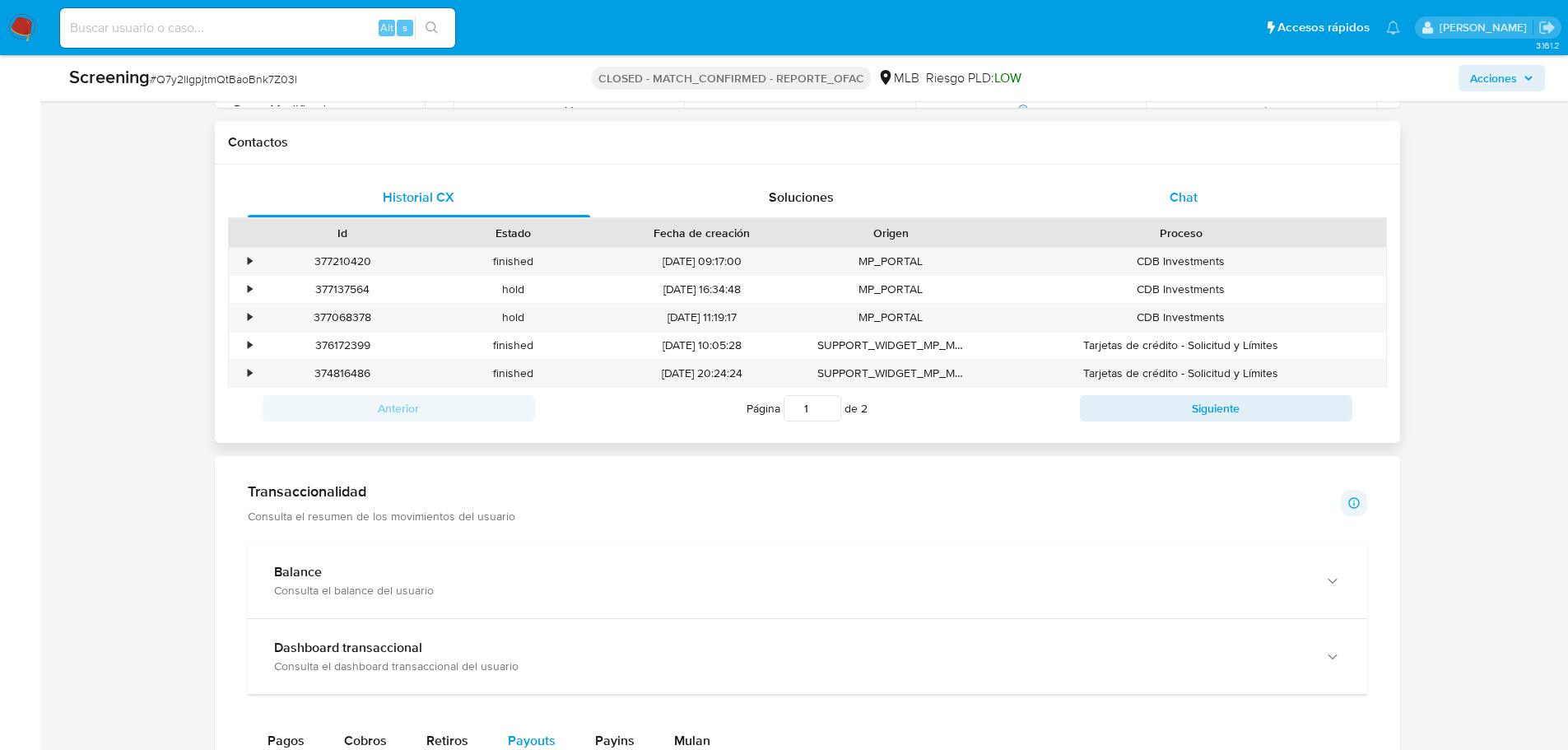
click at [1185, 191] on span "Chat" at bounding box center [1183, 197] width 28 height 19
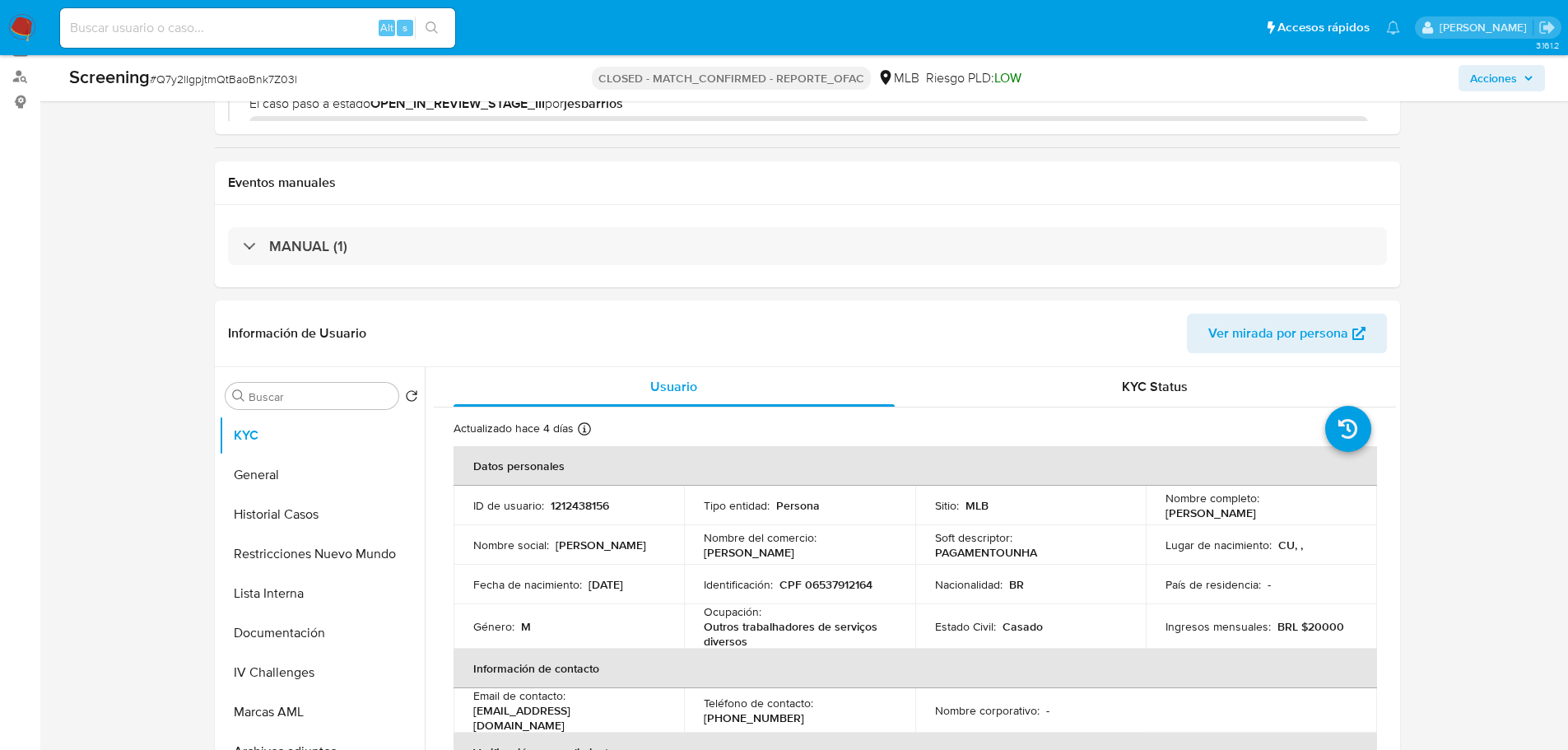
scroll to position [329, 0]
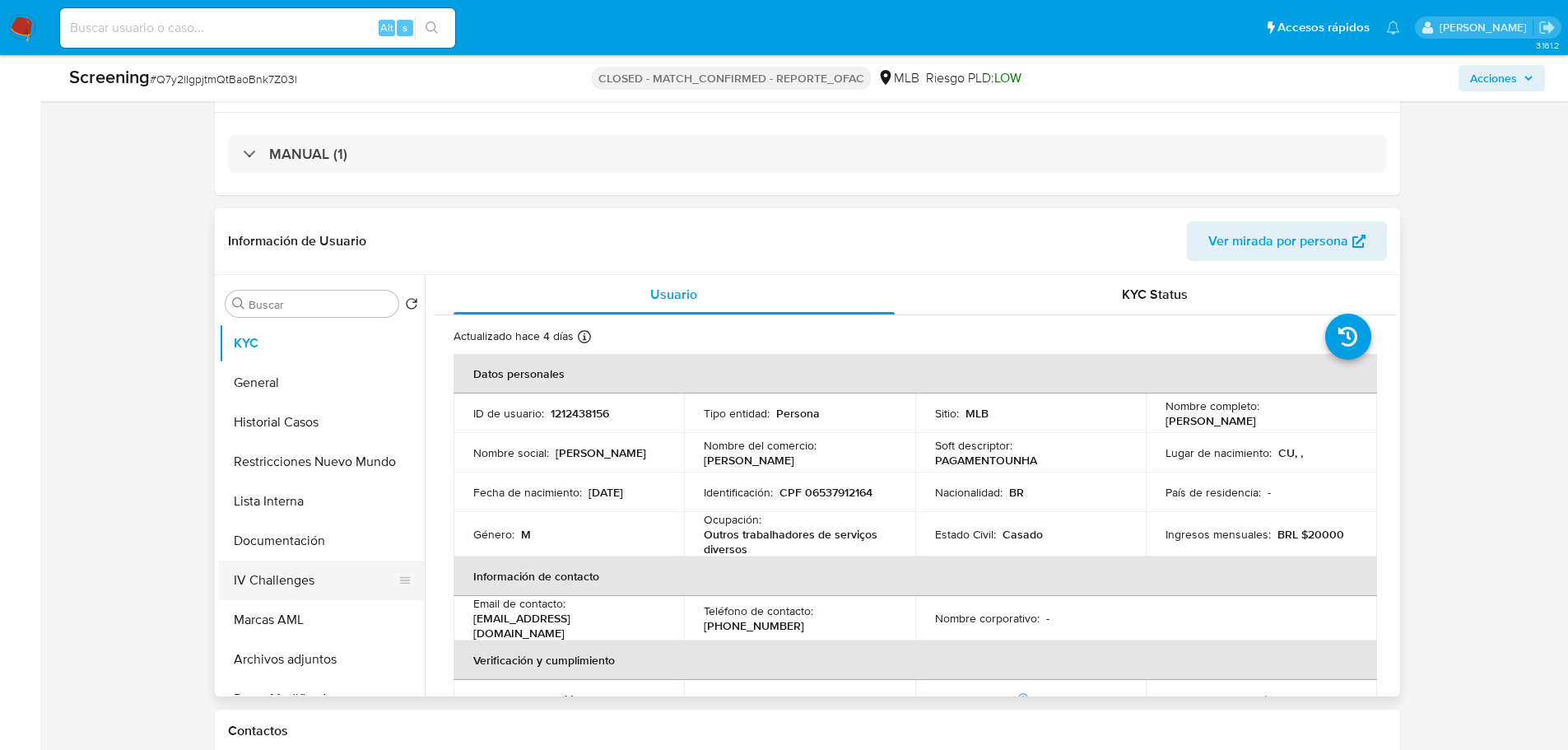
click at [288, 584] on button "IV Challenges" at bounding box center [315, 581] width 192 height 39
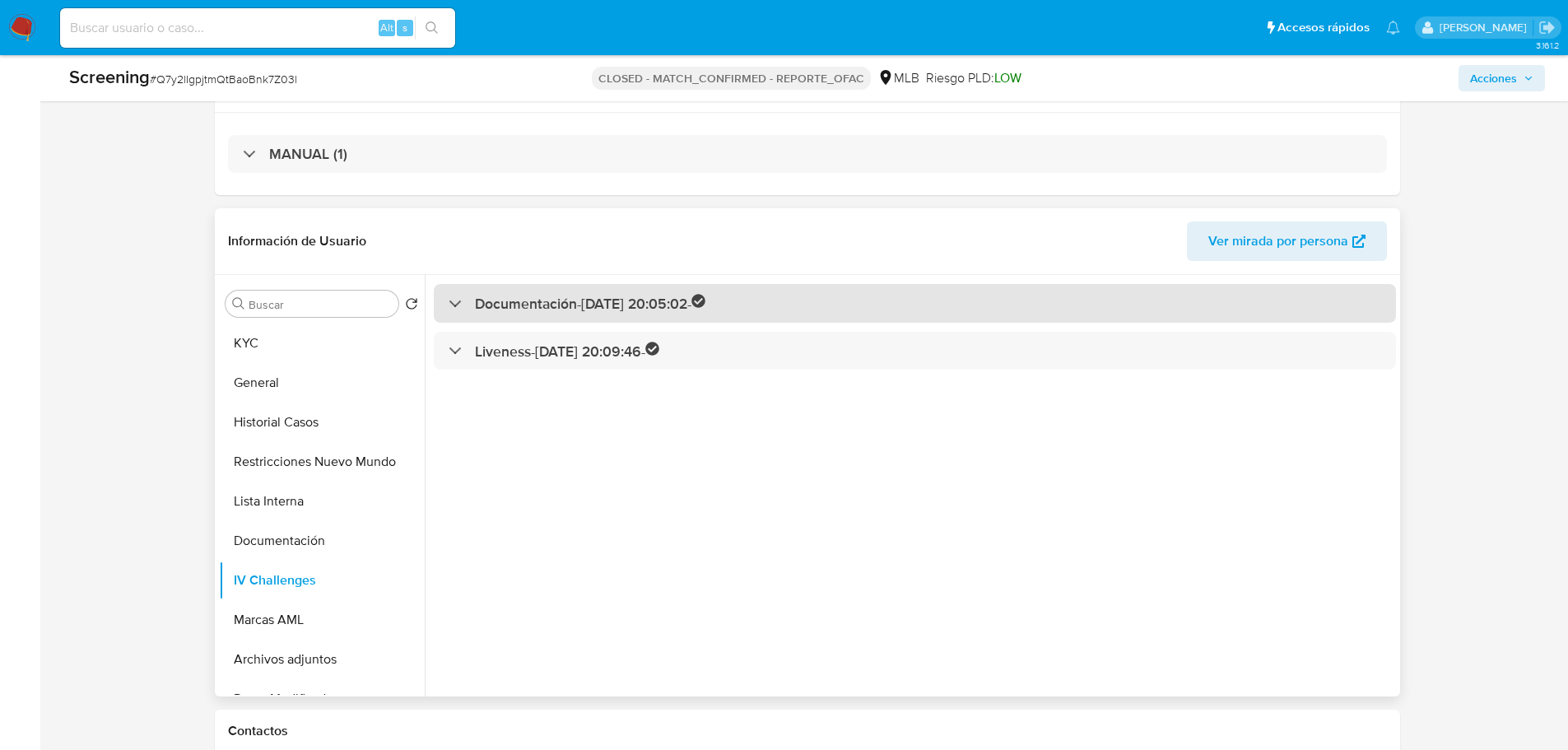
click at [581, 306] on h3 "Documentación - [DATE] 20:05:02 -" at bounding box center [591, 303] width 232 height 19
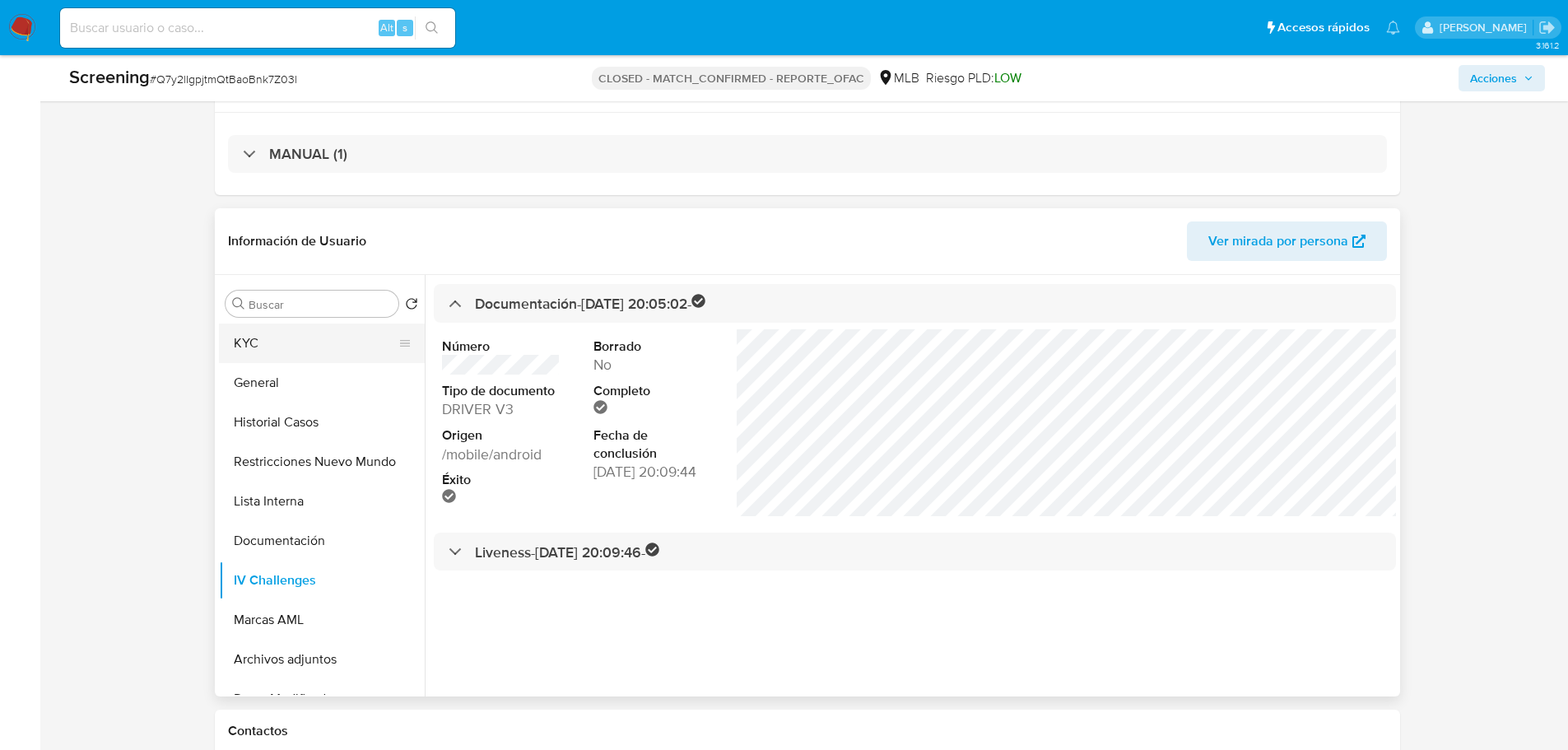
click at [250, 346] on button "KYC" at bounding box center [315, 343] width 192 height 39
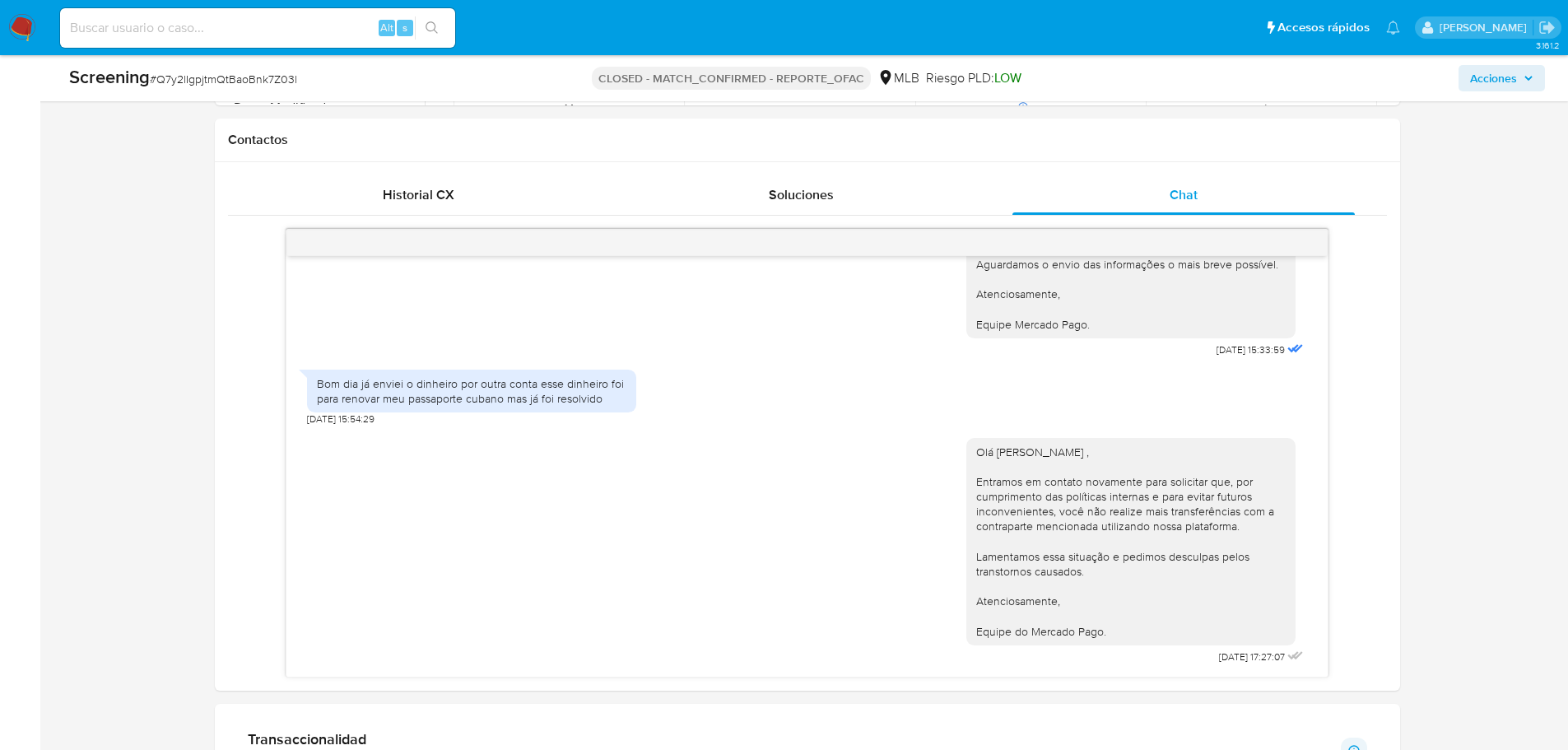
scroll to position [427, 0]
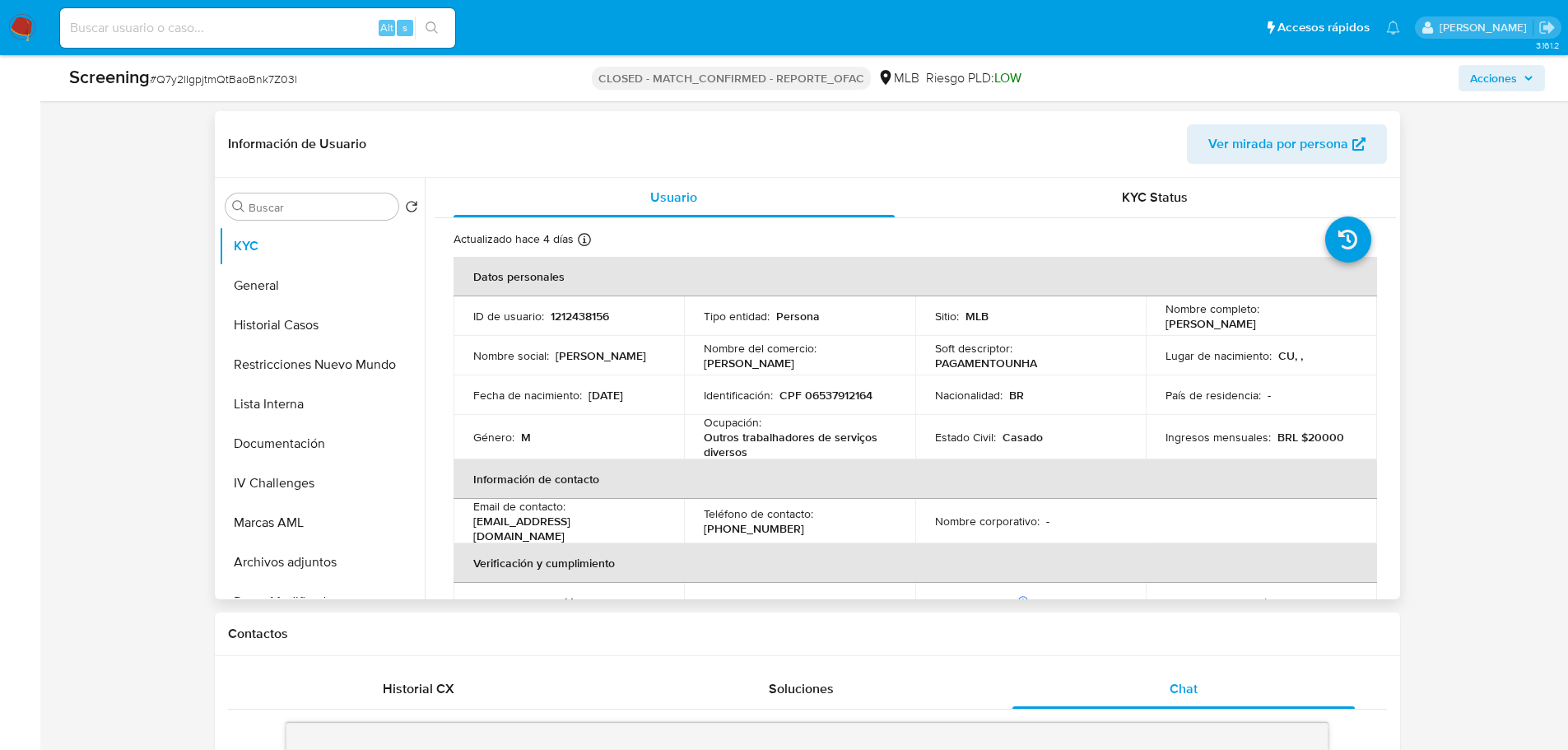
drag, startPoint x: 1332, startPoint y: 326, endPoint x: 1159, endPoint y: 321, distance: 173.1
click at [1159, 321] on td "Nombre completo : Luis Manuel Perez Hernandez" at bounding box center [1262, 316] width 232 height 39
copy p "Luis Manuel Perez Hernandez"
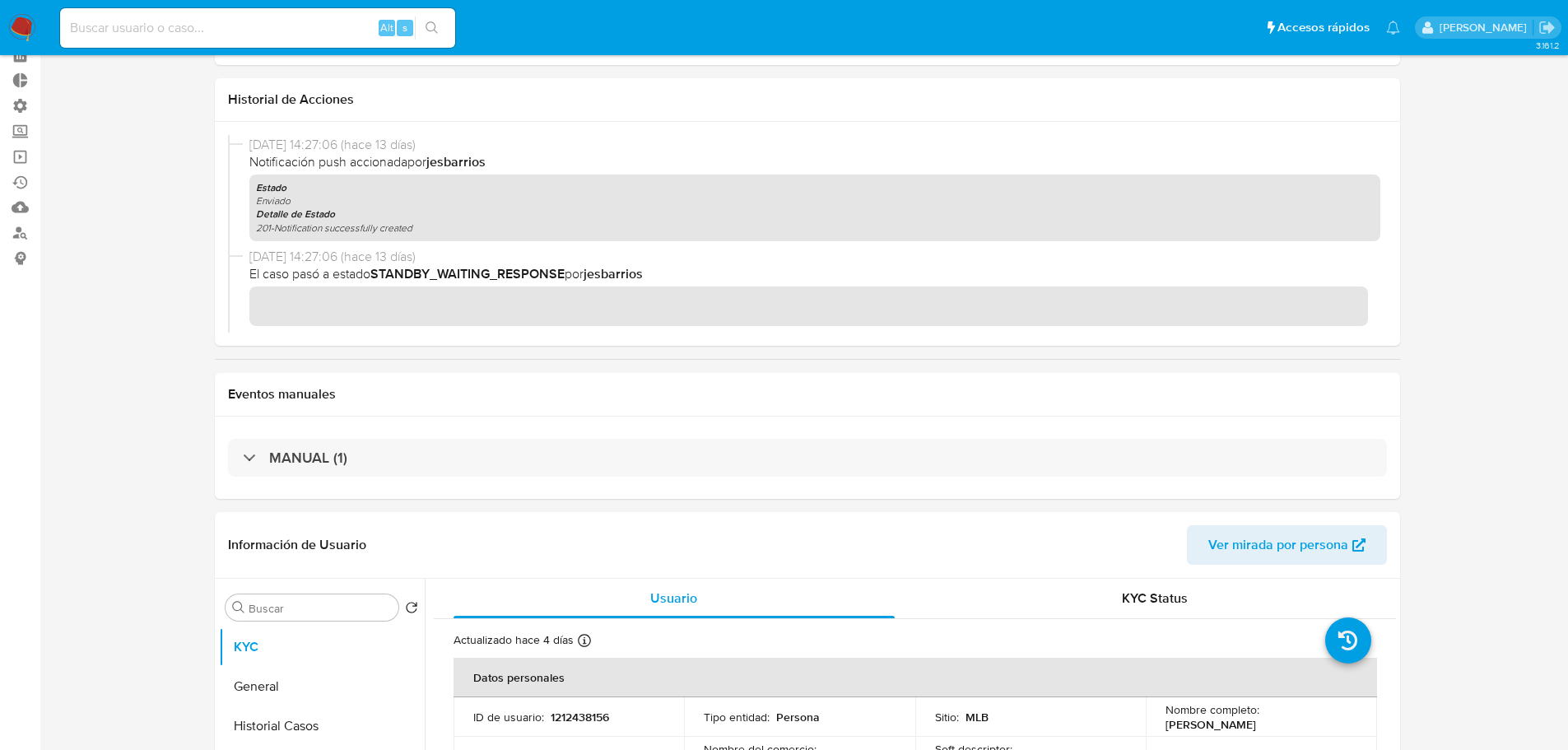
scroll to position [412, 0]
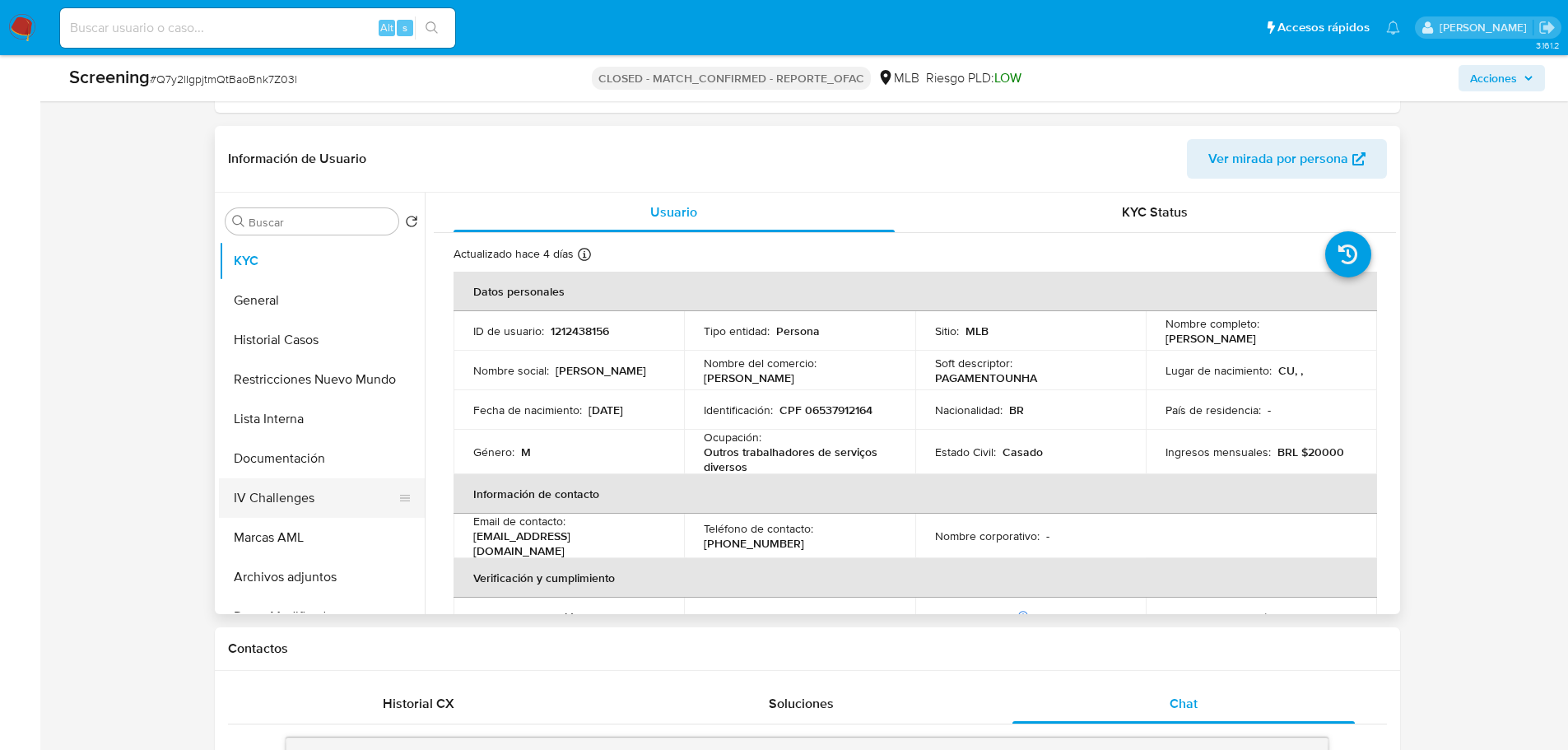
click at [272, 494] on button "IV Challenges" at bounding box center [315, 498] width 192 height 39
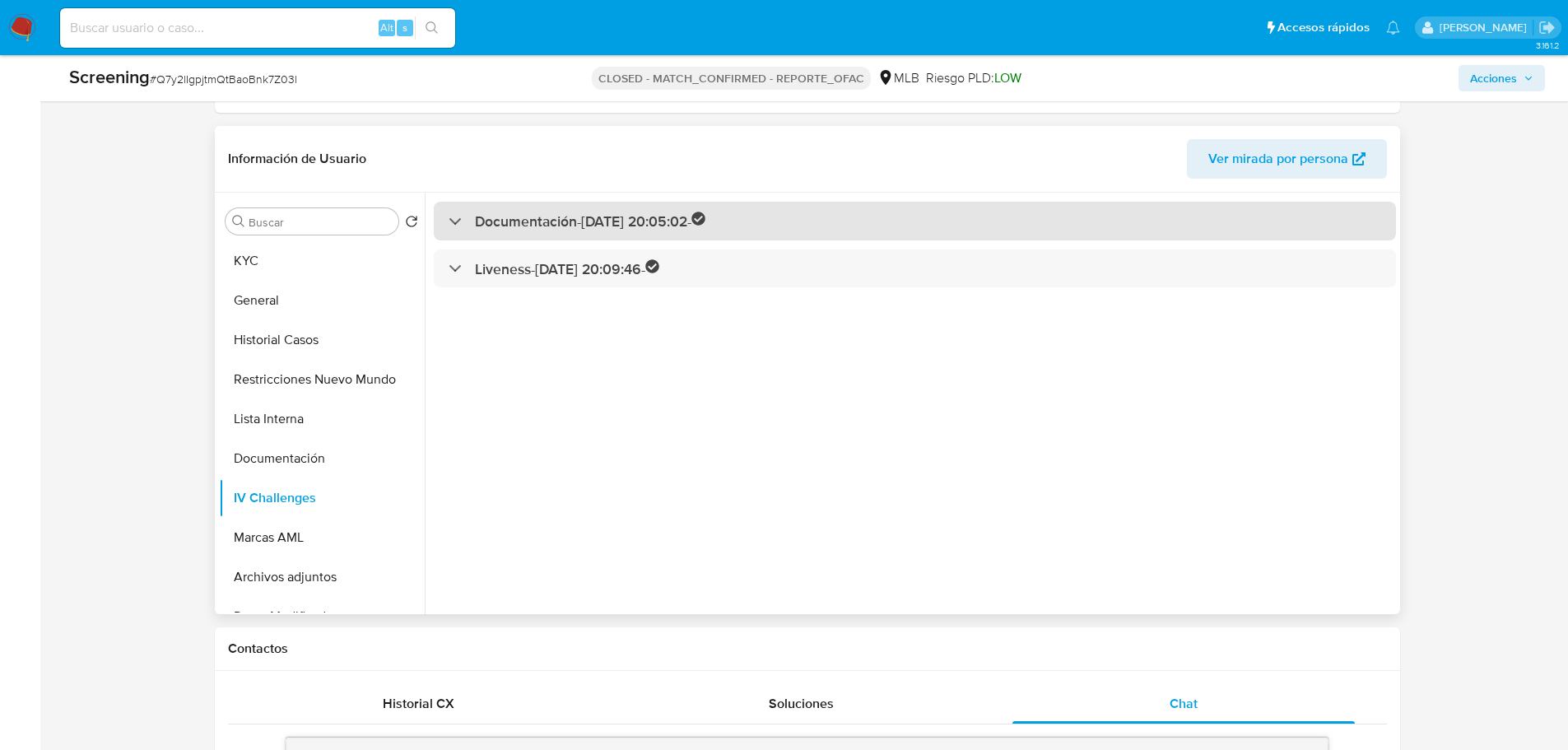
click at [544, 226] on h3 "Documentación - 22/09/2024 20:05:02 -" at bounding box center [591, 221] width 232 height 19
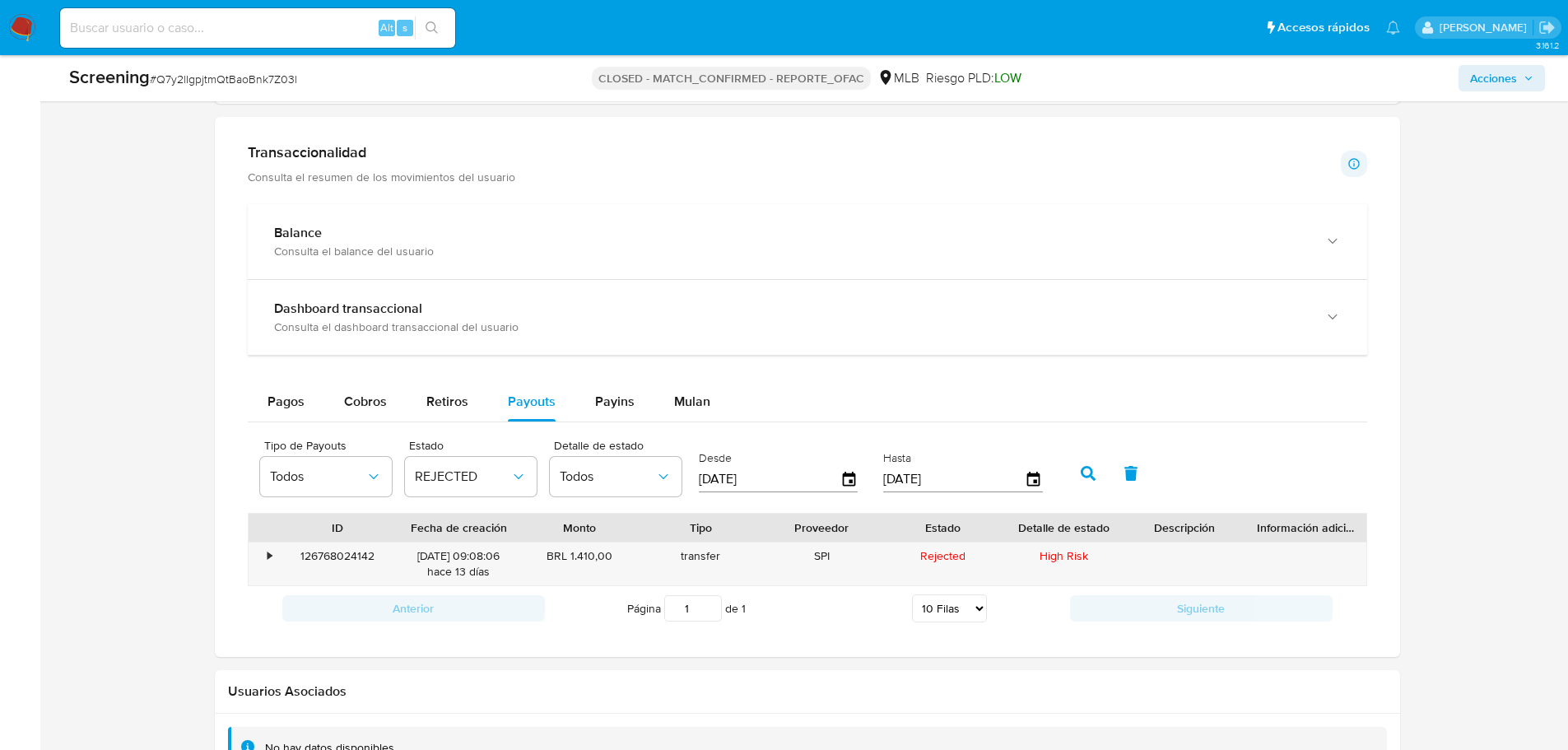
scroll to position [1661, 0]
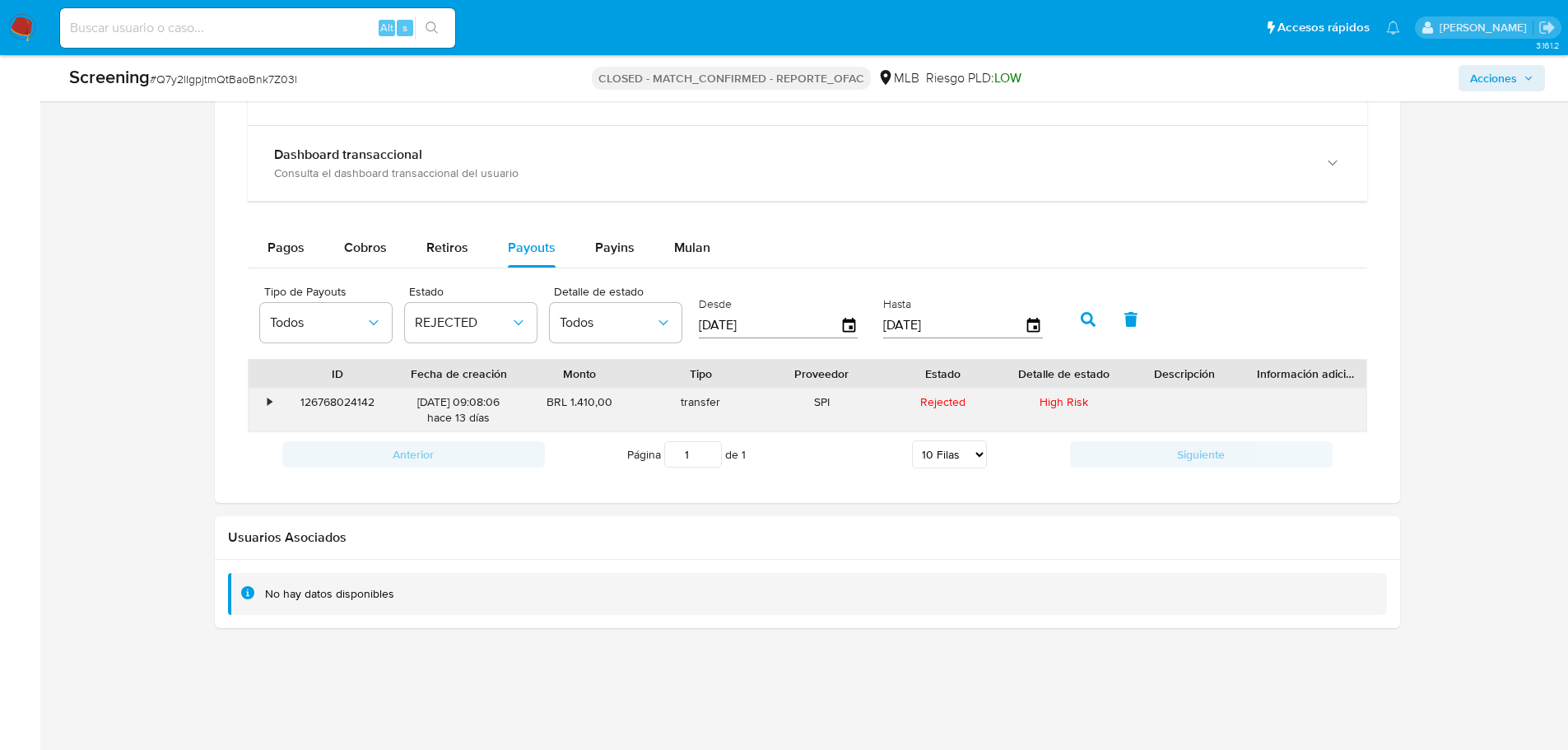
click at [321, 402] on div "126768024142" at bounding box center [338, 409] width 121 height 43
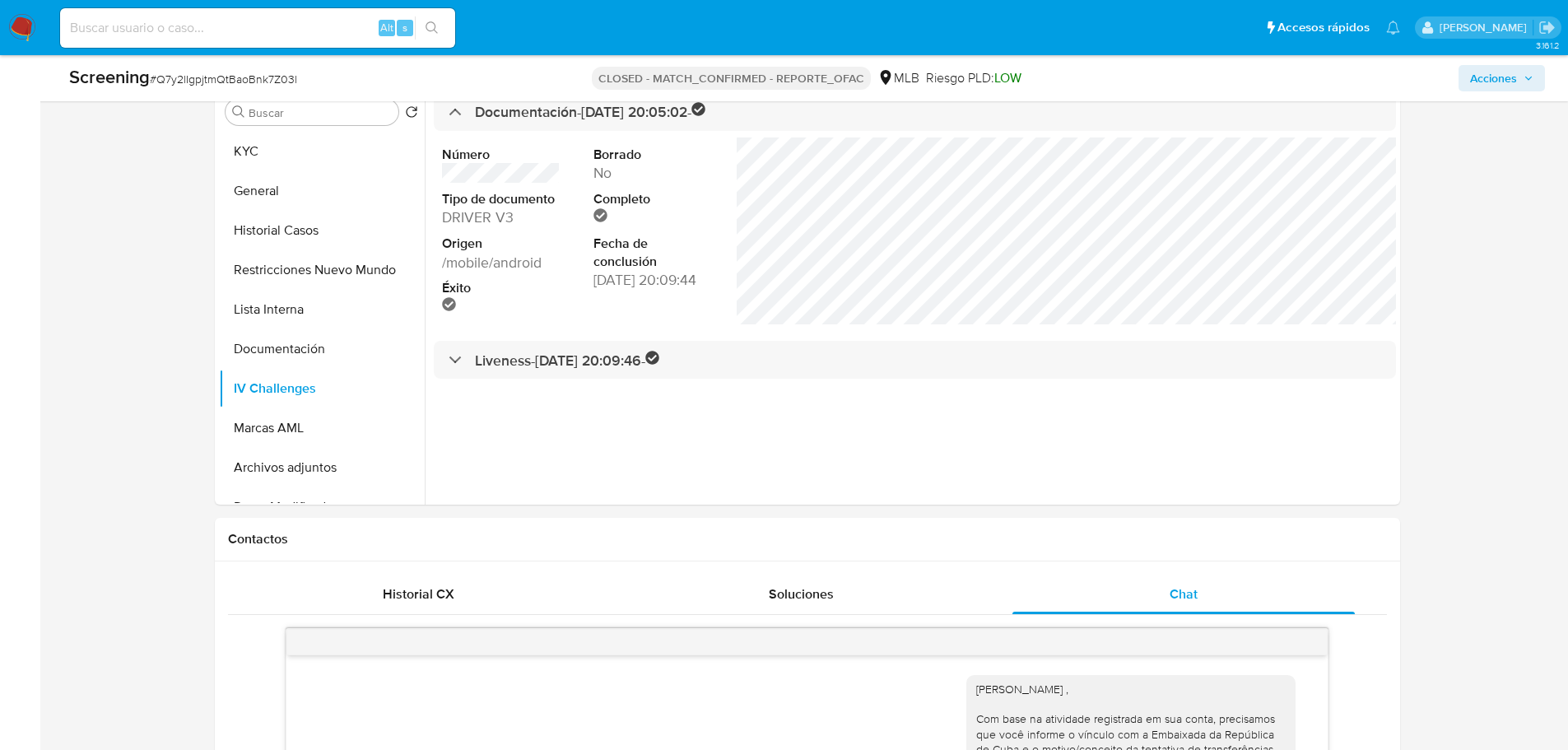
scroll to position [180, 0]
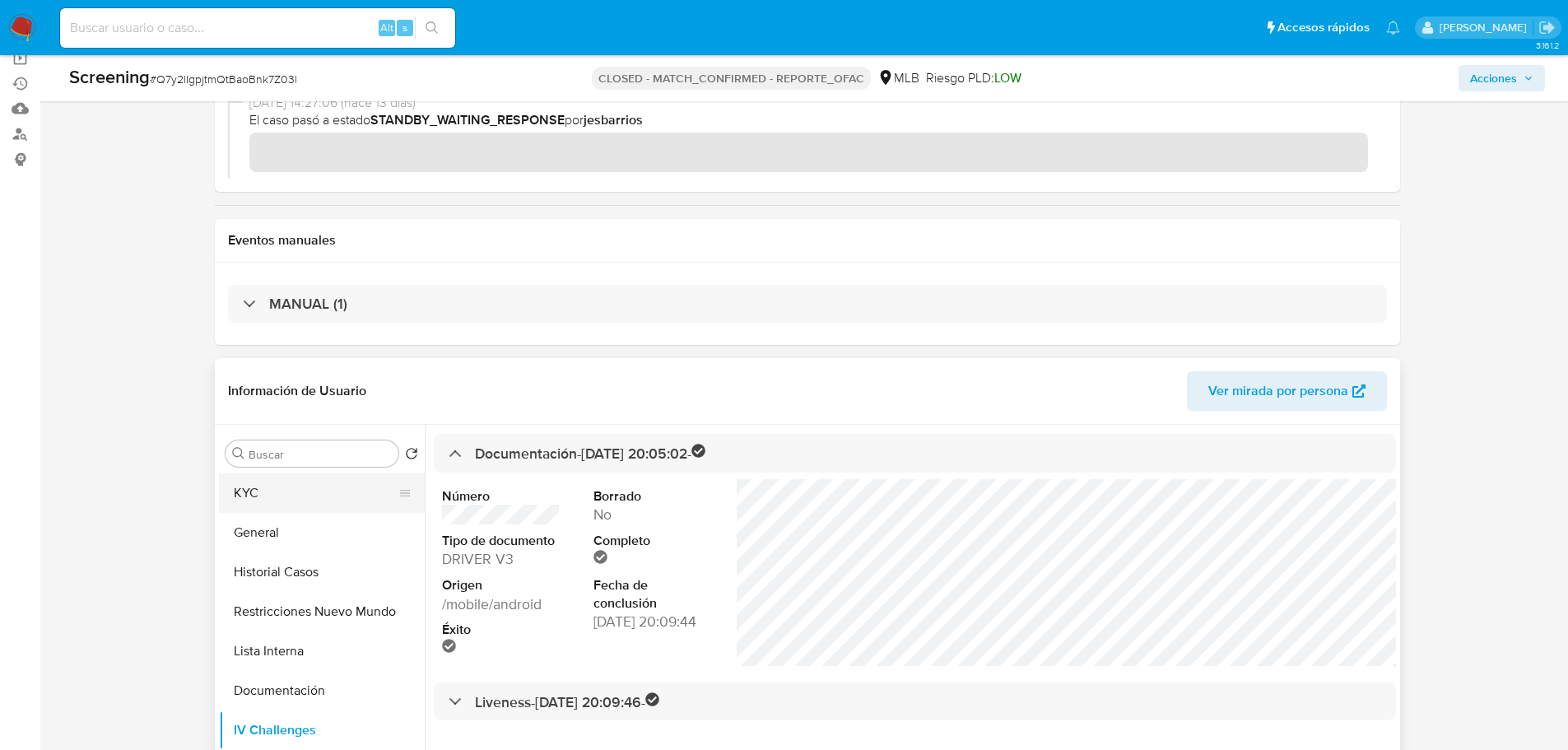
click at [249, 491] on button "KYC" at bounding box center [315, 493] width 192 height 39
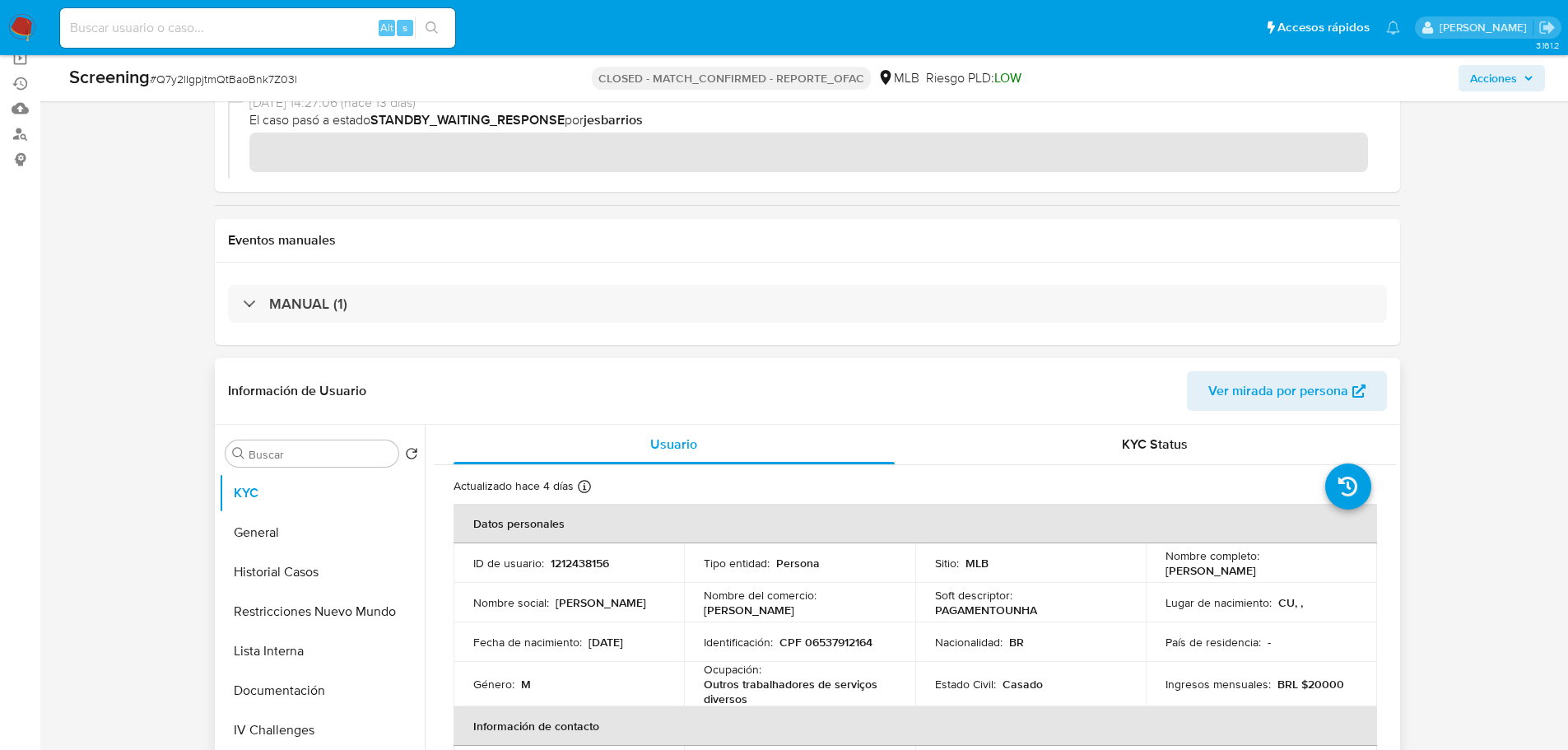
drag, startPoint x: 1330, startPoint y: 563, endPoint x: 1161, endPoint y: 574, distance: 169.4
click at [1165, 574] on div "Nombre completo : Luis Manuel Perez Hernandez" at bounding box center [1261, 563] width 192 height 30
copy p "Luis Manuel Perez Hernandez"
click at [587, 564] on p "1212438156" at bounding box center [580, 563] width 59 height 14
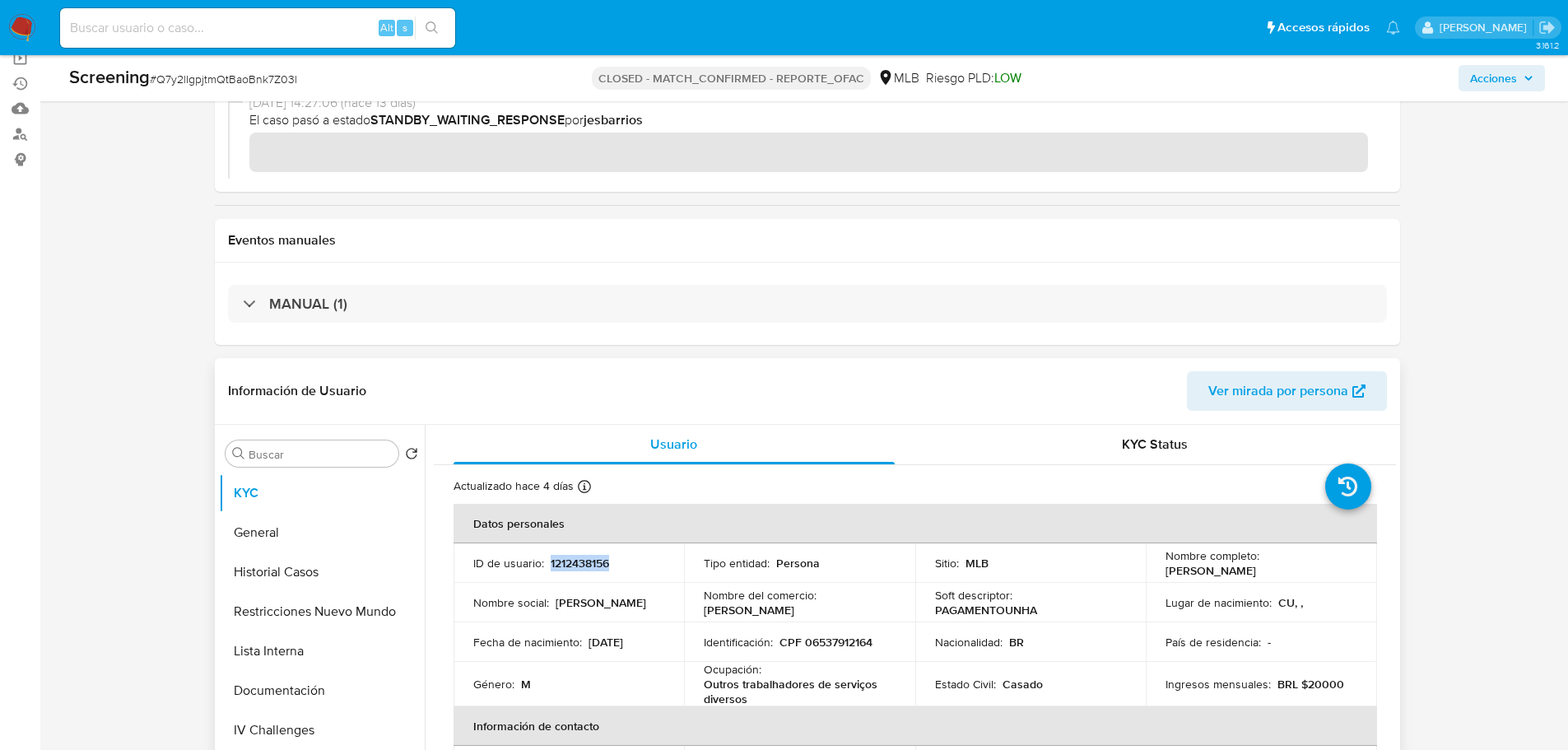
copy p "1212438156"
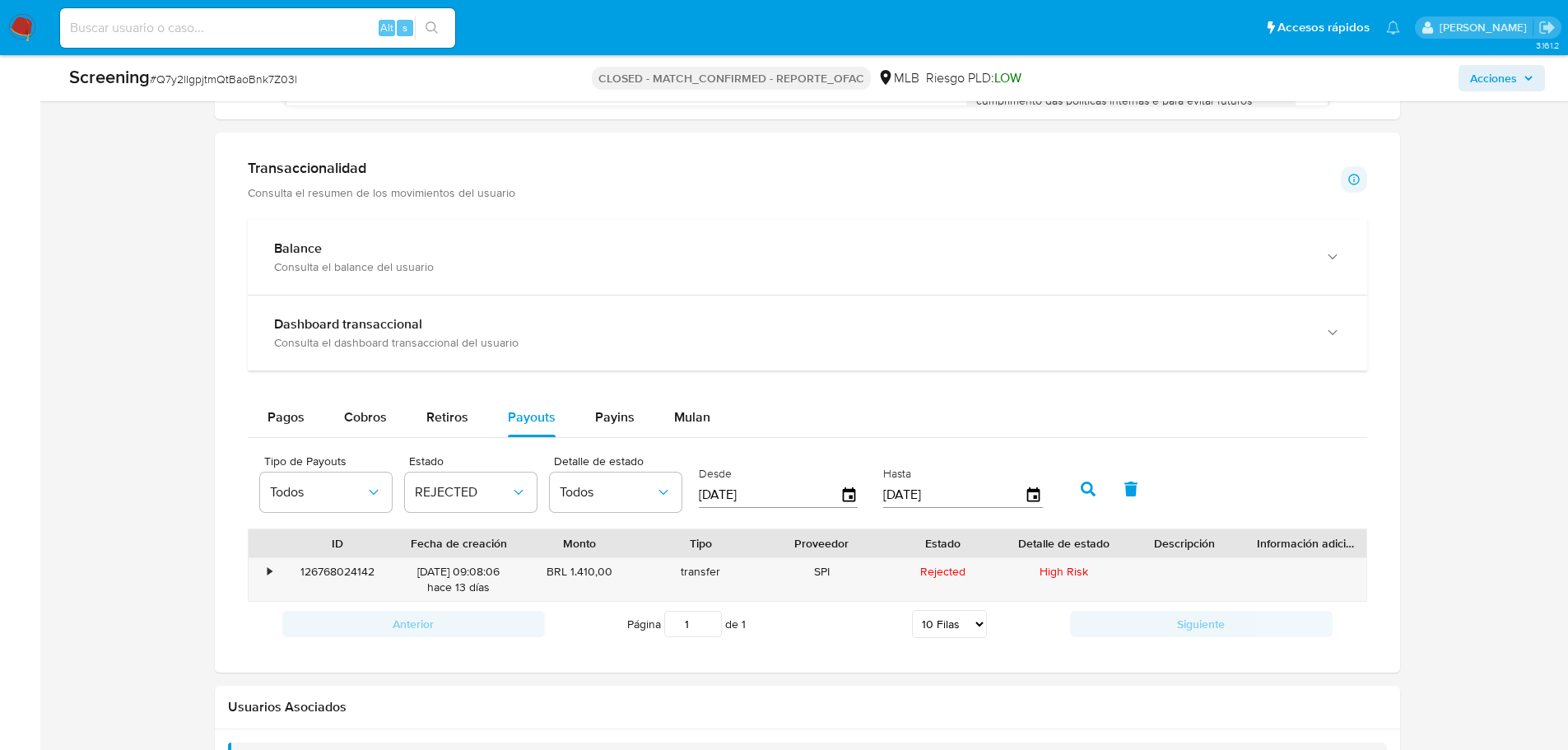
scroll to position [1661, 0]
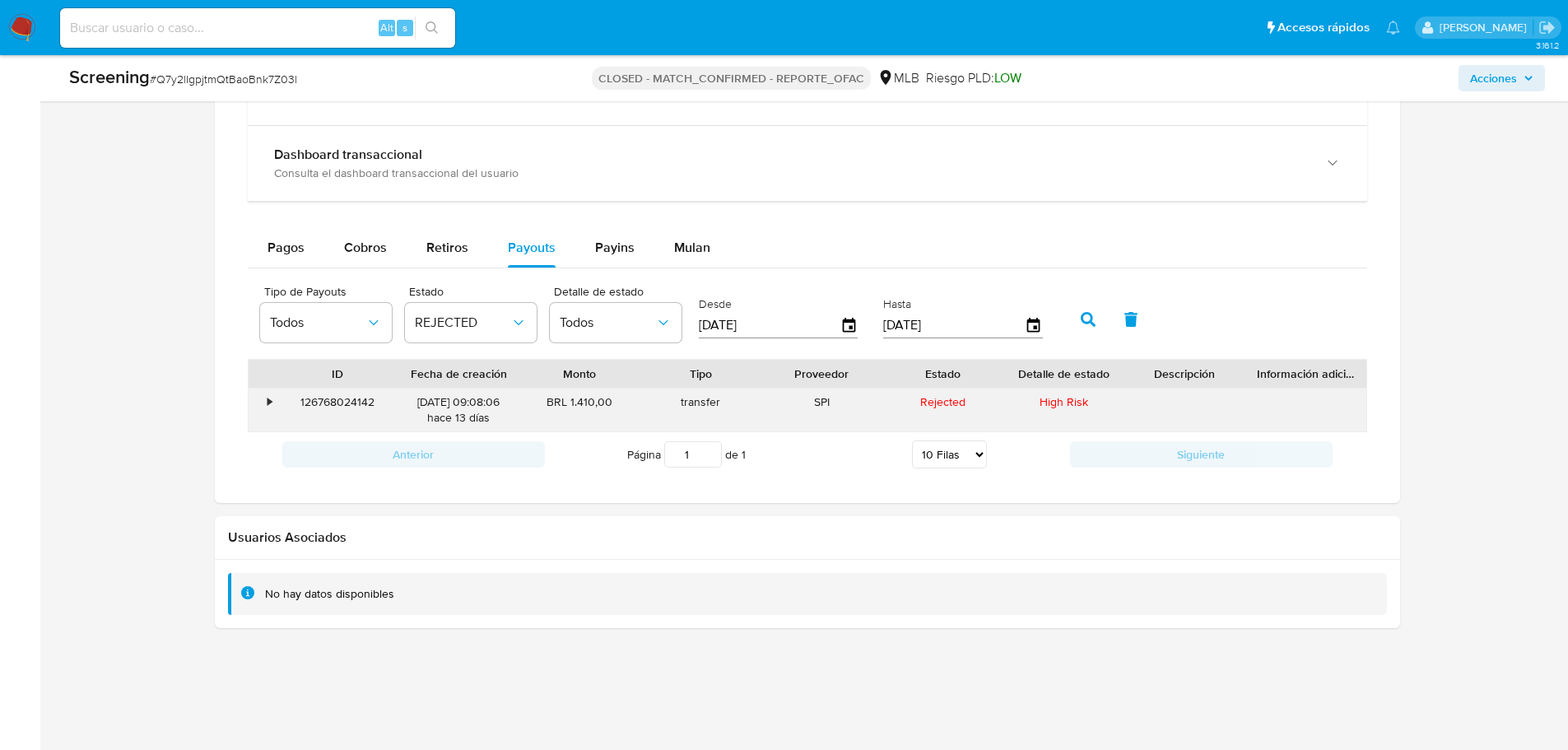
click at [353, 400] on div "126768024142" at bounding box center [338, 409] width 121 height 43
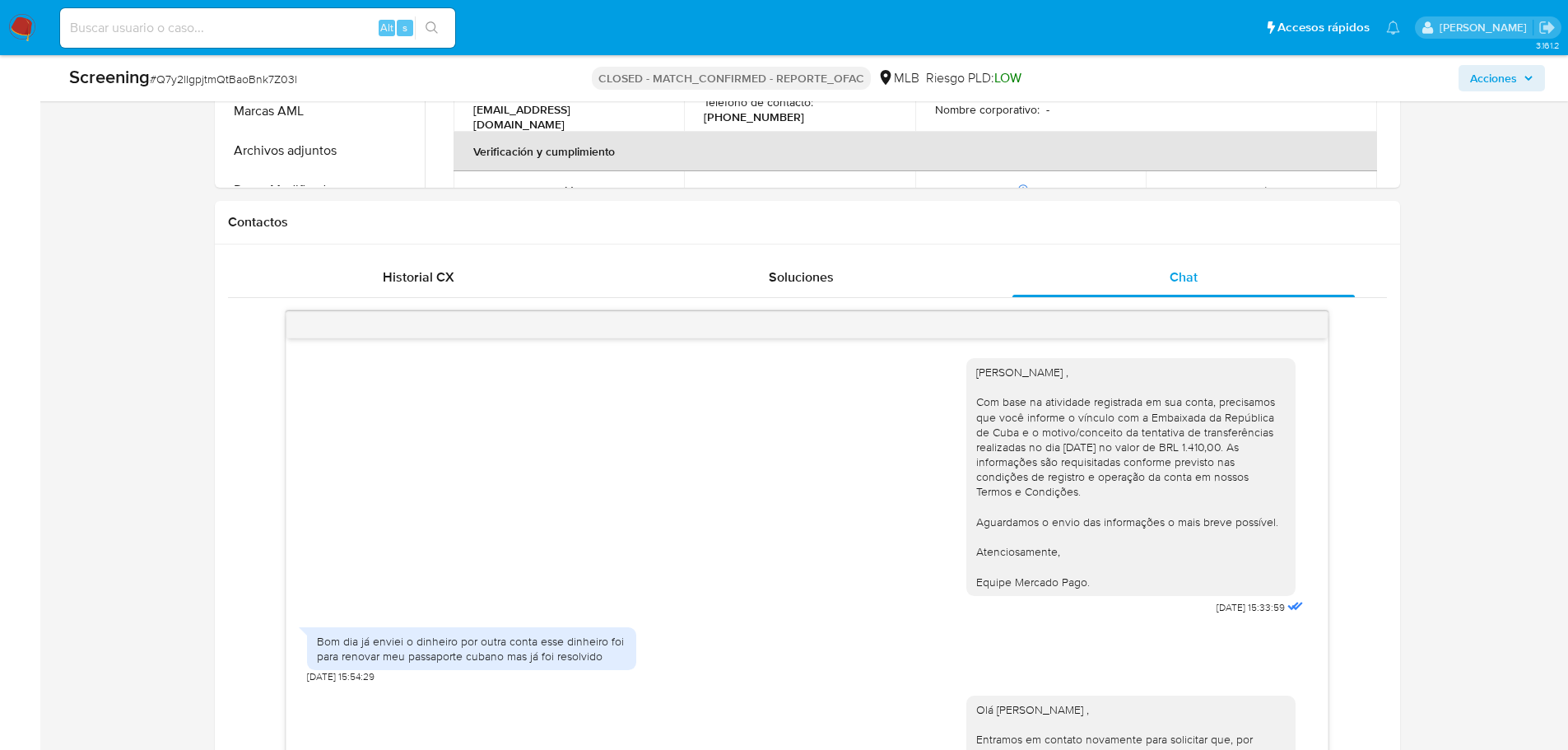
scroll to position [427, 0]
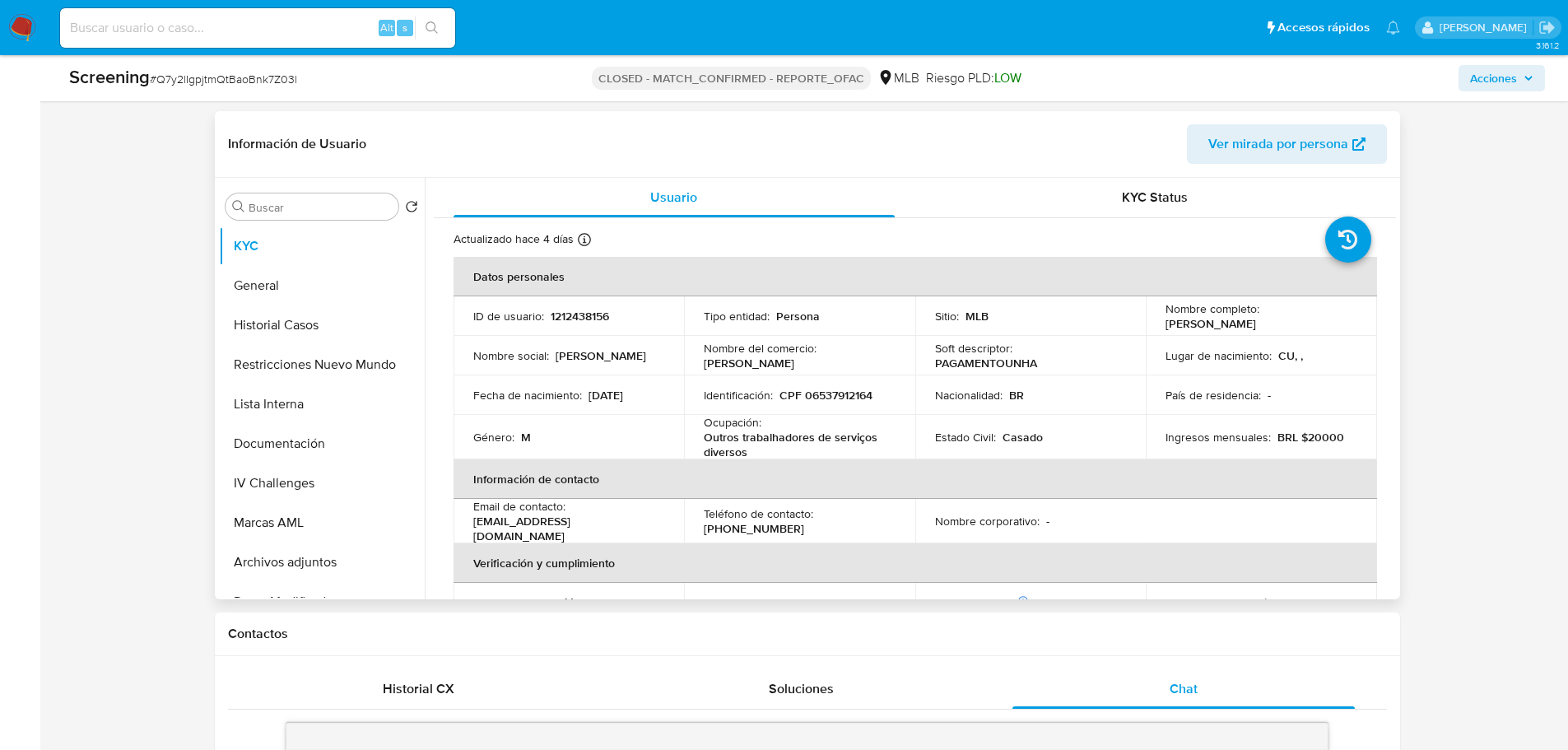
drag, startPoint x: 1324, startPoint y: 324, endPoint x: 1160, endPoint y: 325, distance: 164.0
click at [1165, 325] on div "Nombre completo : Luis Manuel Perez Hernandez" at bounding box center [1261, 316] width 192 height 30
copy p "Luis Manuel Perez Hernandez"
drag, startPoint x: 873, startPoint y: 392, endPoint x: 805, endPoint y: 398, distance: 68.3
click at [805, 398] on div "Identificación : CPF 06537912164" at bounding box center [799, 394] width 192 height 14
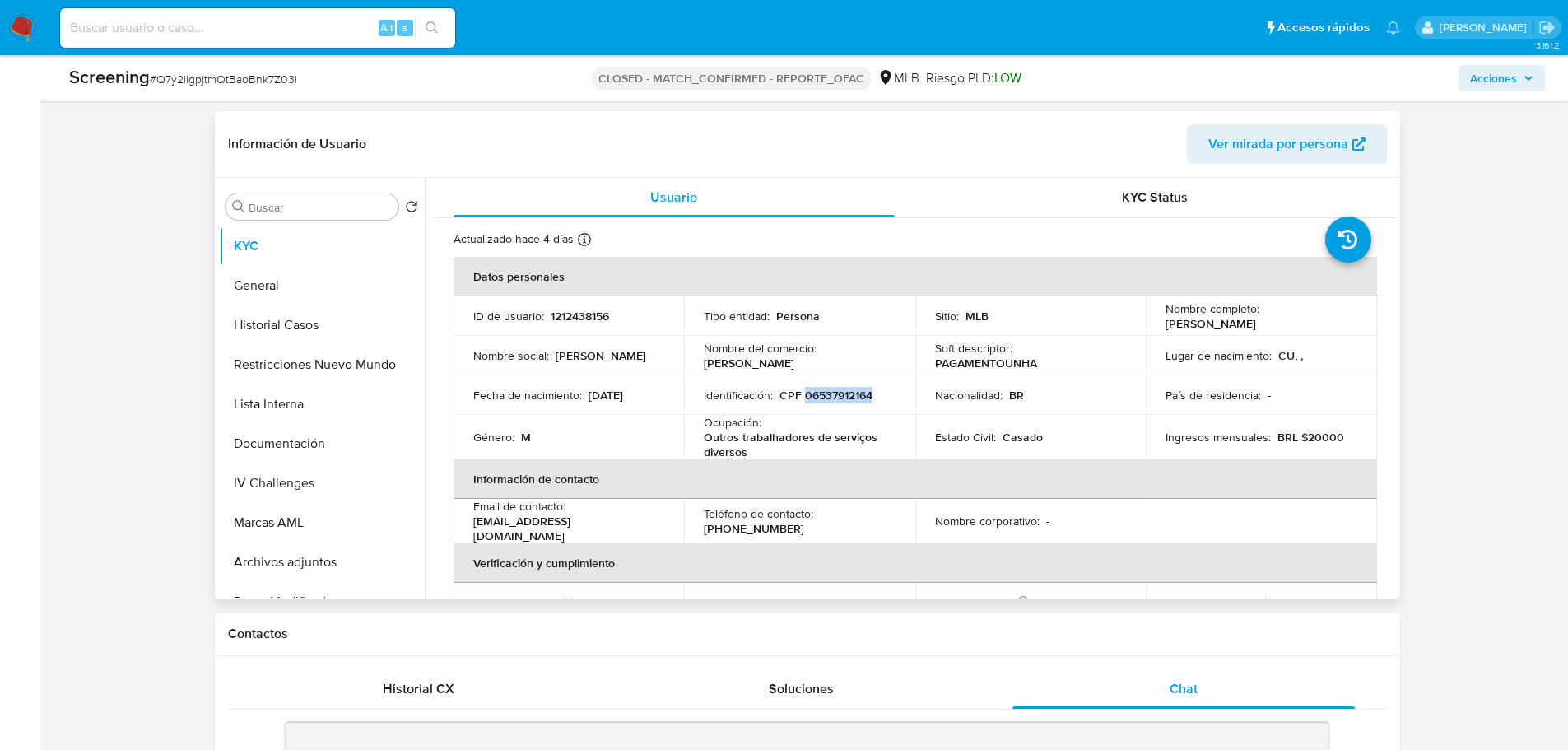
copy p "06537912164"
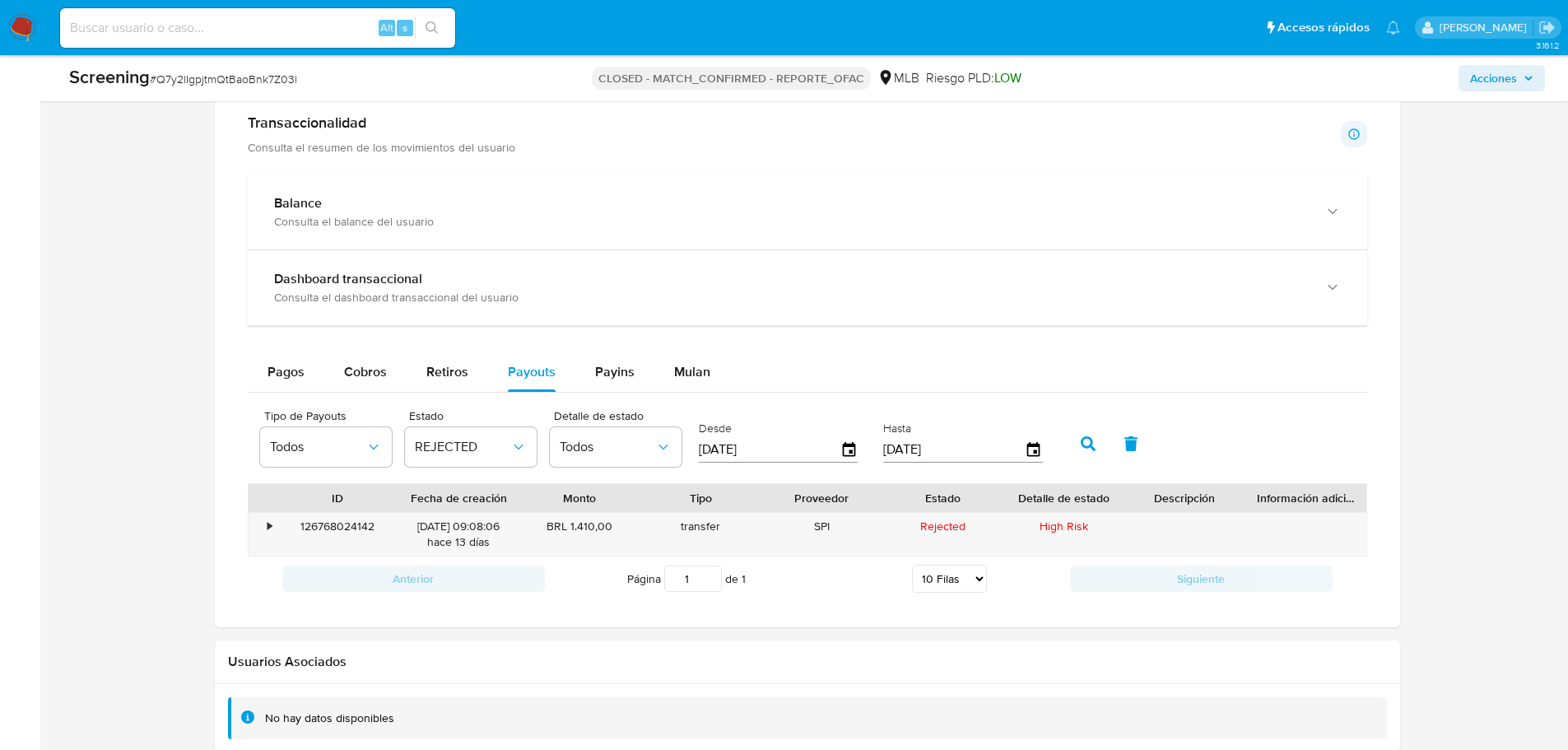
scroll to position [1661, 0]
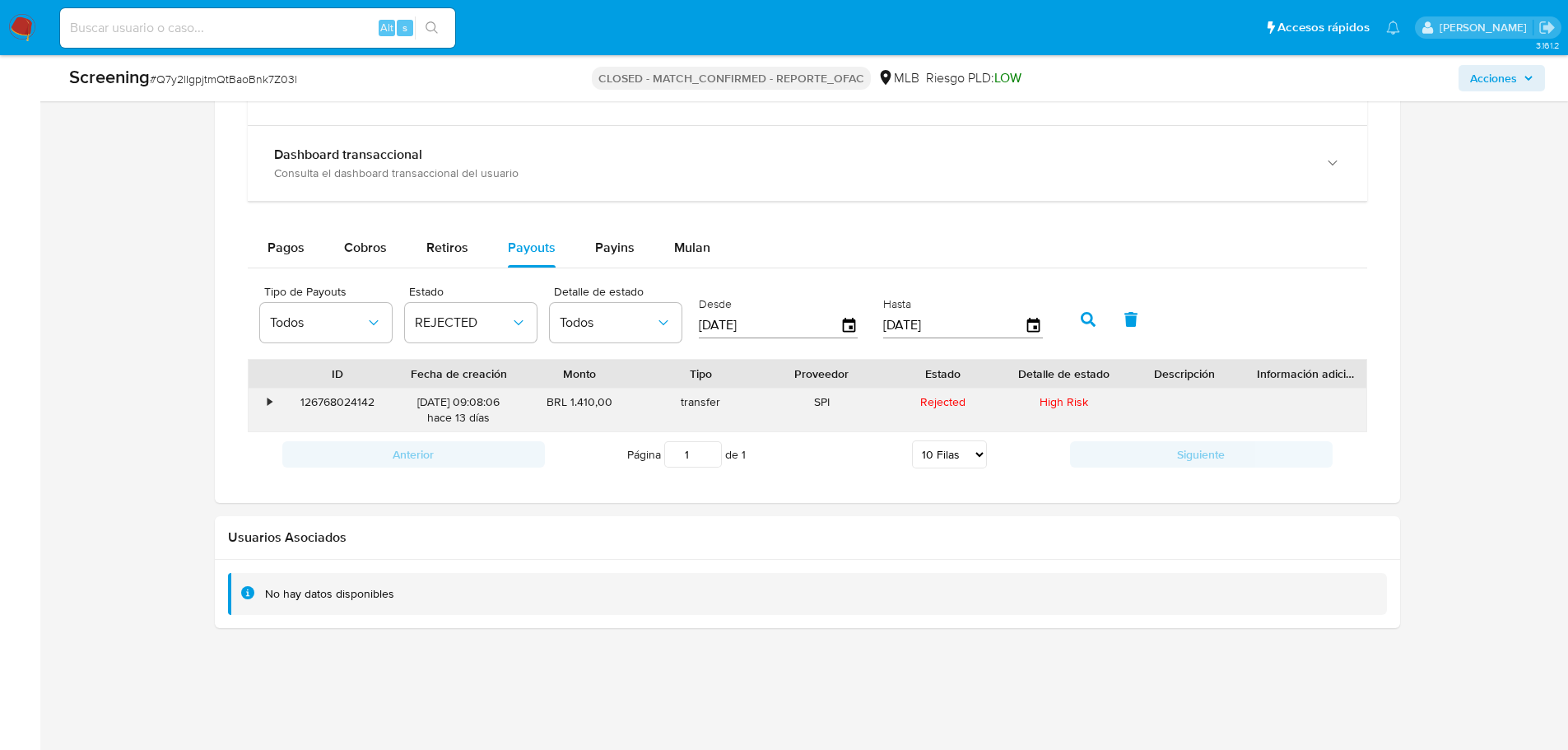
click at [337, 402] on div "126768024142" at bounding box center [338, 409] width 121 height 43
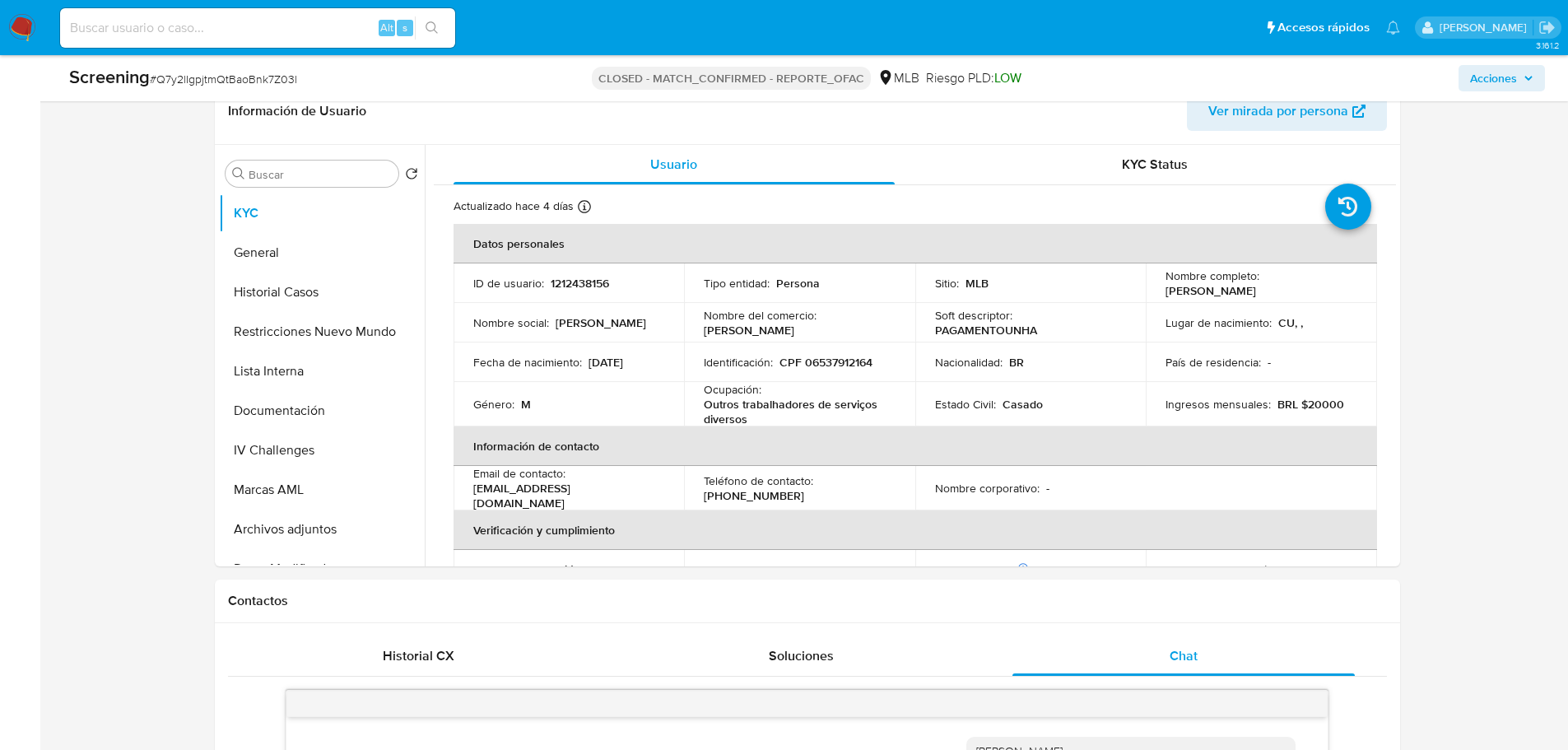
scroll to position [344, 0]
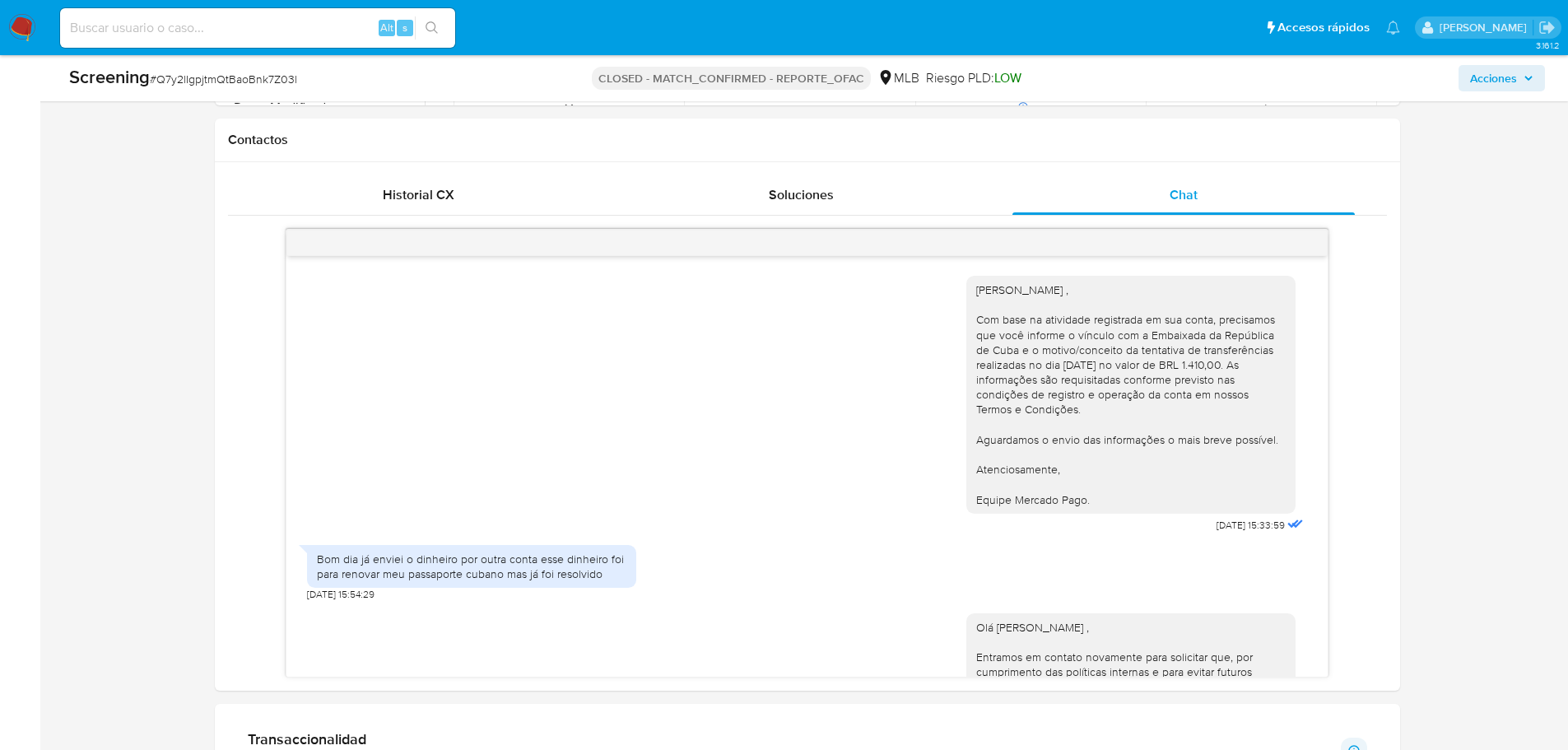
scroll to position [1579, 0]
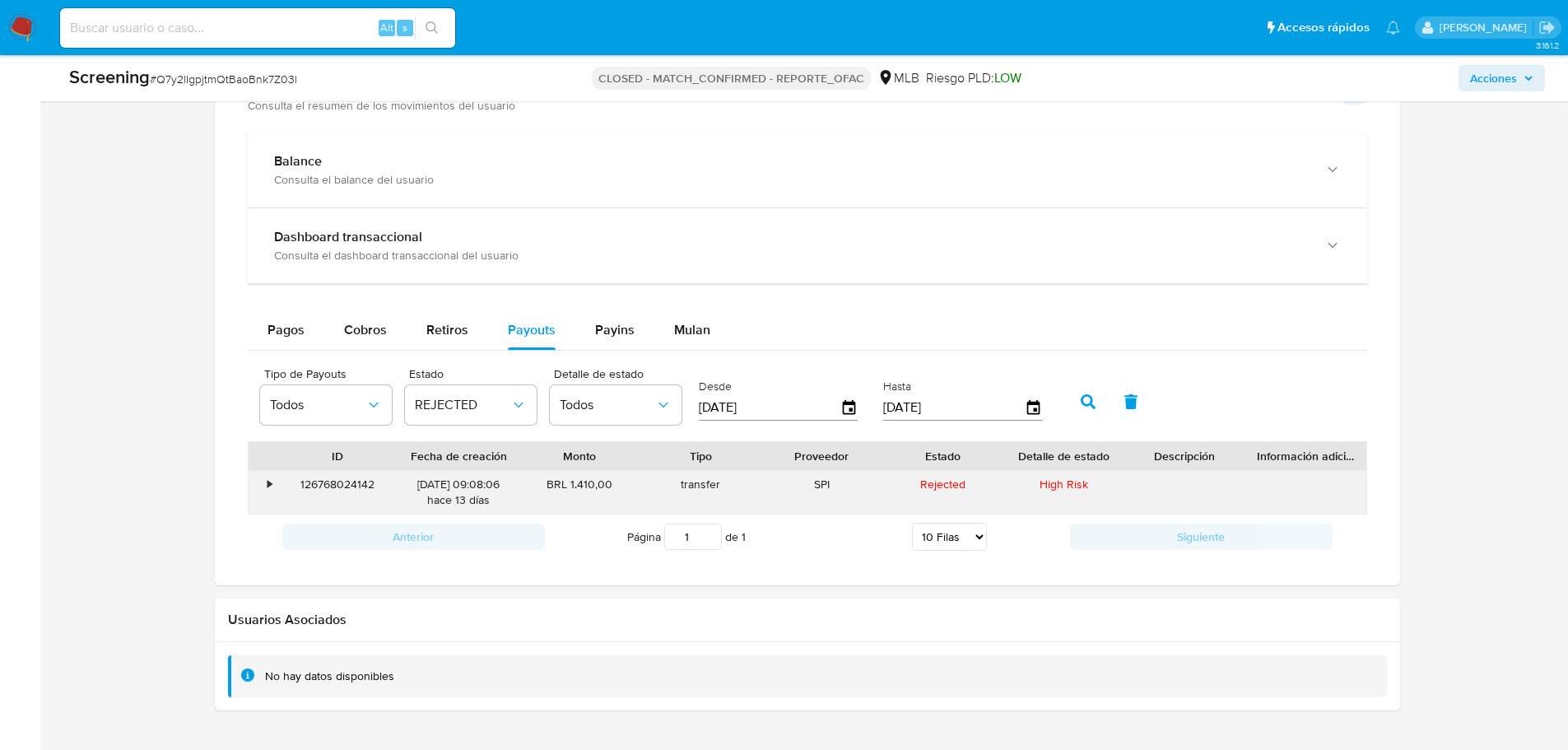
click at [317, 481] on div "126768024142" at bounding box center [338, 492] width 121 height 43
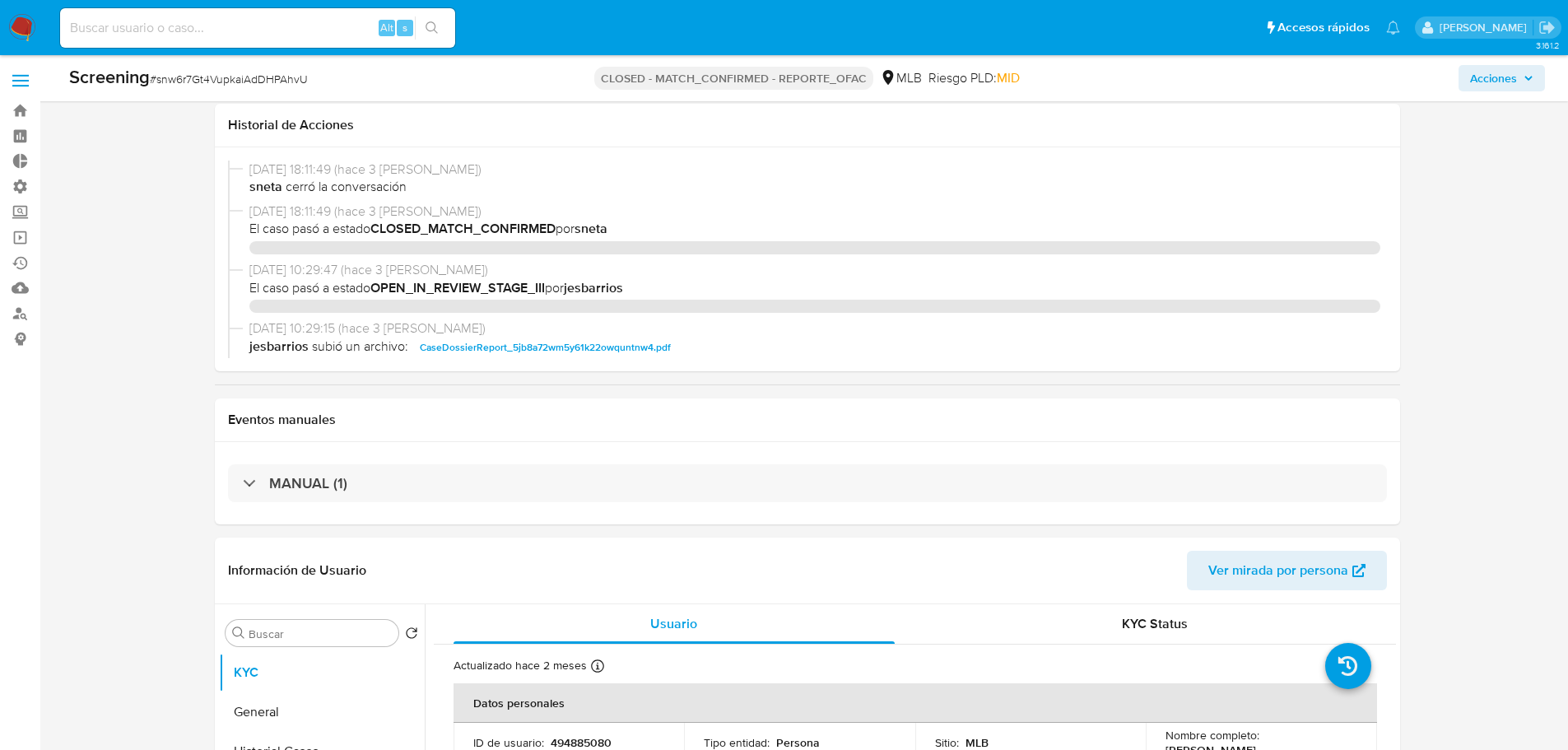
select select "10"
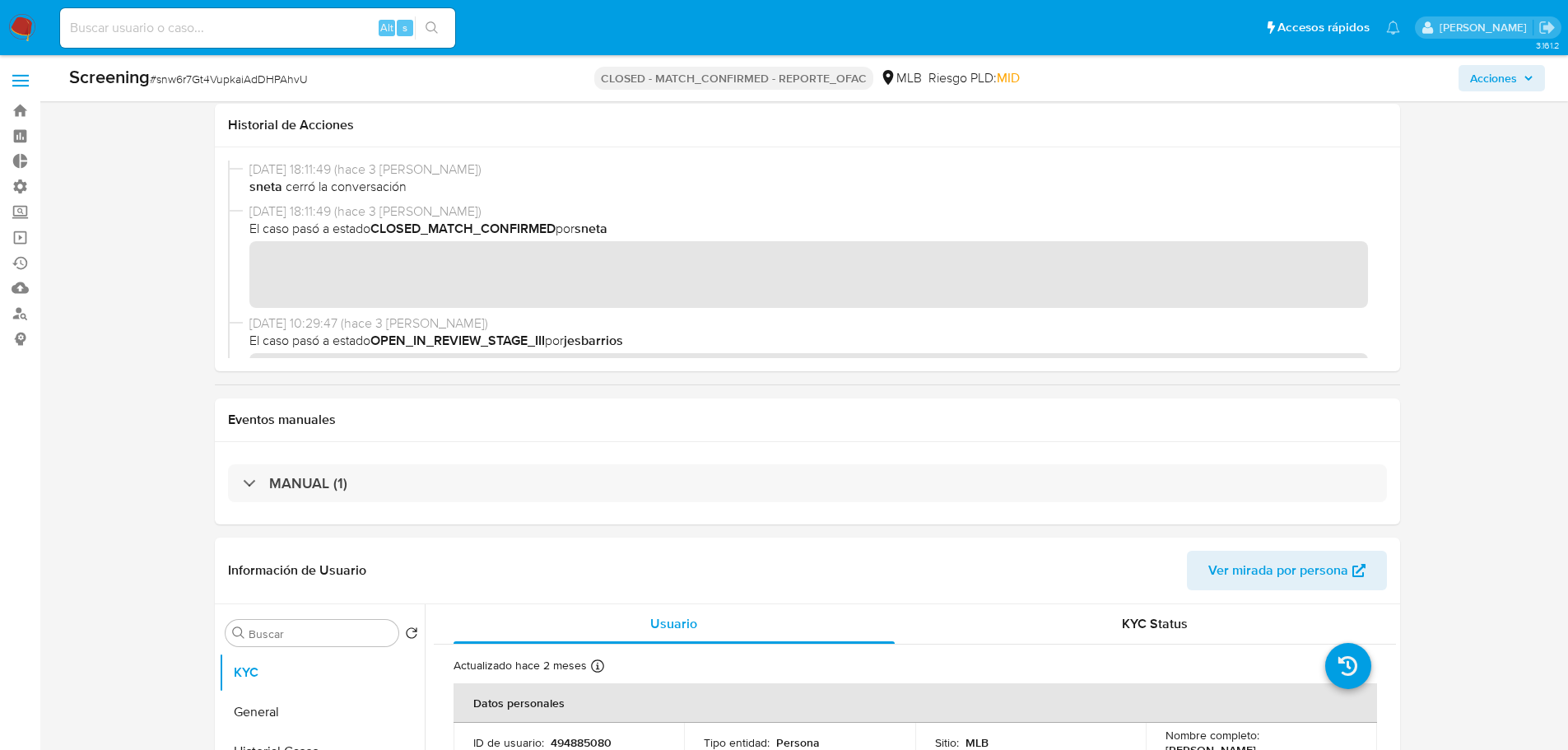
scroll to position [1235, 0]
